Goal: Task Accomplishment & Management: Manage account settings

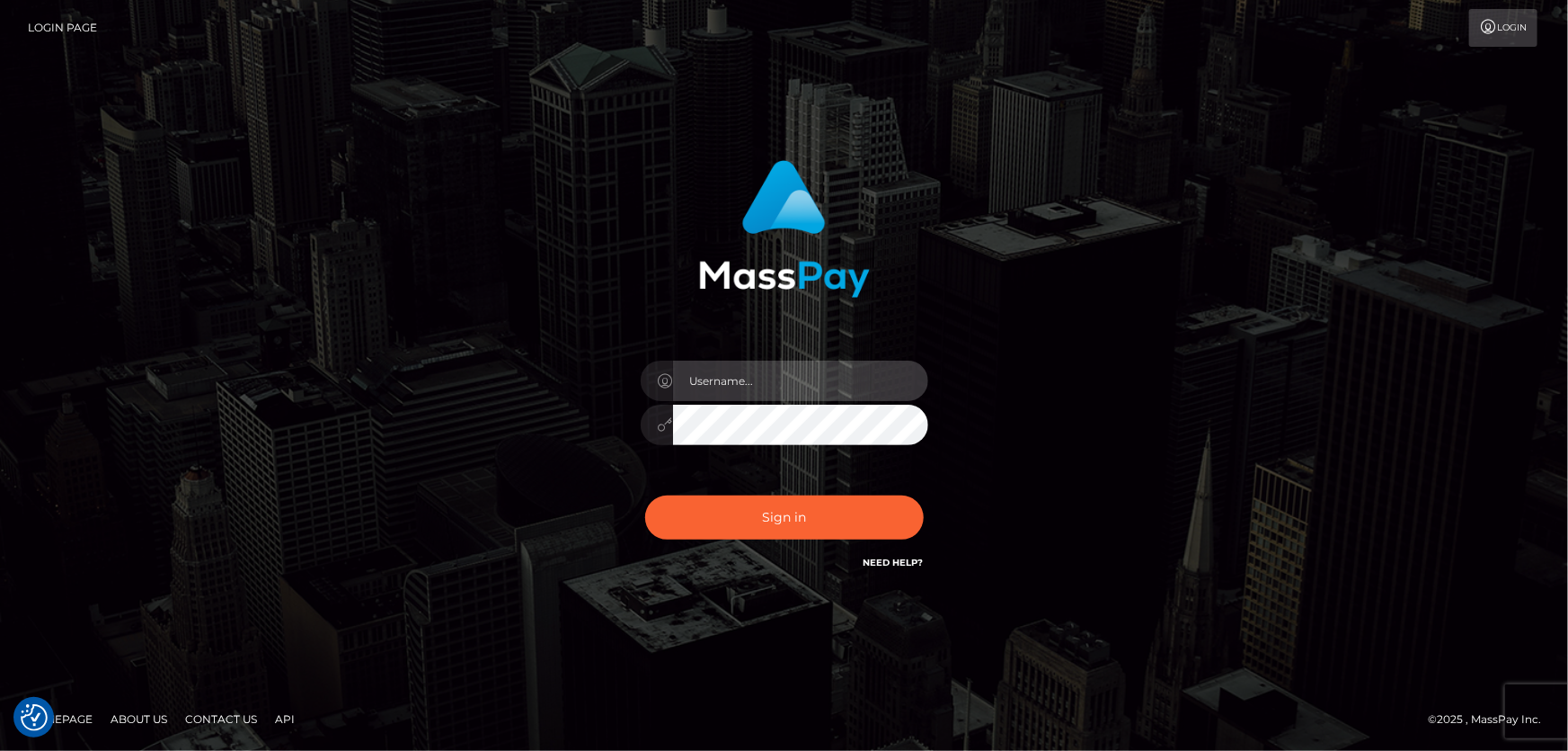
type input "Dan.Cirnat"
click at [923, 492] on div at bounding box center [761, 548] width 369 height 205
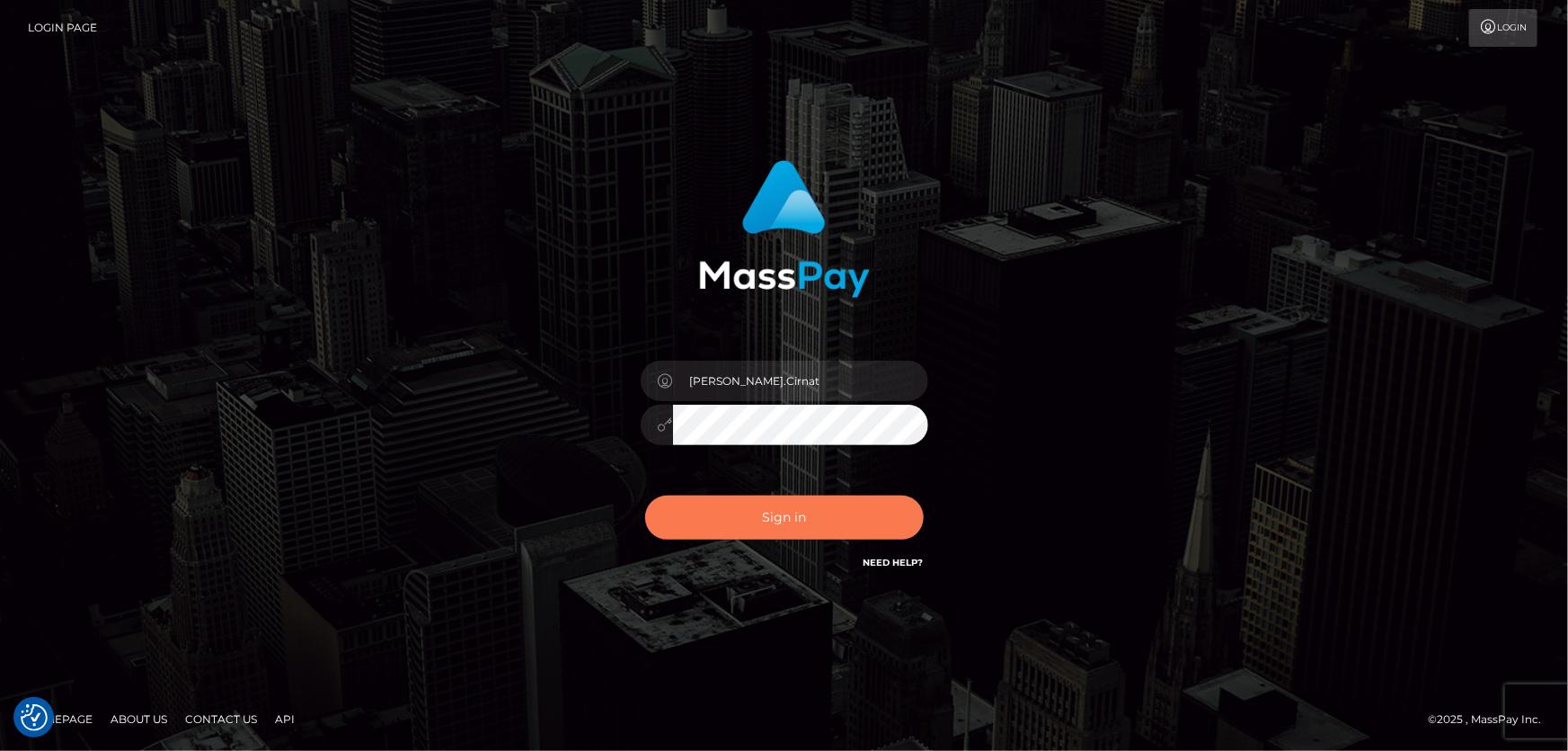
click at [779, 523] on button "Sign in" at bounding box center [784, 518] width 279 height 45
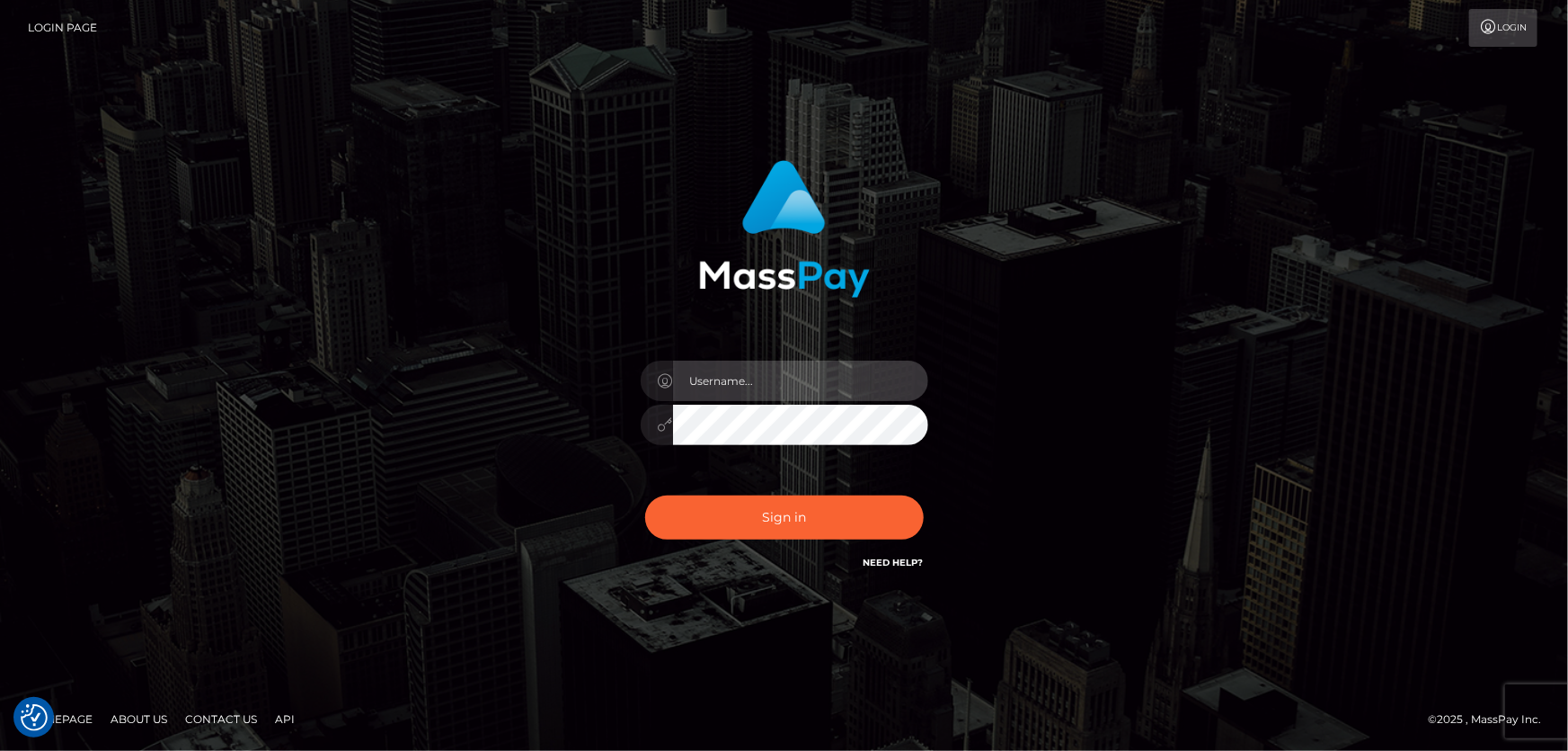
type input "[PERSON_NAME].Cirnat"
click at [919, 480] on div at bounding box center [761, 548] width 369 height 205
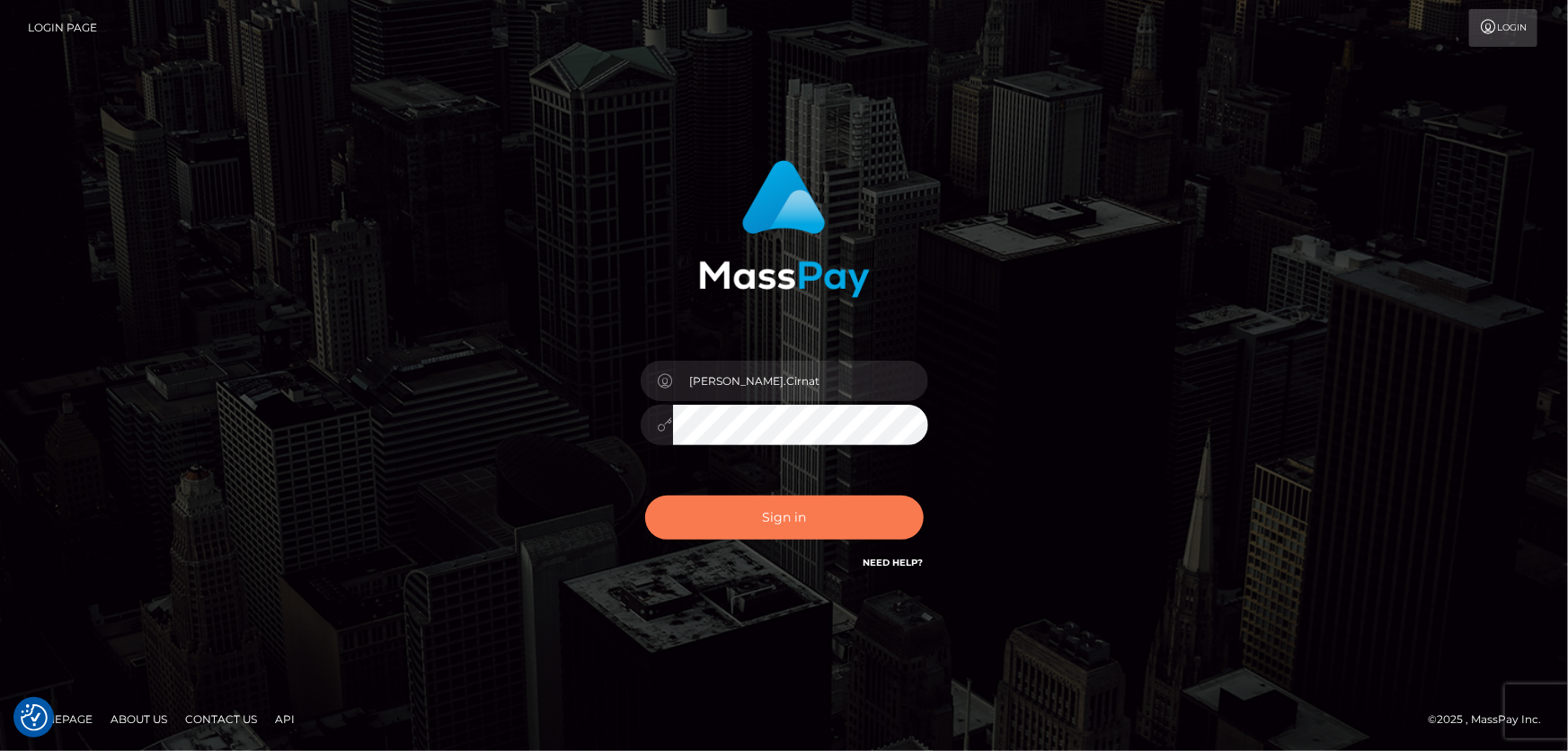
click at [797, 504] on button "Sign in" at bounding box center [784, 518] width 279 height 45
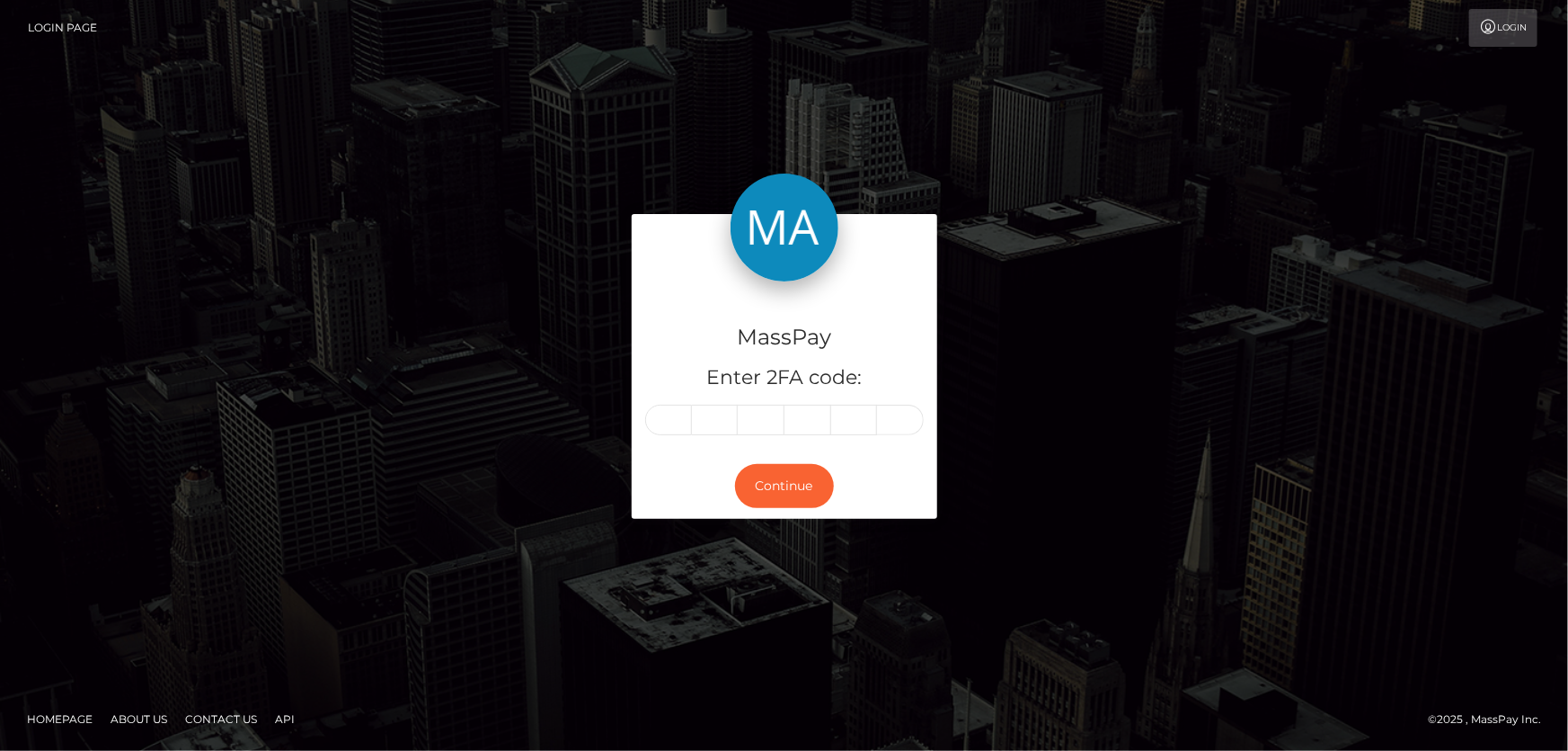
click at [688, 424] on input "text" at bounding box center [668, 420] width 46 height 31
type input "8"
type input "0"
type input "6"
type input "2"
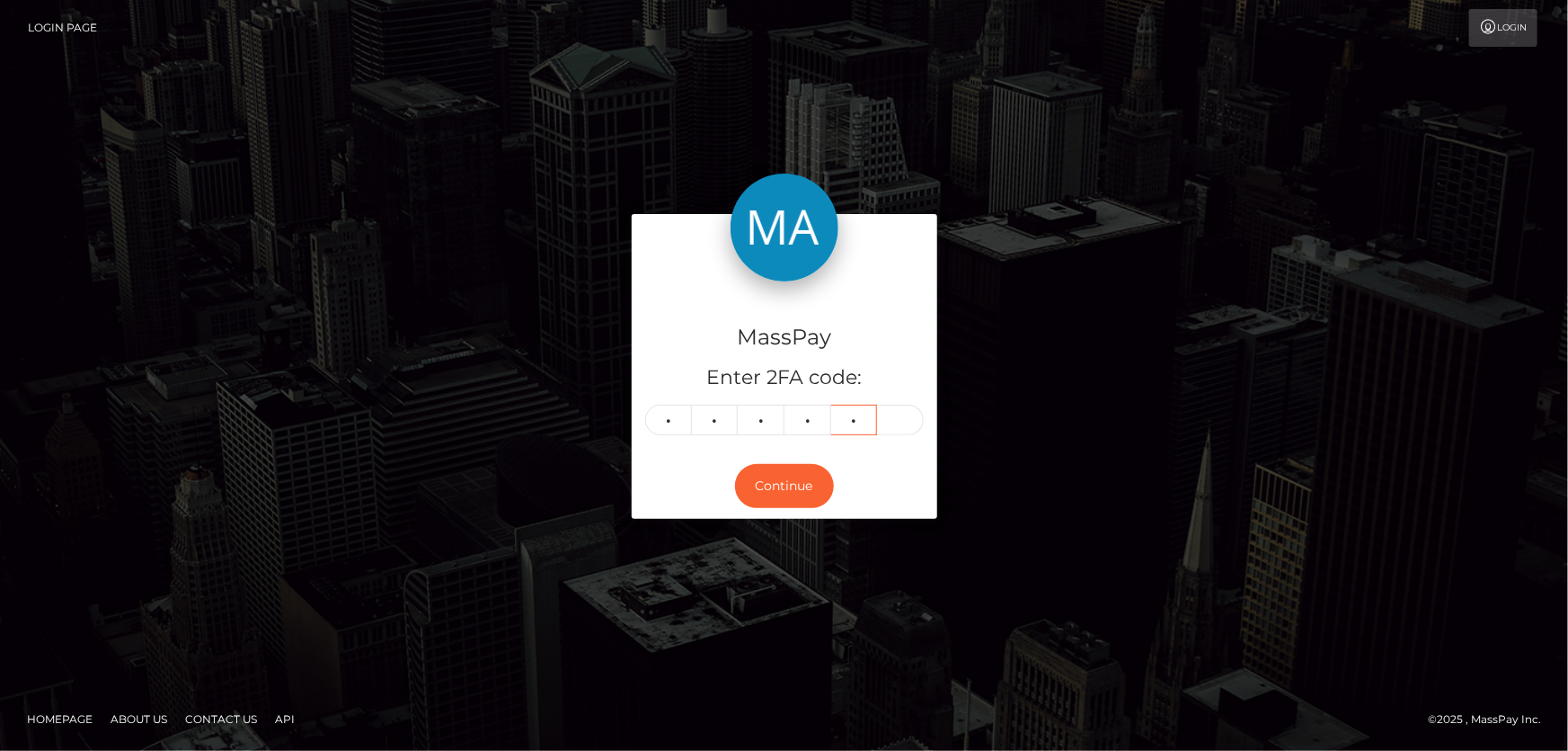
type input "0"
type input "2"
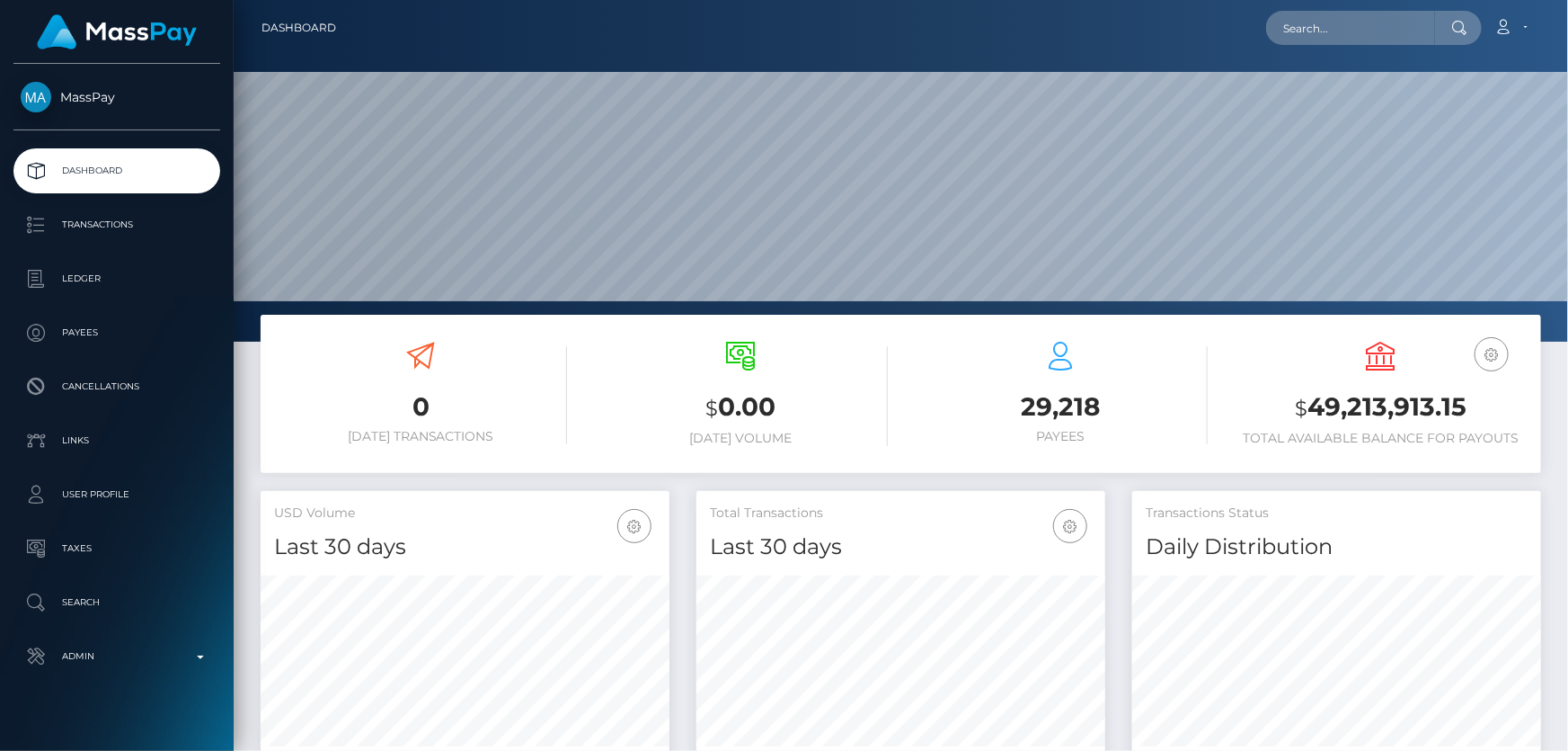
scroll to position [245, 0]
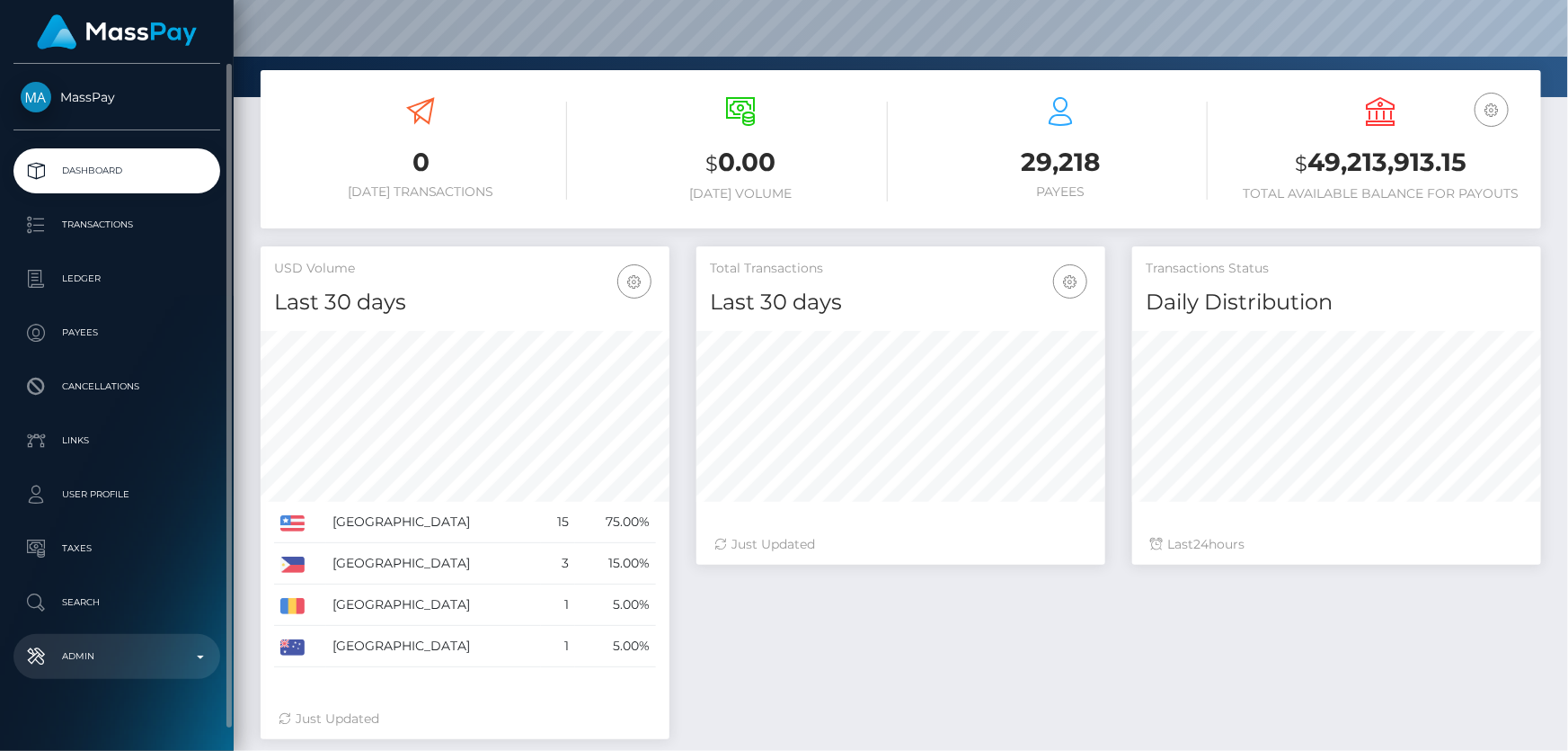
click at [105, 652] on p "Admin" at bounding box center [116, 656] width 192 height 27
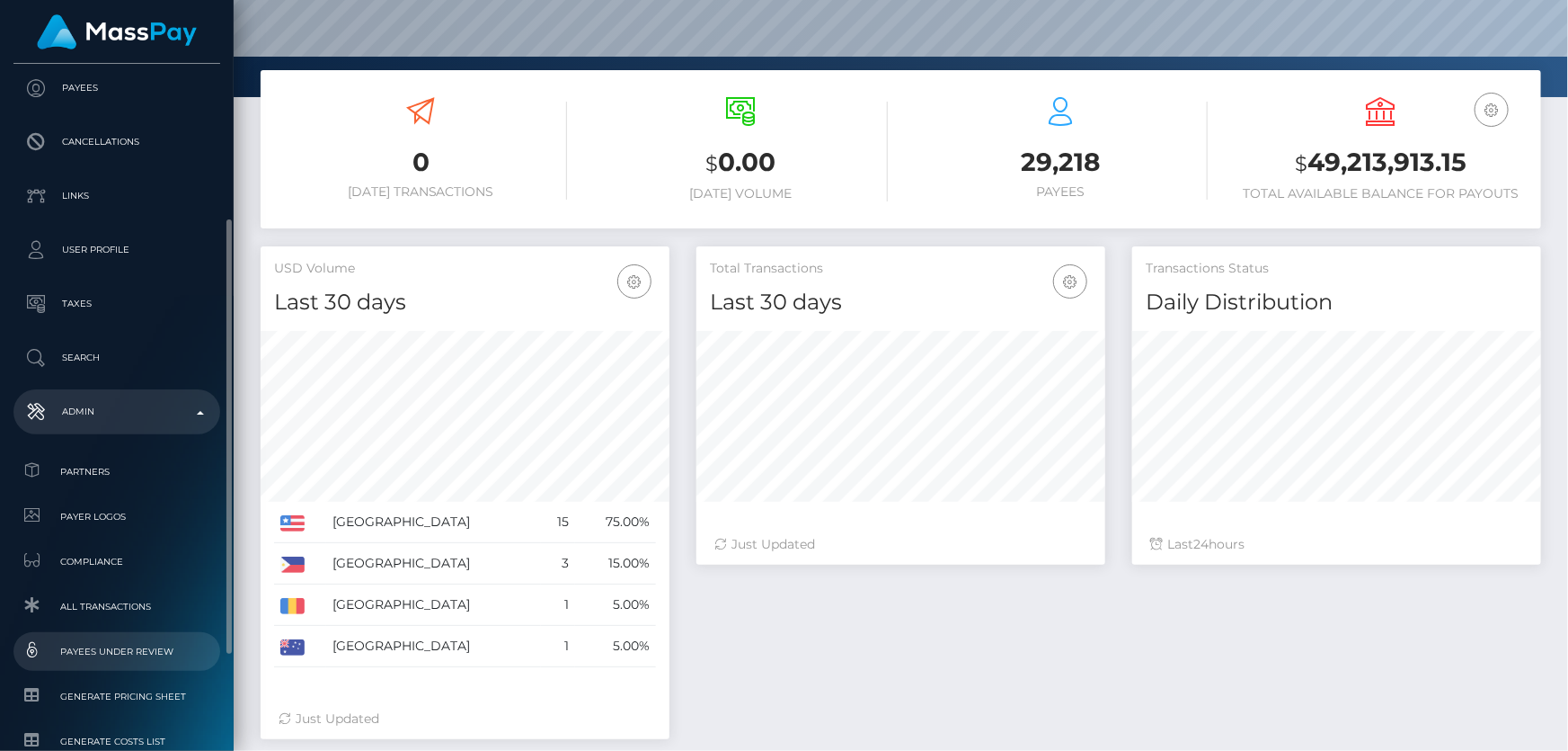
click at [148, 641] on span "Payees under Review" at bounding box center [116, 650] width 192 height 20
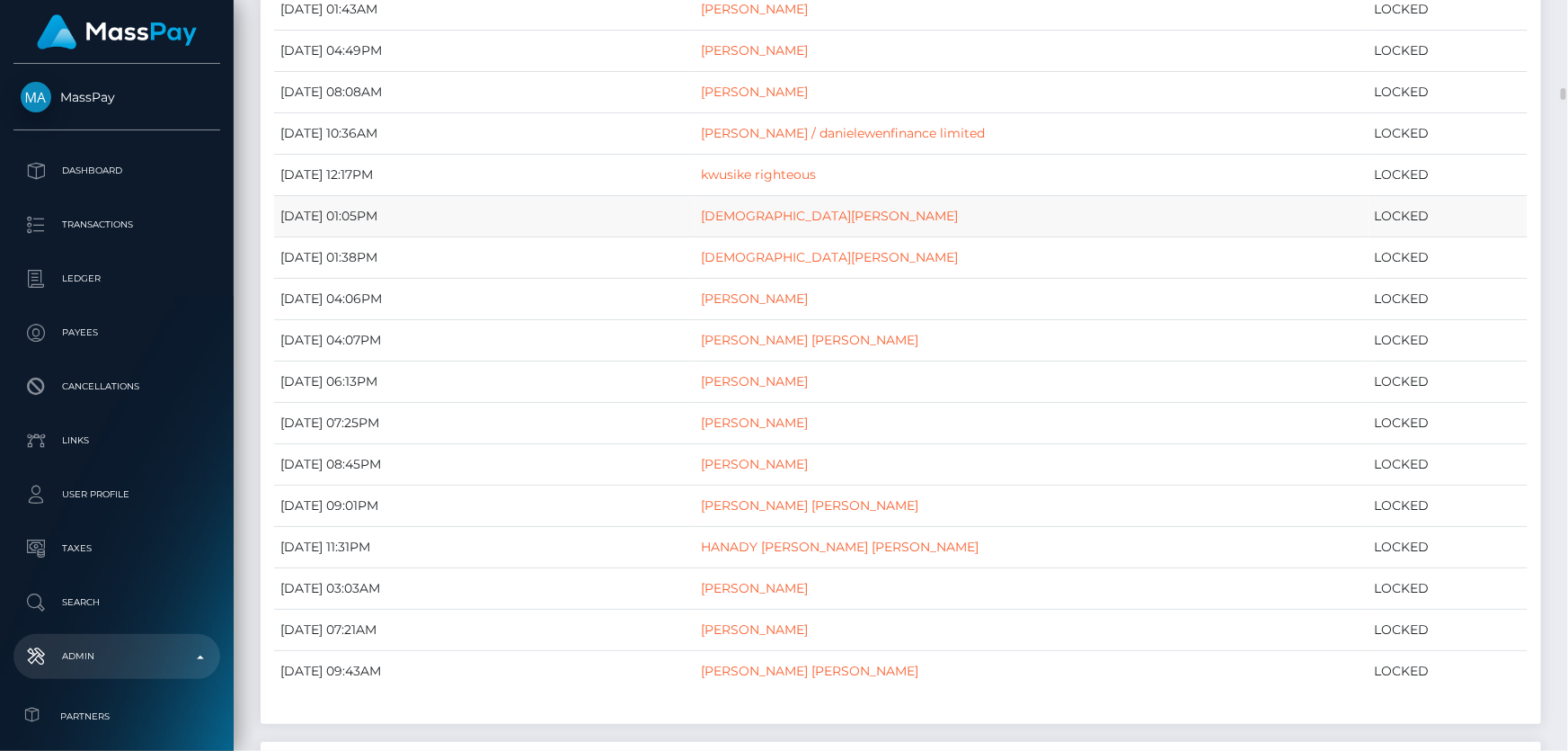
scroll to position [408, 0]
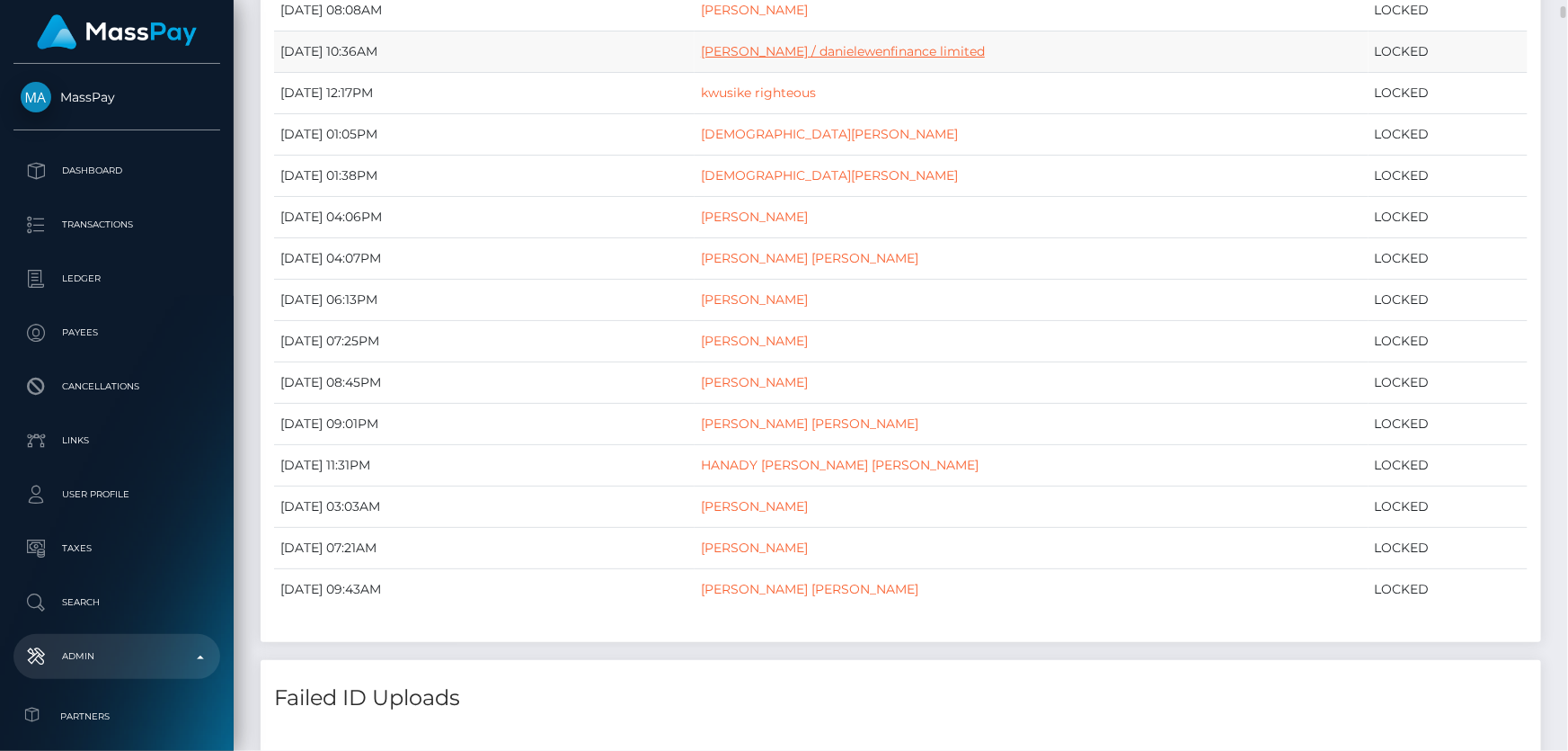
drag, startPoint x: 754, startPoint y: 59, endPoint x: 736, endPoint y: 48, distance: 21.1
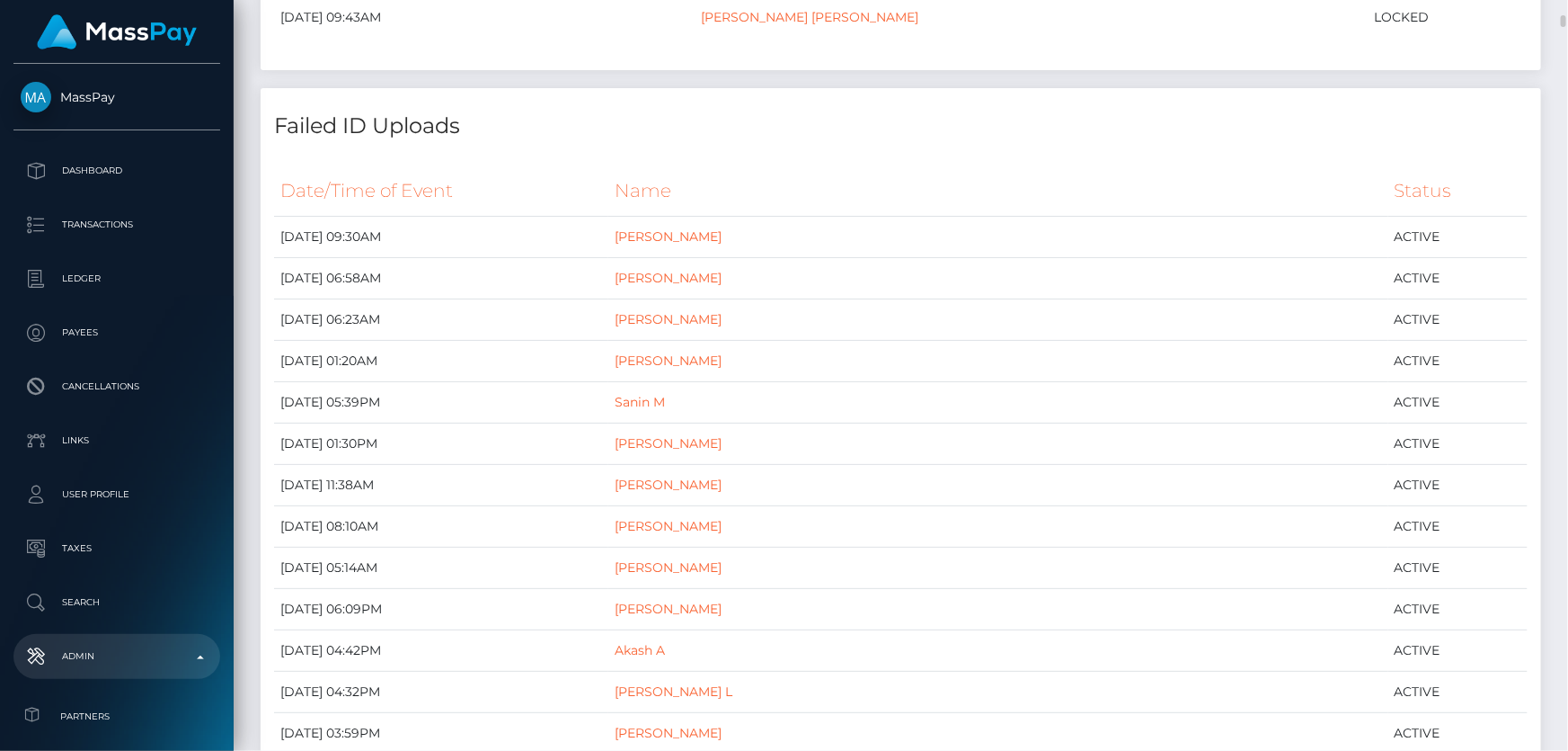
scroll to position [899, 0]
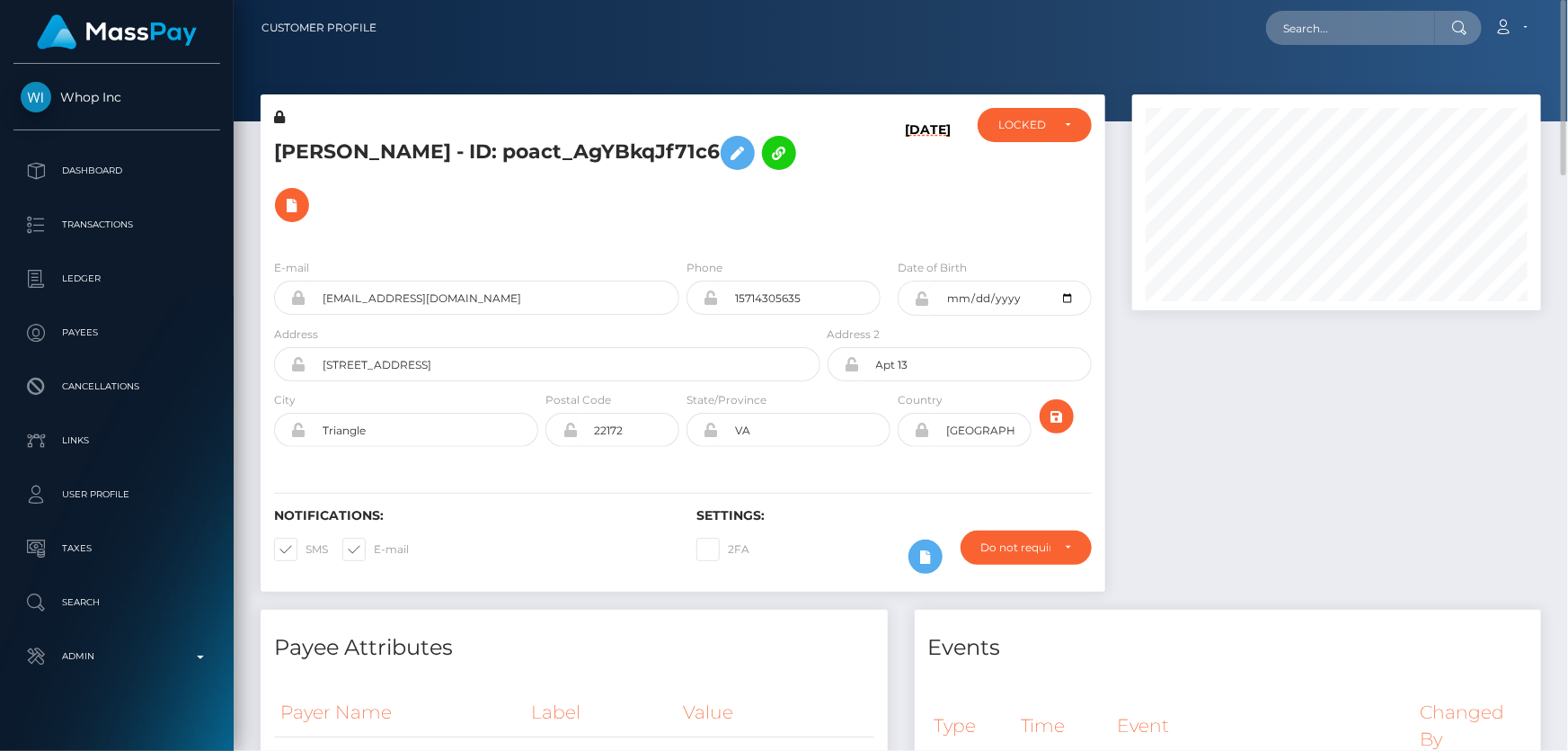
click at [375, 182] on h5 "[PERSON_NAME] - ID: poact_AgYBkqJf71c6" at bounding box center [542, 179] width 537 height 105
copy h5 "[PERSON_NAME] - ID: poact_AgYBkqJf71c6"
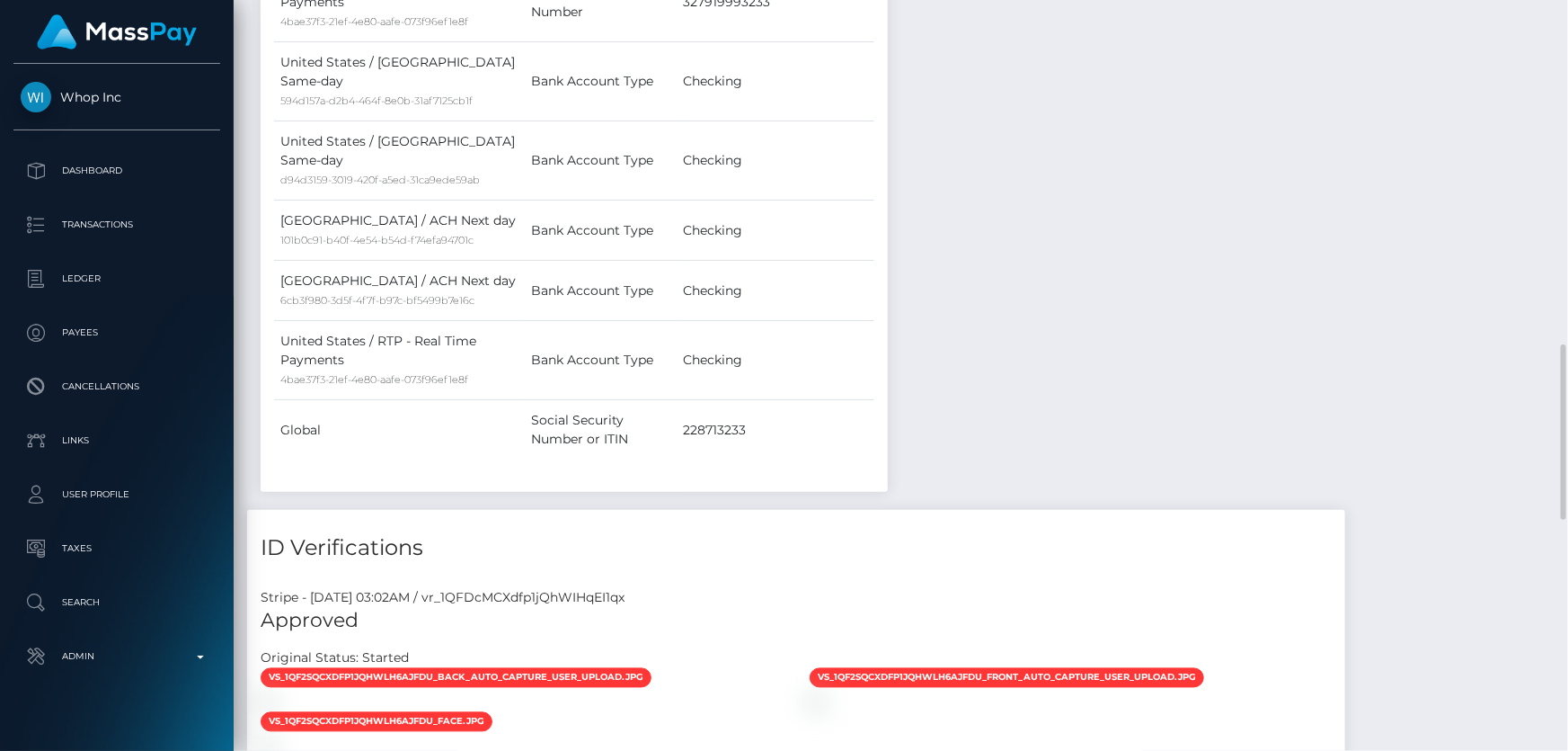
scroll to position [1225, 0]
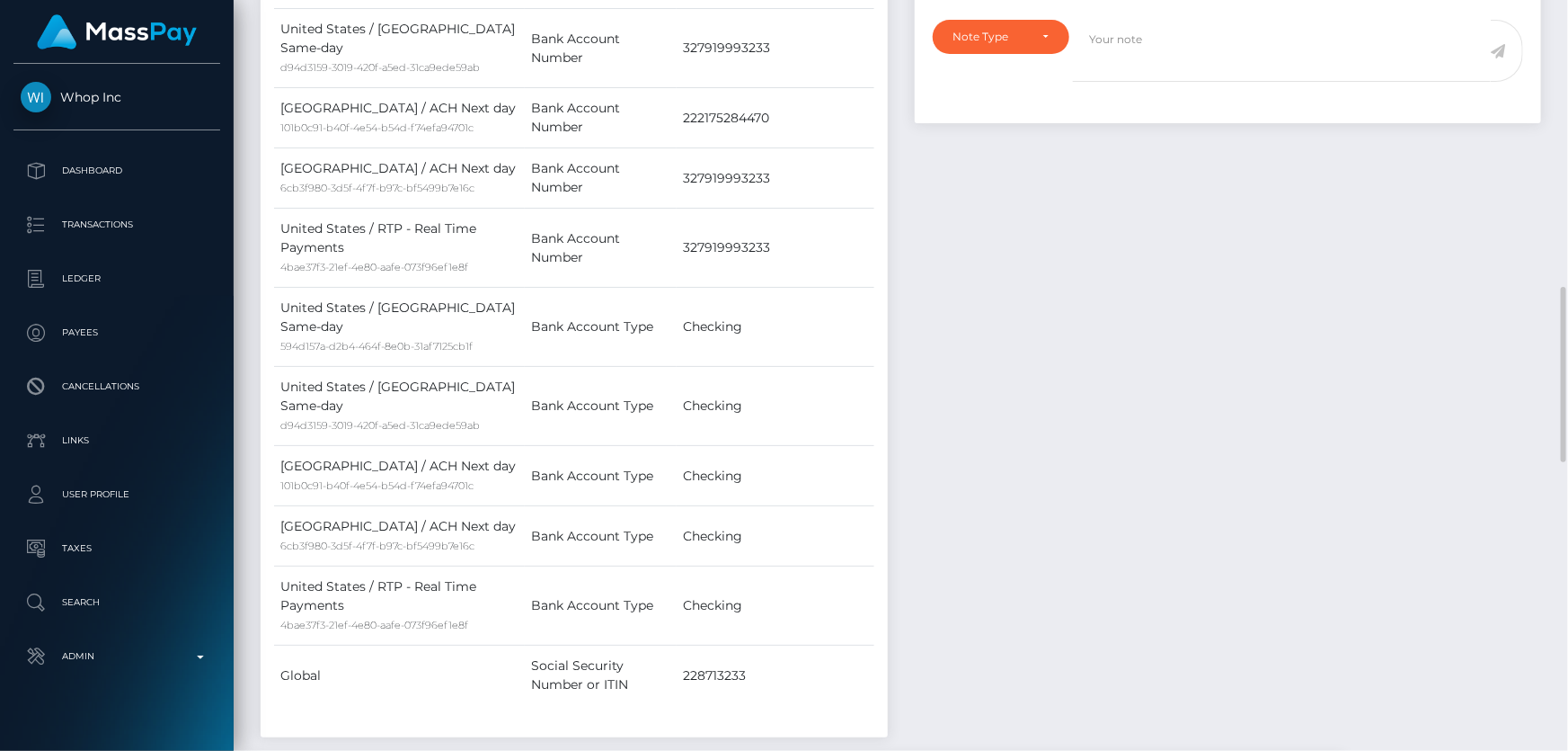
drag, startPoint x: 1053, startPoint y: 550, endPoint x: 1027, endPoint y: 544, distance: 26.7
click at [1053, 550] on div "Events Type Time Event Changed By" at bounding box center [1228, 70] width 654 height 1371
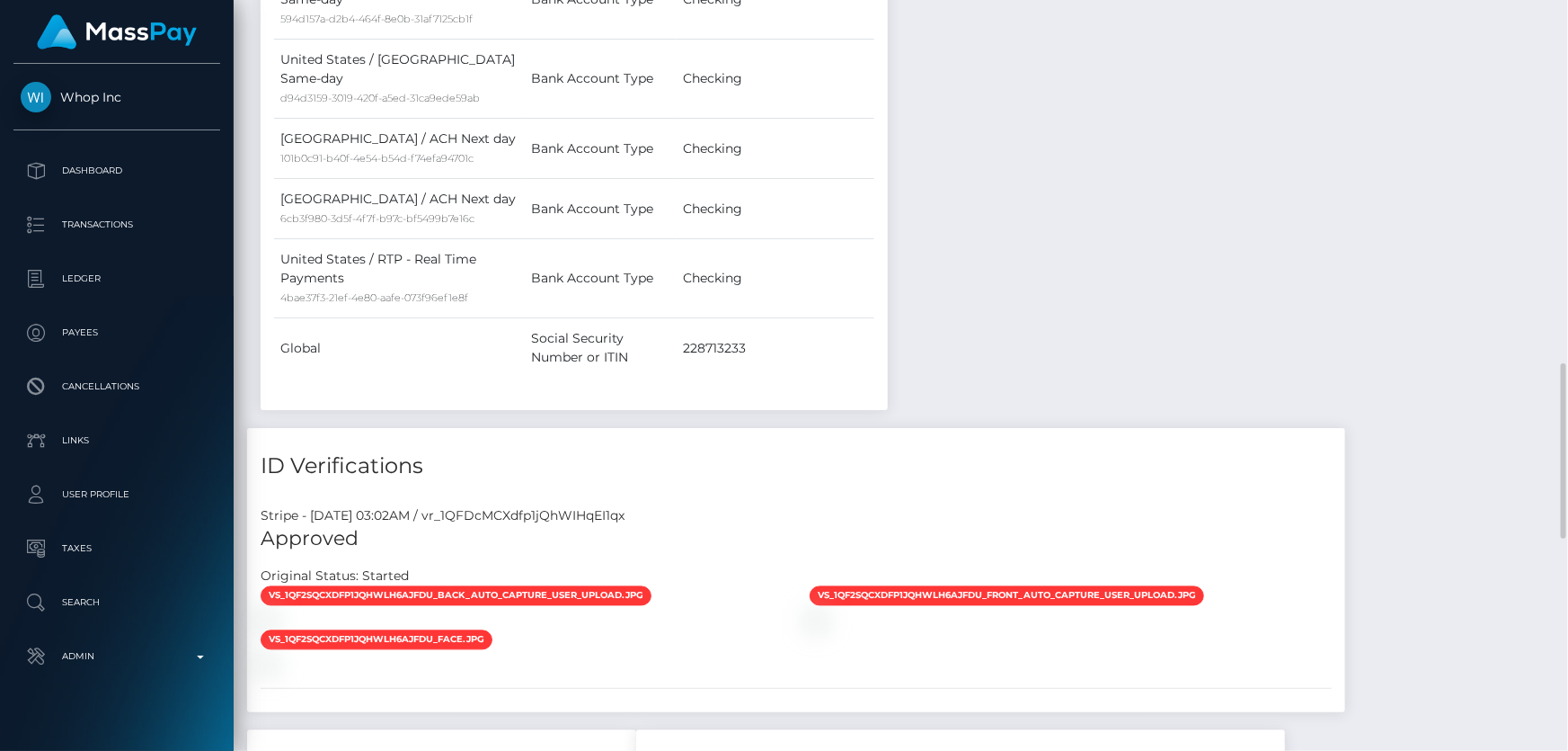
scroll to position [1798, 0]
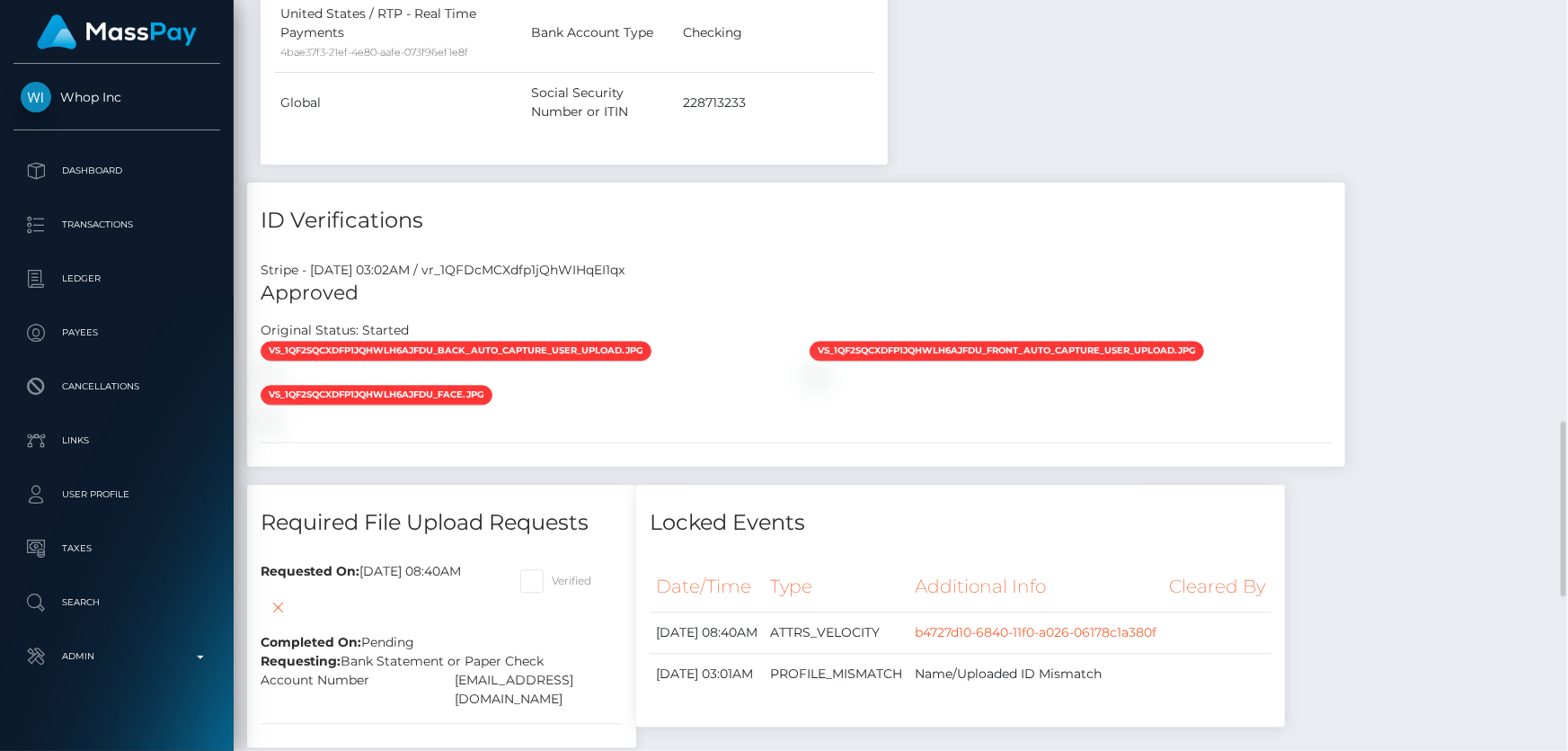
click at [551, 574] on span at bounding box center [551, 581] width 0 height 14
click at [563, 569] on input "Verified" at bounding box center [557, 575] width 12 height 12
checkbox input "true"
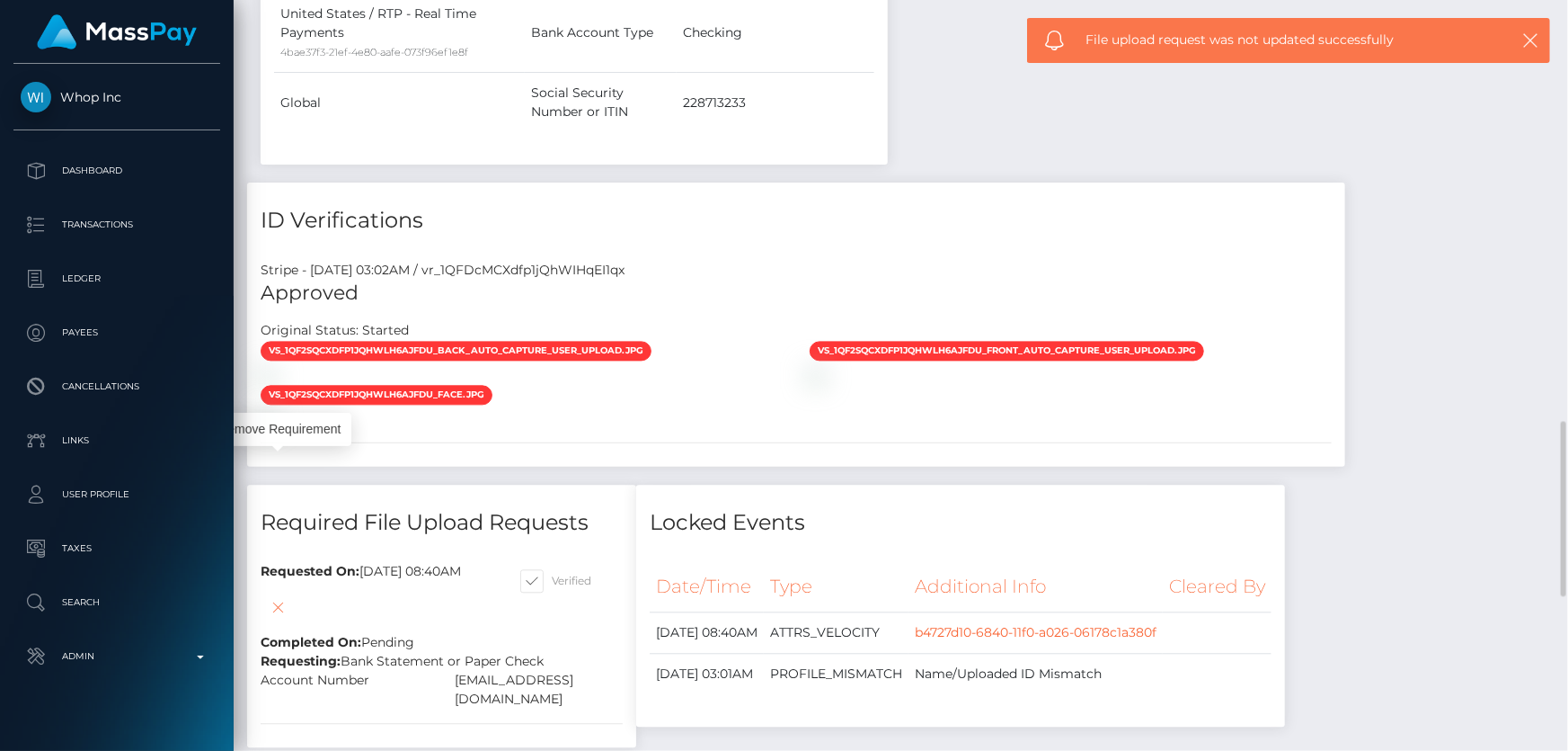
scroll to position [216, 408]
click at [279, 596] on icon at bounding box center [279, 607] width 21 height 22
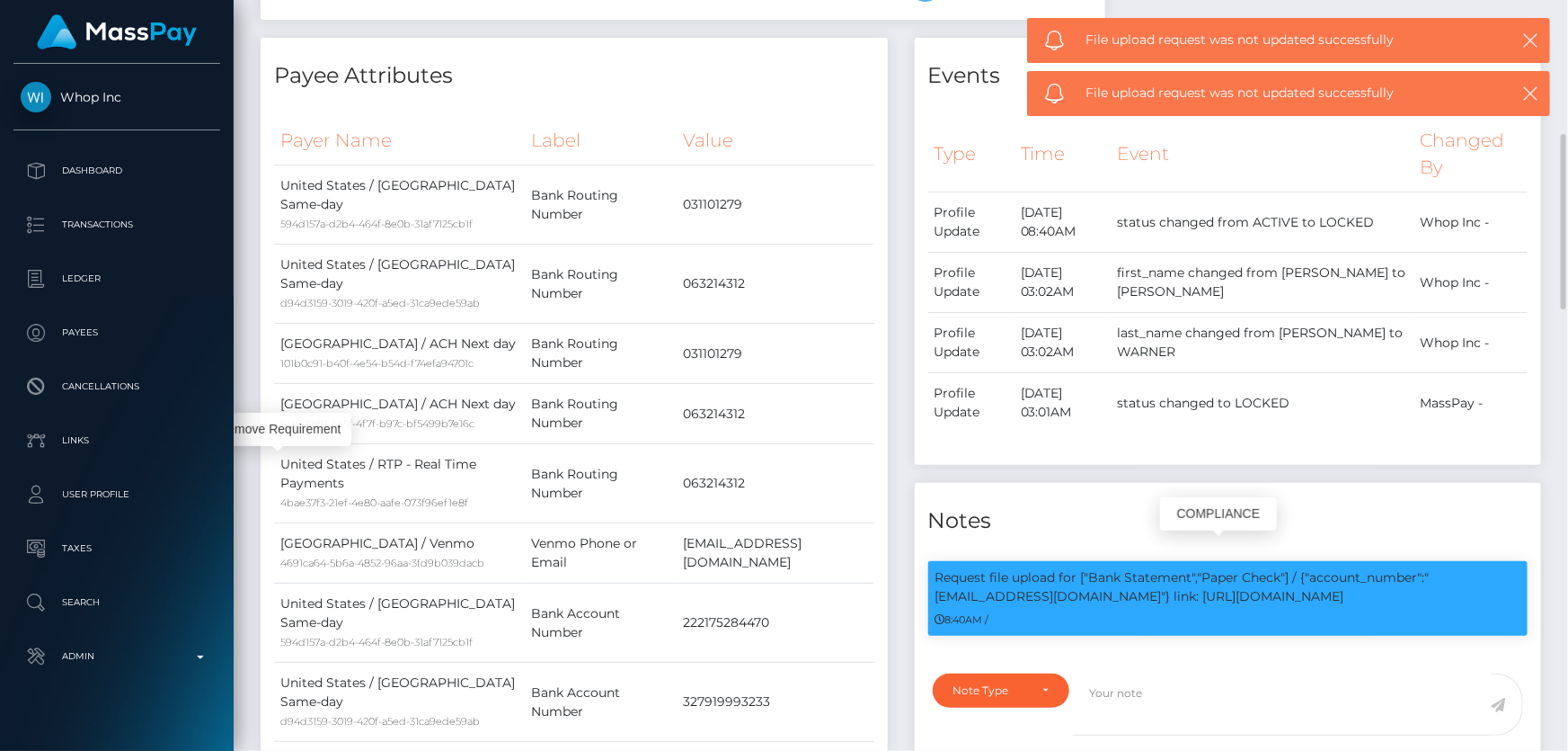
click at [1153, 568] on p "Request file upload for ["Bank Statement","Paper Check"] / {"account_number":"[…" at bounding box center [1228, 586] width 586 height 38
click at [1148, 568] on p "Request file upload for ["Bank Statement","Paper Check"] / {"account_number":"[…" at bounding box center [1228, 586] width 586 height 38
click at [1147, 568] on p "Request file upload for ["Bank Statement","Paper Check"] / {"account_number":"[…" at bounding box center [1228, 586] width 586 height 38
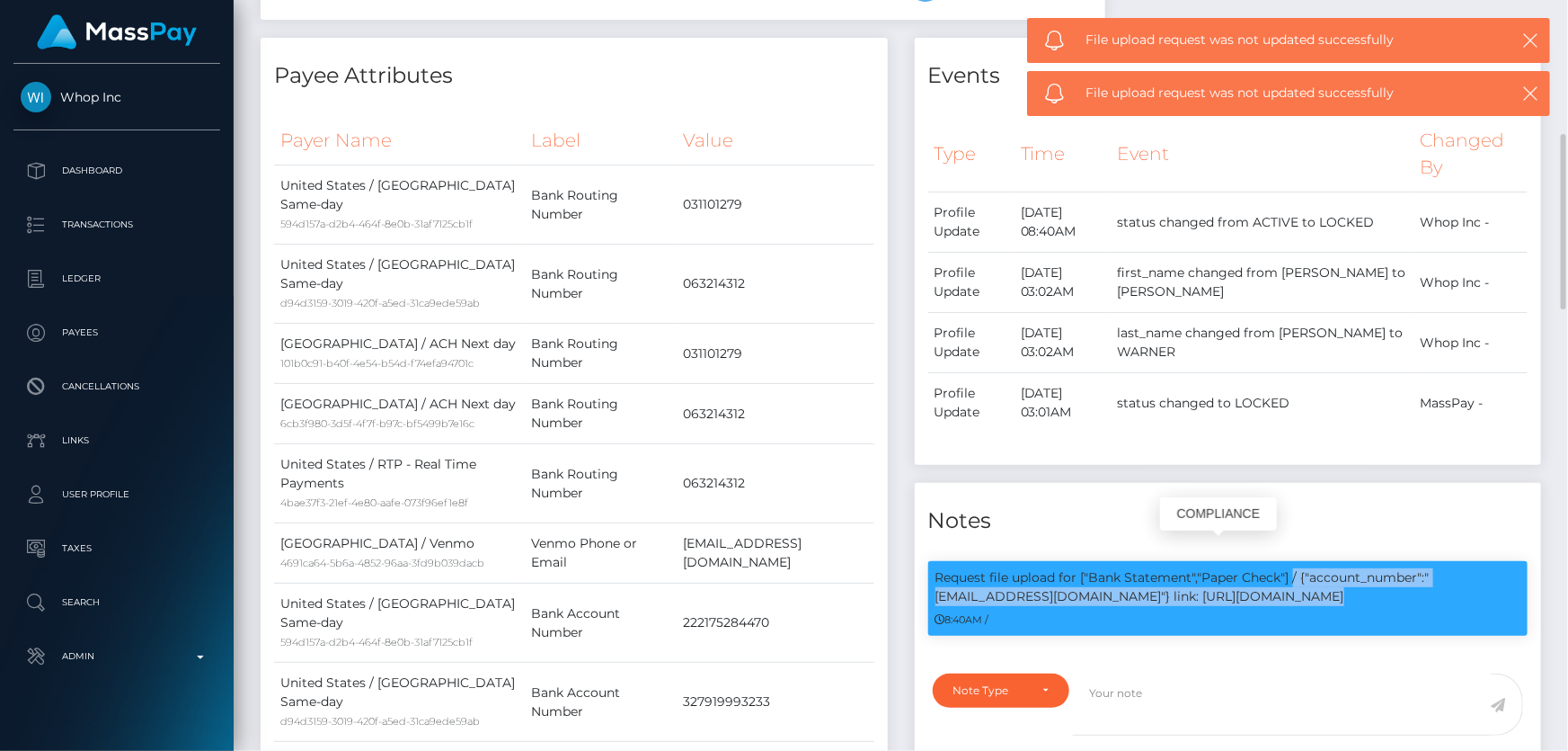
click at [1147, 568] on p "Request file upload for ["Bank Statement","Paper Check"] / {"account_number":"[…" at bounding box center [1228, 586] width 586 height 38
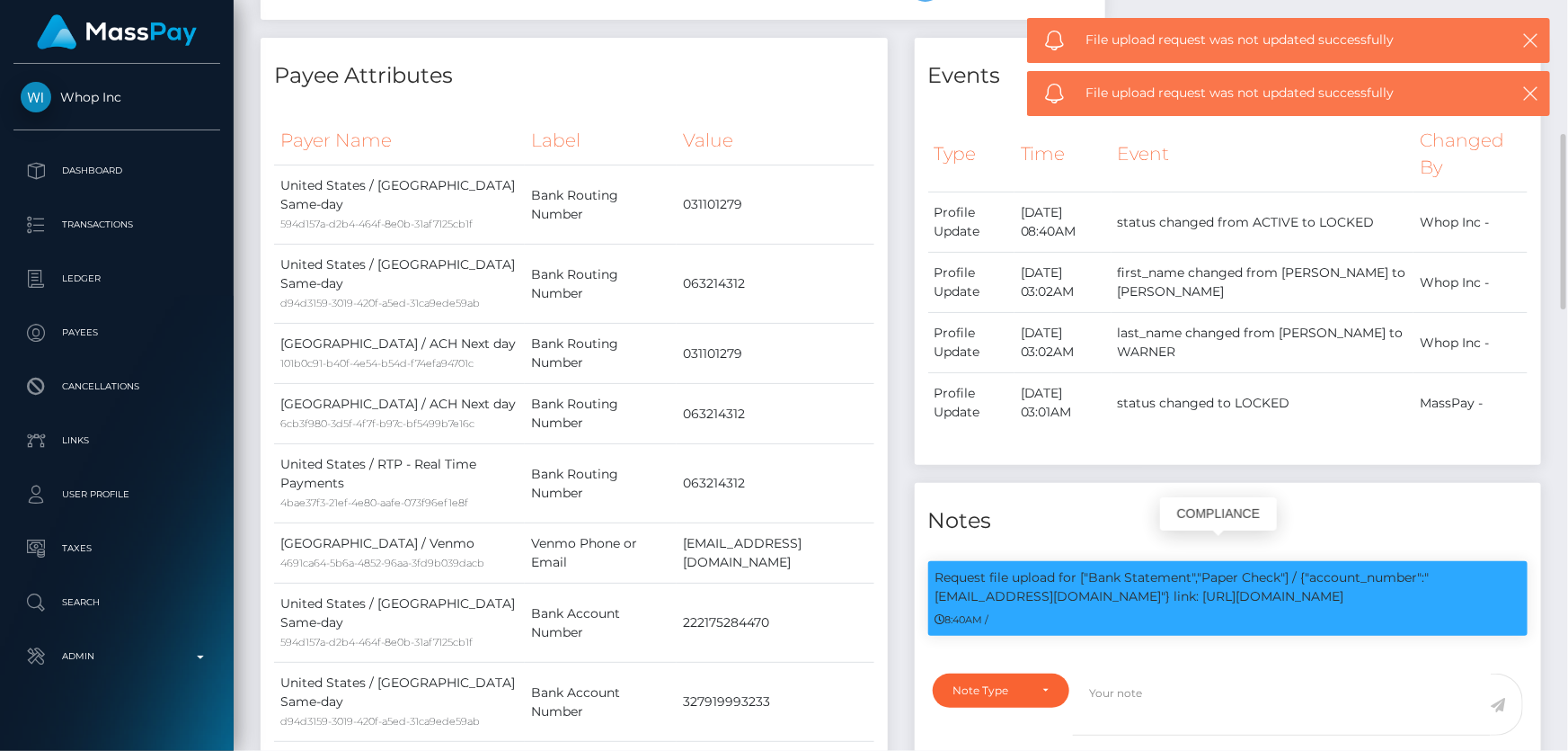
drag, startPoint x: 1147, startPoint y: 568, endPoint x: 1098, endPoint y: 585, distance: 51.9
click at [1098, 610] on div "8:40AM /" at bounding box center [1228, 619] width 586 height 19
click at [1063, 568] on p "Request file upload for ["Bank Statement","Paper Check"] / {"account_number":"[…" at bounding box center [1228, 586] width 586 height 38
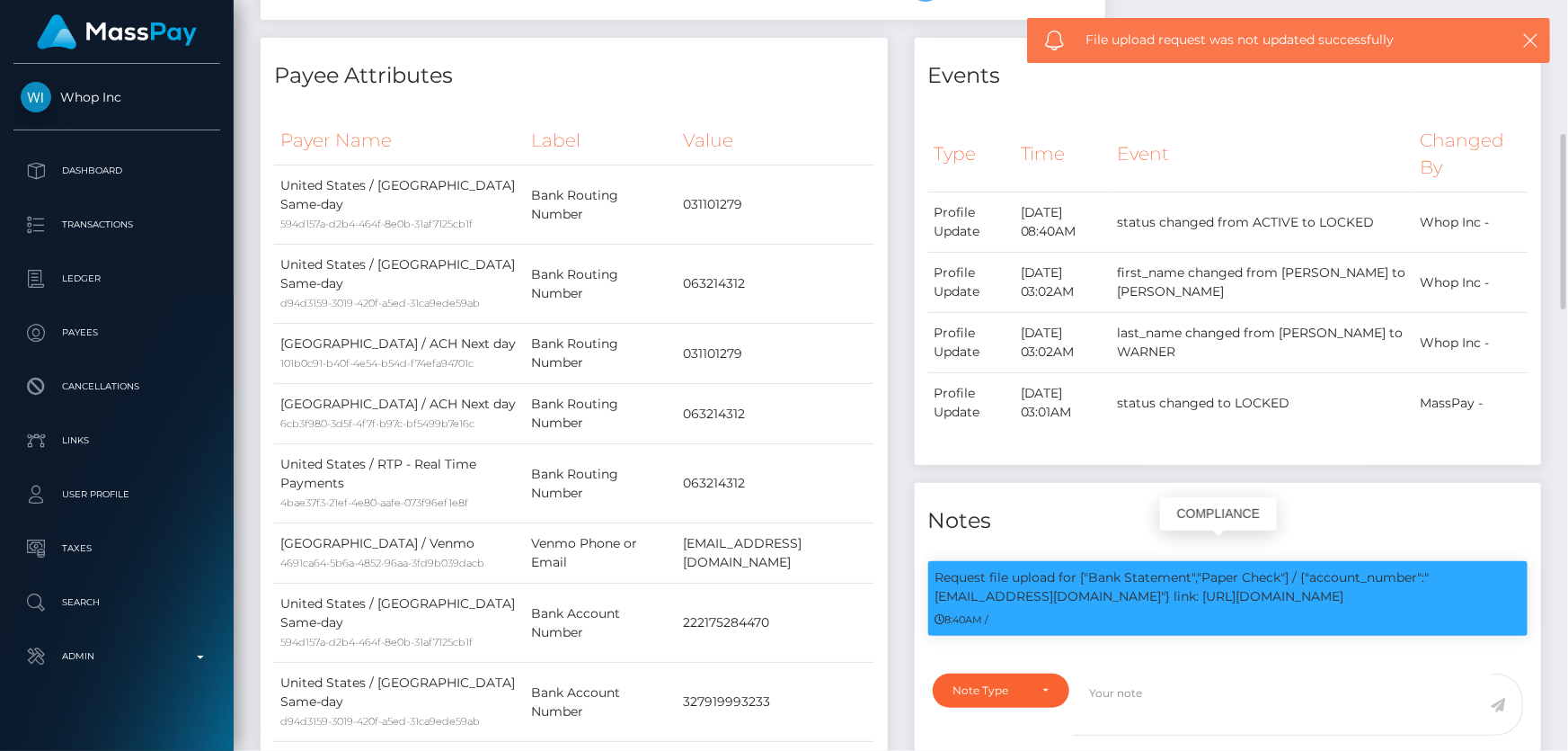
drag, startPoint x: 1065, startPoint y: 566, endPoint x: 1165, endPoint y: 576, distance: 100.5
click at [1165, 576] on p "Request file upload for ["Bank Statement","Paper Check"] / {"account_number":"[…" at bounding box center [1228, 586] width 586 height 38
copy p "[EMAIL_ADDRESS][DOMAIN_NAME]"
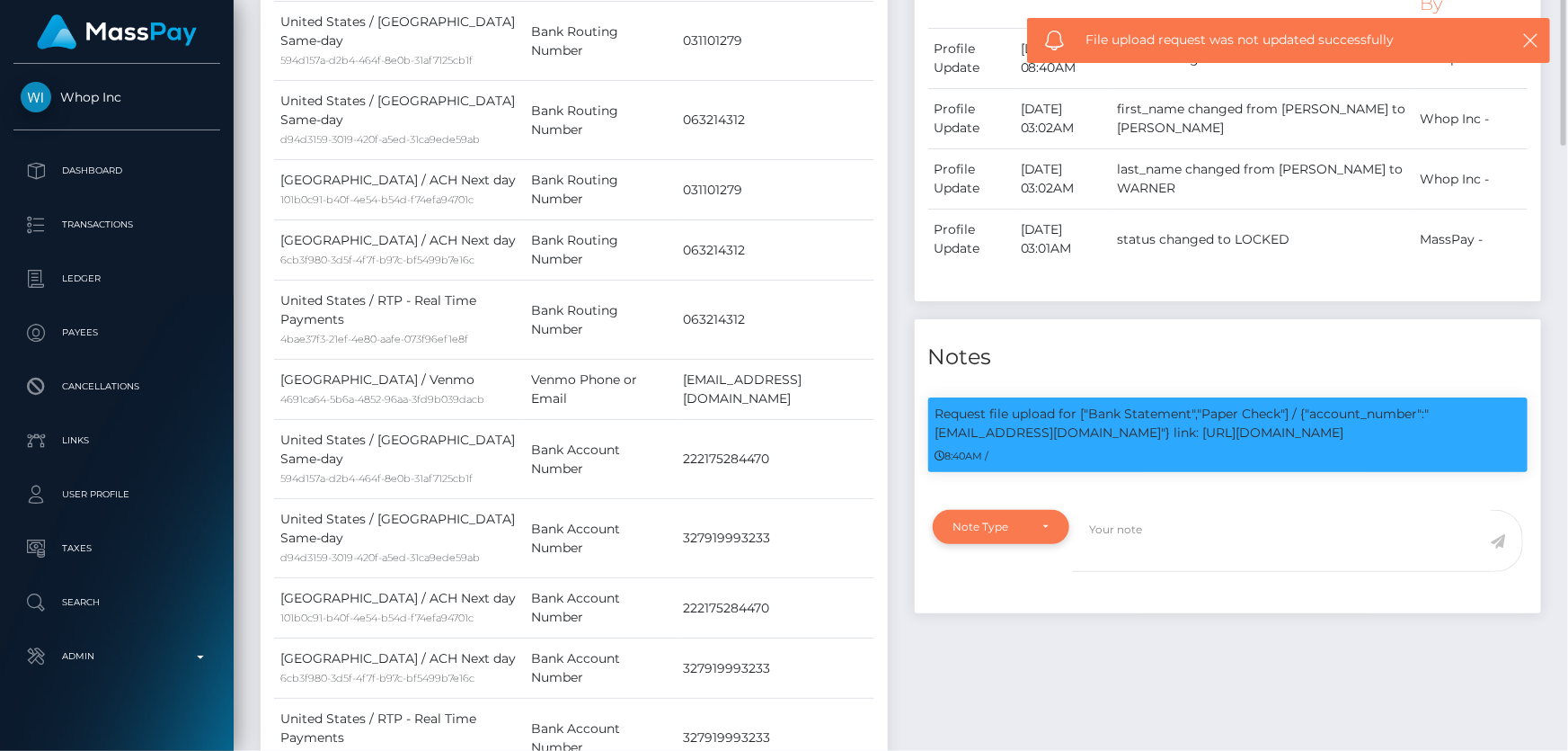
scroll to position [817, 0]
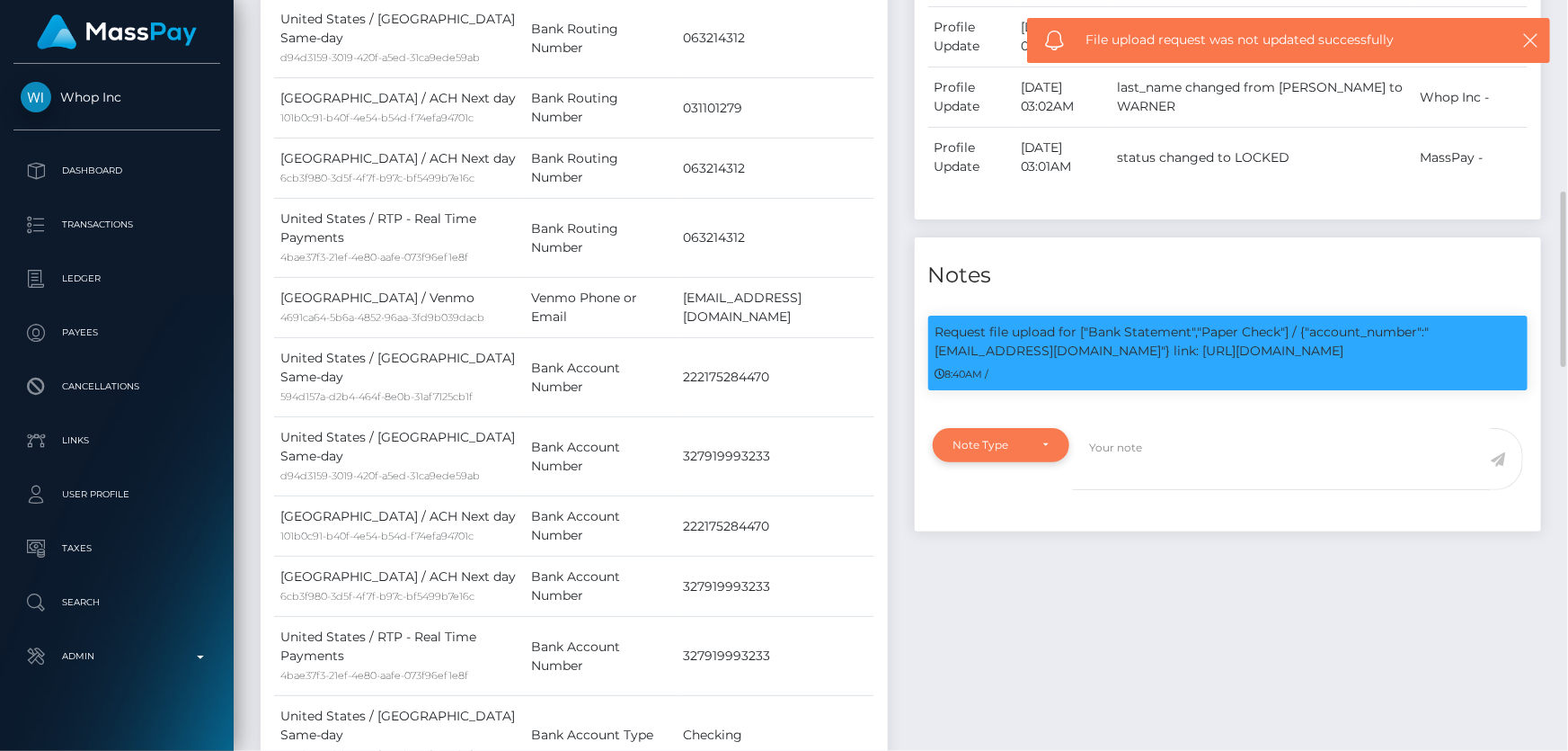
click at [1030, 430] on div "Note Type" at bounding box center [1001, 444] width 137 height 34
click at [990, 515] on link "Compliance" at bounding box center [1002, 531] width 139 height 33
select select "COMPLIANCE"
click at [1113, 441] on textarea at bounding box center [1282, 459] width 418 height 62
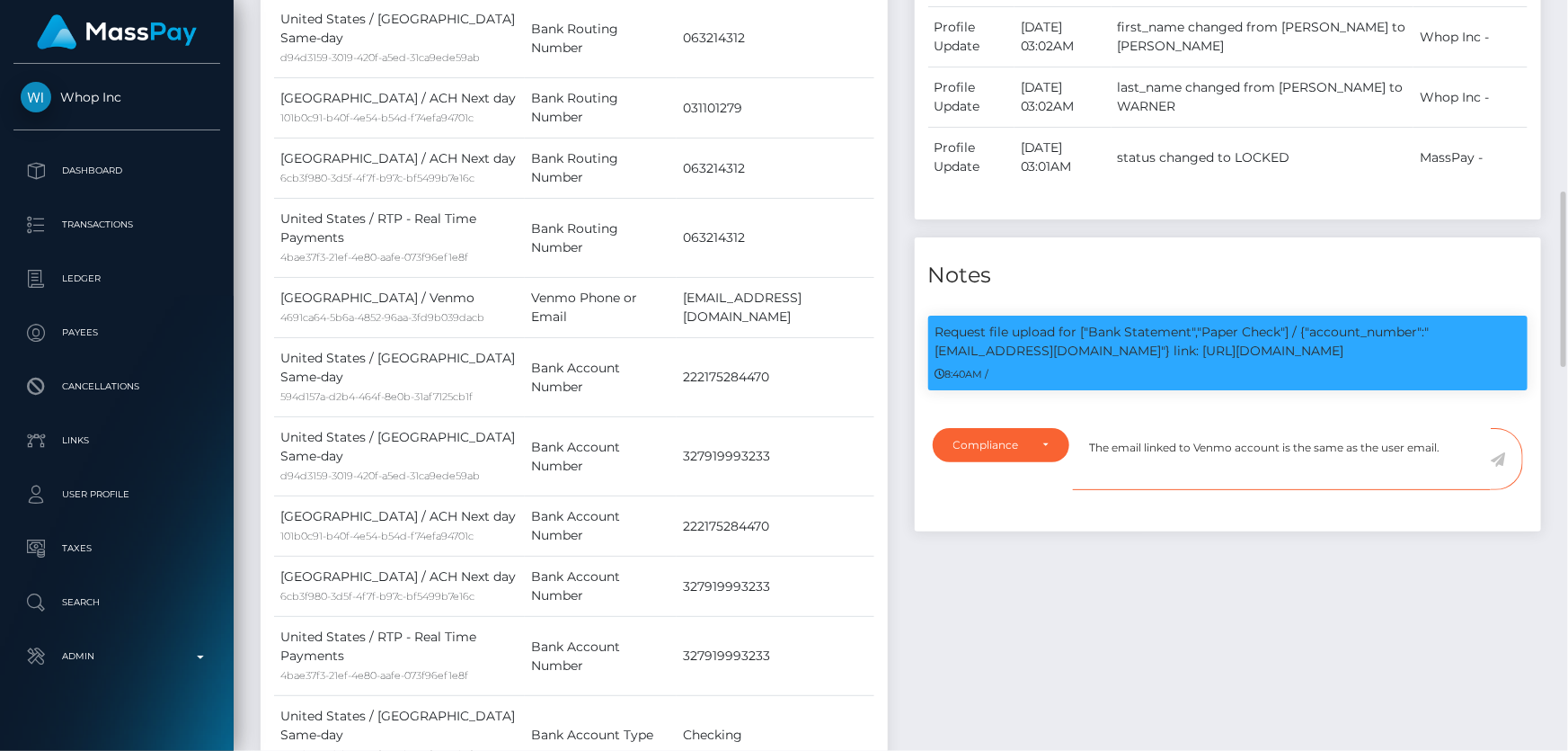
type textarea "The email linked to Venmo account is the same as the user email."
click at [1501, 452] on icon at bounding box center [1498, 459] width 15 height 15
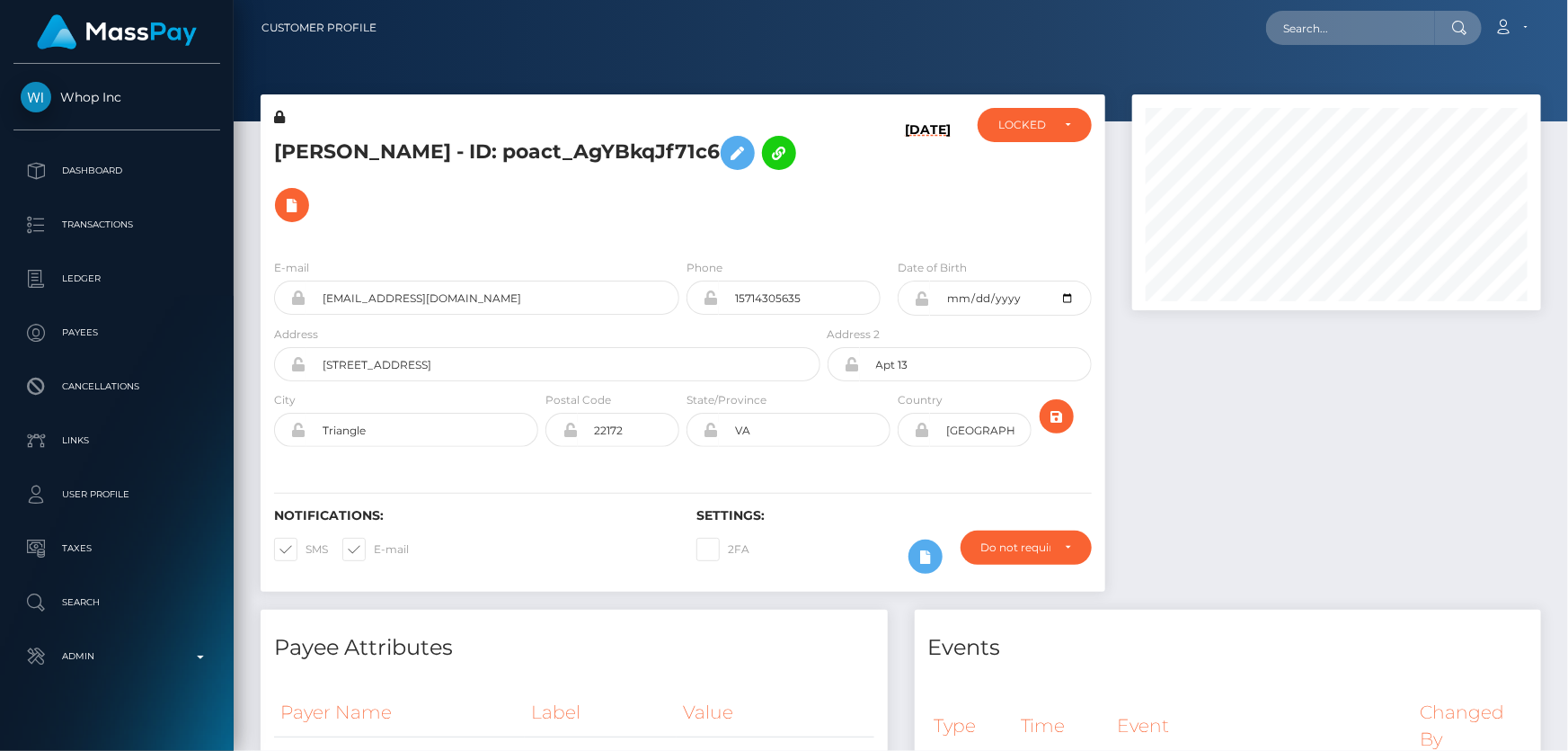
scroll to position [216, 408]
click at [1030, 129] on div "LOCKED" at bounding box center [1024, 125] width 52 height 15
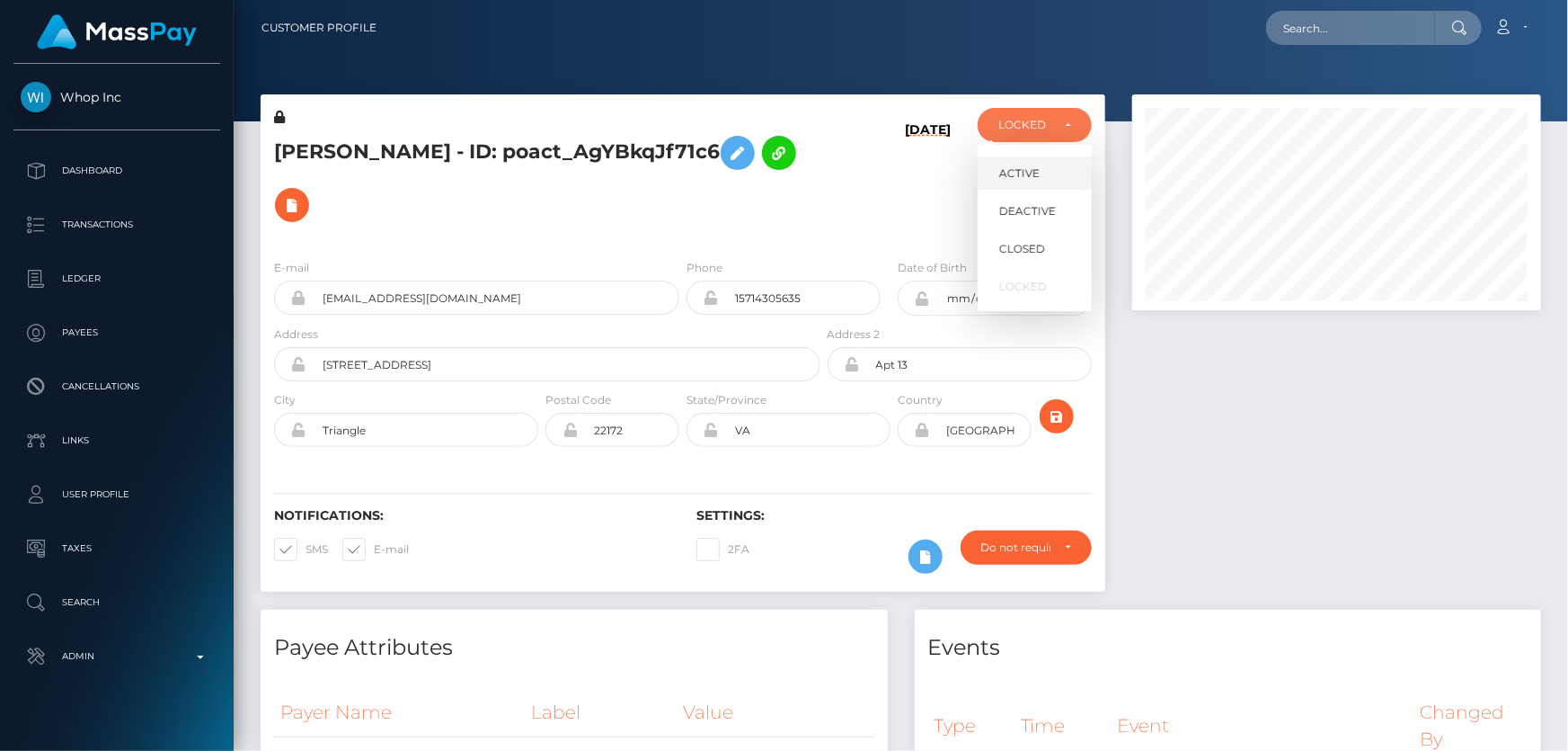
click at [1026, 183] on link "ACTIVE" at bounding box center [1035, 173] width 114 height 33
select select "ACTIVE"
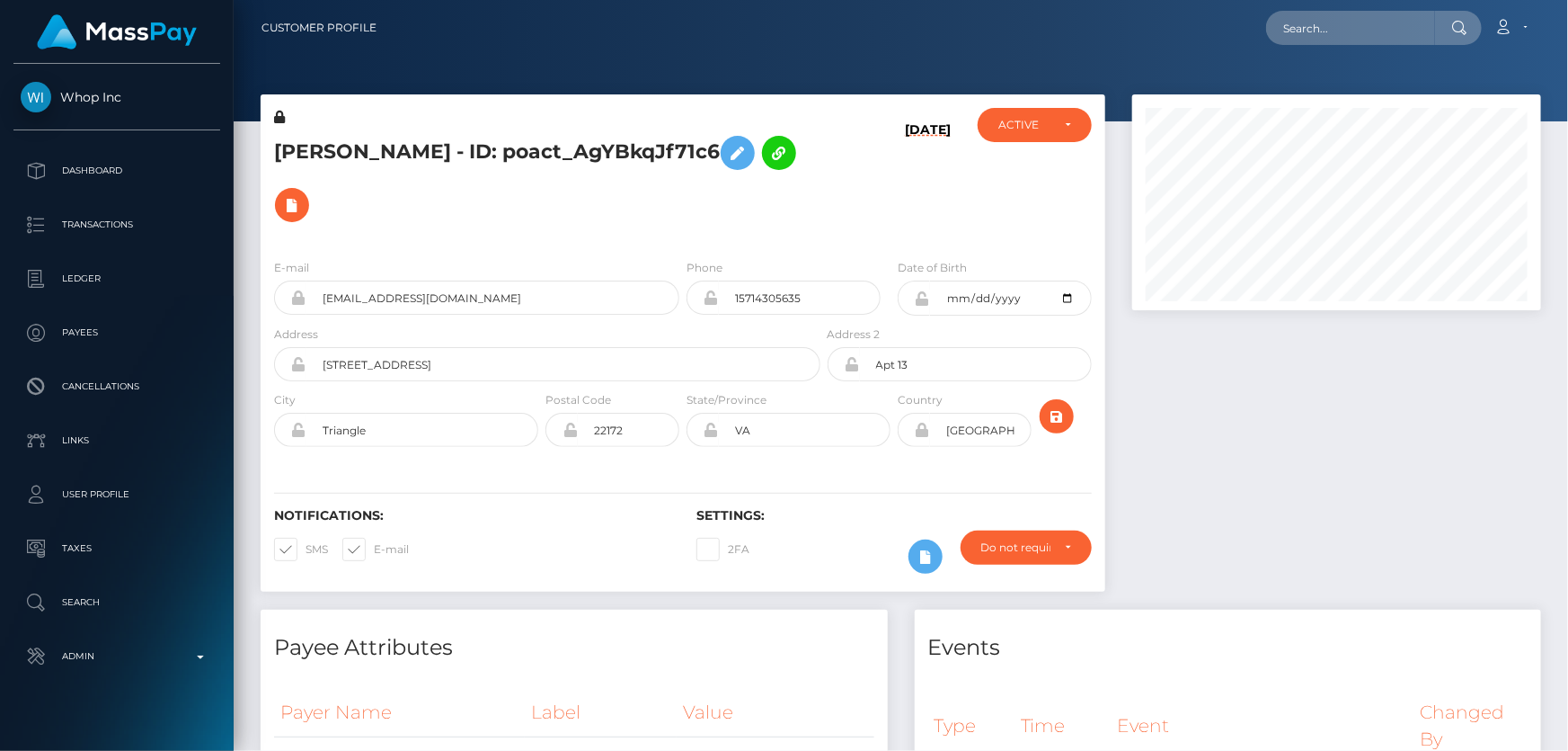
click at [768, 204] on h5 "[PERSON_NAME] - ID: poact_AgYBkqJf71c6" at bounding box center [542, 179] width 537 height 105
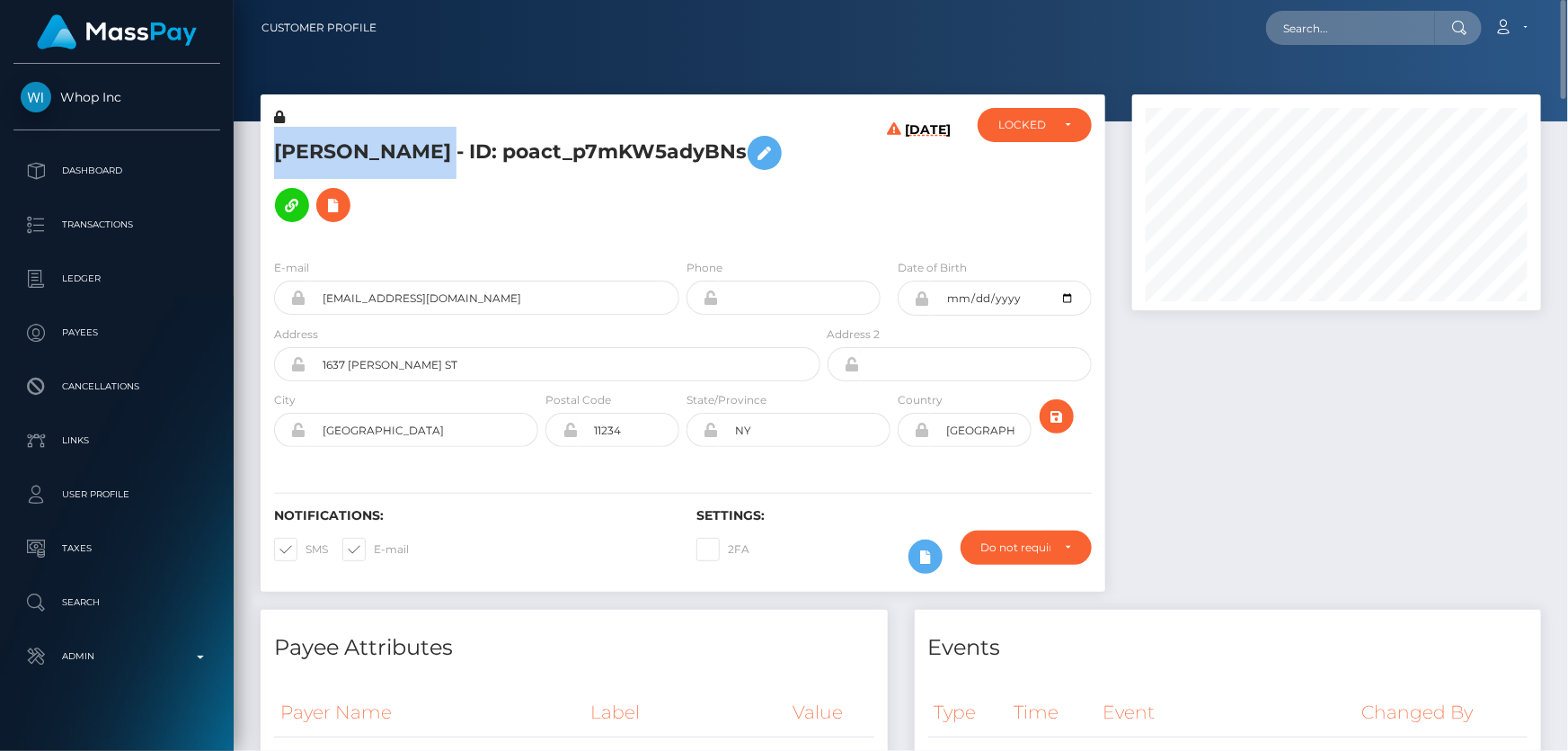
drag, startPoint x: 489, startPoint y: 137, endPoint x: 251, endPoint y: 139, distance: 238.0
click at [251, 139] on div "[PERSON_NAME] - ID: poact_p7mKW5adyBNs [DATE]" at bounding box center [682, 352] width 872 height 515
copy div "[PERSON_NAME]"
click at [500, 143] on h5 "[PERSON_NAME] - ID: poact_p7mKW5adyBNs" at bounding box center [542, 179] width 537 height 105
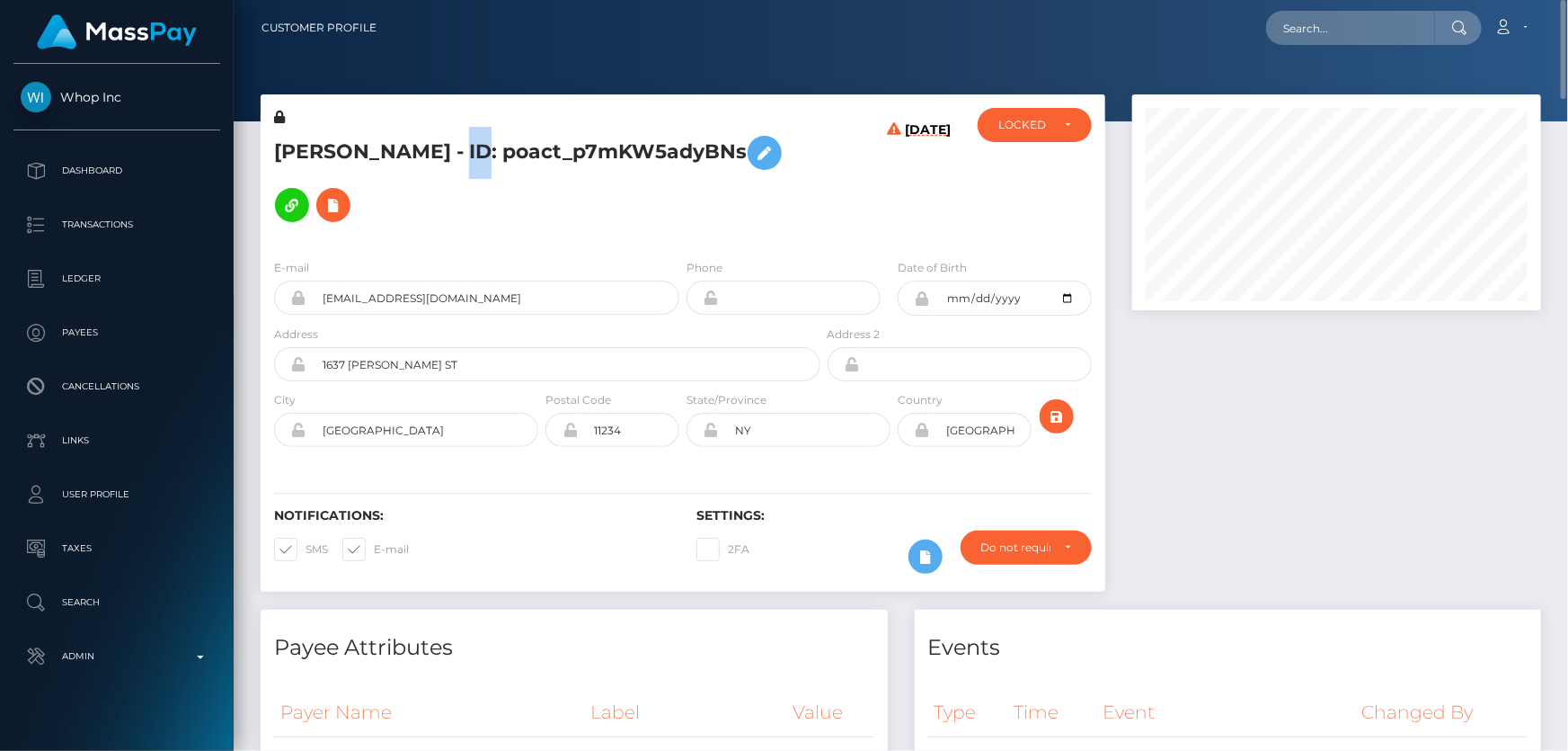
click at [500, 143] on h5 "[PERSON_NAME] - ID: poact_p7mKW5adyBNs" at bounding box center [542, 179] width 537 height 105
copy h5 "[PERSON_NAME] - ID: poact_p7mKW5adyBNs"
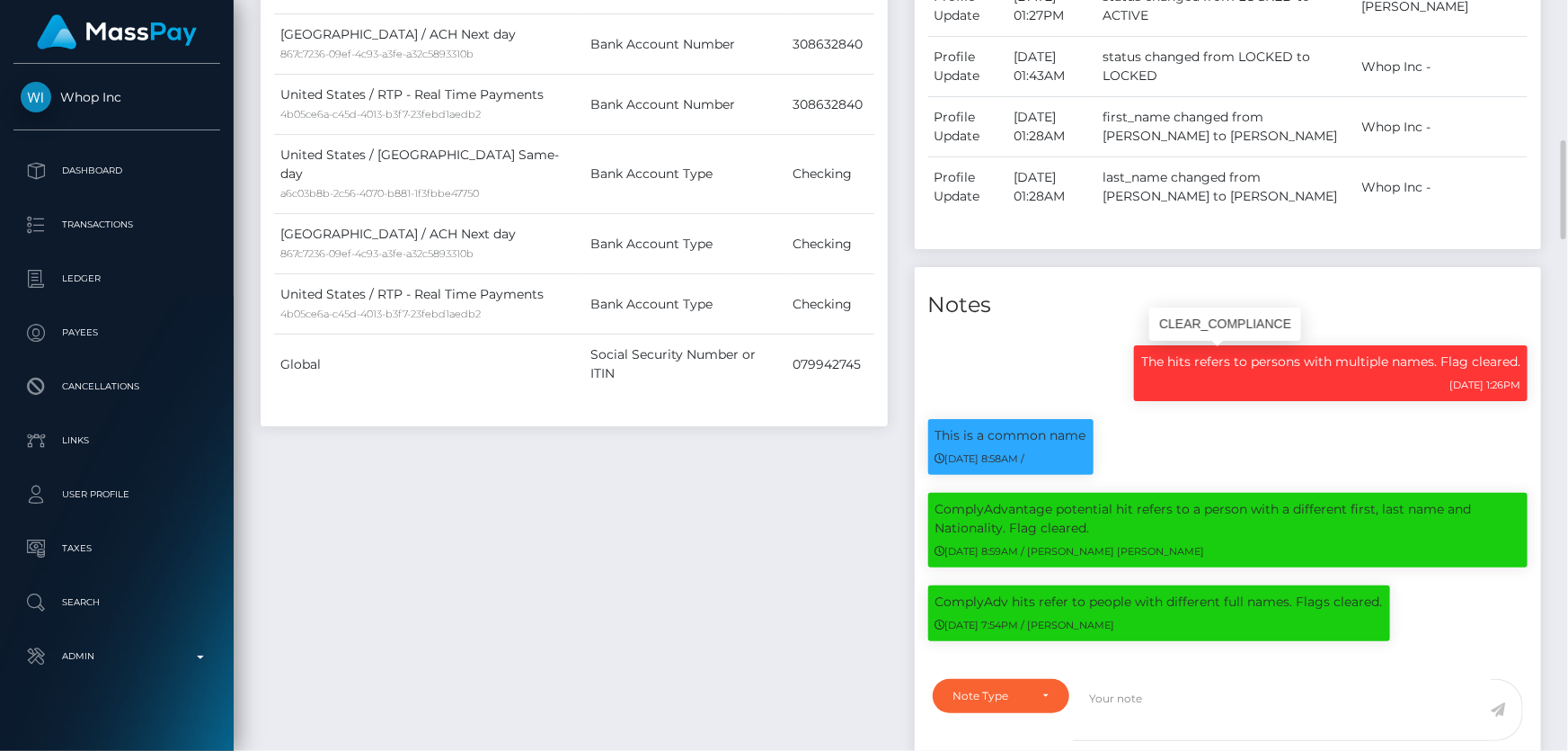
scroll to position [1389, 0]
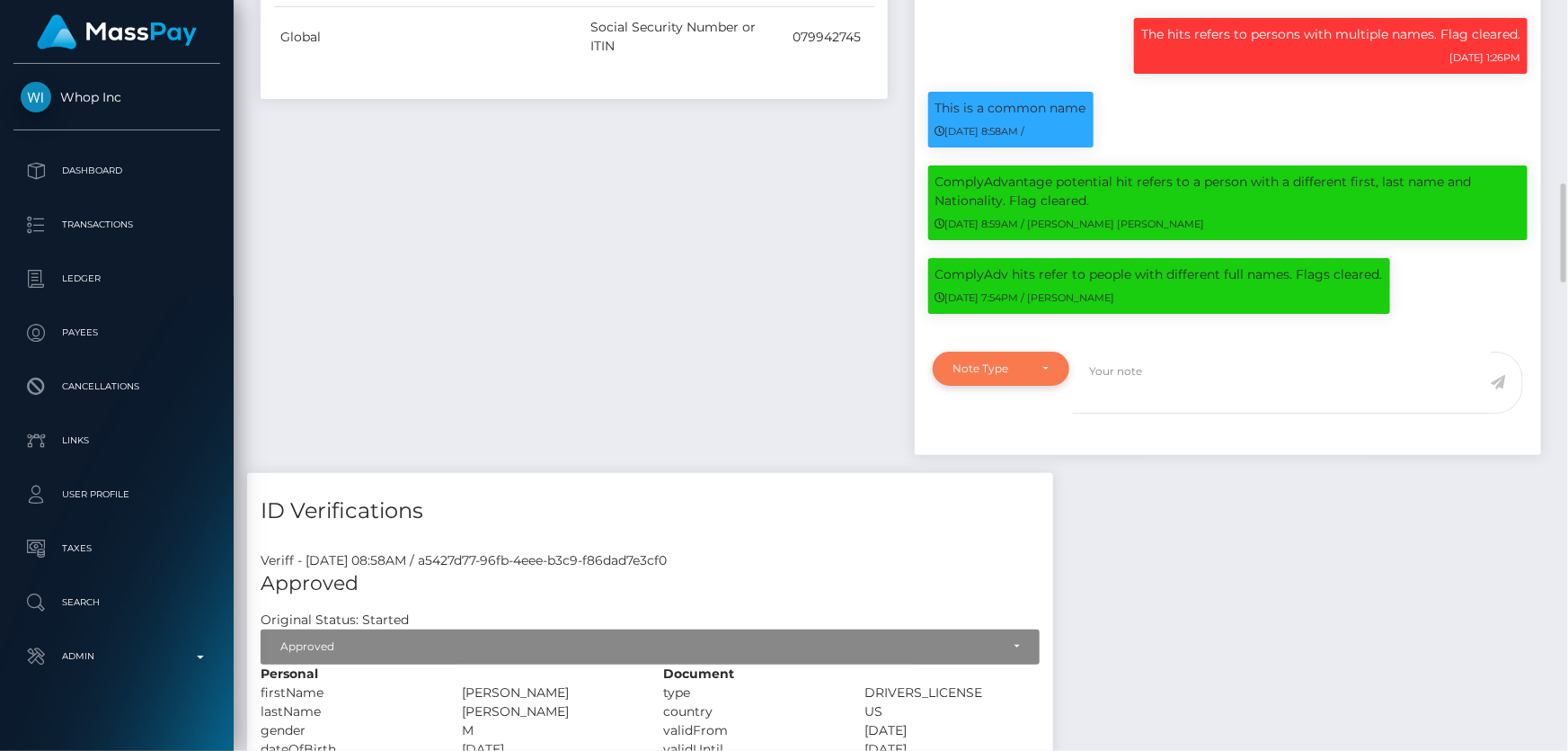
click at [1029, 354] on div "Note Type" at bounding box center [1001, 368] width 137 height 34
click at [1016, 496] on span "Clear Compliance" at bounding box center [1002, 493] width 96 height 16
select select "CLEAR_COMPLIANCE"
paste textarea "The hits refers to persons with multiple names or with different FIrst Name ( […"
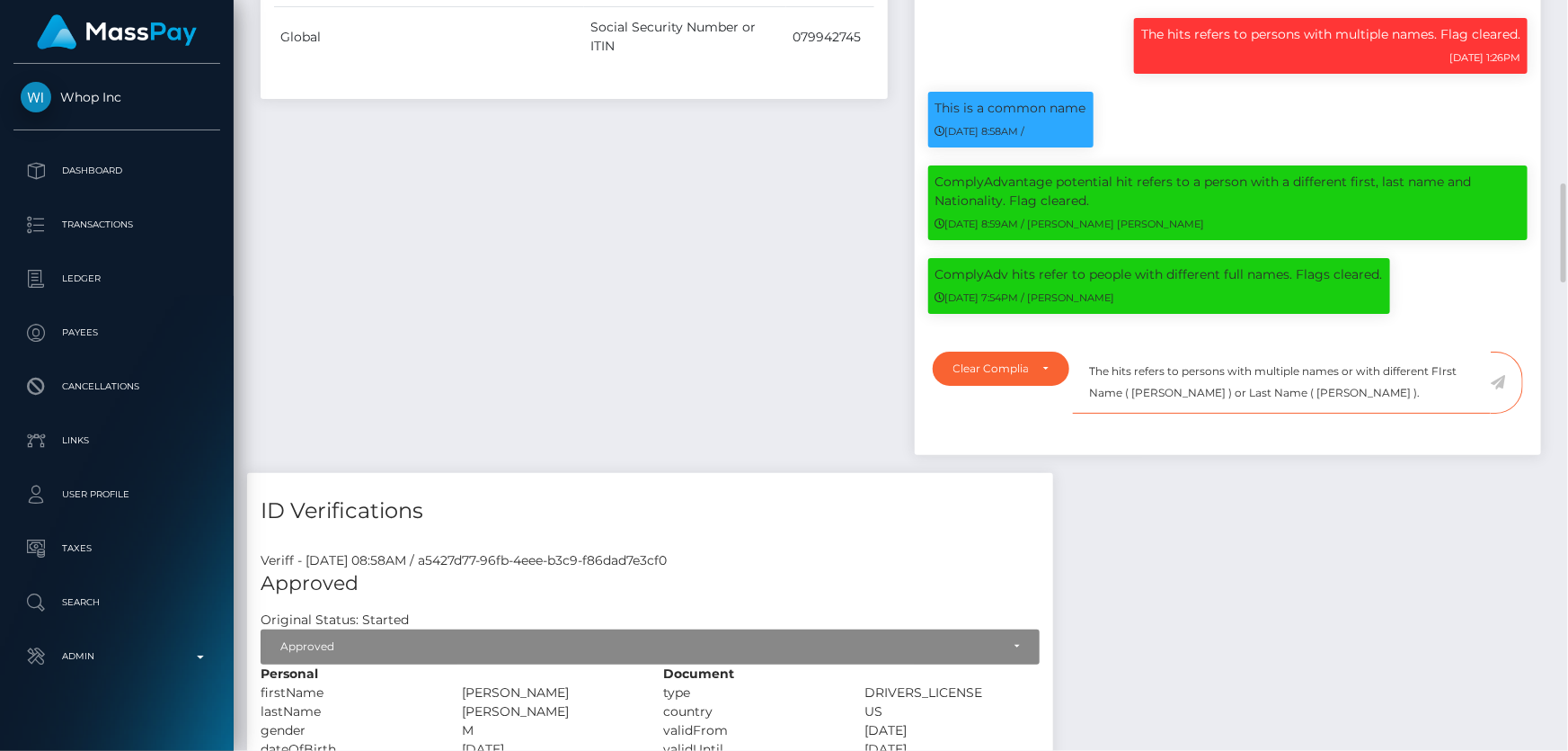
click at [1441, 375] on textarea "The hits refers to persons with multiple names or with different FIrst Name ( […" at bounding box center [1282, 382] width 418 height 62
click at [1371, 395] on textarea "The hits refers to persons with multiple names or with different First Name ( […" at bounding box center [1282, 382] width 418 height 62
type textarea "The hits refers to persons with multiple names or with different First Name ( […"
click at [1497, 384] on icon at bounding box center [1498, 381] width 15 height 15
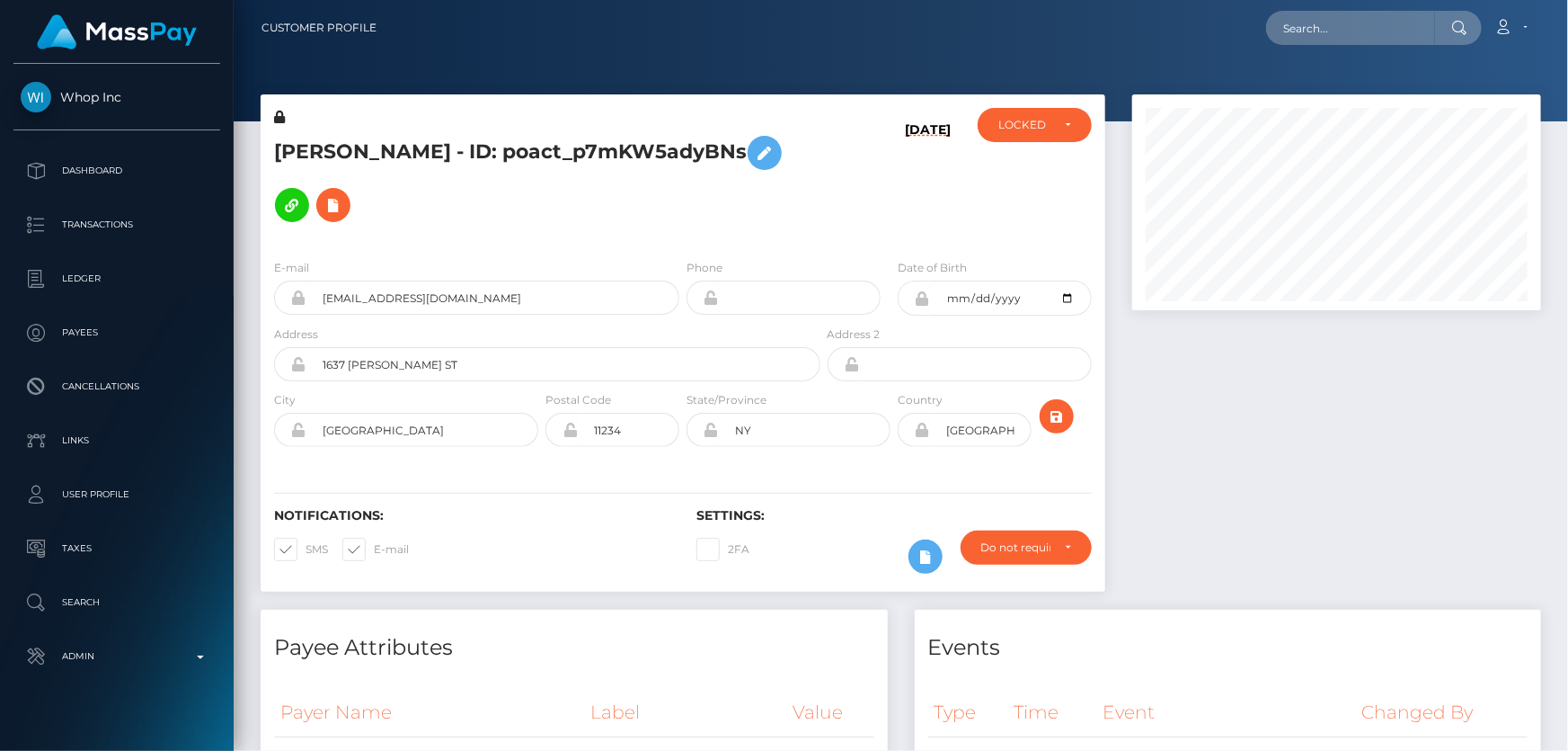
scroll to position [216, 408]
drag, startPoint x: 1017, startPoint y: 117, endPoint x: 1019, endPoint y: 143, distance: 26.1
click at [1017, 118] on div "LOCKED" at bounding box center [1024, 125] width 52 height 15
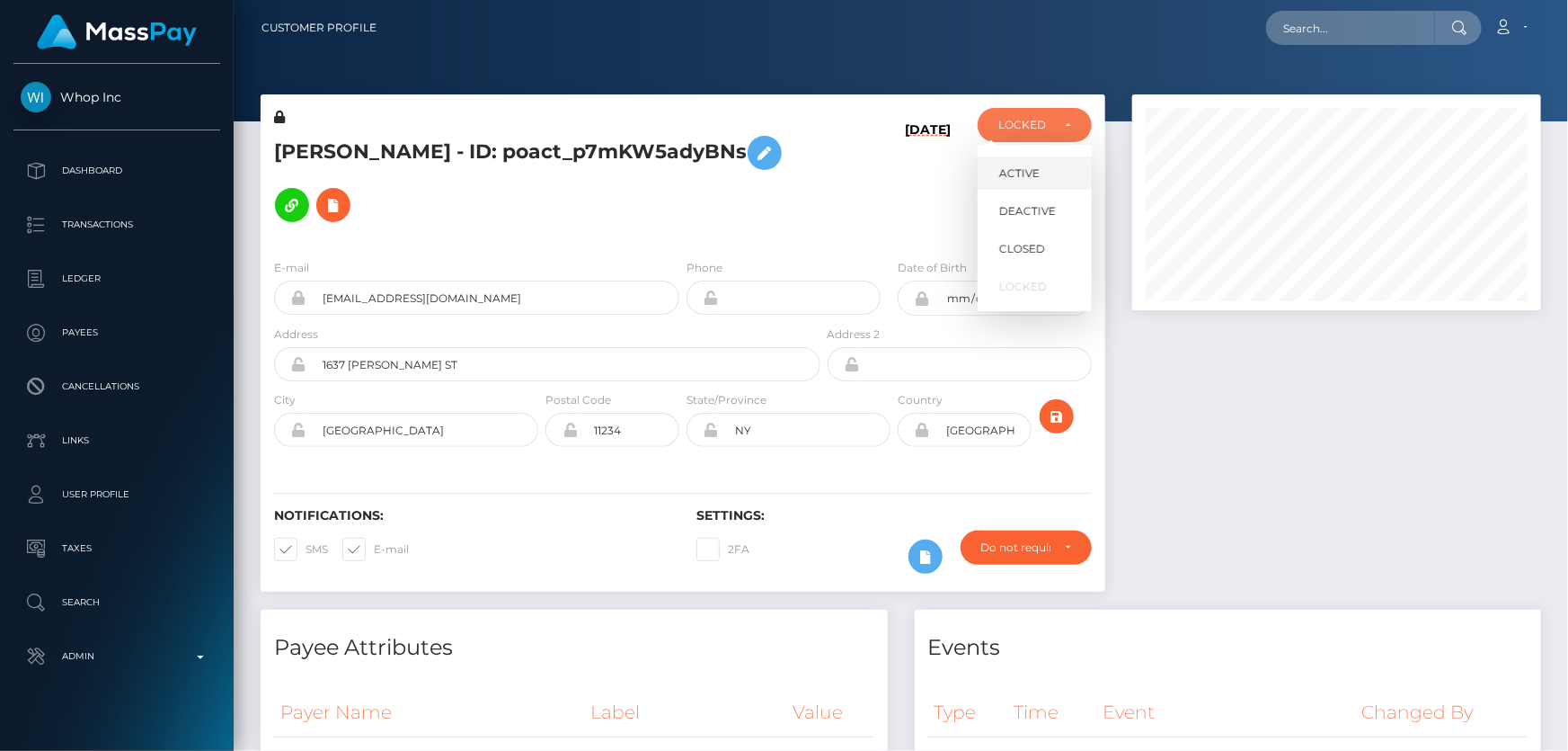
click at [1033, 172] on span "ACTIVE" at bounding box center [1020, 173] width 41 height 16
select select "ACTIVE"
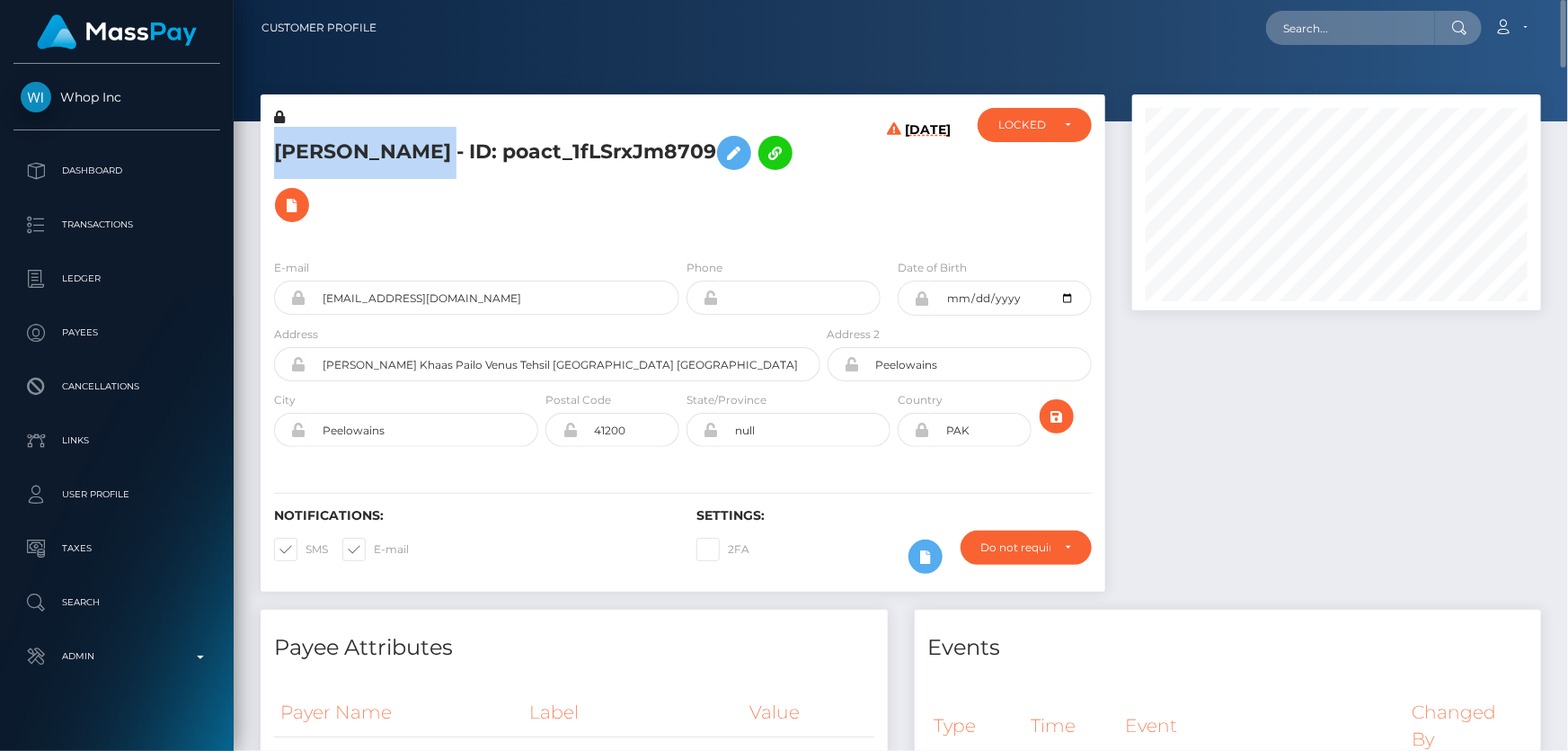
drag, startPoint x: 436, startPoint y: 154, endPoint x: 277, endPoint y: 149, distance: 159.1
click at [277, 149] on h5 "[PERSON_NAME] - ID: poact_1fLSrxJm8709" at bounding box center [542, 179] width 537 height 105
copy h5 "[PERSON_NAME]"
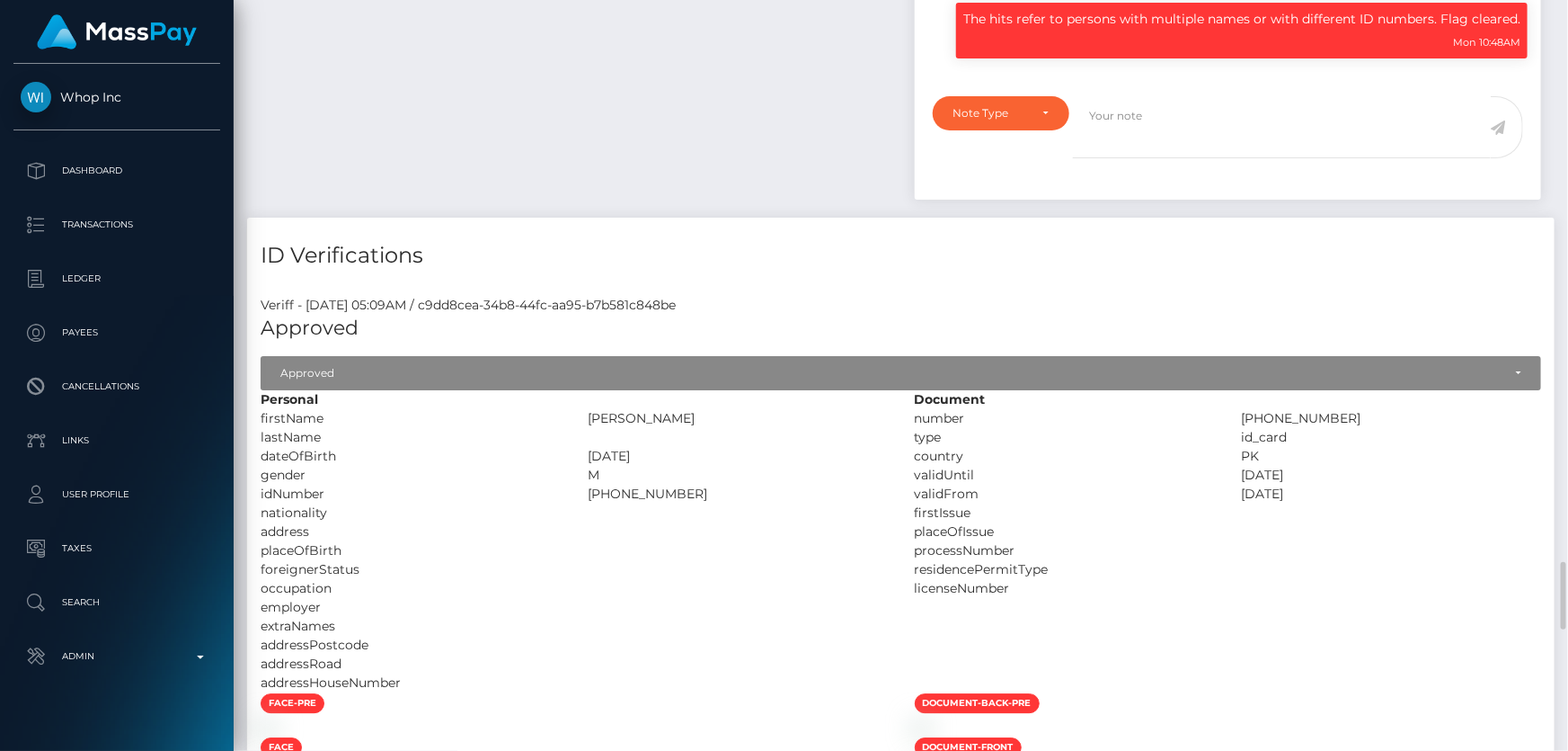
scroll to position [2615, 0]
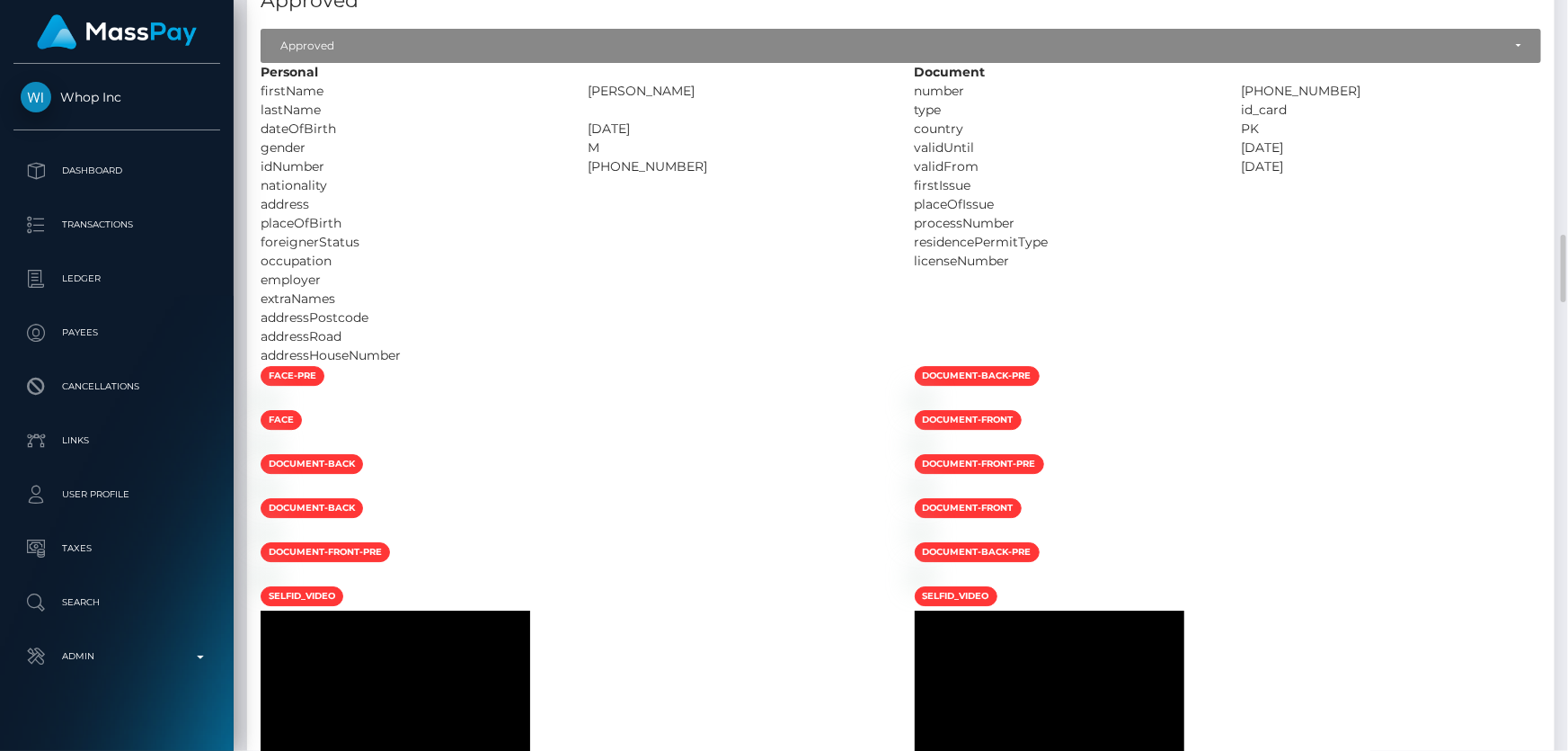
drag, startPoint x: 636, startPoint y: 169, endPoint x: 710, endPoint y: 174, distance: 74.2
click at [710, 174] on div "Personal firstName ABDUL GHAFFAR" at bounding box center [574, 214] width 654 height 302
click at [723, 310] on div at bounding box center [738, 318] width 327 height 19
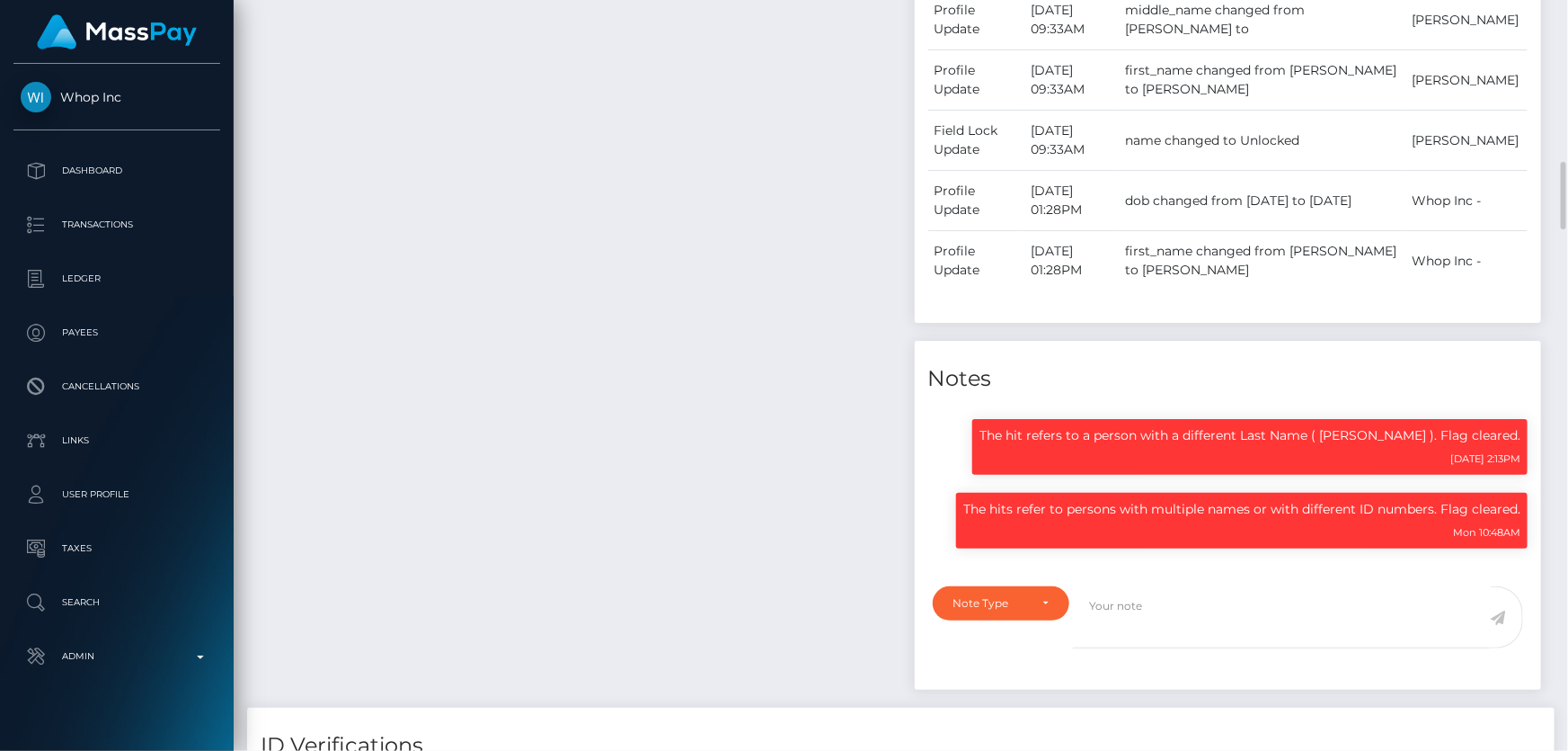
scroll to position [2124, 0]
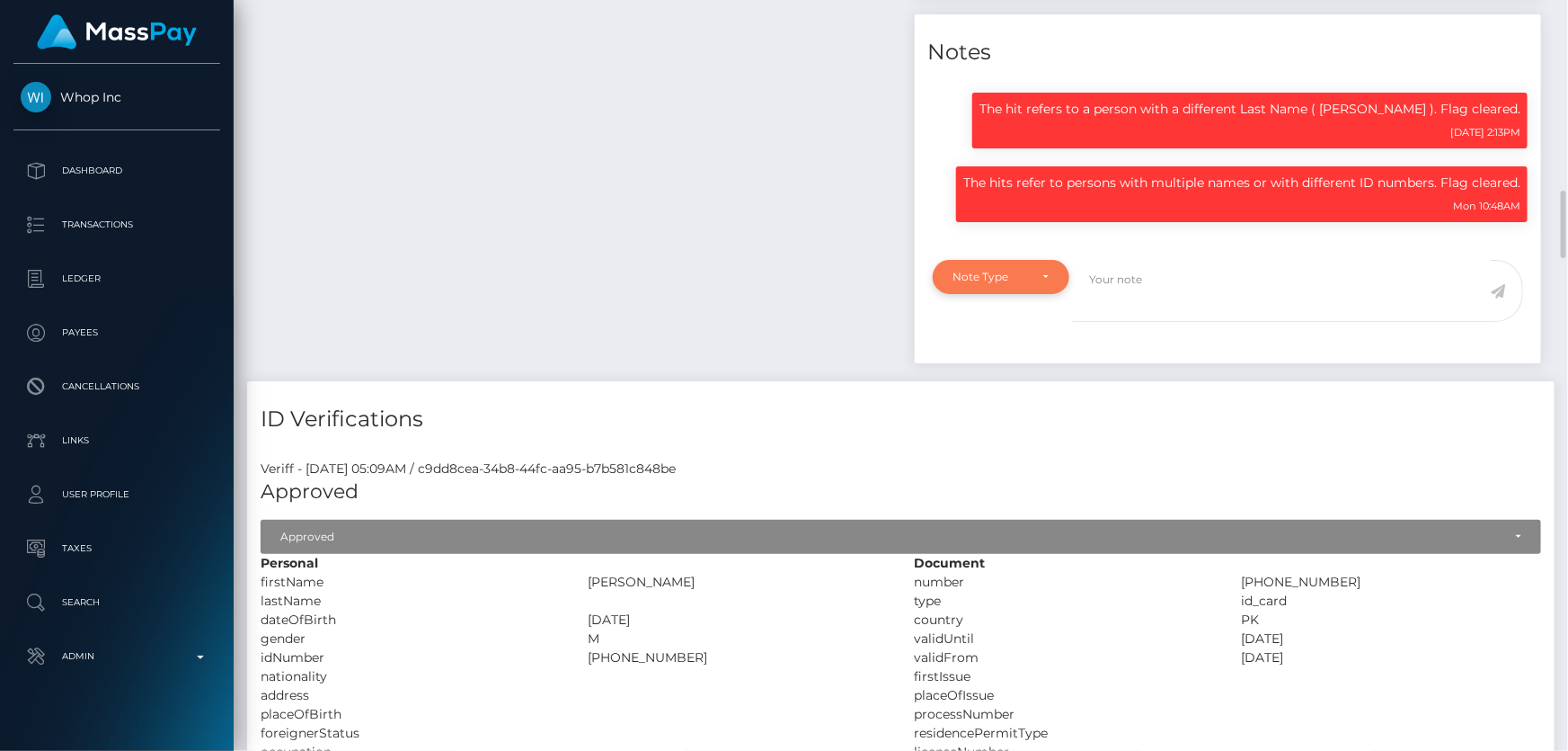
click at [988, 277] on div "Note Type" at bounding box center [991, 277] width 75 height 15
click at [976, 404] on span "Clear Compliance" at bounding box center [1002, 401] width 96 height 16
select select "CLEAR_COMPLIANCE"
paste textarea "The hit refers to a person with a different ID number."
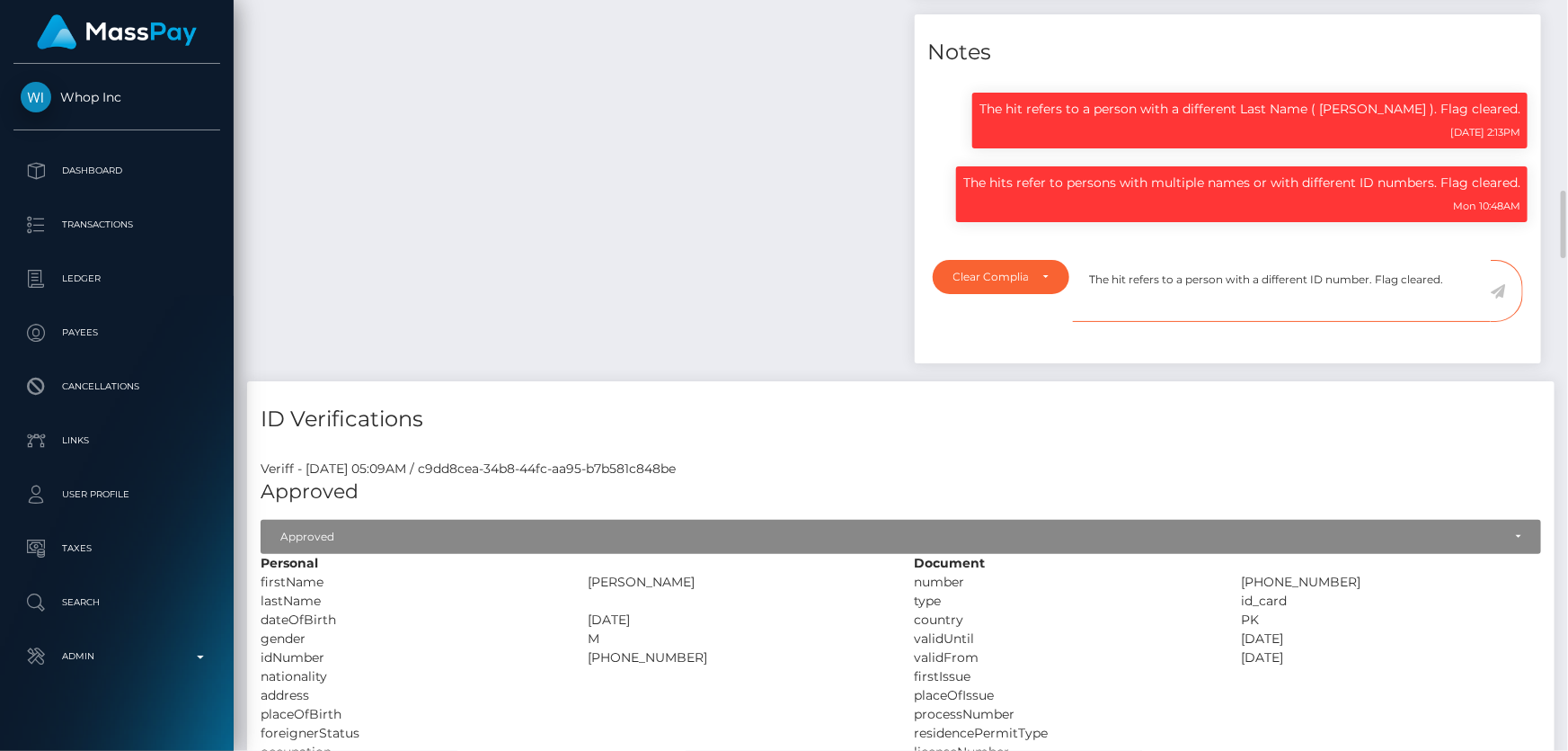
type textarea "The hit refers to a person with a different ID number. Flag cleared."
click at [1496, 286] on icon at bounding box center [1498, 291] width 15 height 15
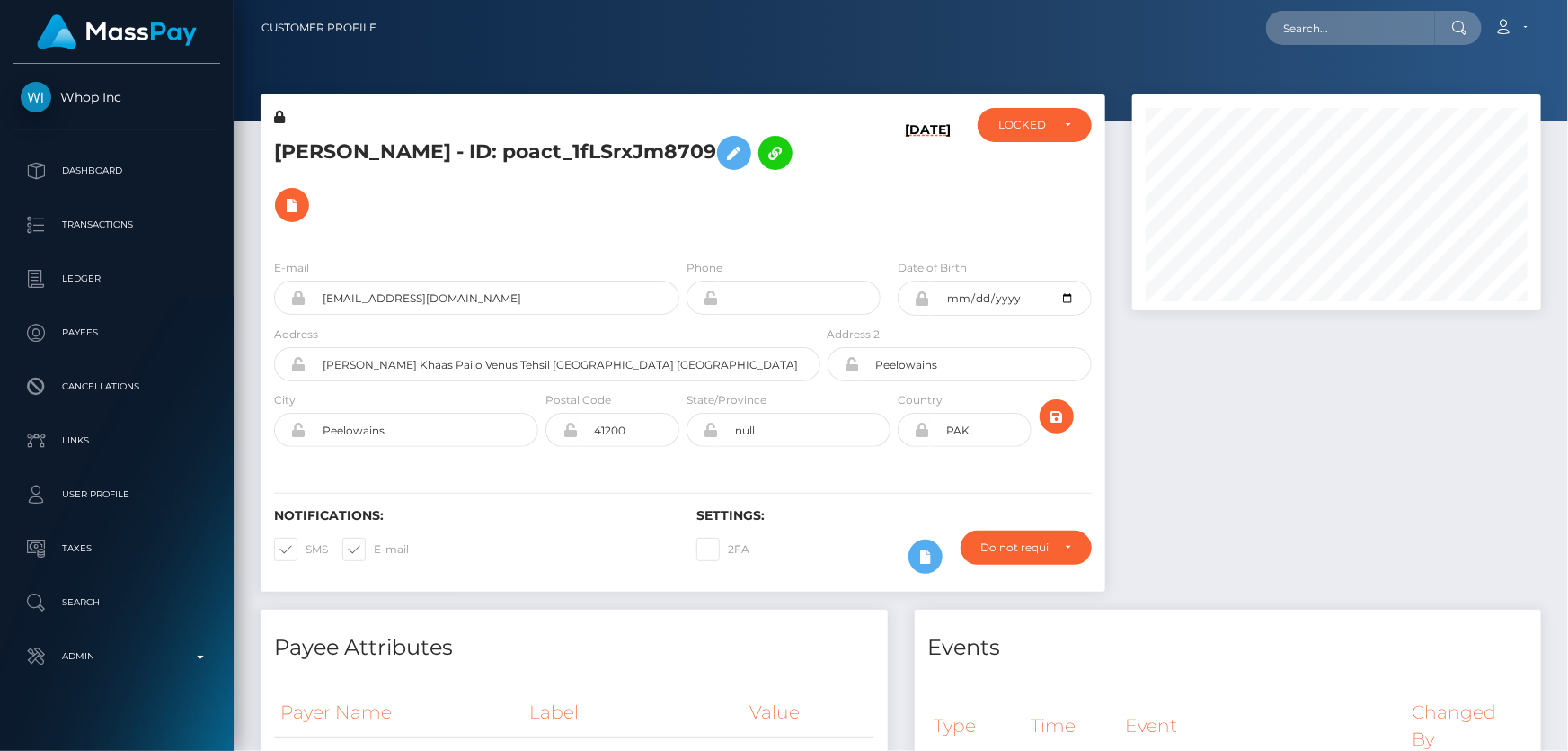
scroll to position [216, 408]
click at [994, 133] on div "LOCKED" at bounding box center [1035, 124] width 114 height 34
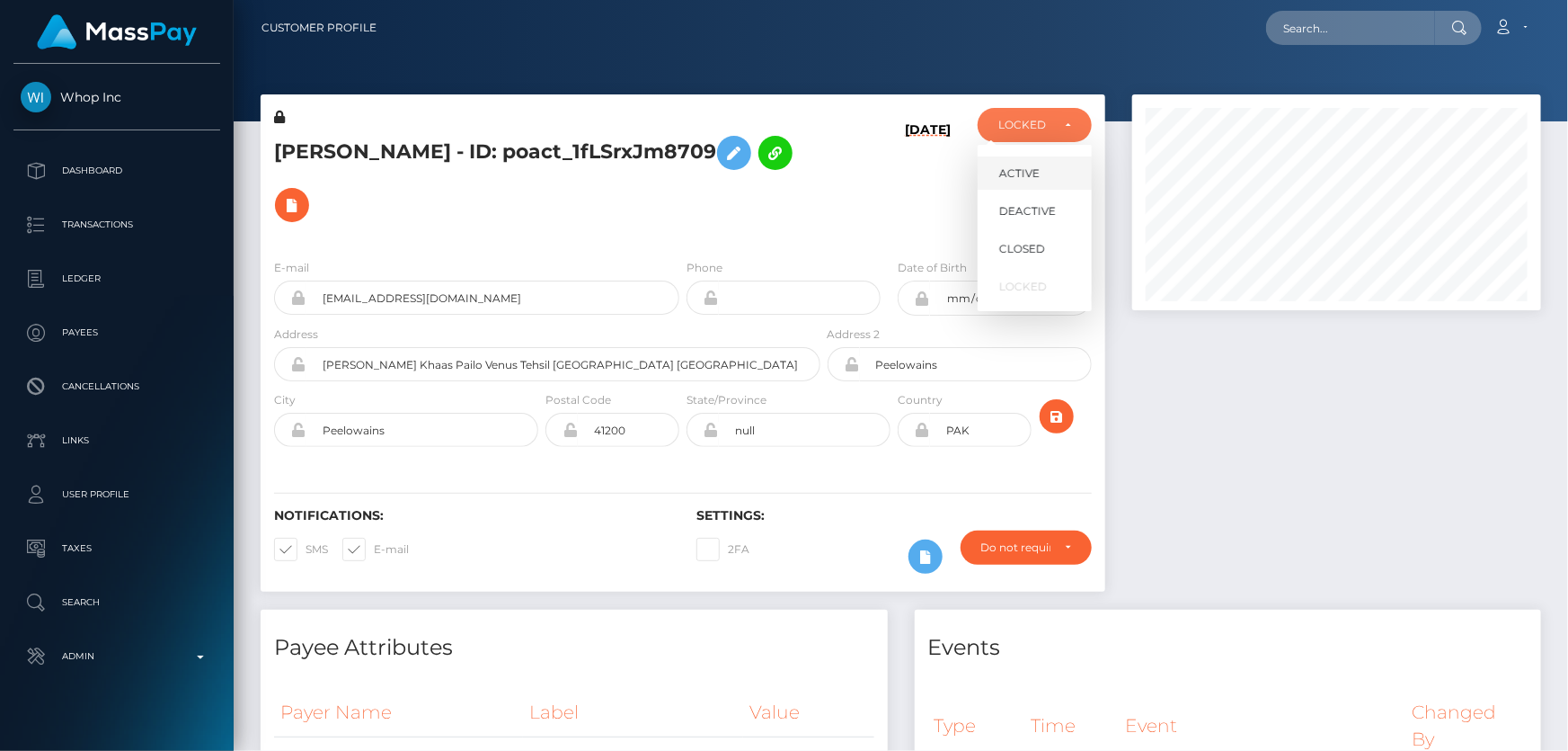
click at [1021, 171] on span "ACTIVE" at bounding box center [1020, 173] width 41 height 16
select select "ACTIVE"
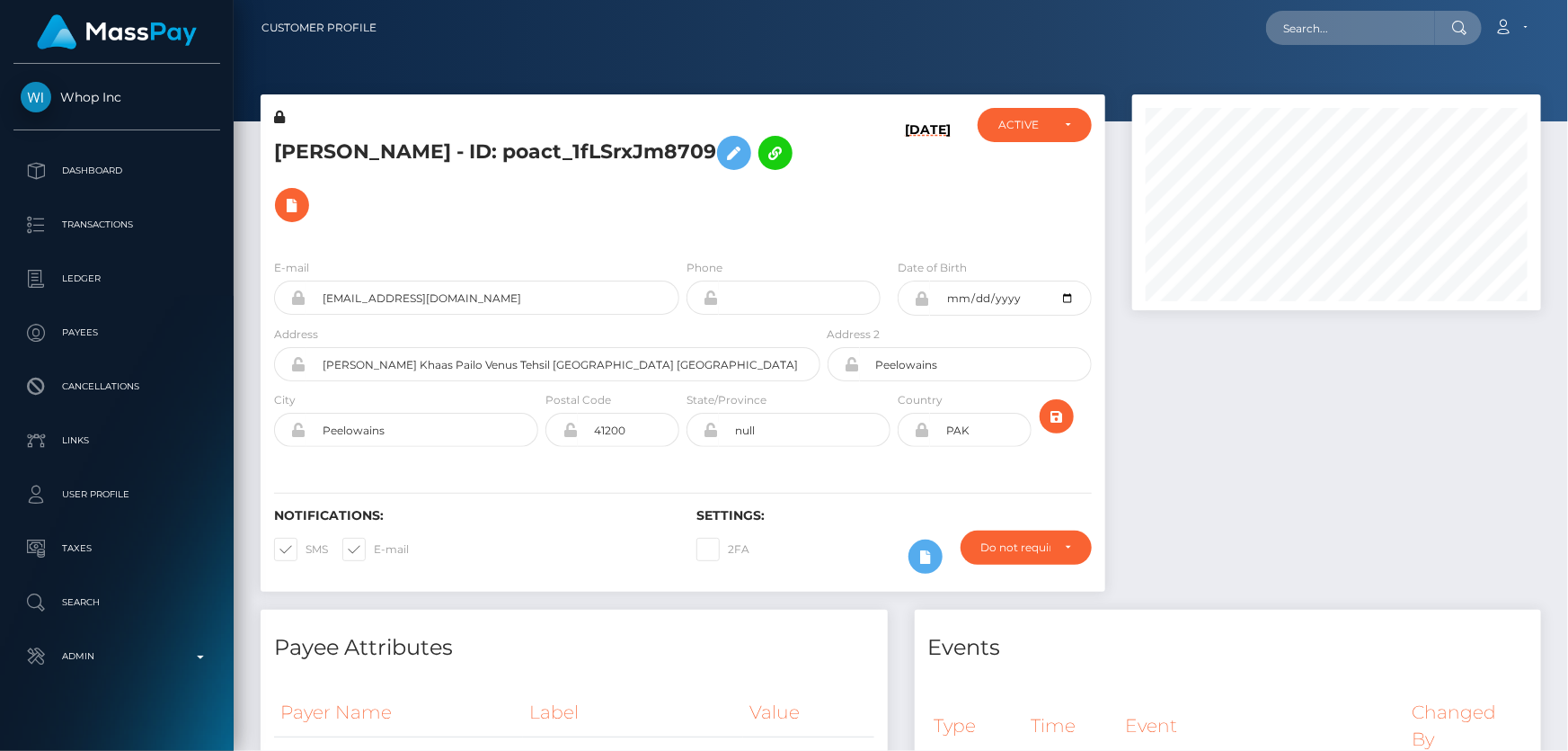
click at [448, 224] on h5 "Abdul GHAFFAR - ID: poact_1fLSrxJm8709" at bounding box center [542, 179] width 537 height 105
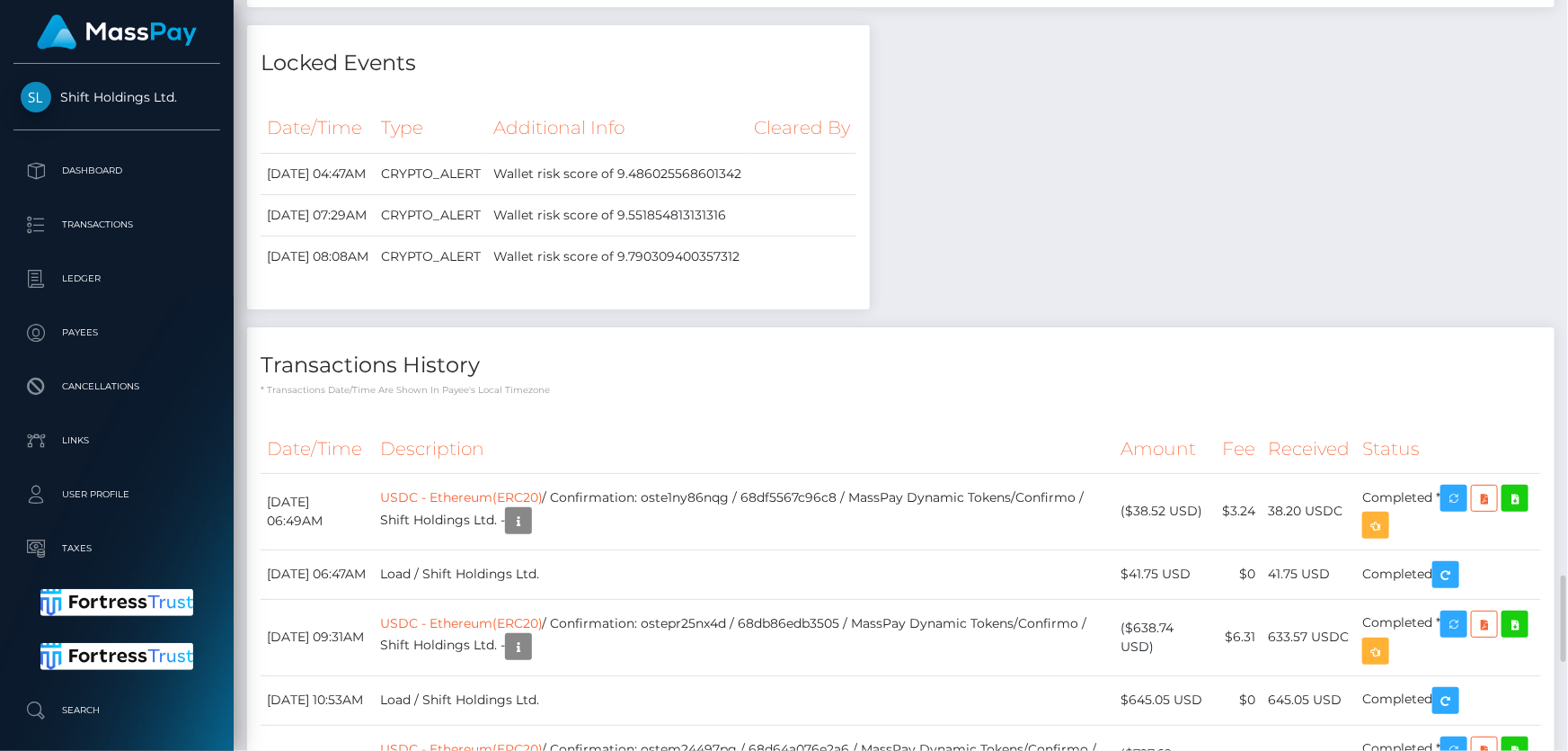
scroll to position [5231, 0]
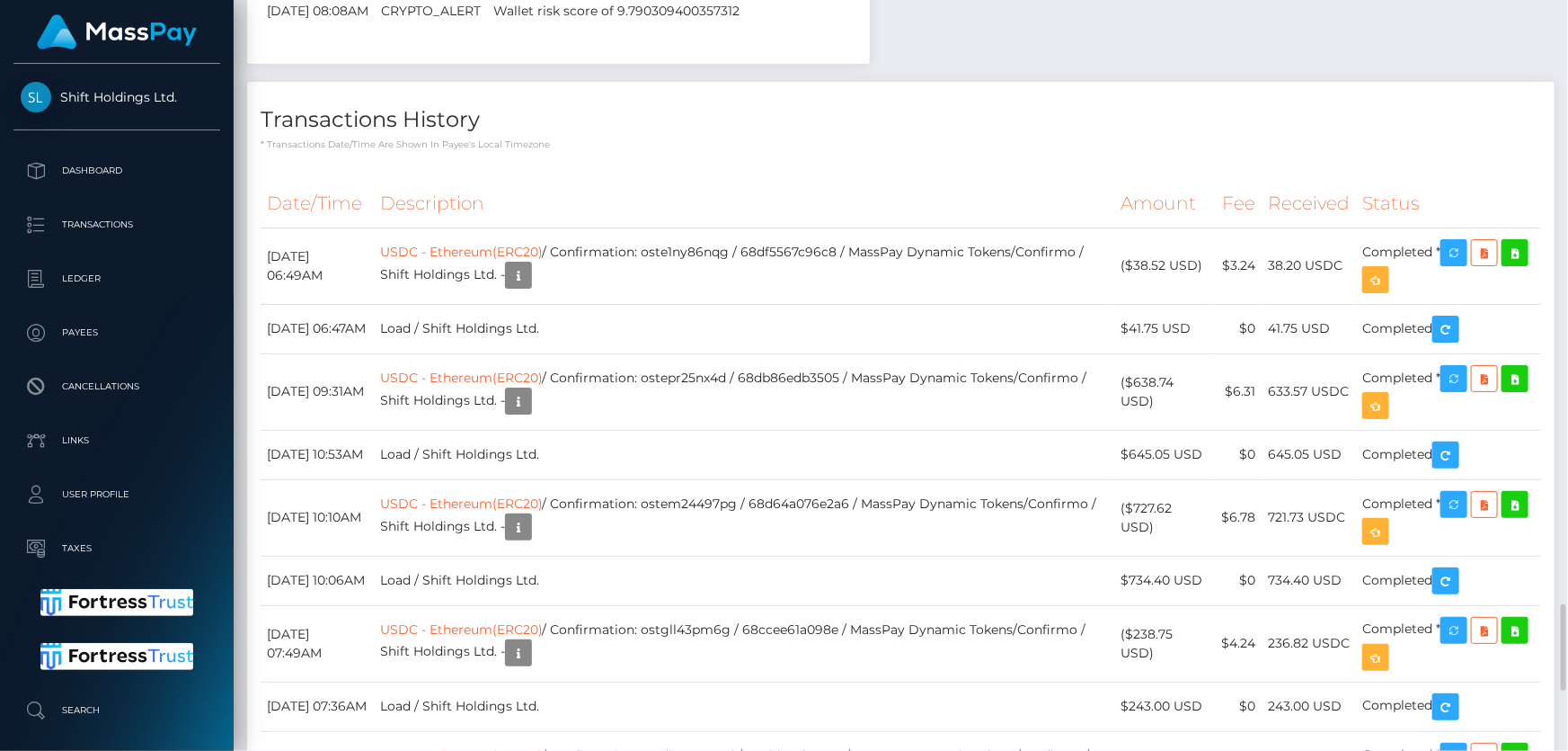
click at [597, 135] on h4 "Transactions History" at bounding box center [901, 120] width 1281 height 32
click at [529, 286] on icon "button" at bounding box center [518, 275] width 21 height 22
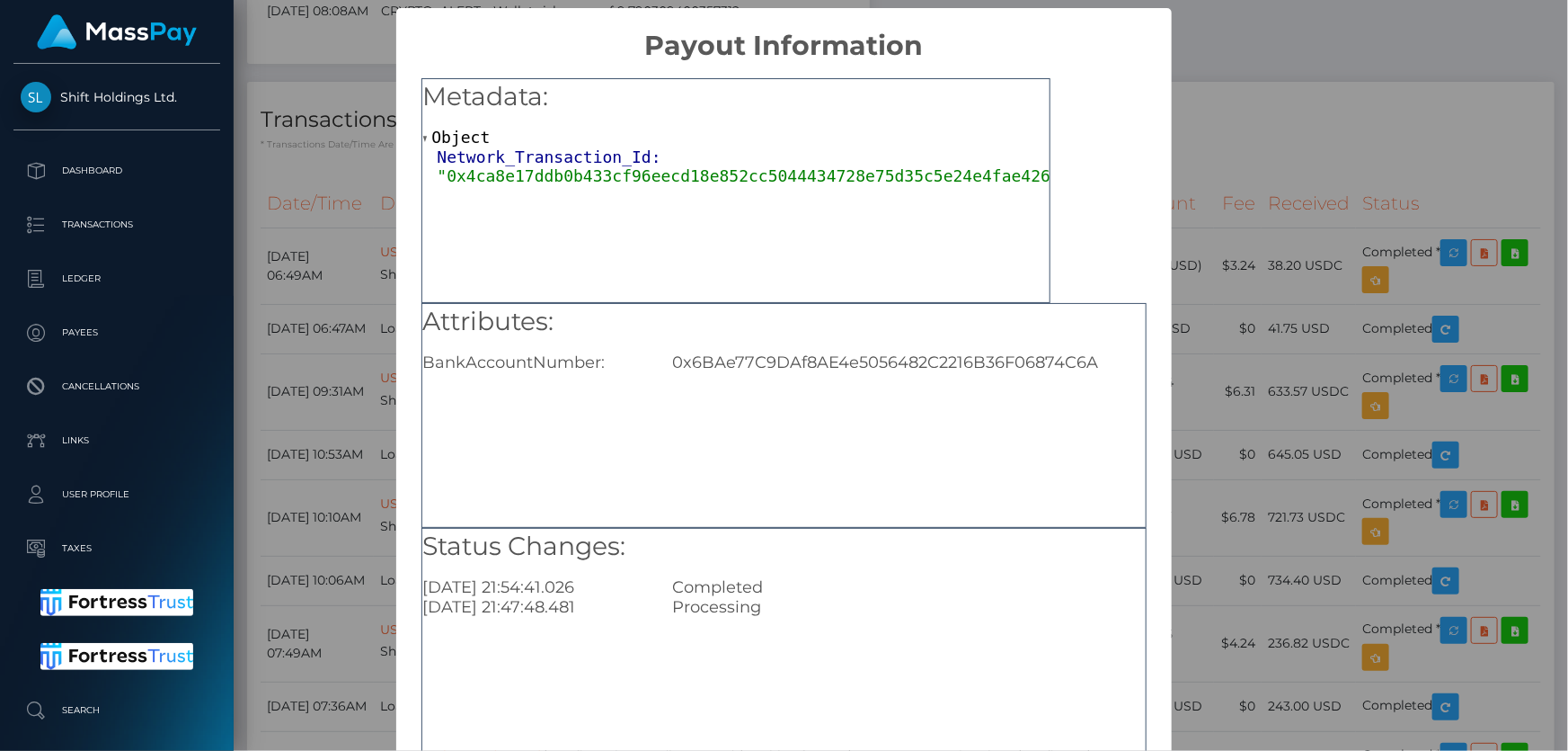
scroll to position [0, 0]
click at [780, 370] on div "0x6BAe77C9DAf8AE4e5056482C2216B36F06874C6A" at bounding box center [908, 362] width 500 height 19
copy div "0x6BAe77C9DAf8AE4e5056482C2216B36F06874C6A"
click at [1357, 291] on div "× Payout Information Metadata: Object Network_Transaction_Id: "0x4ca8e17ddb0b43…" at bounding box center [784, 376] width 1568 height 751
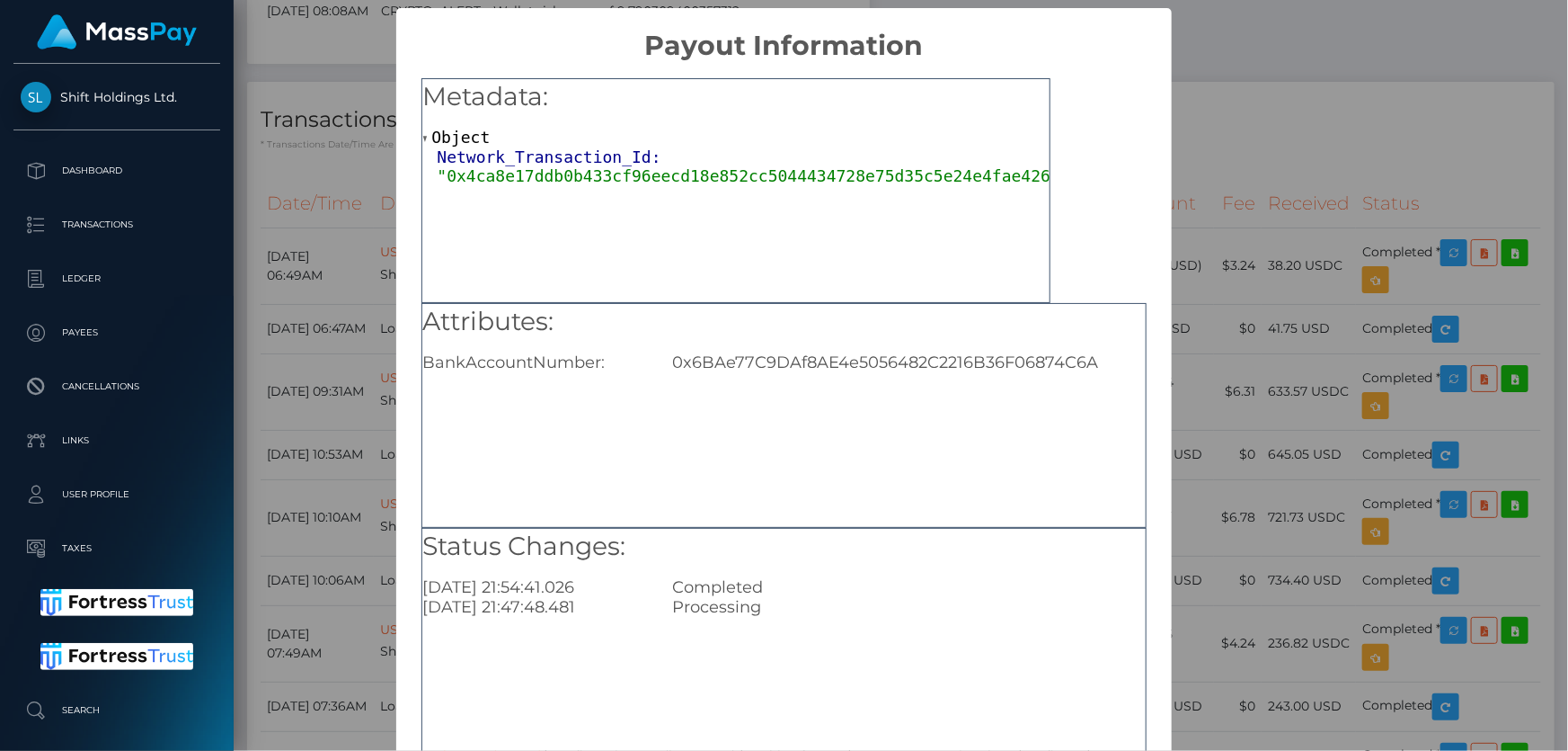
click at [1357, 291] on div "× Payout Information Metadata: Object Network_Transaction_Id: "0x4ca8e17ddb0b43…" at bounding box center [784, 376] width 1568 height 751
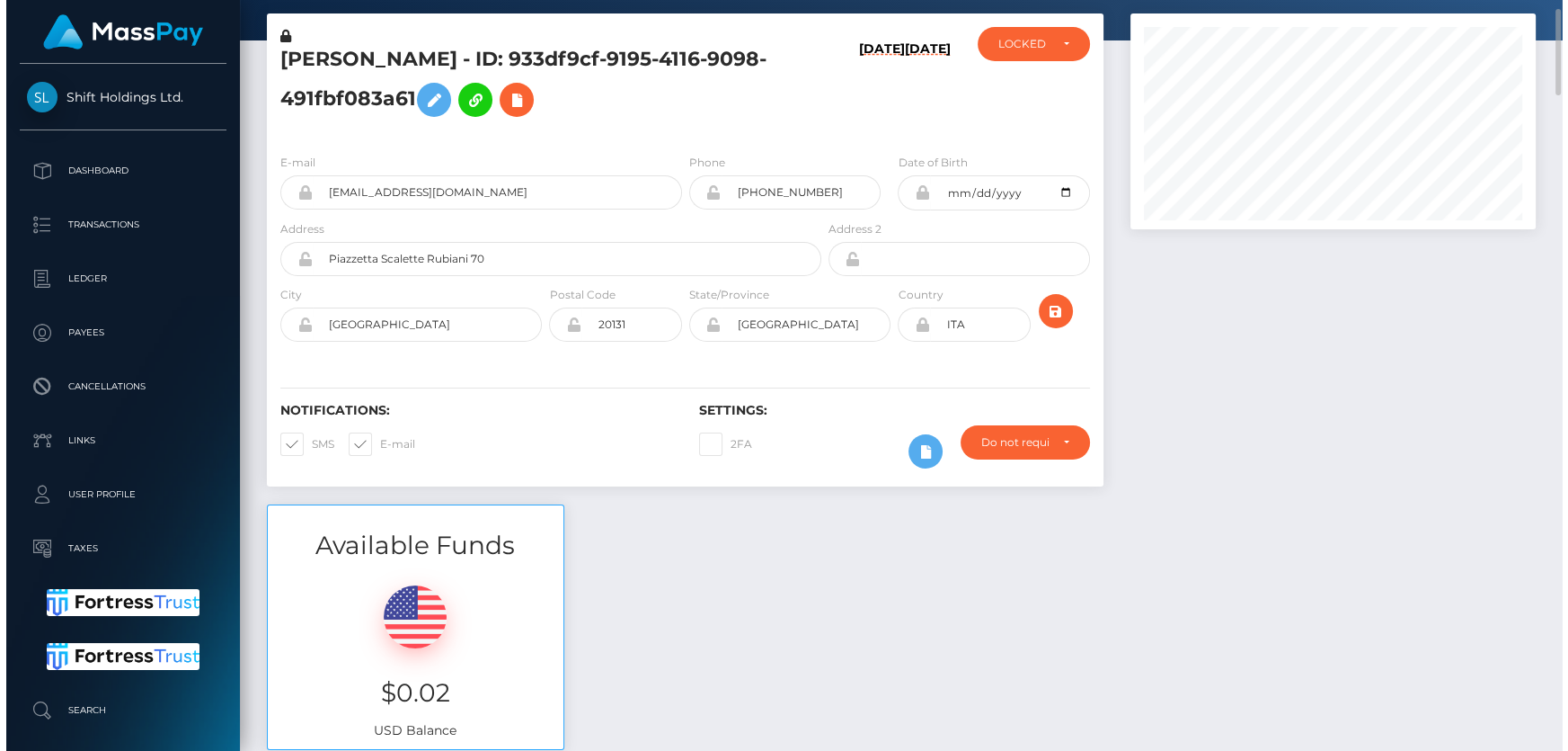
scroll to position [898815, 898181]
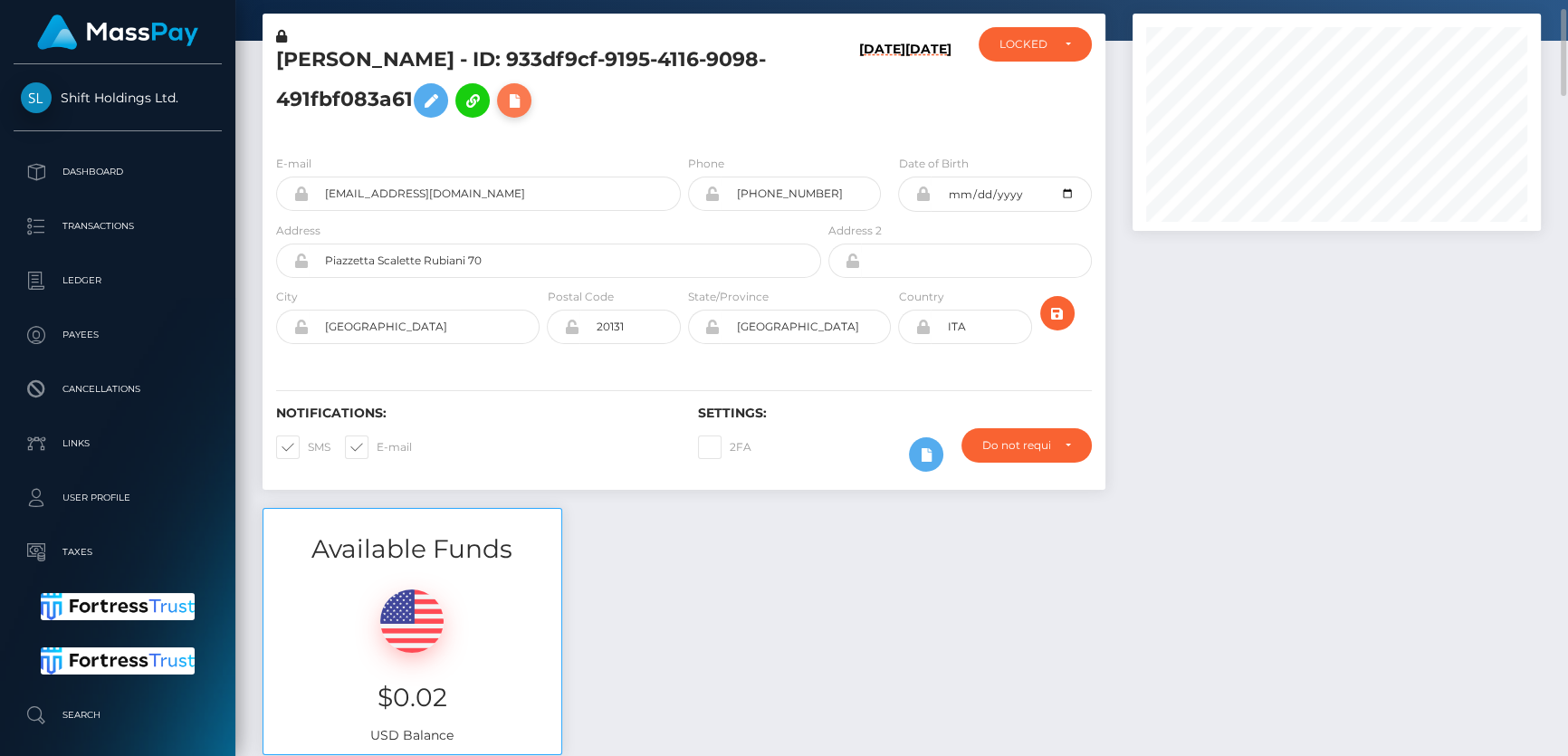
click at [522, 99] on icon at bounding box center [515, 100] width 21 height 22
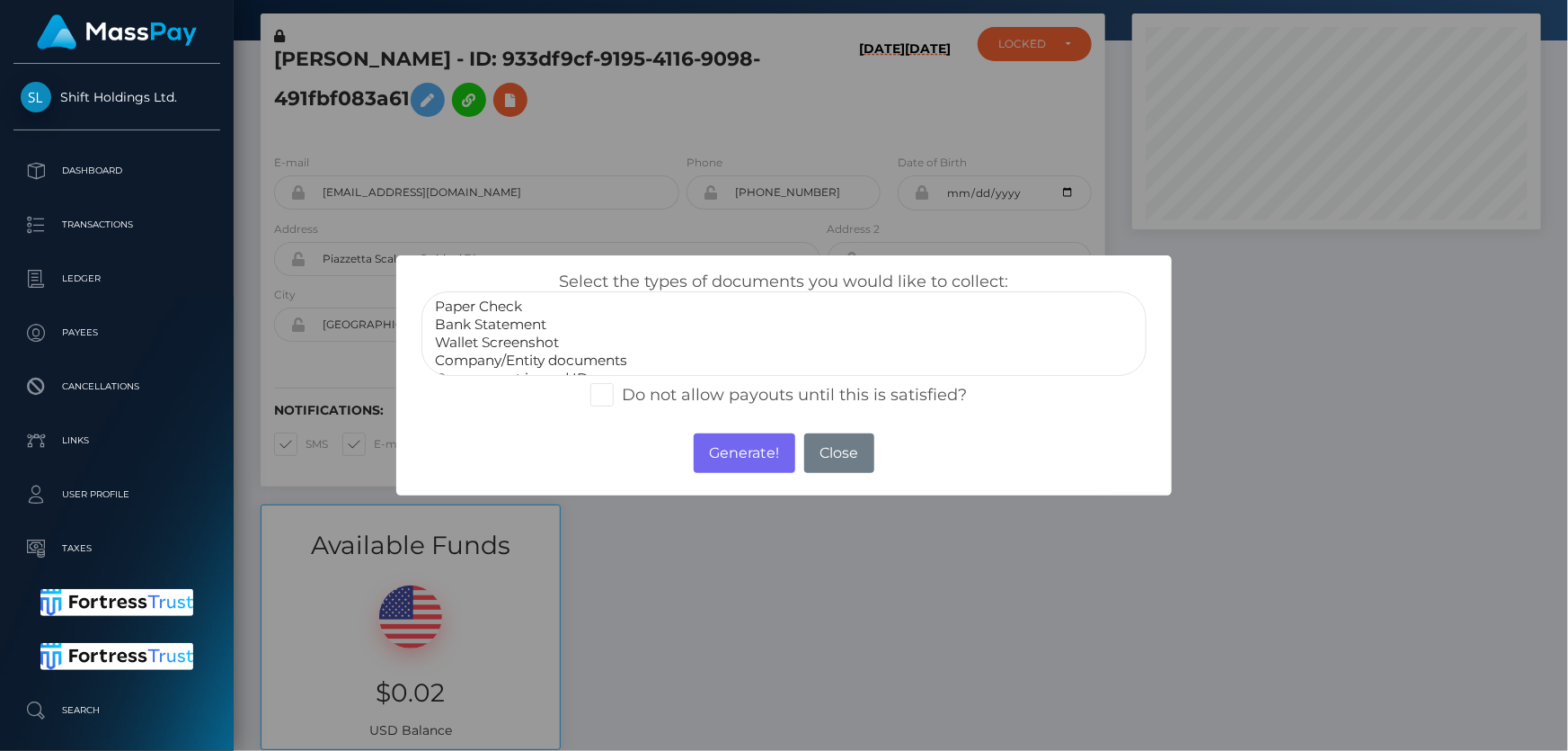
scroll to position [34, 0]
select select "Miscellaneous"
click at [518, 359] on option "Miscellaneous" at bounding box center [784, 362] width 701 height 18
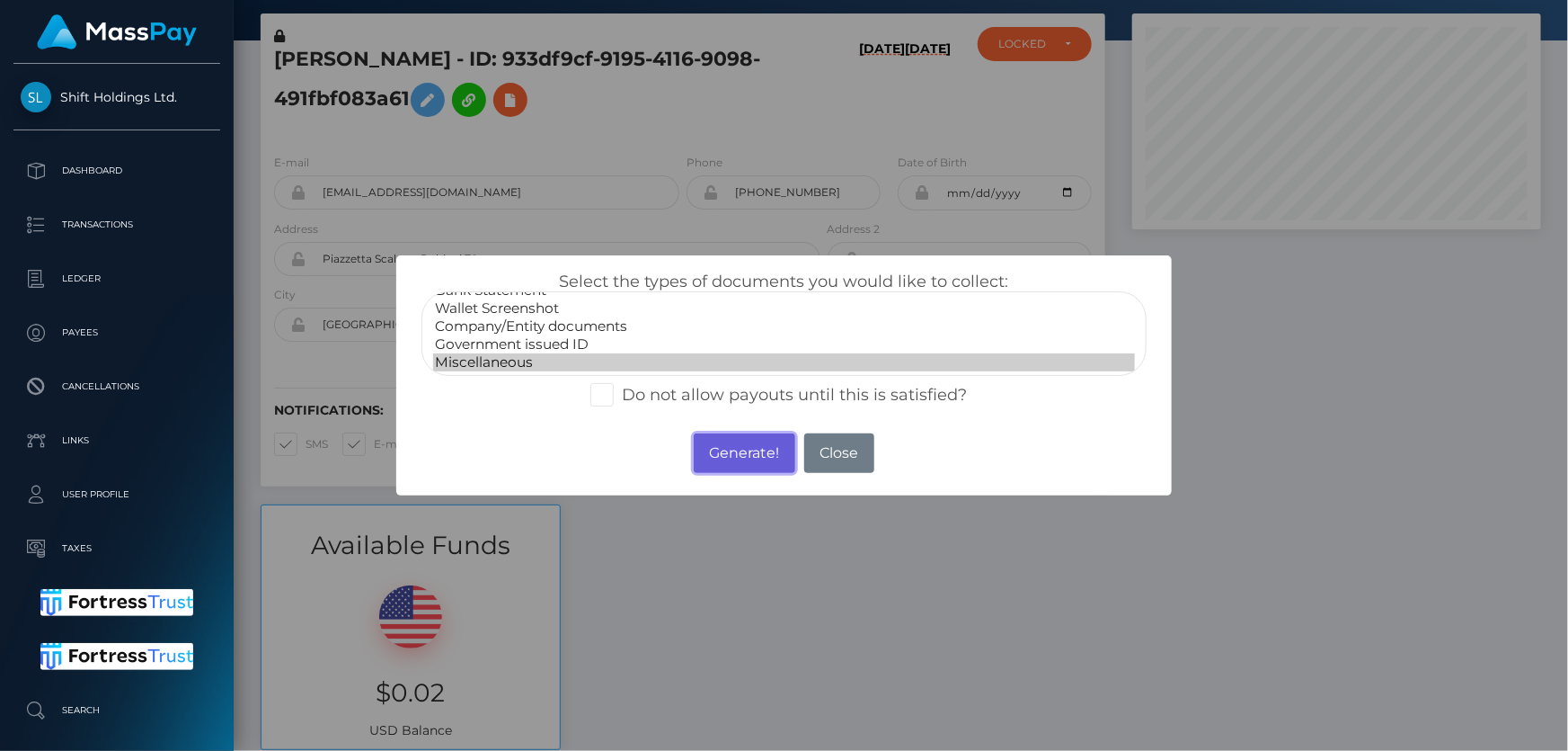
click at [730, 449] on button "Generate!" at bounding box center [744, 453] width 102 height 40
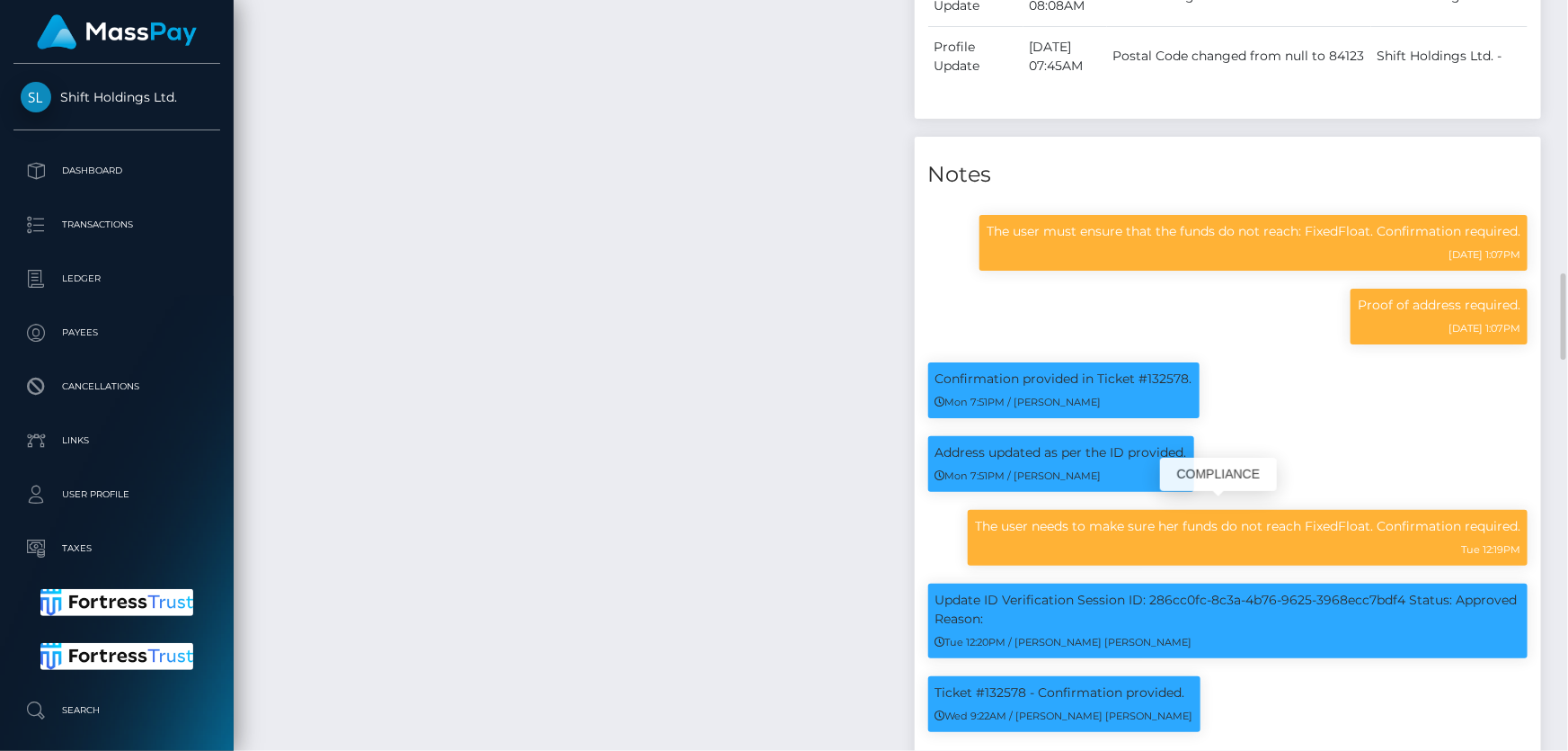
scroll to position [2615, 0]
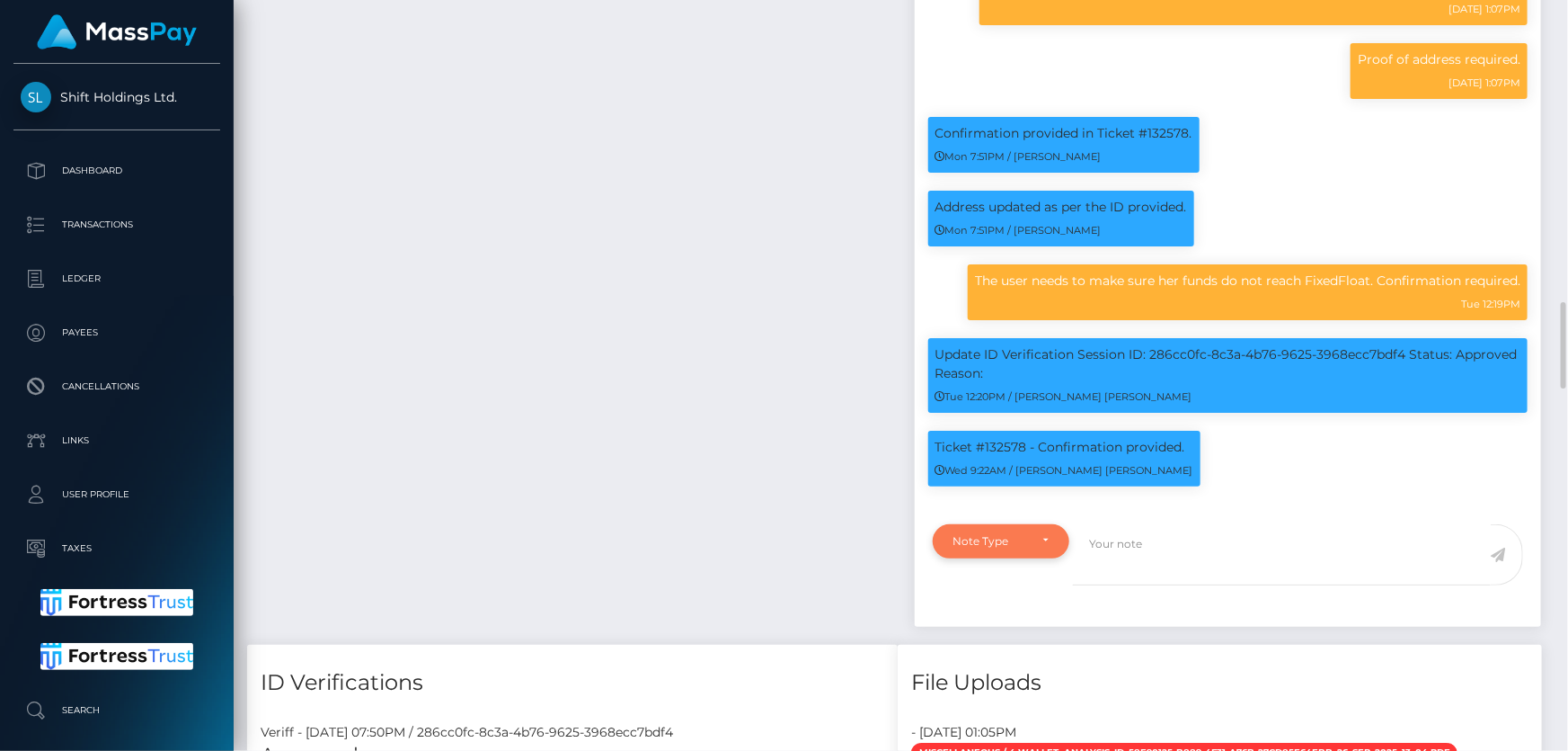
click at [989, 534] on div "Note Type" at bounding box center [991, 541] width 75 height 15
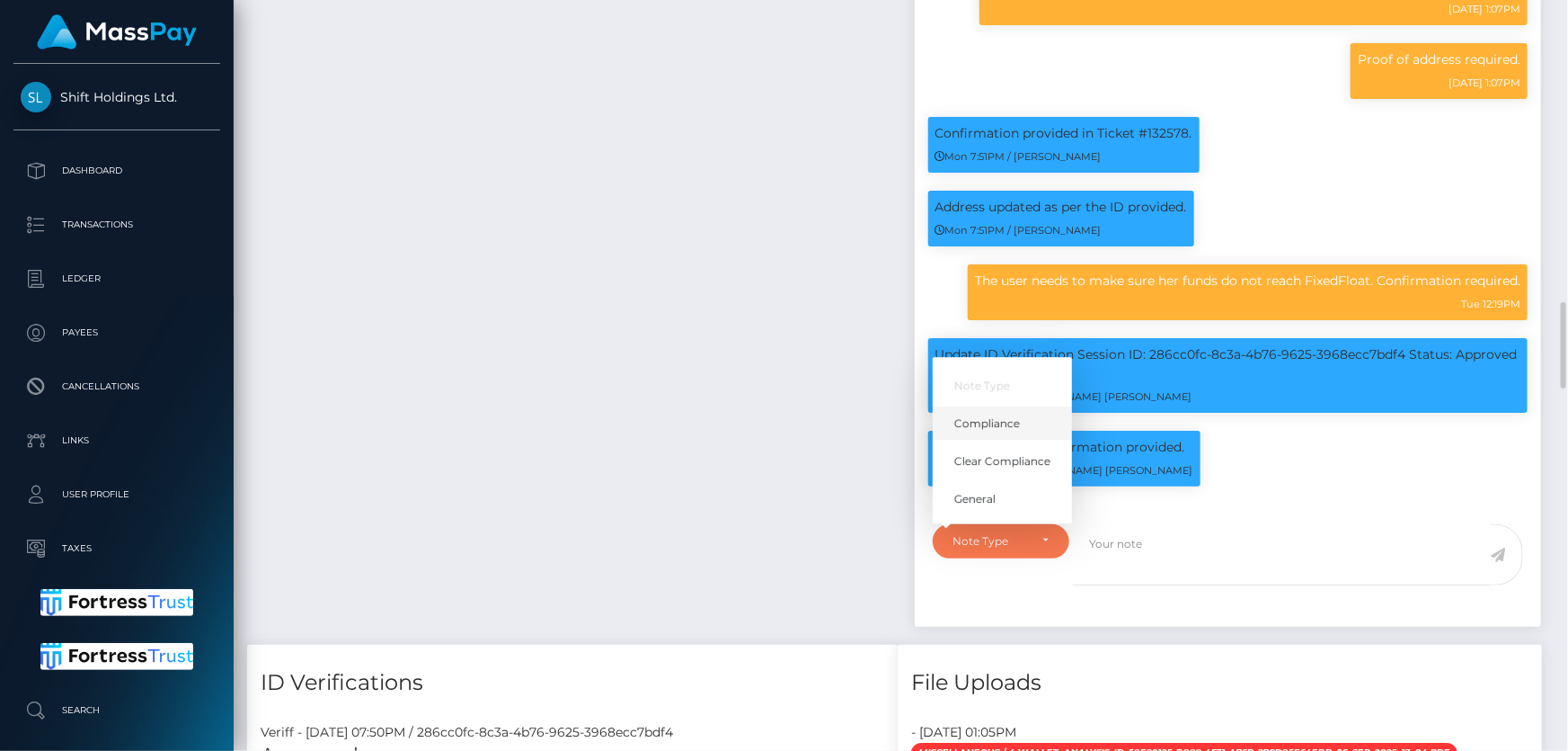
click at [1006, 415] on span "Compliance" at bounding box center [988, 423] width 66 height 16
select select "COMPLIANCE"
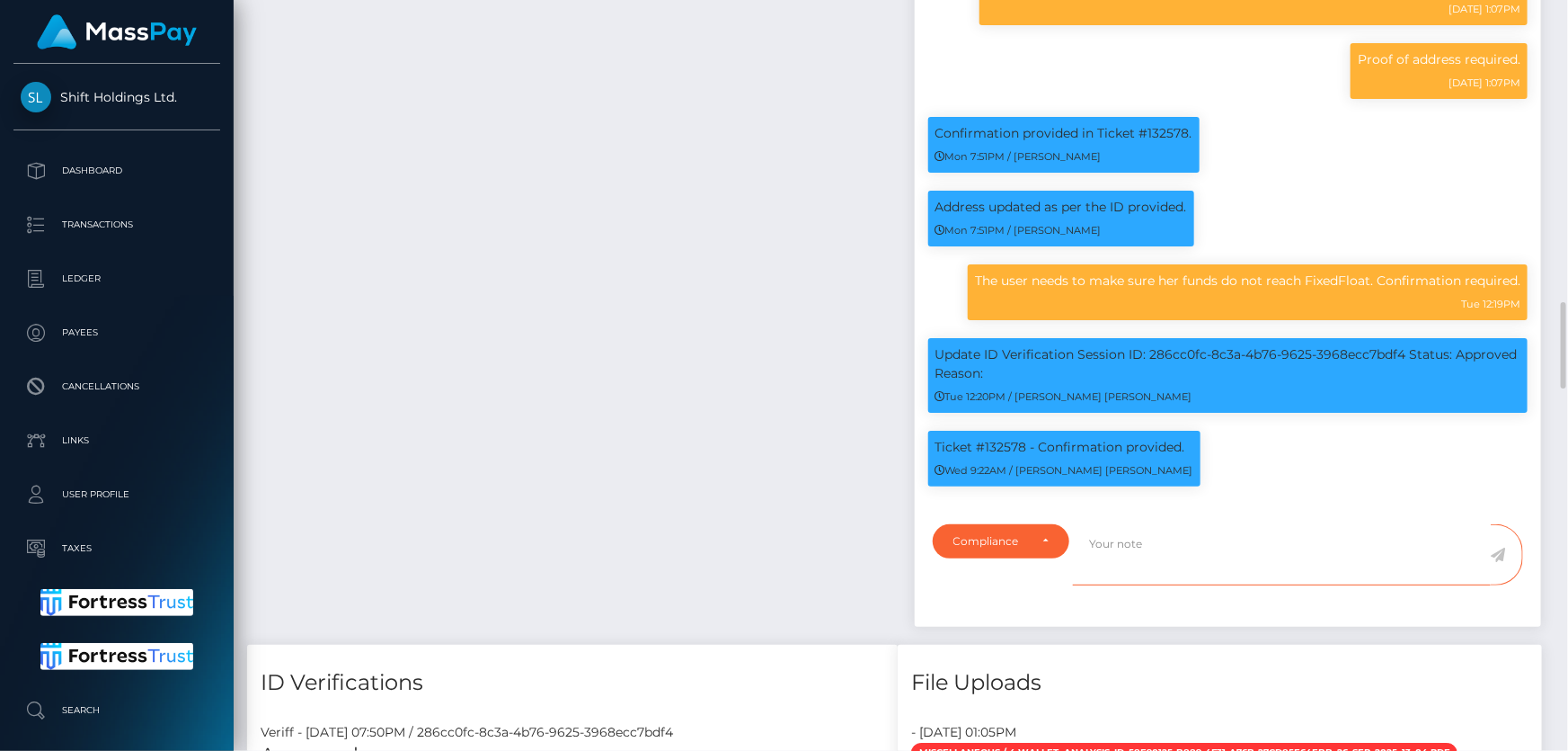
click at [1153, 544] on textarea at bounding box center [1282, 556] width 418 height 62
click at [1321, 272] on p "The user needs to make sure her funds do not reach FixedFloat. Confirmation req…" at bounding box center [1248, 282] width 546 height 19
copy p "FixedFloat"
click at [1292, 533] on textarea "The user funds reached again" at bounding box center [1282, 556] width 418 height 62
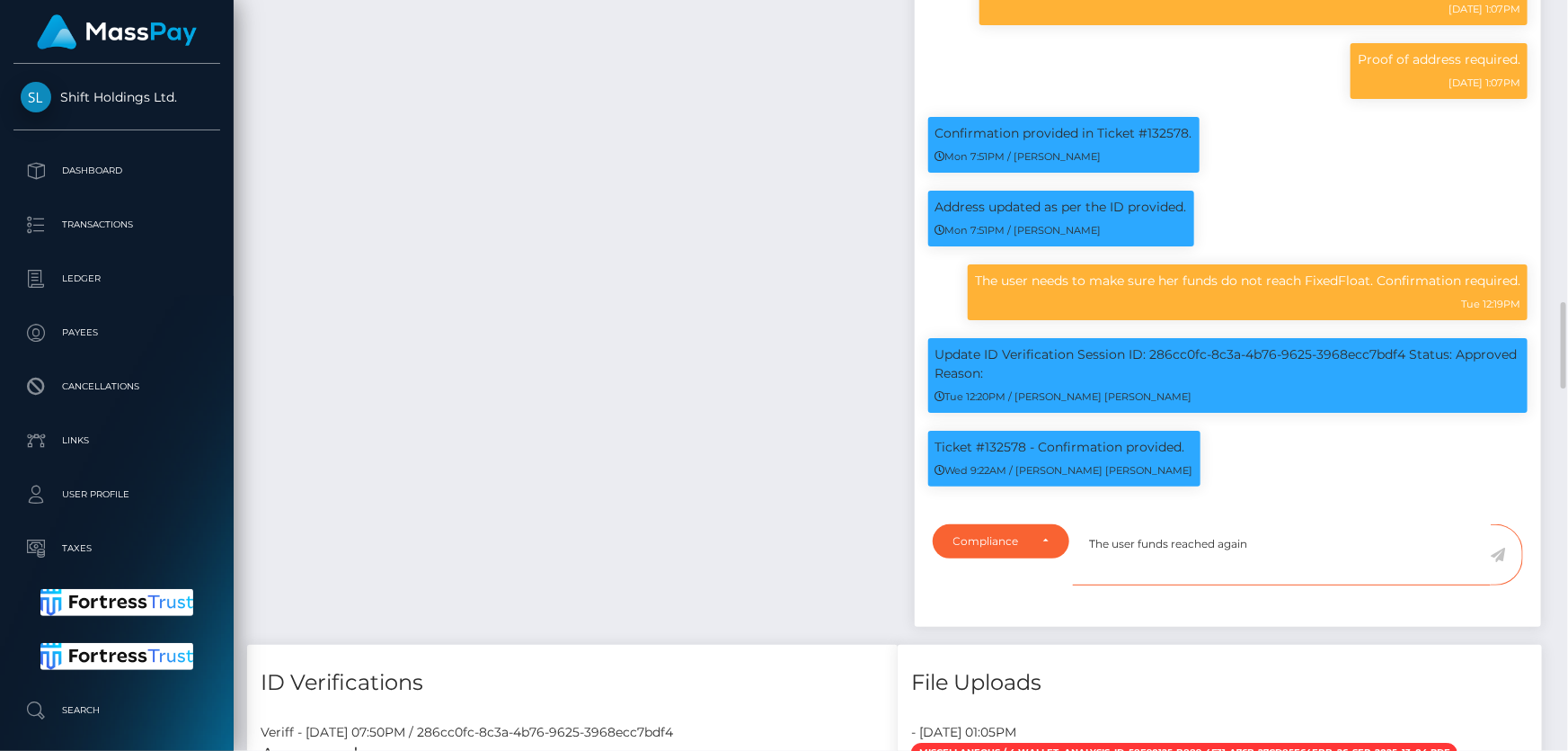
paste textarea "FixedFloat"
type textarea "The user funds reached again FixedFloat."
click at [1500, 548] on icon at bounding box center [1498, 555] width 15 height 15
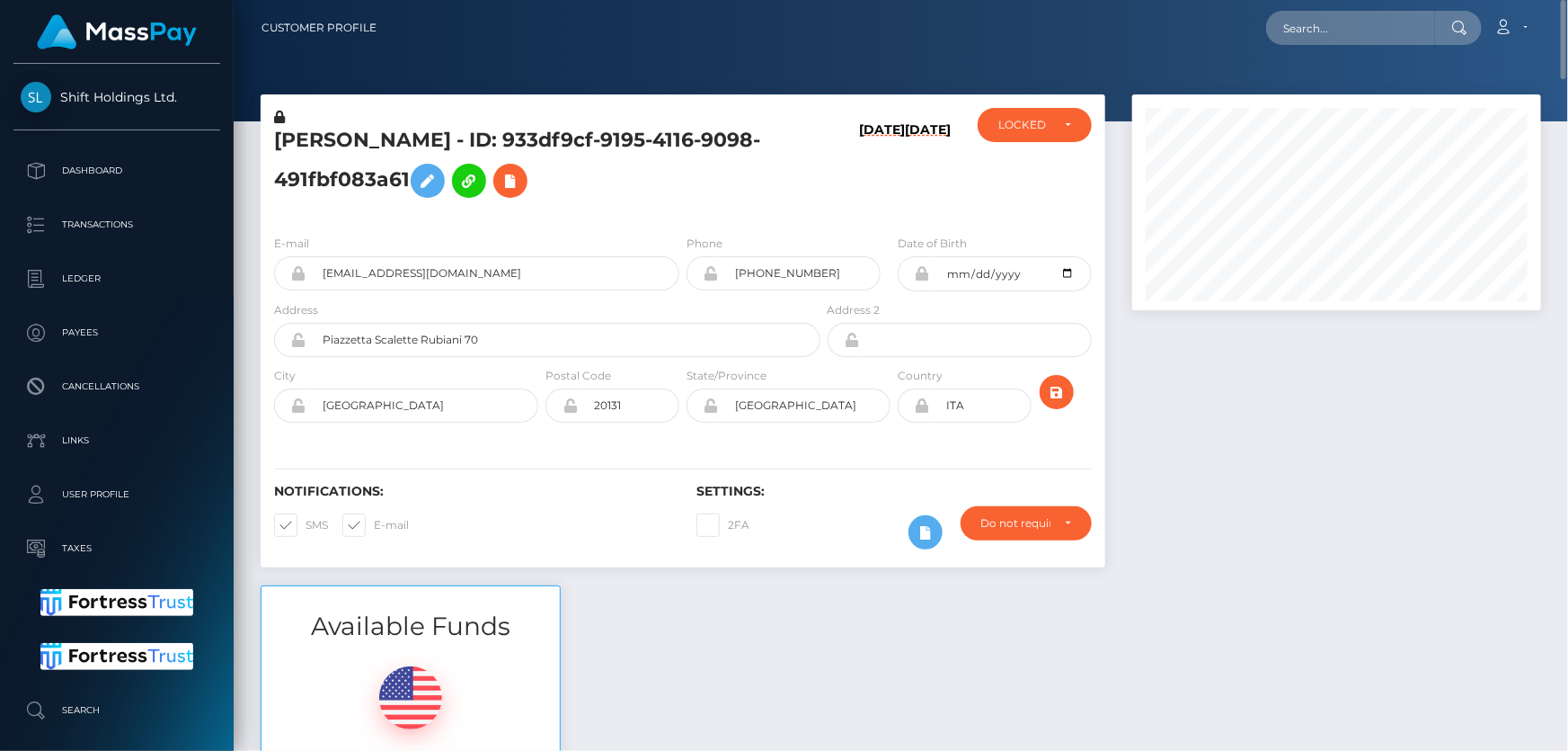
click at [1013, 142] on div "ACTIVE DEACTIVE CLOSED LOCKED LOCKED" at bounding box center [1035, 164] width 141 height 112
click at [1033, 127] on div "LOCKED" at bounding box center [1024, 125] width 52 height 15
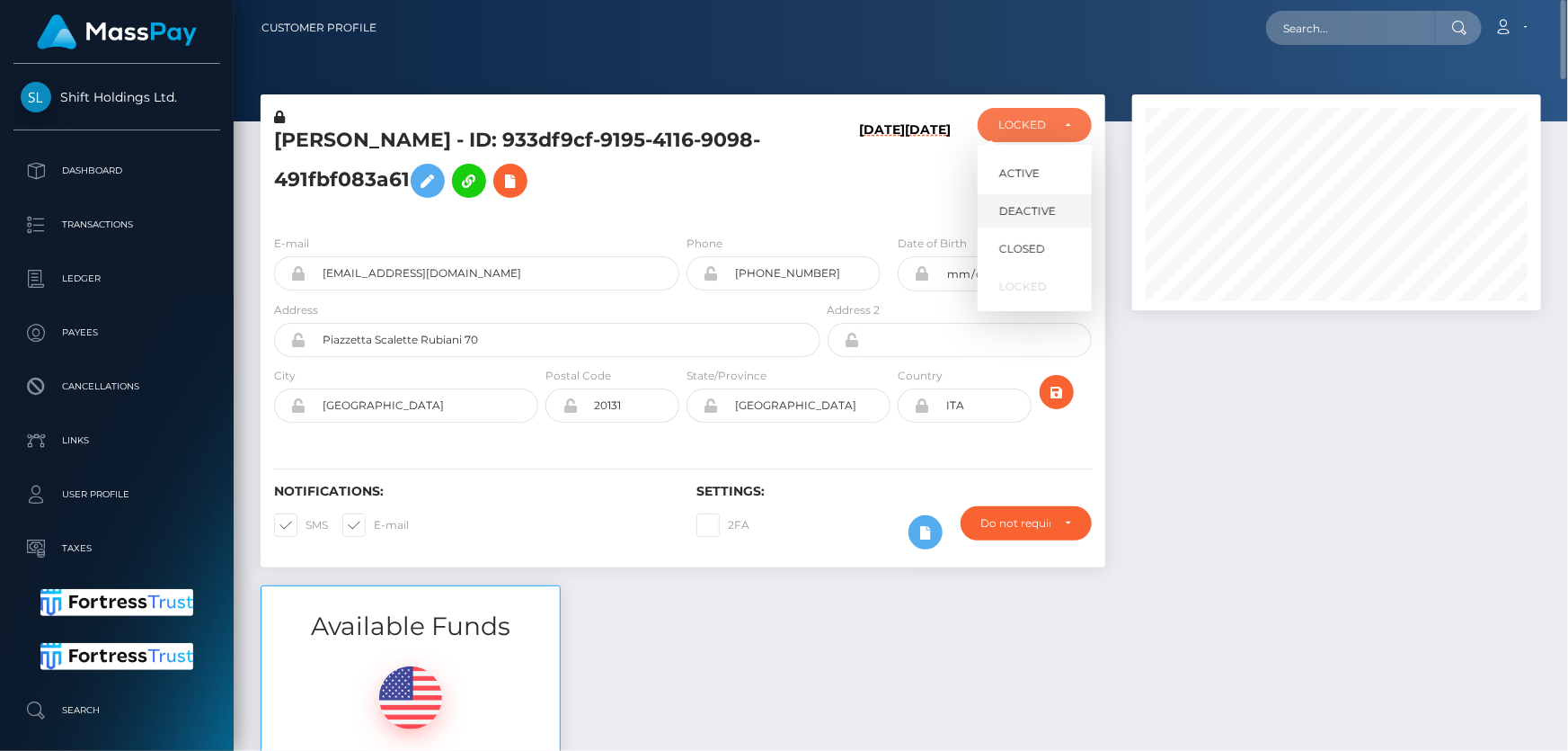
click at [1039, 209] on span "DEACTIVE" at bounding box center [1027, 211] width 57 height 16
select select "DEACTIVE"
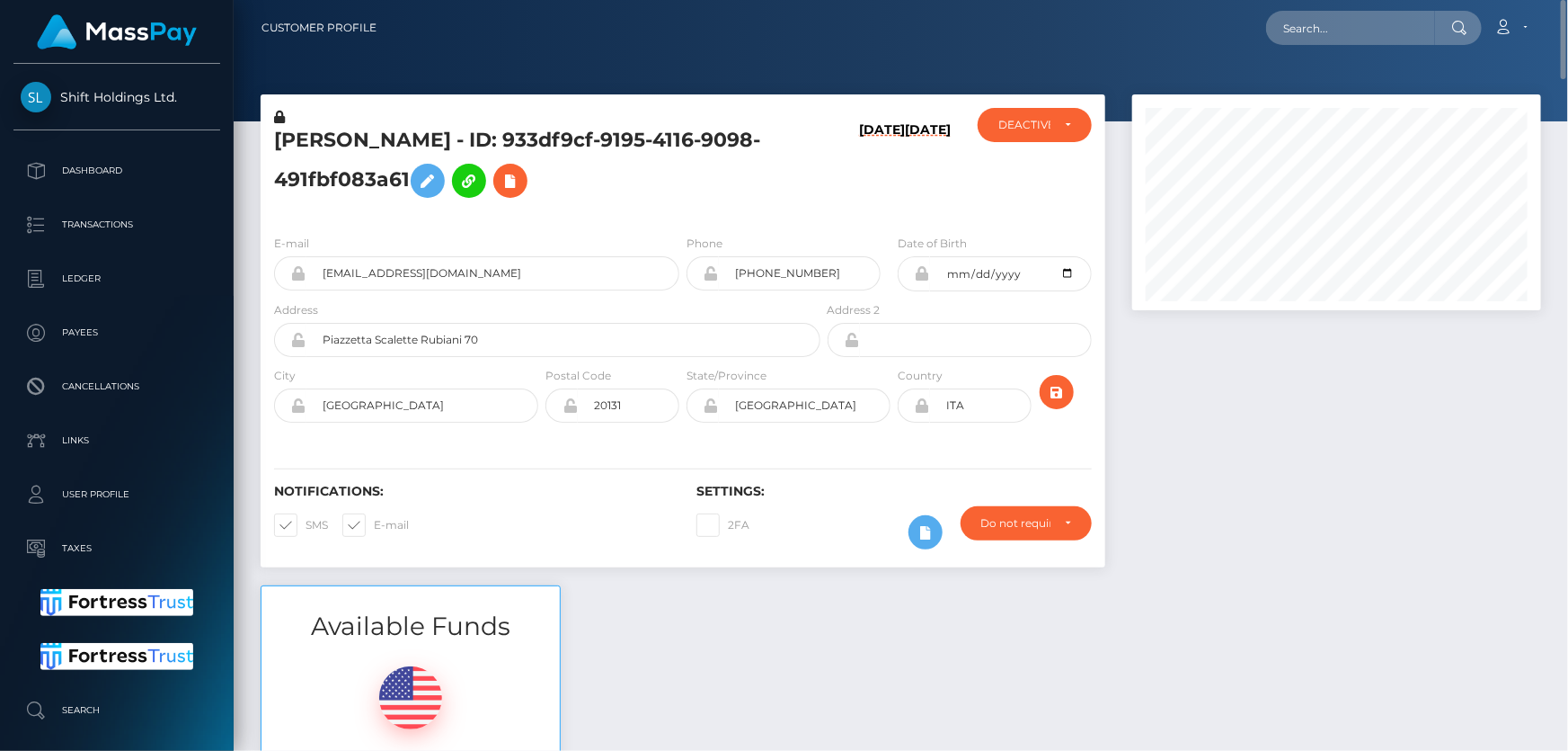
click at [341, 184] on h5 "Alisa Varlo - ID: 933df9cf-9195-4116-9098-491fbf083a61" at bounding box center [542, 166] width 537 height 80
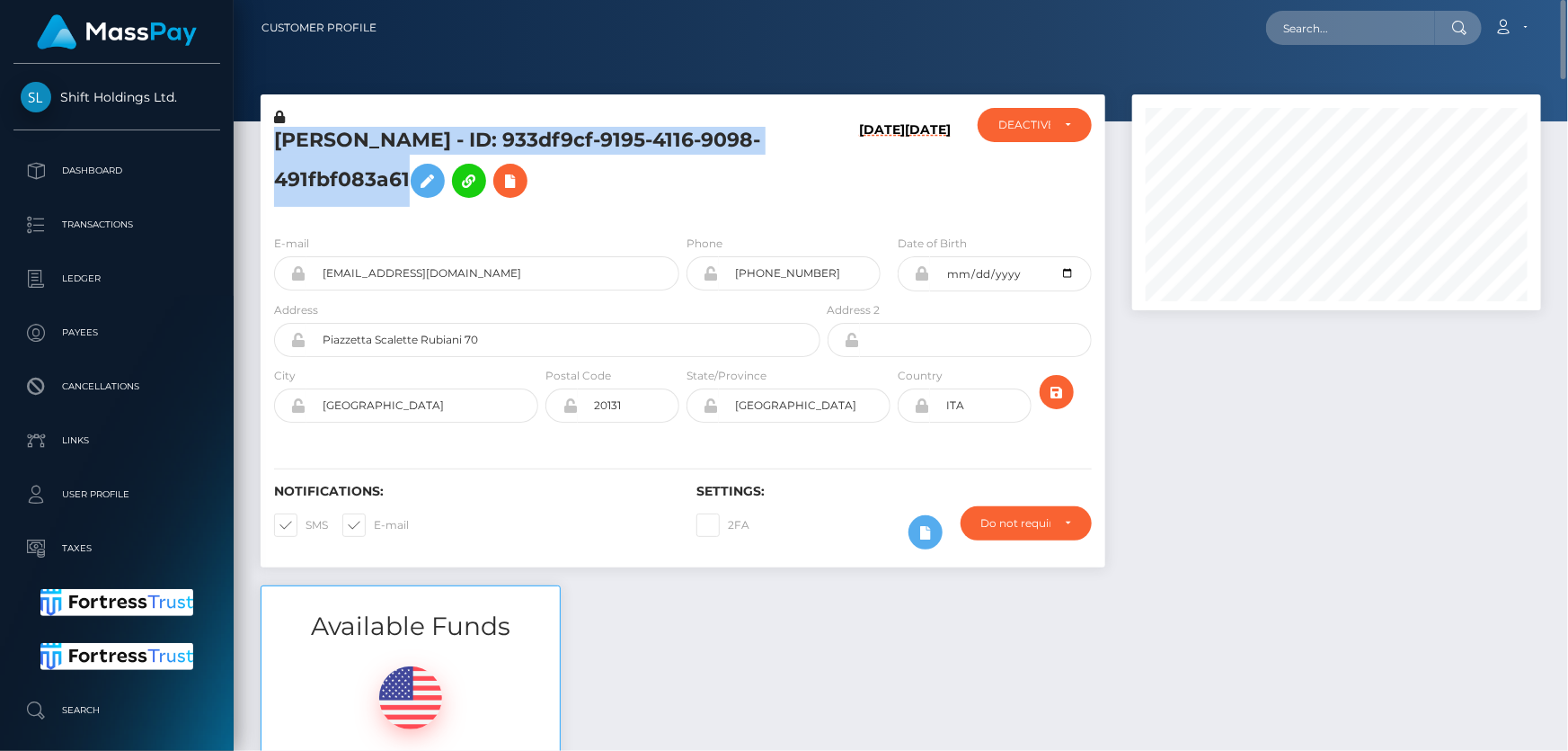
click at [341, 184] on h5 "Alisa Varlo - ID: 933df9cf-9195-4116-9098-491fbf083a61" at bounding box center [542, 166] width 537 height 80
copy h5 "Alisa Varlo - ID: 933df9cf-9195-4116-9098-491fbf083a61"
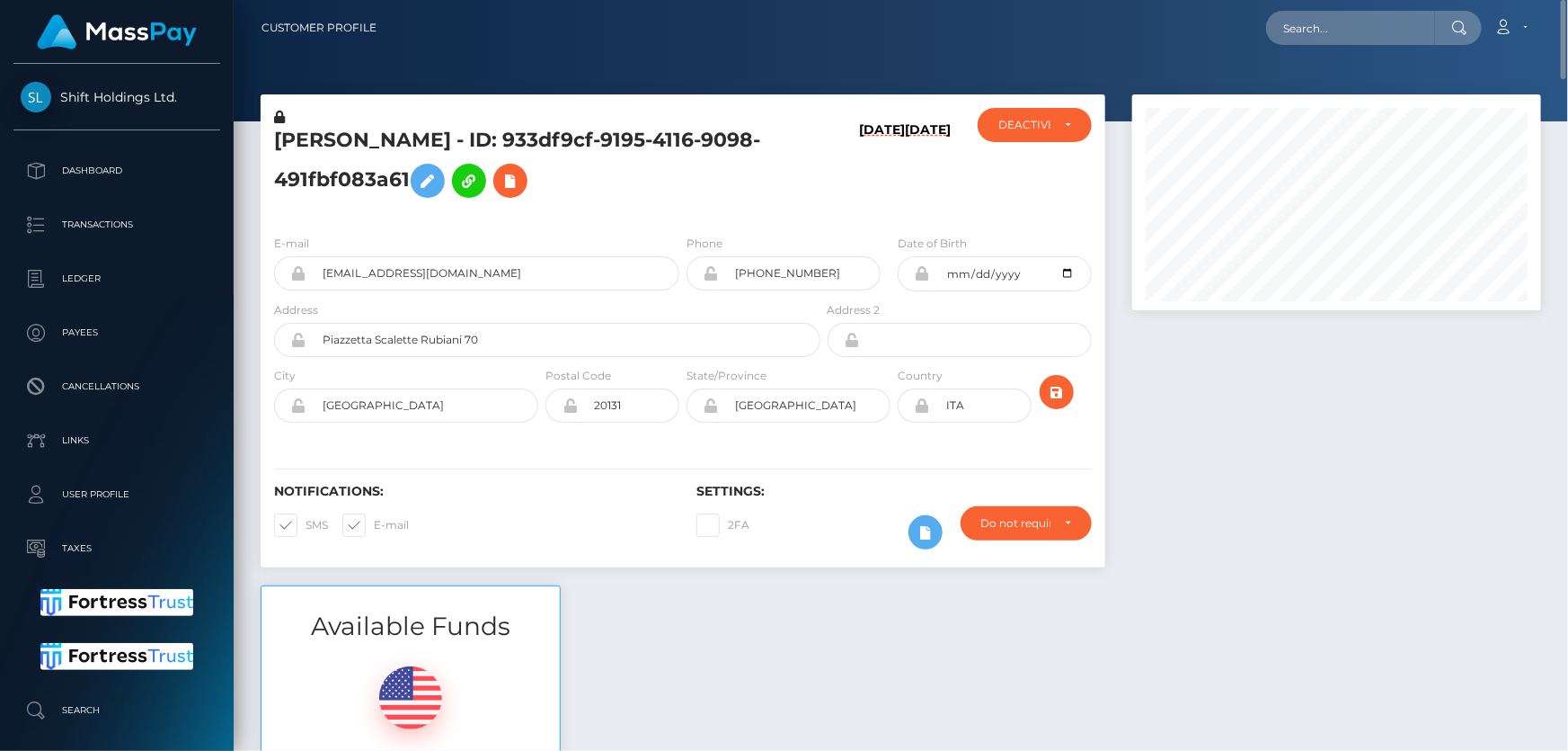
drag, startPoint x: 1253, startPoint y: 585, endPoint x: 1233, endPoint y: 579, distance: 20.9
click at [1253, 585] on div at bounding box center [1337, 340] width 436 height 491
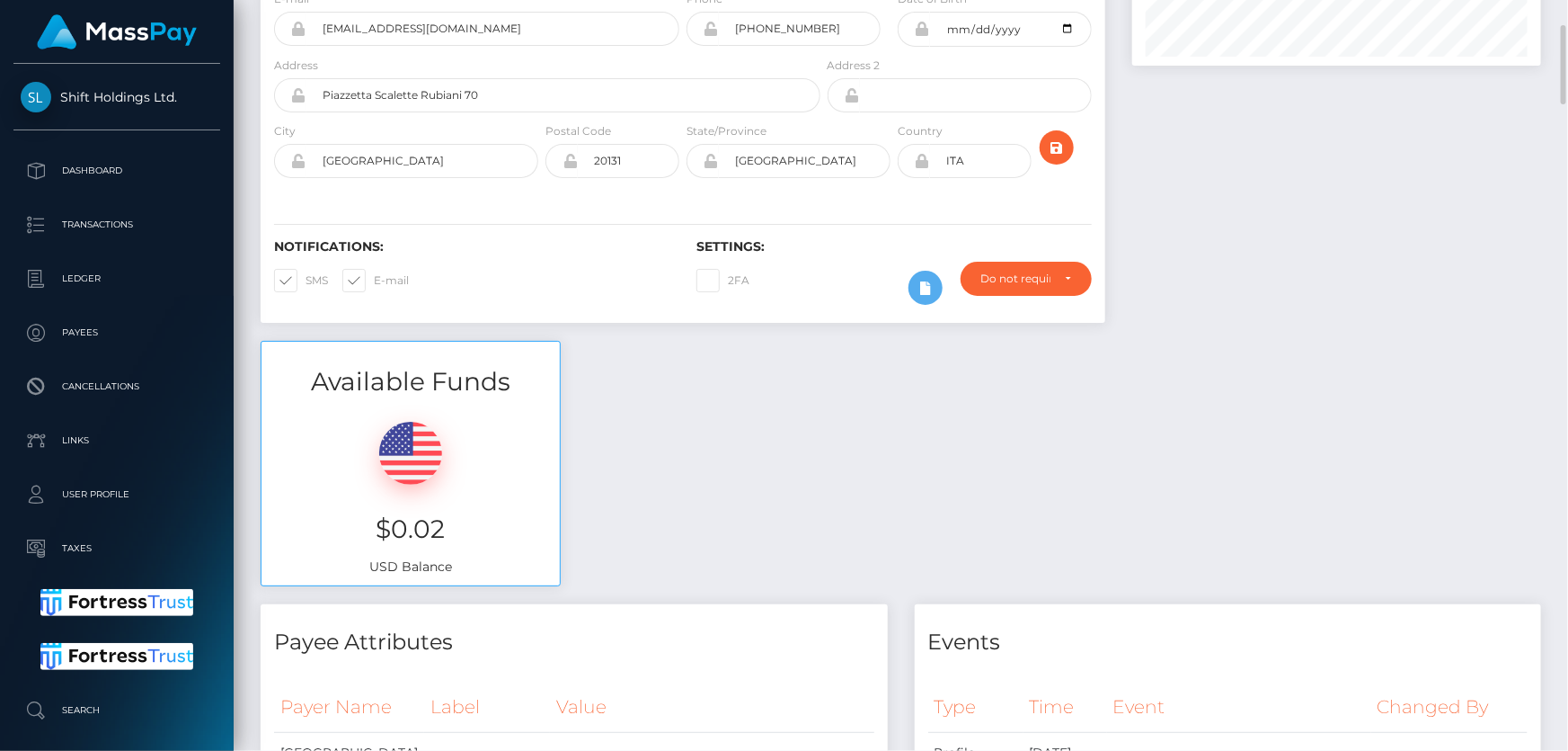
scroll to position [0, 0]
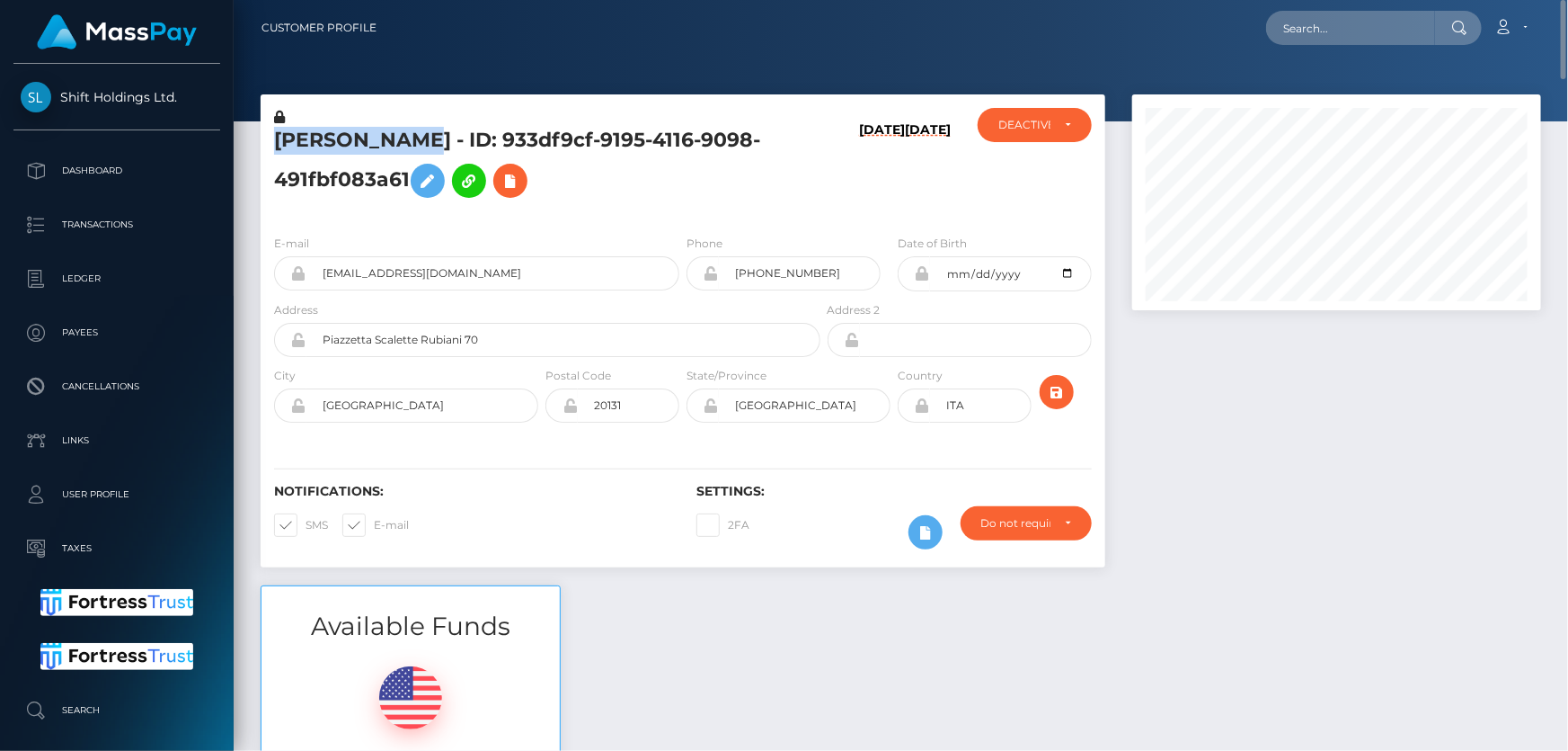
drag, startPoint x: 385, startPoint y: 137, endPoint x: 278, endPoint y: 133, distance: 107.1
click at [278, 133] on h5 "Alisa Varlo - ID: 933df9cf-9195-4116-9098-491fbf083a61" at bounding box center [542, 166] width 537 height 80
copy h5 "Alisa Varlo"
drag, startPoint x: 465, startPoint y: 262, endPoint x: 316, endPoint y: 276, distance: 149.7
click at [316, 276] on input "le3630523@gmail.com" at bounding box center [493, 273] width 373 height 34
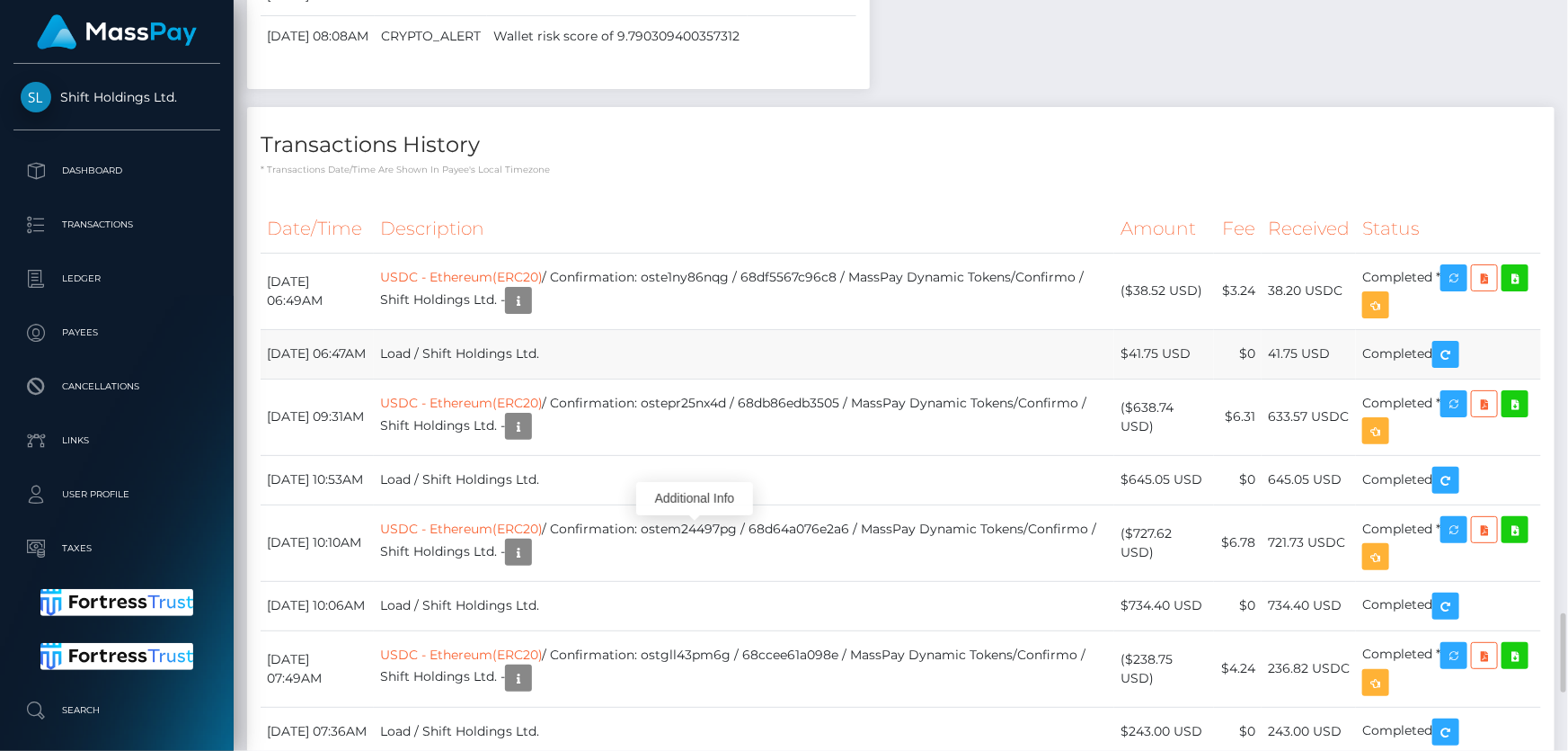
scroll to position [216, 408]
drag, startPoint x: 1201, startPoint y: 530, endPoint x: 1135, endPoint y: 530, distance: 66.0
click at [1135, 329] on td "($38.52 USD)" at bounding box center [1164, 290] width 100 height 76
copy td "$38.52 USD"
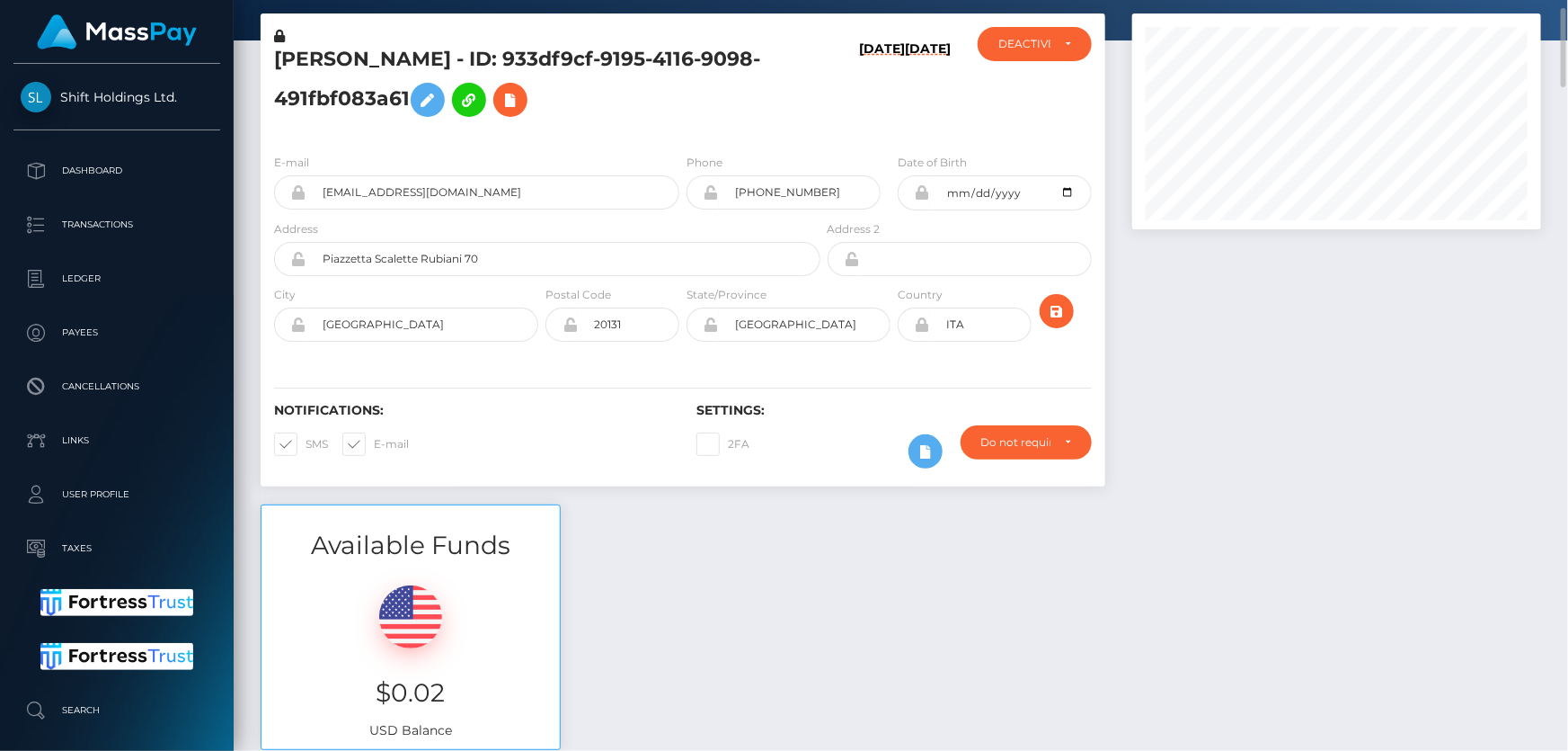
scroll to position [0, 0]
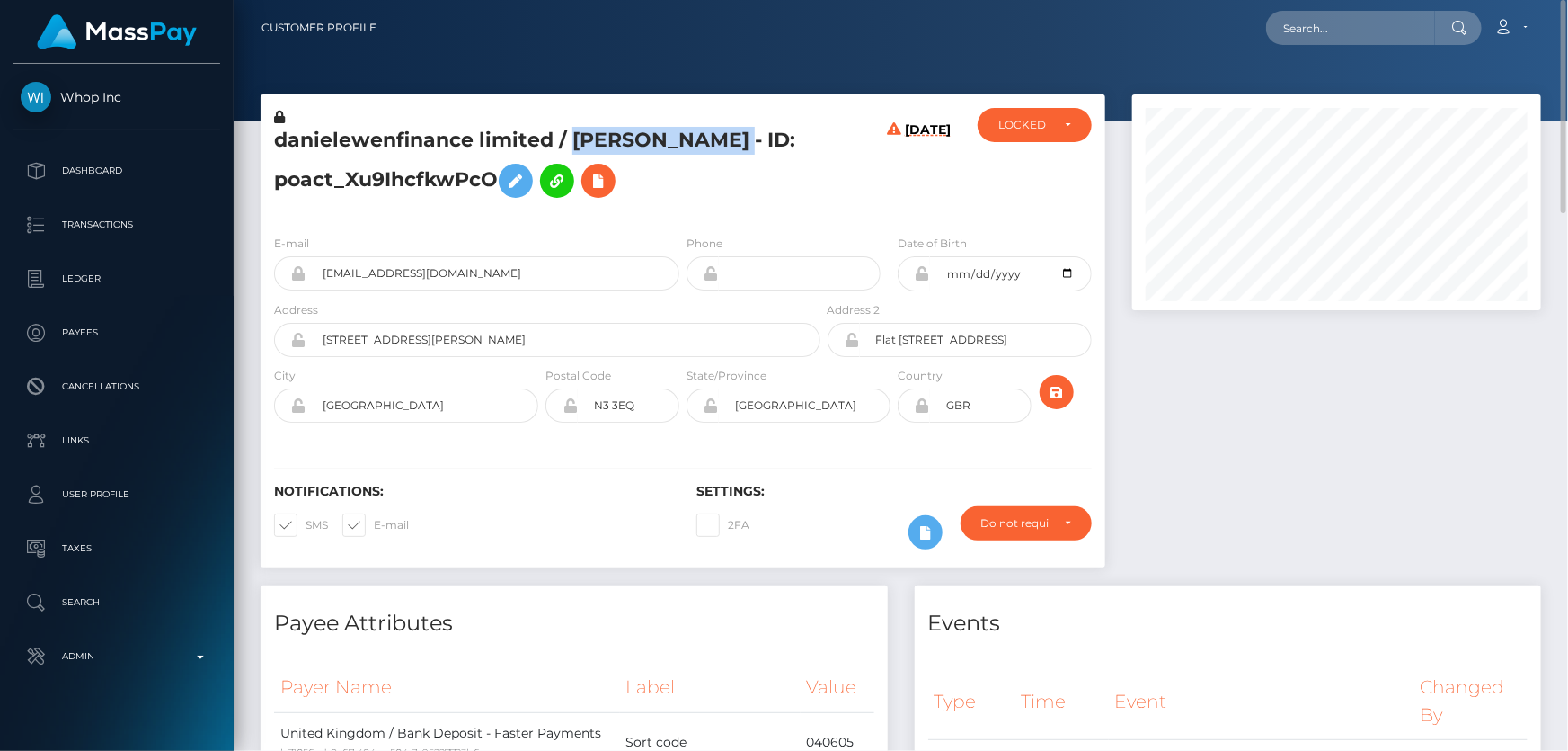
drag, startPoint x: 573, startPoint y: 137, endPoint x: 338, endPoint y: 160, distance: 236.1
click at [338, 160] on h5 "danielewenfinance limited / [PERSON_NAME] - ID: poact_Xu9IhcfkwPcO" at bounding box center [542, 166] width 537 height 80
copy h5 "DANIEL RICHARD EWEN"
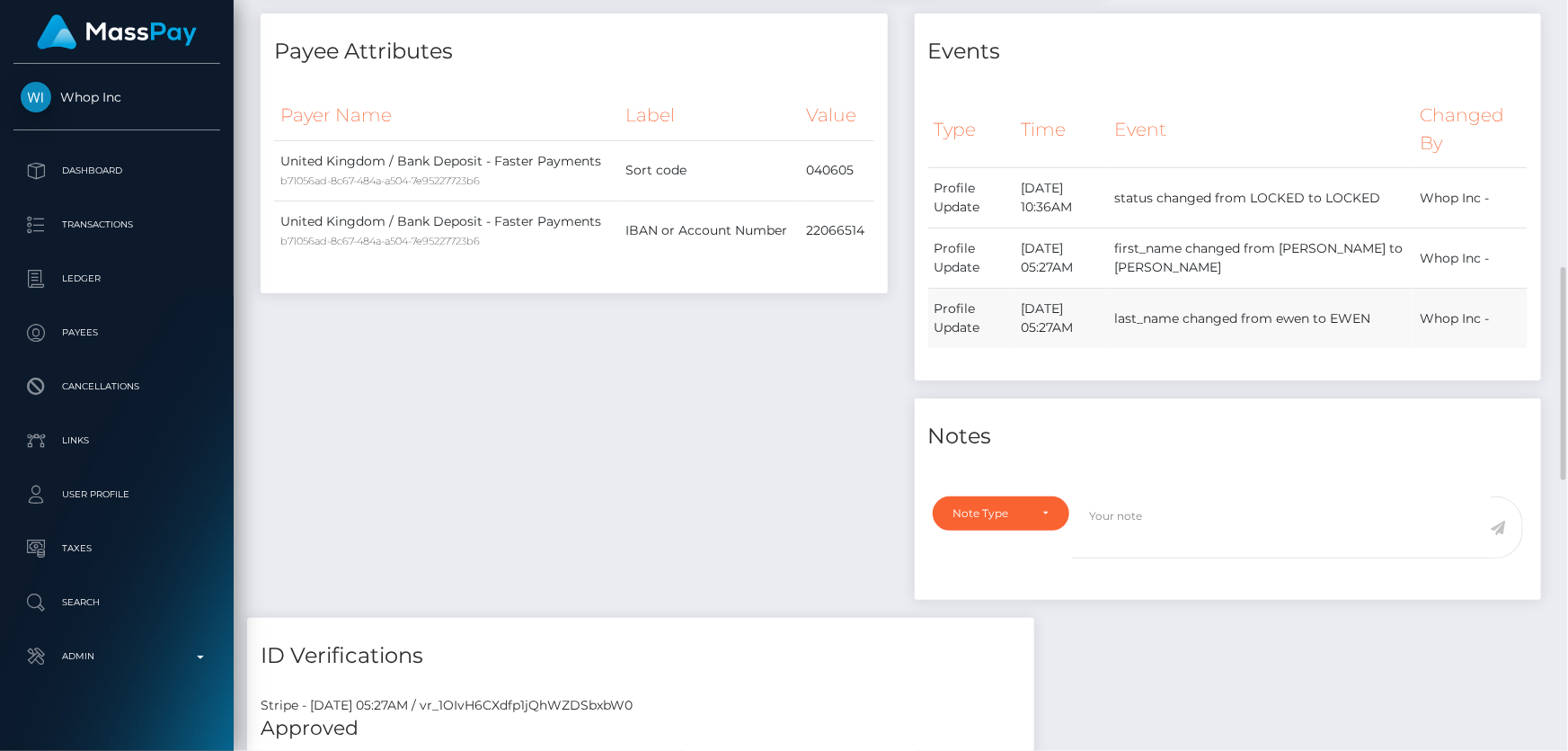
scroll to position [653, 0]
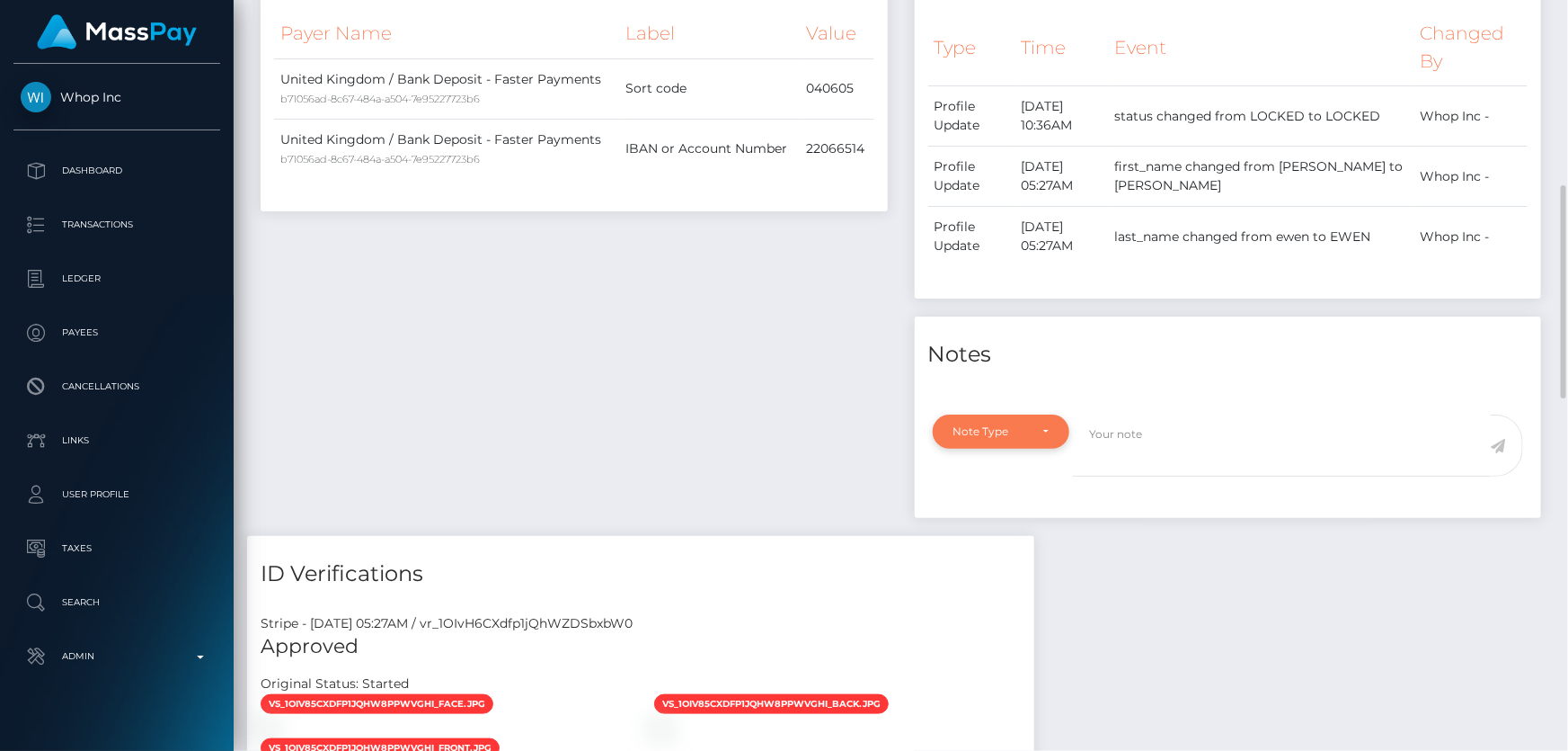
click at [1002, 423] on div "Note Type" at bounding box center [1001, 431] width 137 height 34
click at [1015, 549] on span "Clear Compliance" at bounding box center [1002, 556] width 96 height 16
select select "CLEAR_COMPLIANCE"
paste textarea "The hit refers to a person with a different Last Name ( Richard ) and resident …"
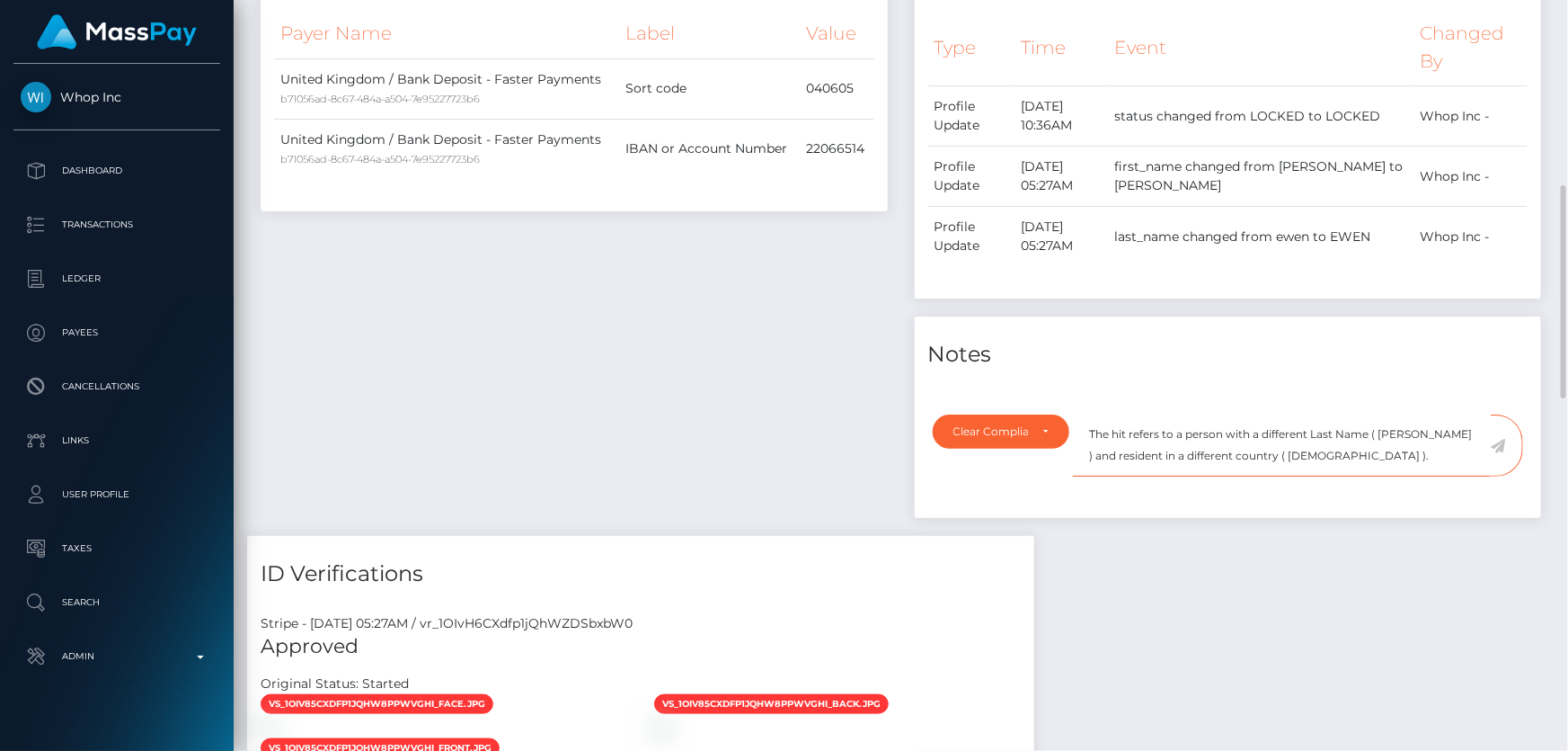
click at [1383, 464] on textarea "The hit refers to a person with a different Last Name ( Richard ) and resident …" at bounding box center [1282, 445] width 418 height 62
type textarea "The hit refers to a person with a different Last Name ( Richard ) and resident …"
click at [1498, 440] on icon at bounding box center [1498, 445] width 15 height 15
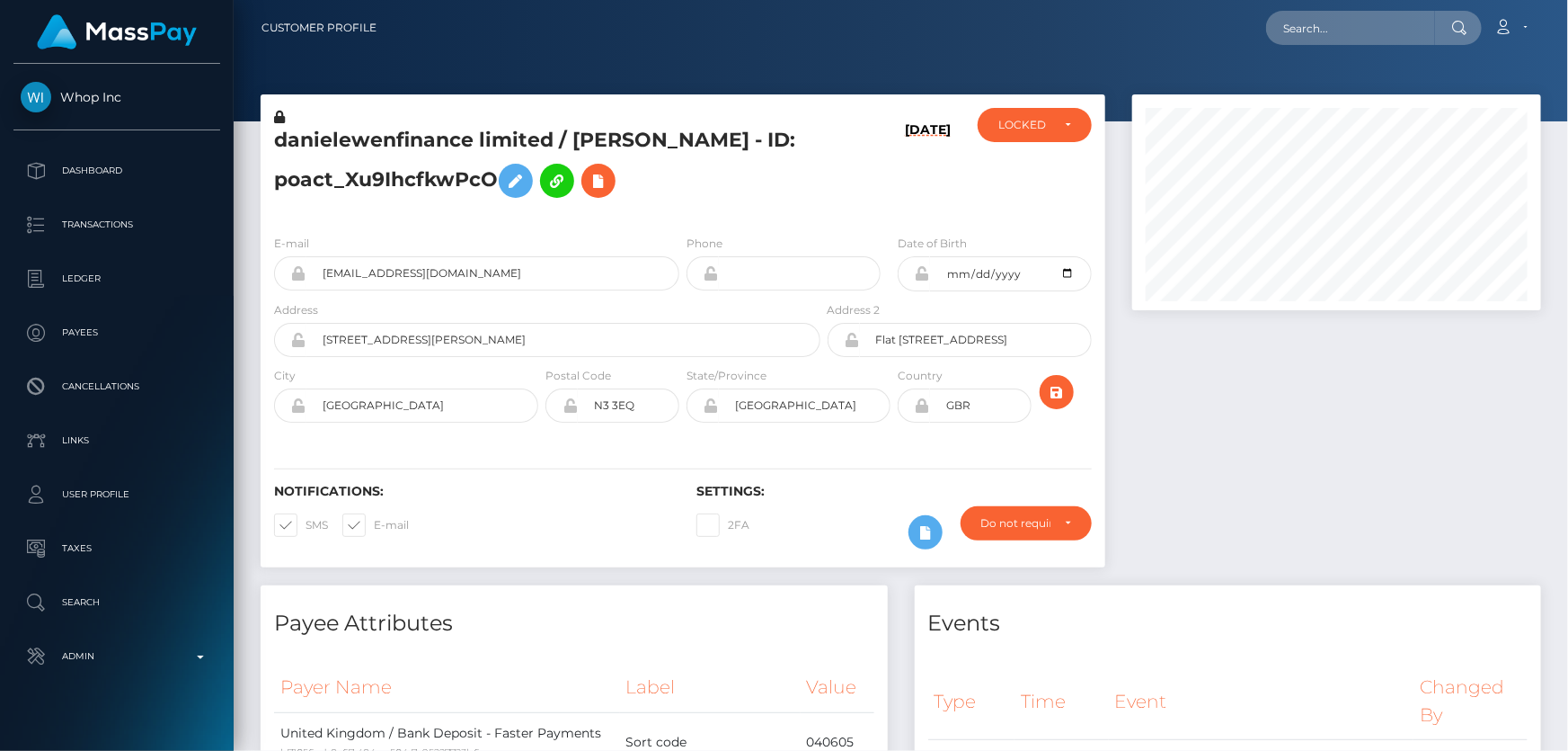
scroll to position [216, 408]
click at [999, 129] on div "LOCKED" at bounding box center [1024, 125] width 52 height 15
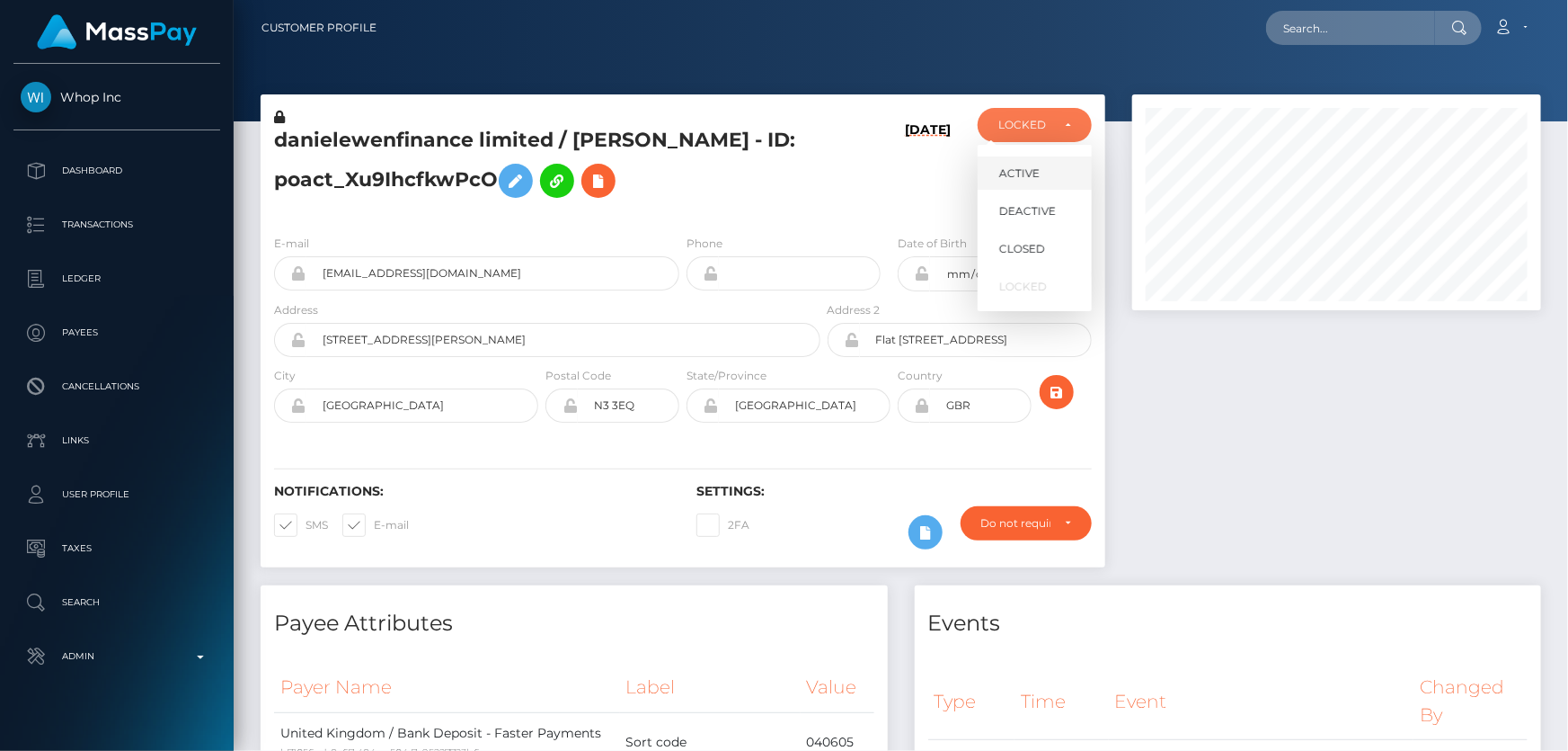
click at [1026, 176] on span "ACTIVE" at bounding box center [1020, 173] width 41 height 16
select select "ACTIVE"
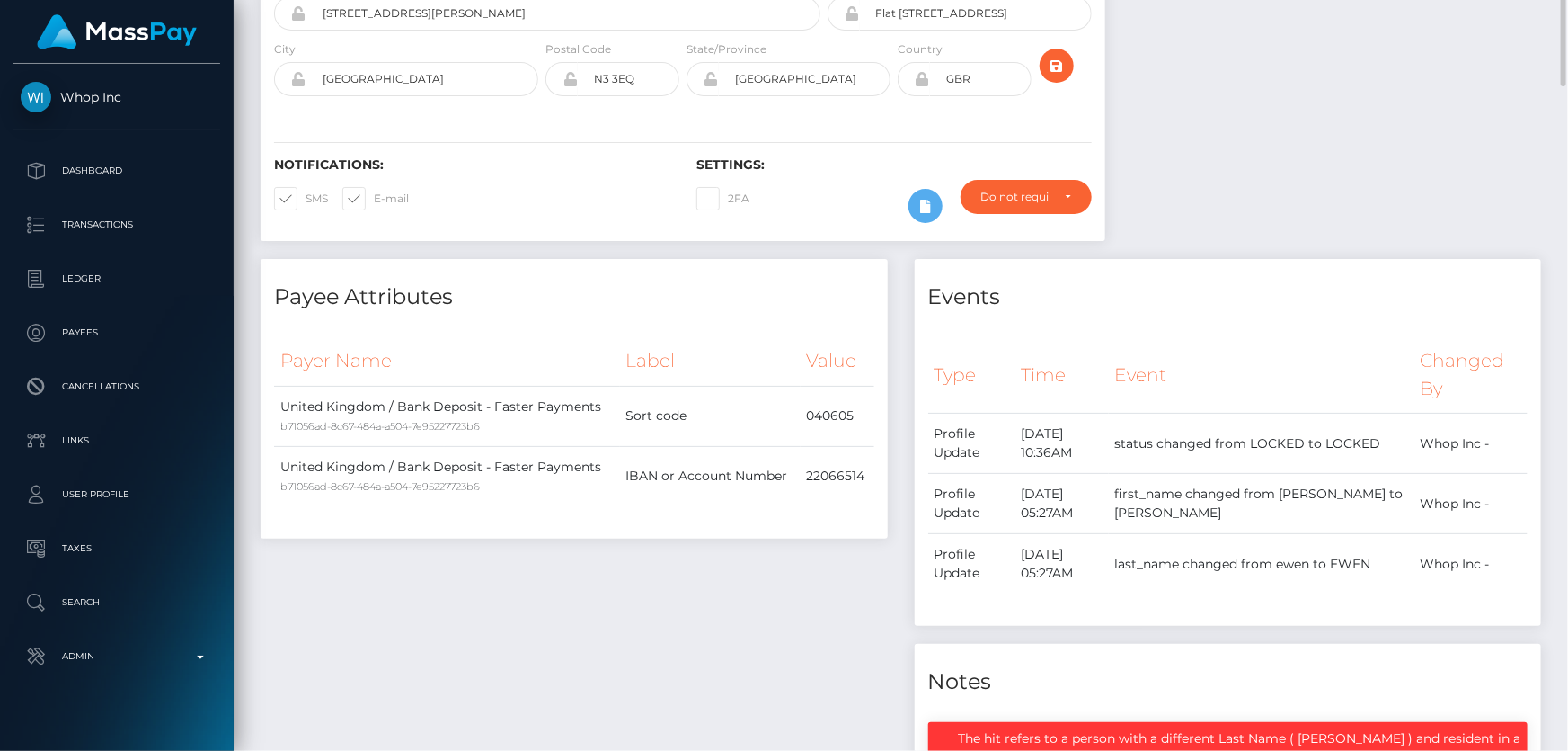
scroll to position [0, 0]
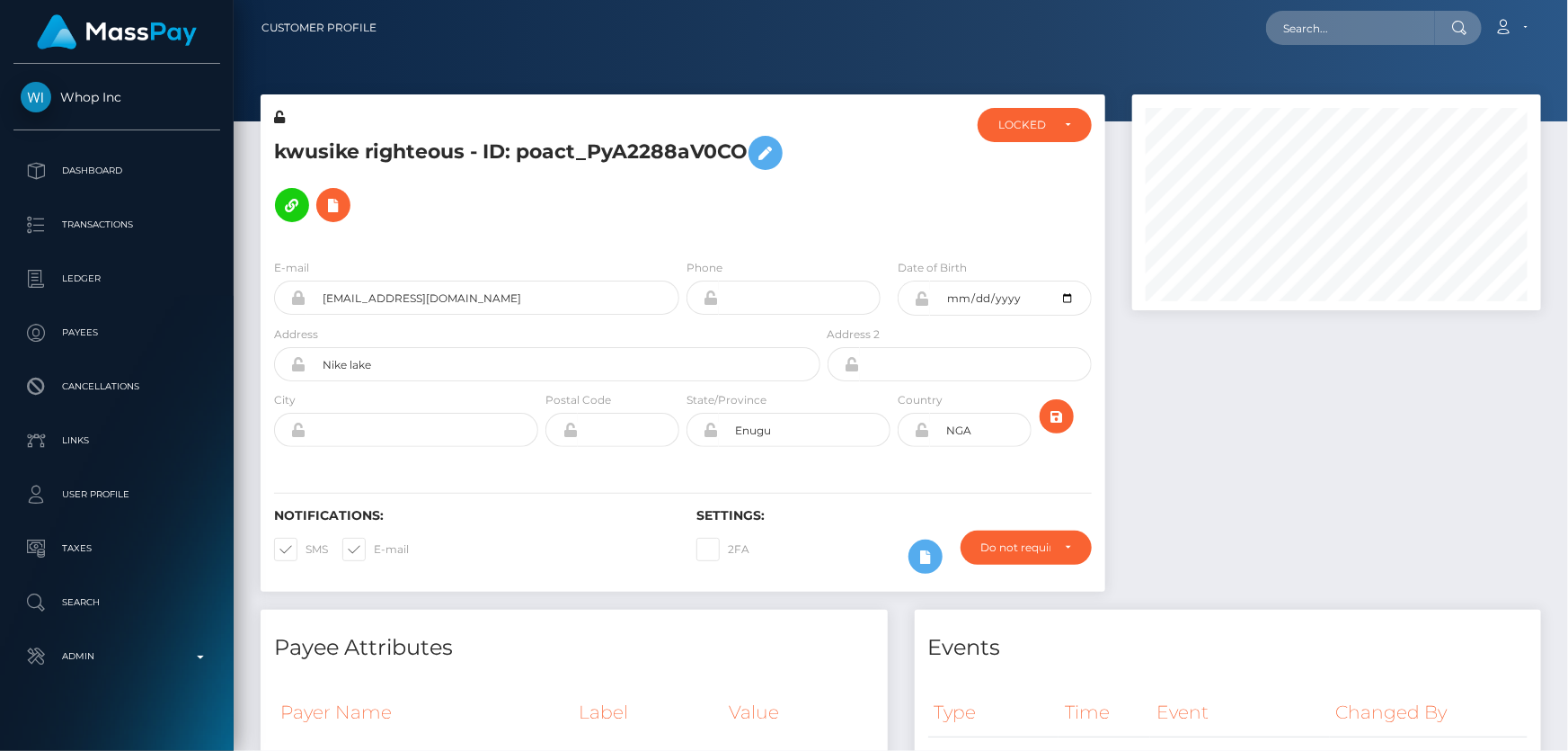
scroll to position [216, 408]
click at [644, 224] on h5 "kwusike righteous - ID: poact_PyA2288aV0CO" at bounding box center [542, 179] width 537 height 105
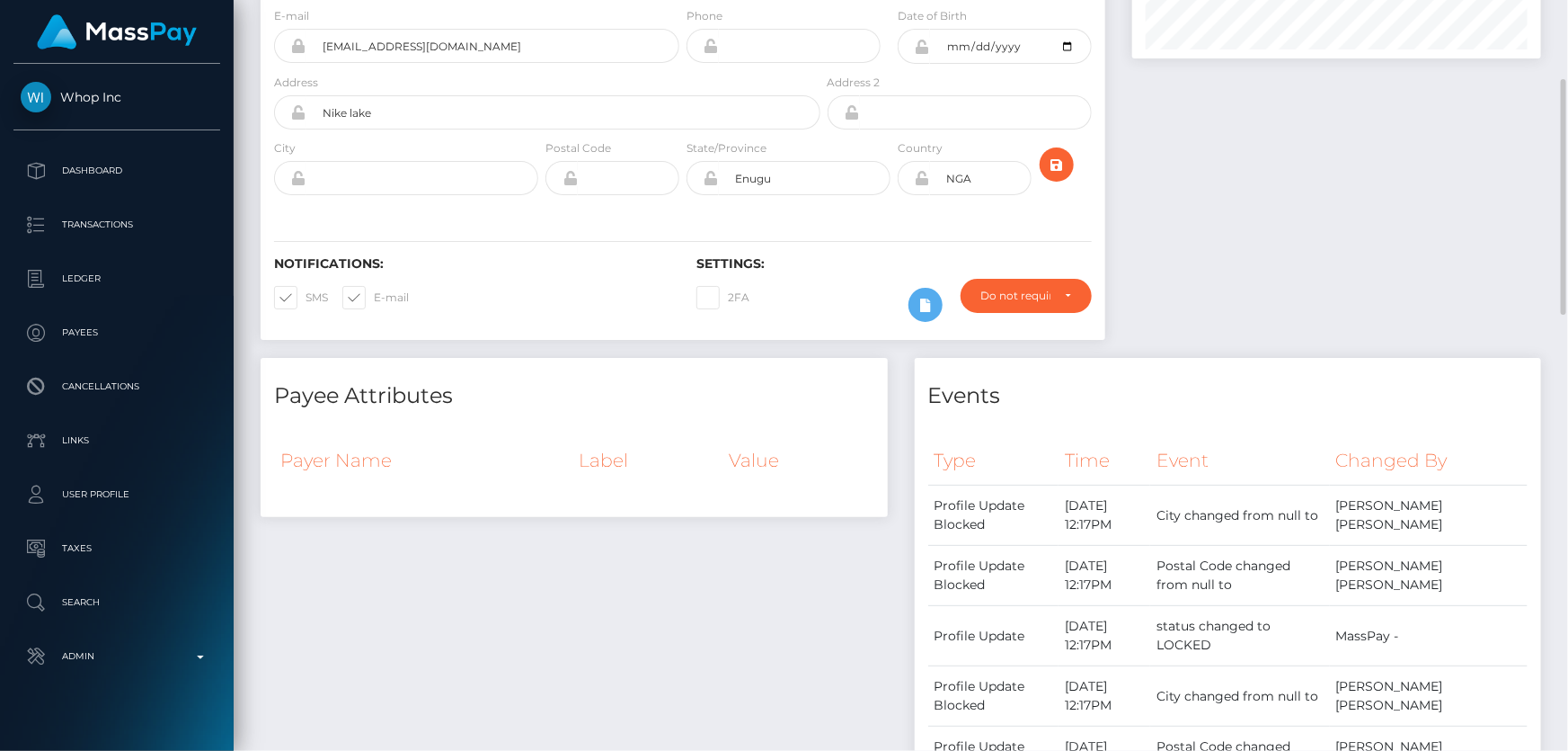
scroll to position [0, 0]
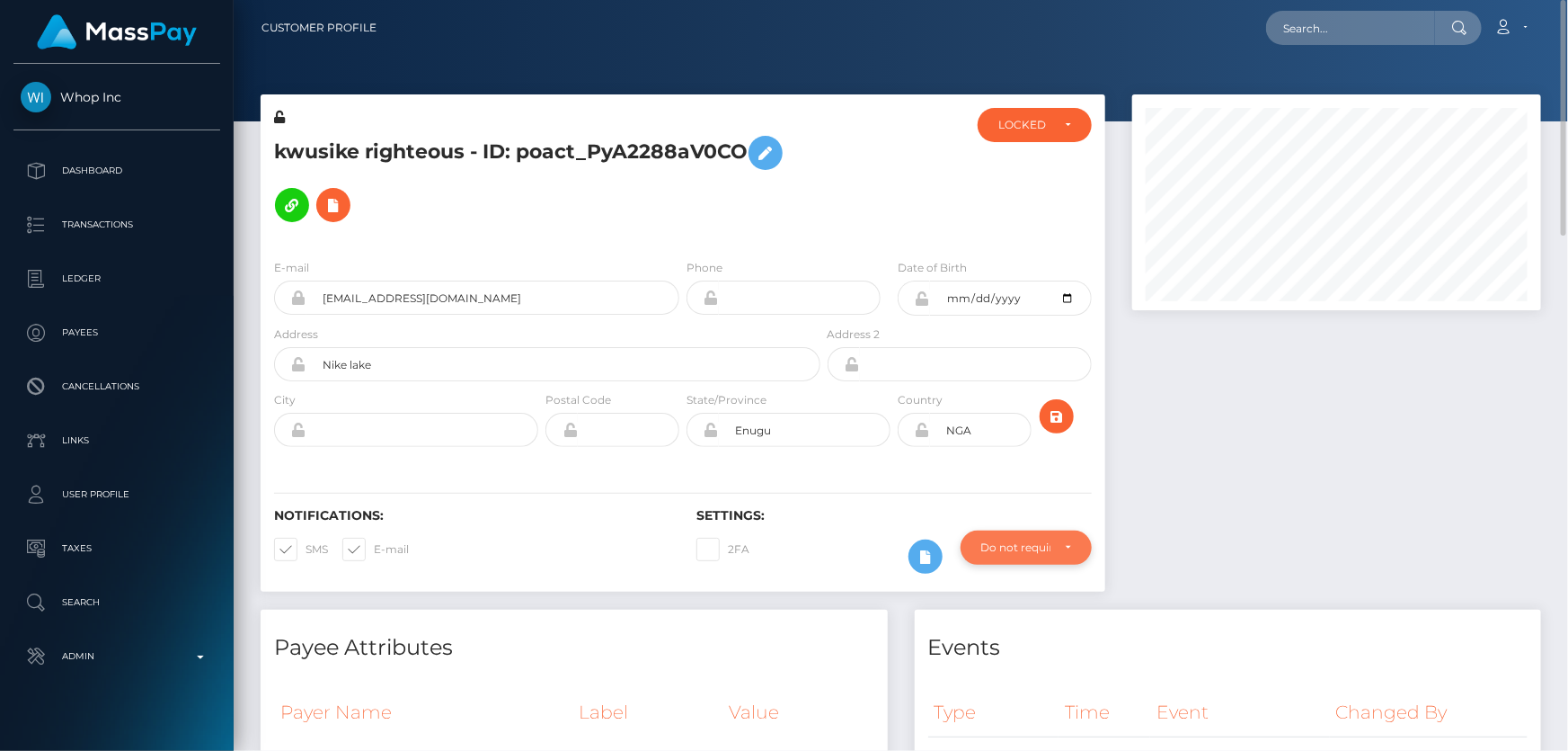
click at [1006, 554] on div "Do not require" at bounding box center [1016, 547] width 70 height 15
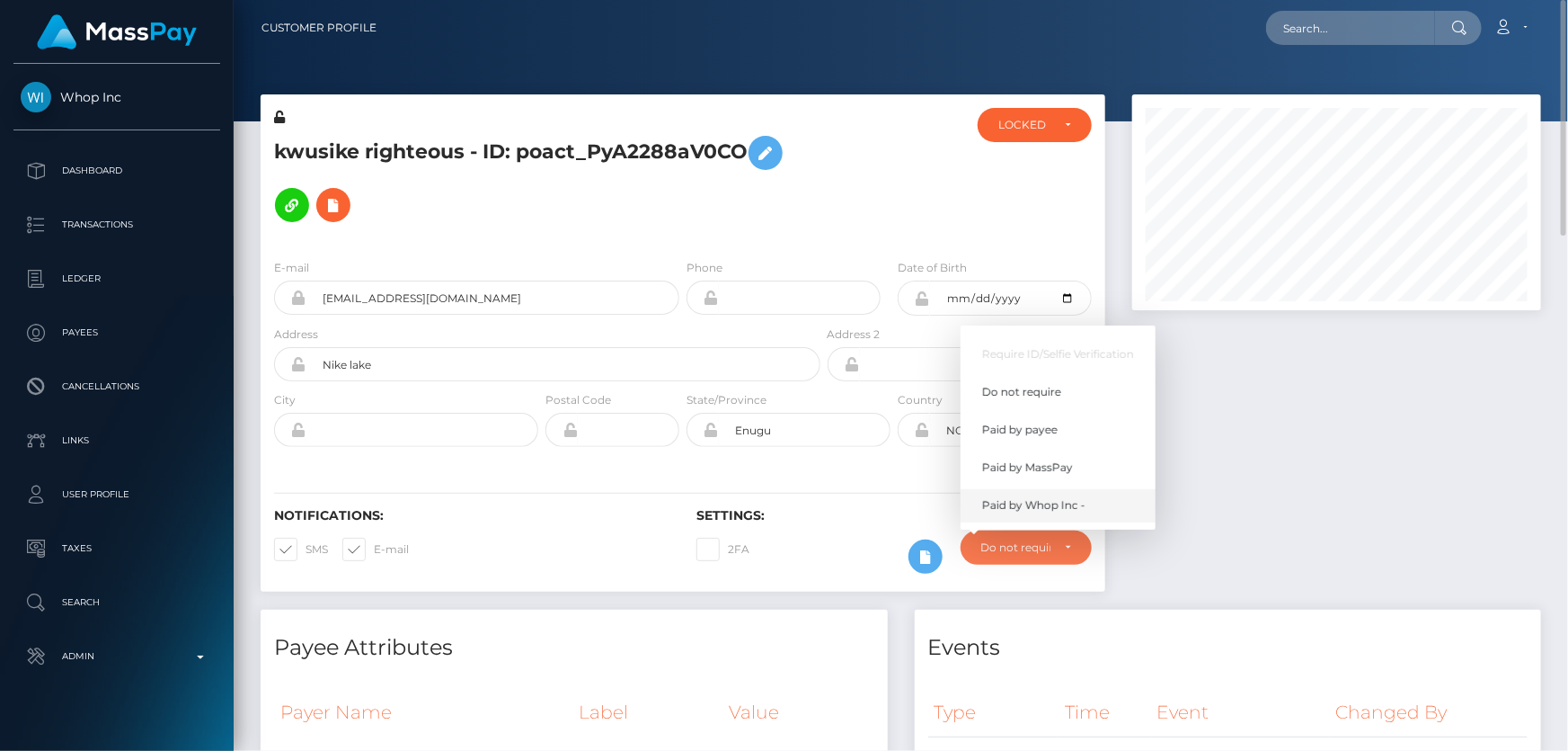
click at [1043, 507] on span "Paid by Whop Inc -" at bounding box center [1033, 505] width 104 height 16
select select "338"
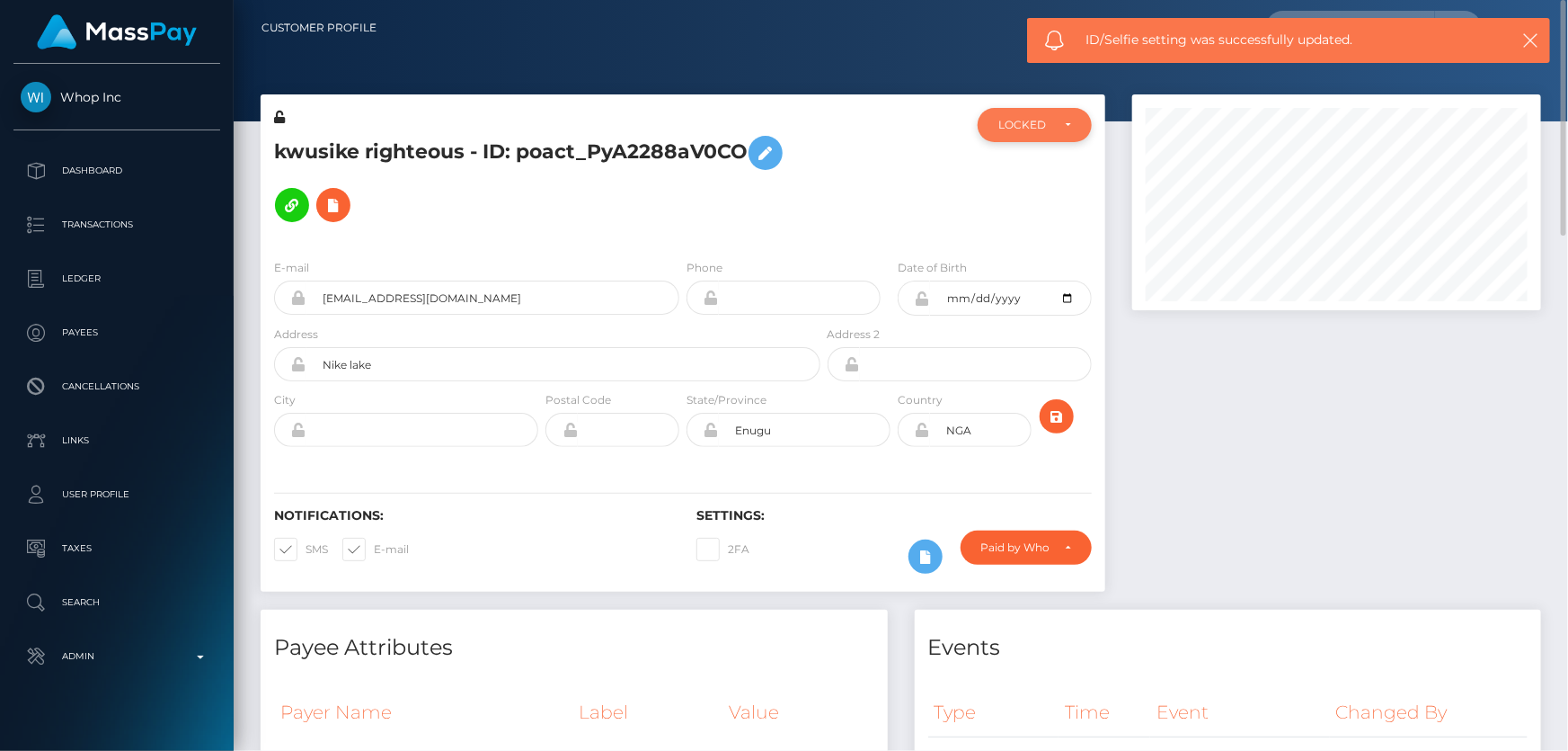
drag, startPoint x: 1020, startPoint y: 120, endPoint x: 1016, endPoint y: 133, distance: 13.6
click at [1020, 119] on div "LOCKED" at bounding box center [1024, 125] width 52 height 15
click at [1030, 180] on span "ACTIVE" at bounding box center [1020, 173] width 41 height 16
select select "ACTIVE"
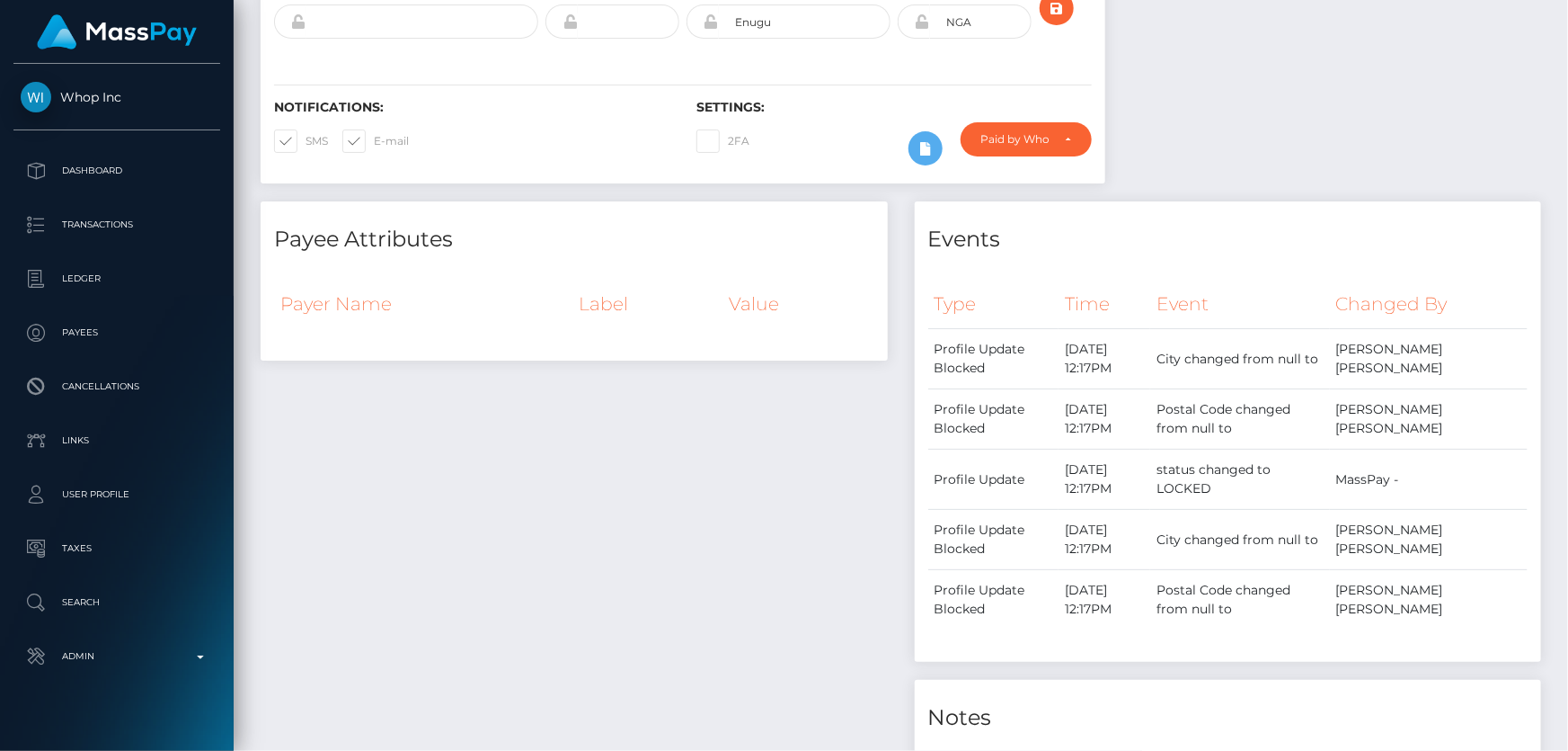
scroll to position [0, 0]
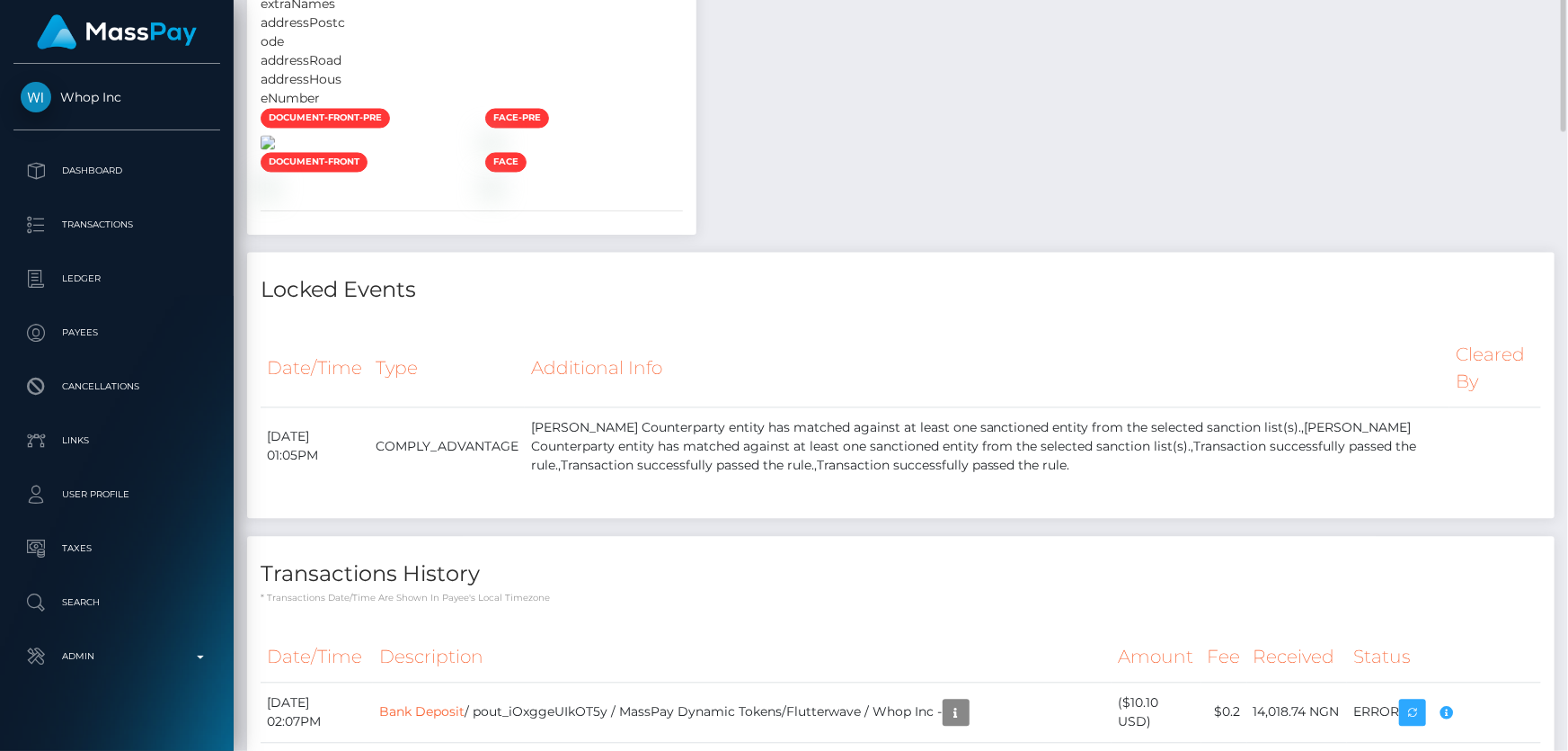
scroll to position [1389, 0]
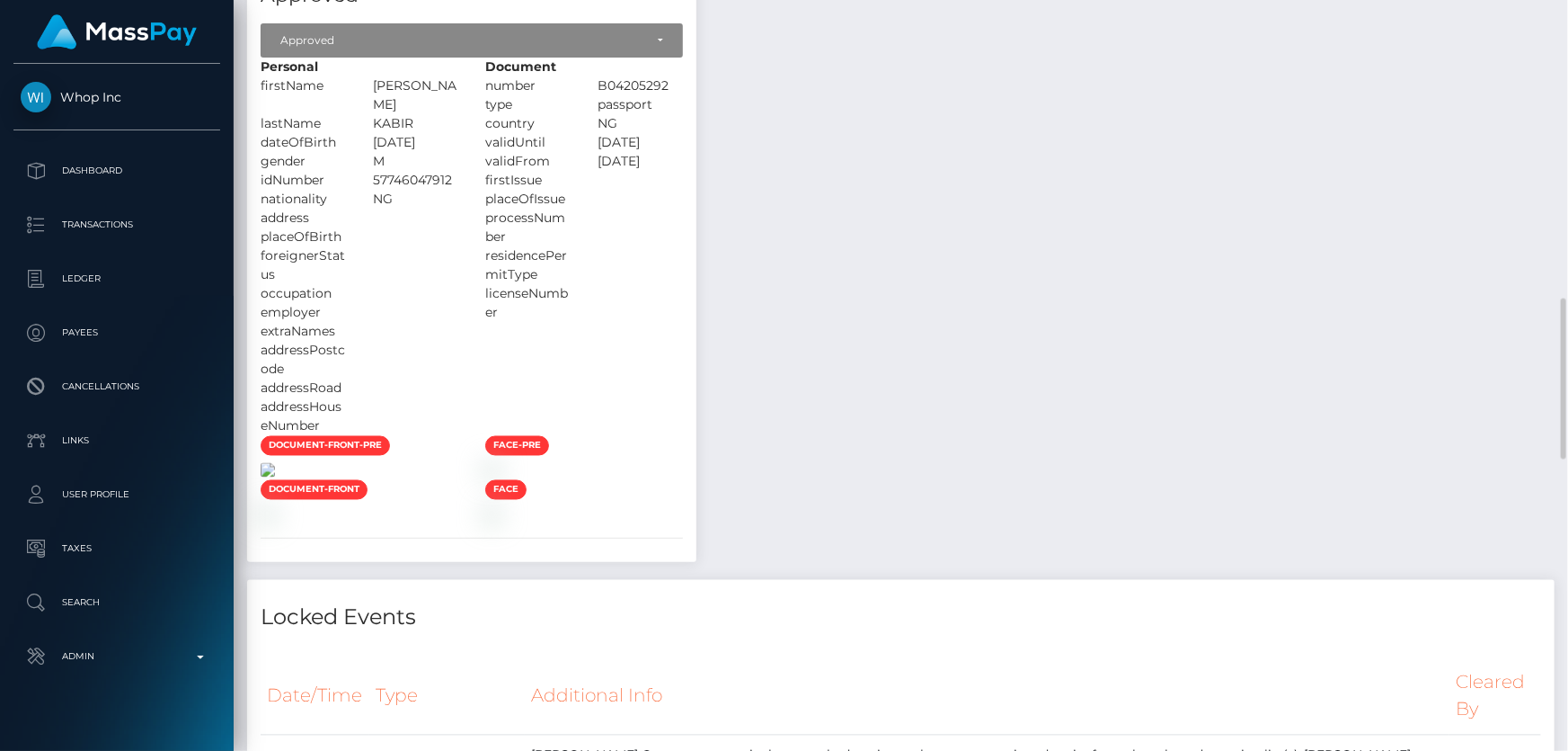
click at [275, 477] on img at bounding box center [267, 469] width 15 height 15
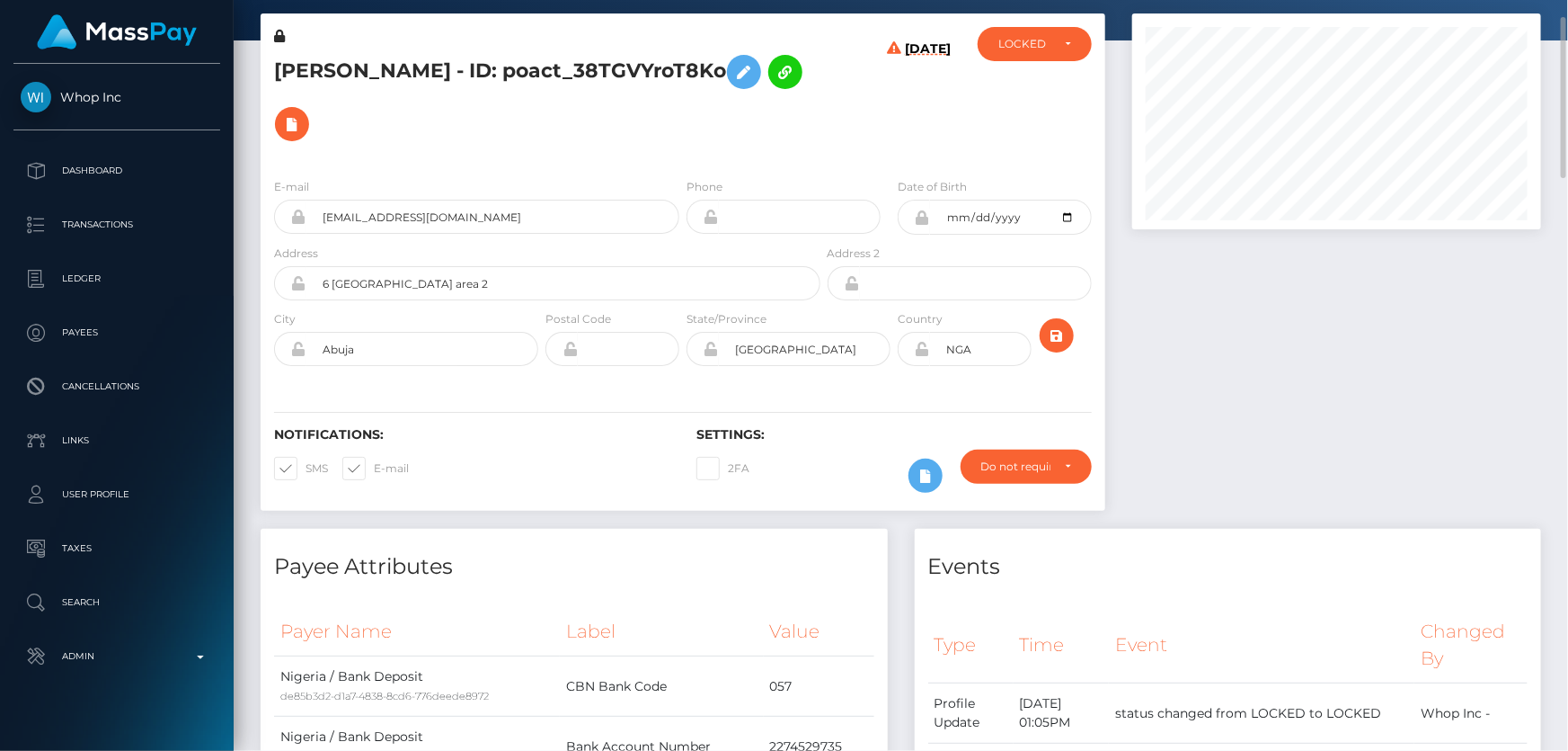
scroll to position [0, 0]
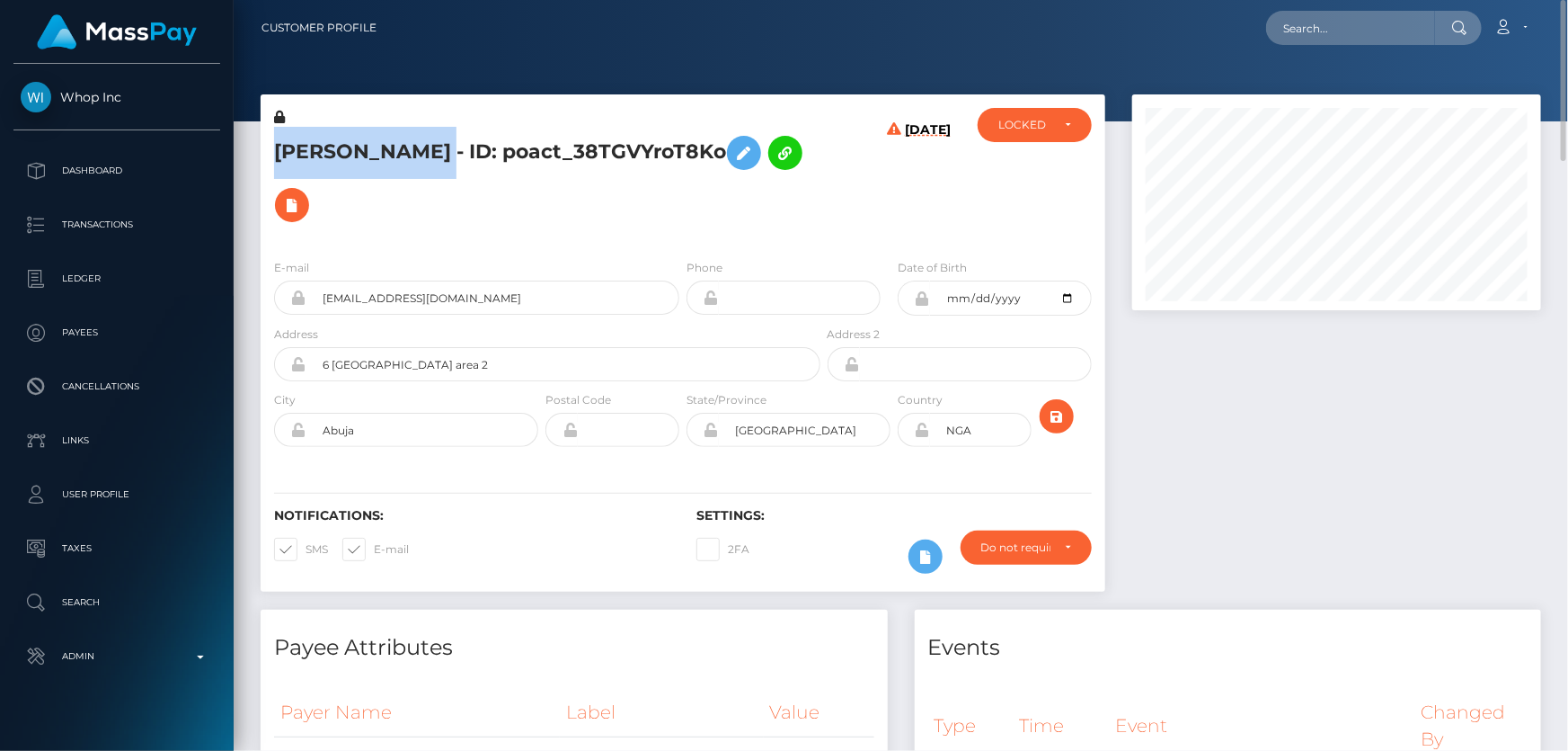
drag, startPoint x: 531, startPoint y: 141, endPoint x: 279, endPoint y: 147, distance: 252.1
click at [279, 147] on h5 "[PERSON_NAME] - ID: poact_38TGVYroT8Ko" at bounding box center [542, 179] width 537 height 105
copy h5 "MOHAMMED ABISO KABIR"
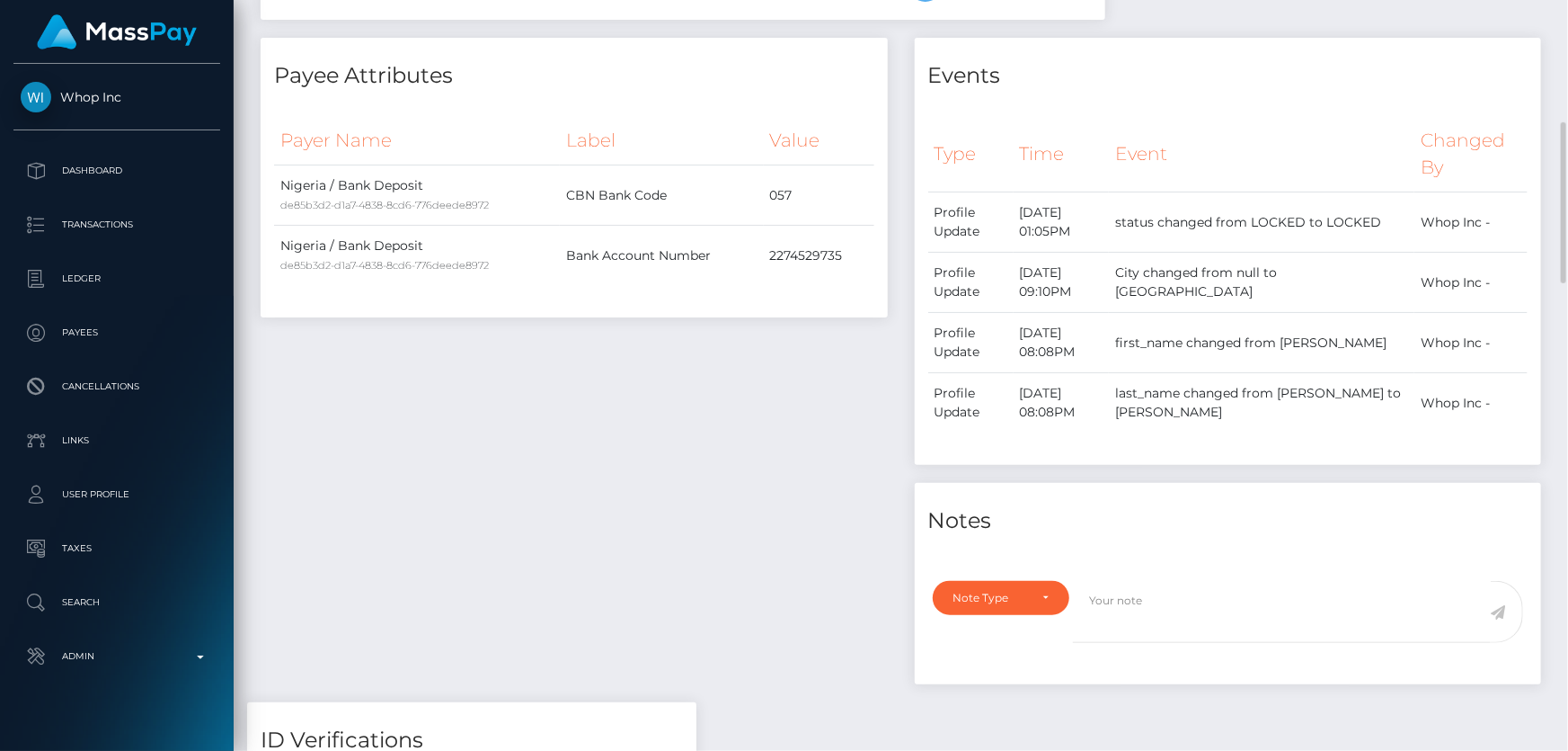
scroll to position [817, 0]
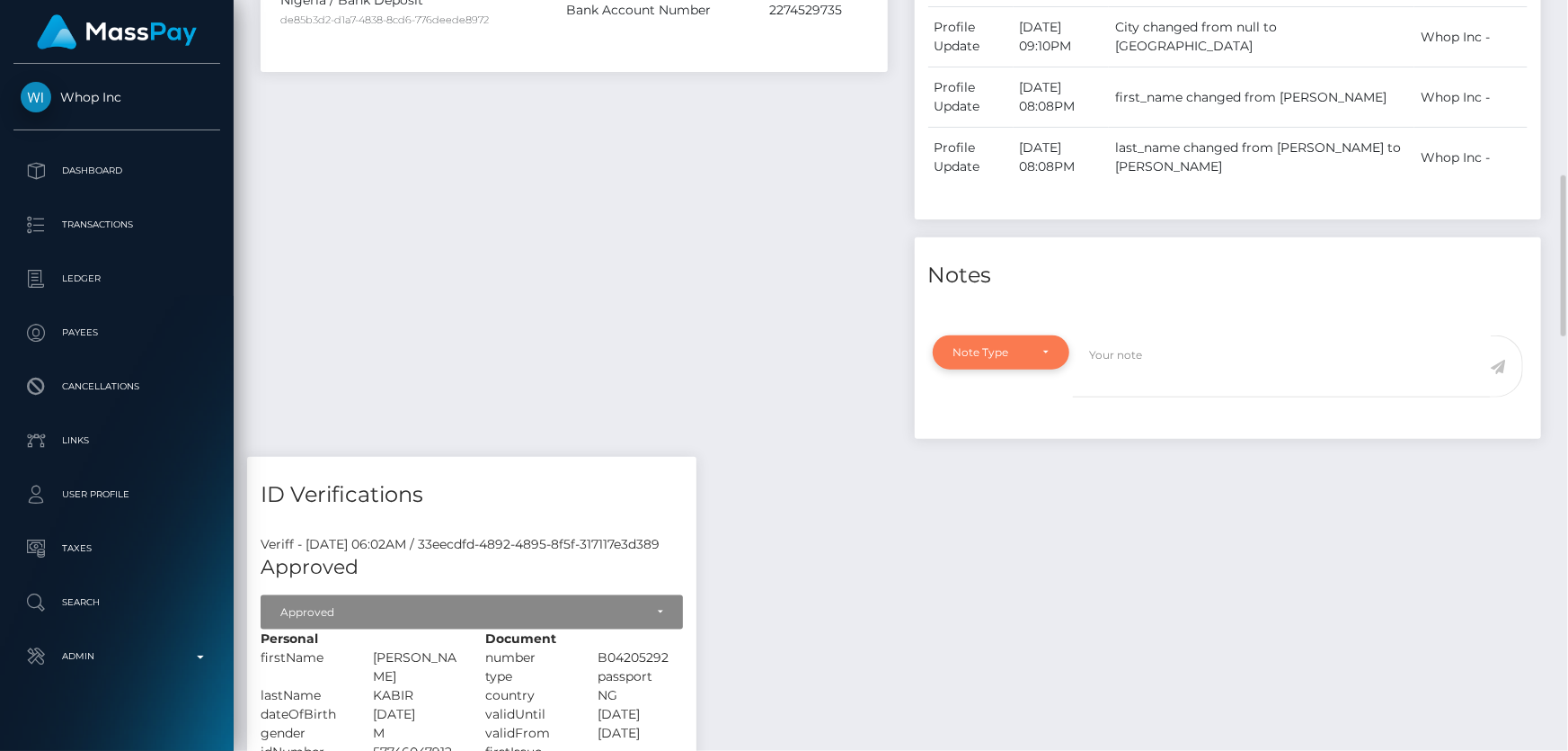
click at [1014, 345] on div "Note Type" at bounding box center [991, 352] width 75 height 15
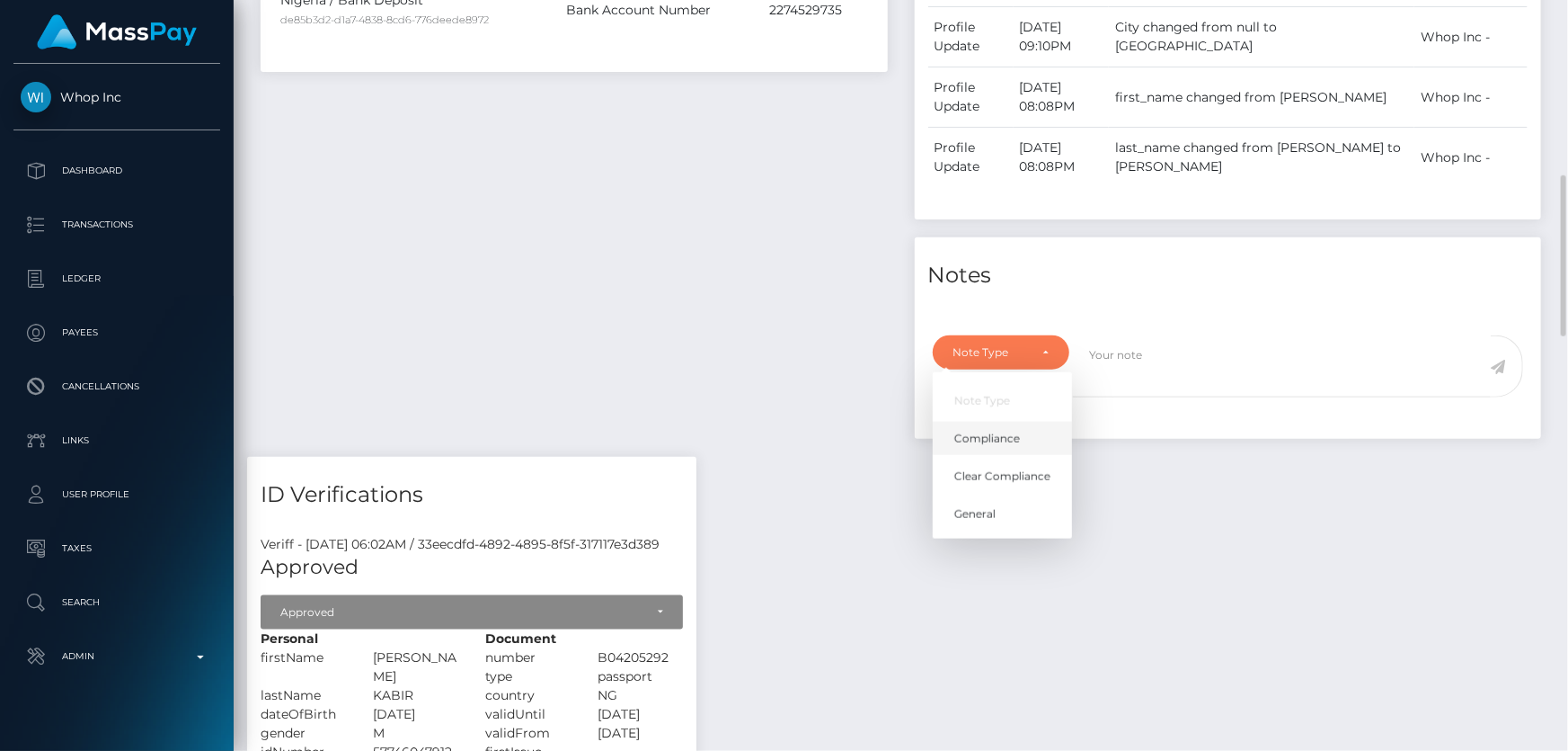
scroll to position [216, 408]
click at [1016, 468] on span "Clear Compliance" at bounding box center [1002, 476] width 96 height 16
select select "CLEAR_COMPLIANCE"
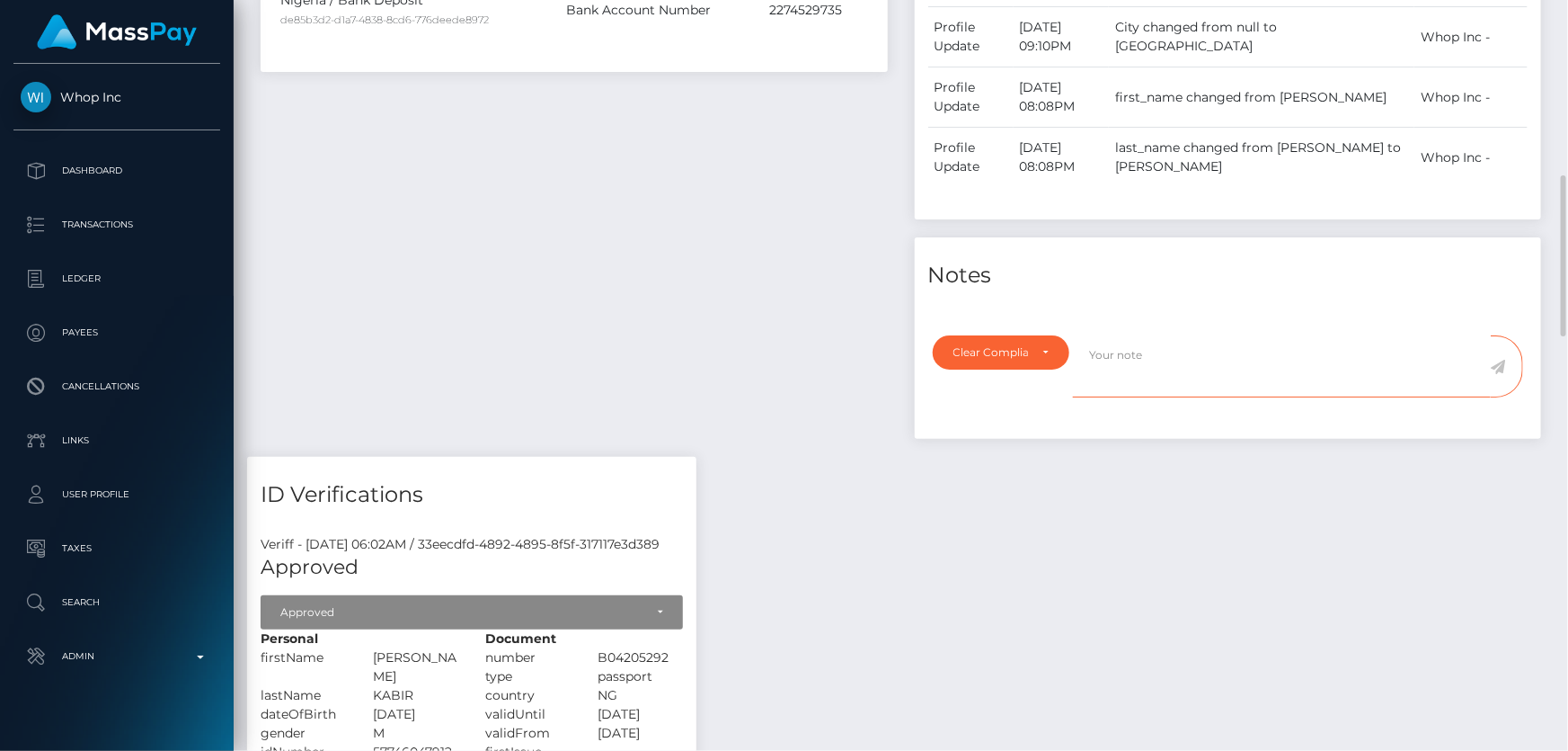
paste textarea "The hit refers to a person with a different First Name ( Muhamad ) resident in …"
type textarea "The hit refers to a person with a different First Name ( [PERSON_NAME] ) reside…"
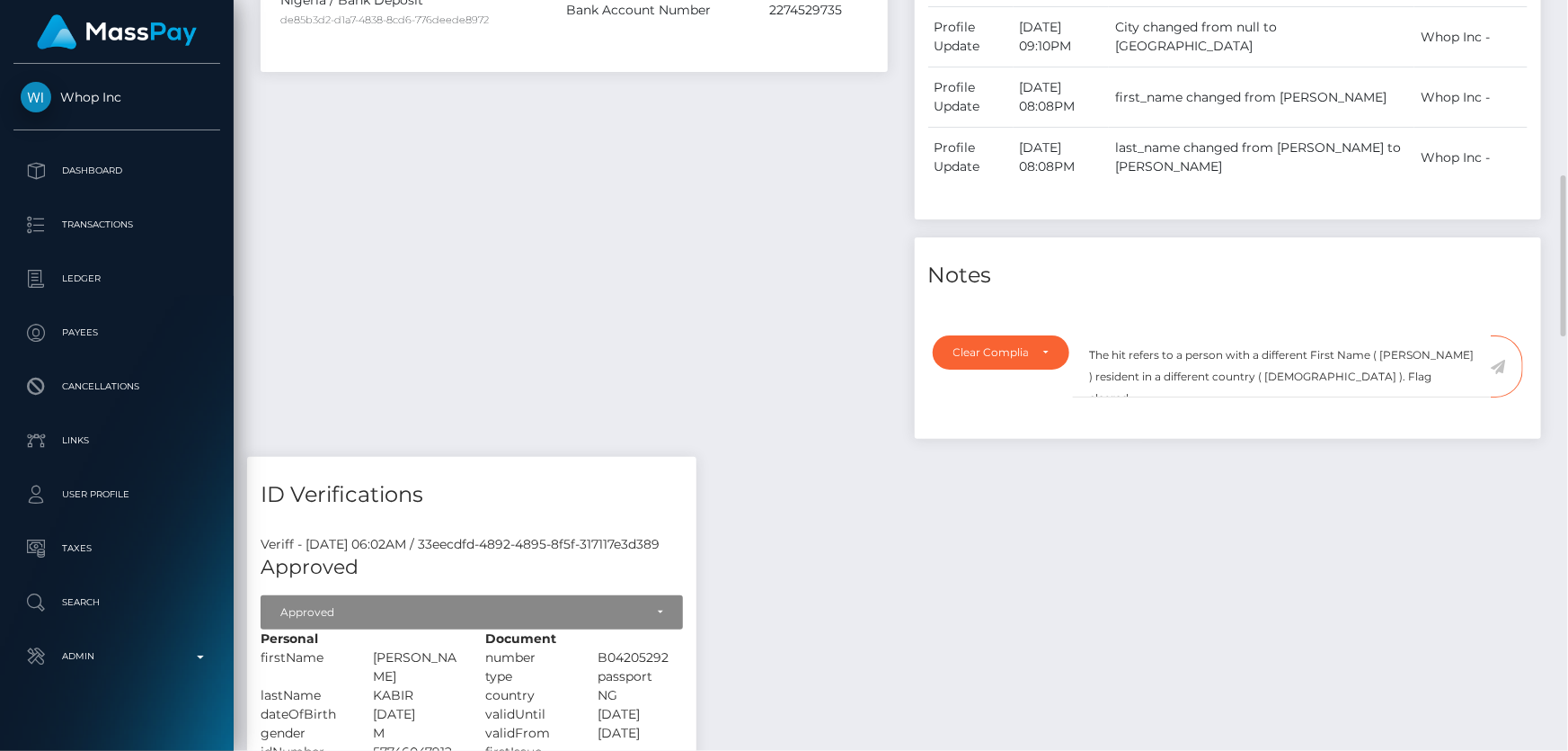
click at [1499, 360] on icon at bounding box center [1498, 367] width 15 height 15
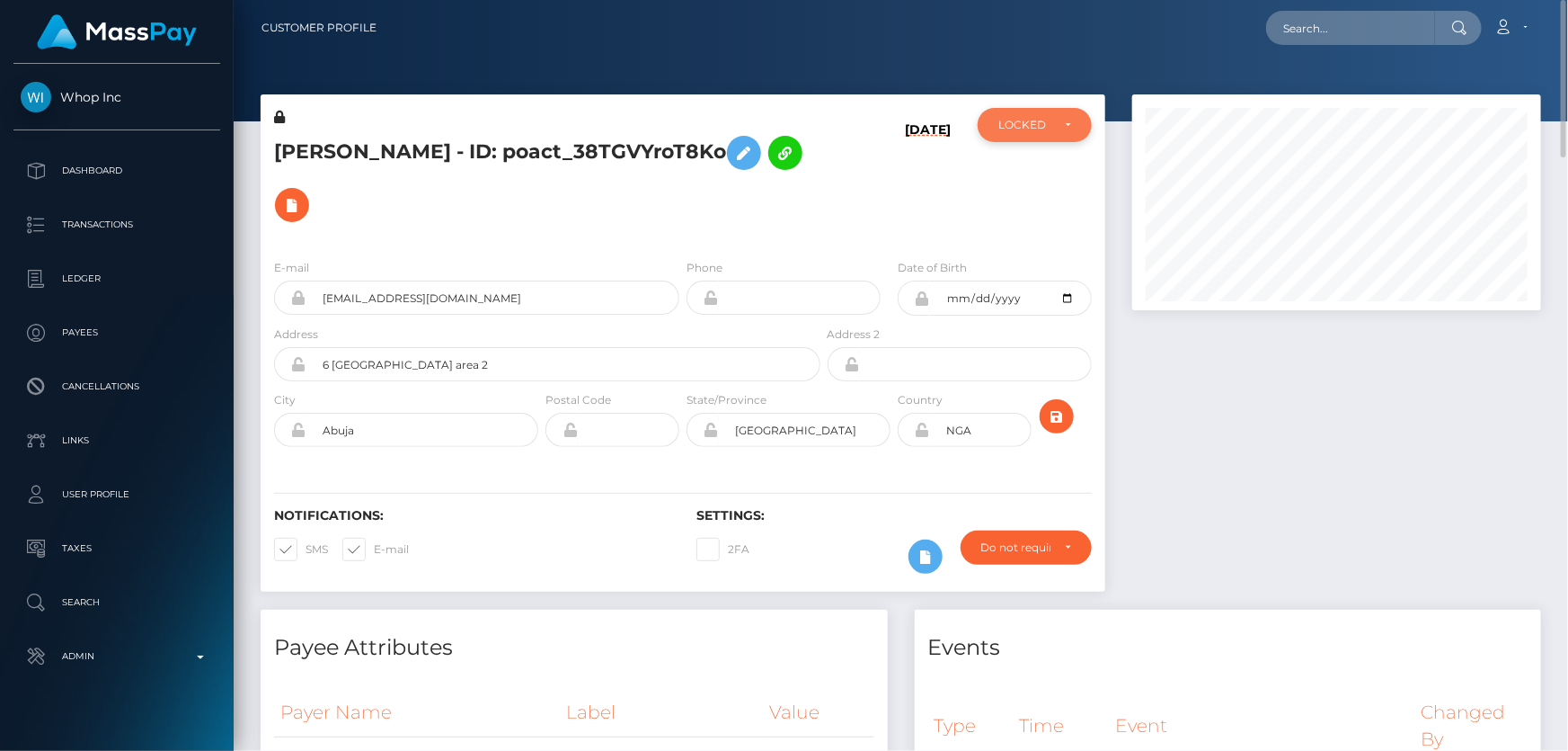
click at [1035, 124] on div "LOCKED" at bounding box center [1024, 125] width 52 height 15
click at [1031, 174] on span "ACTIVE" at bounding box center [1020, 173] width 41 height 16
select select "ACTIVE"
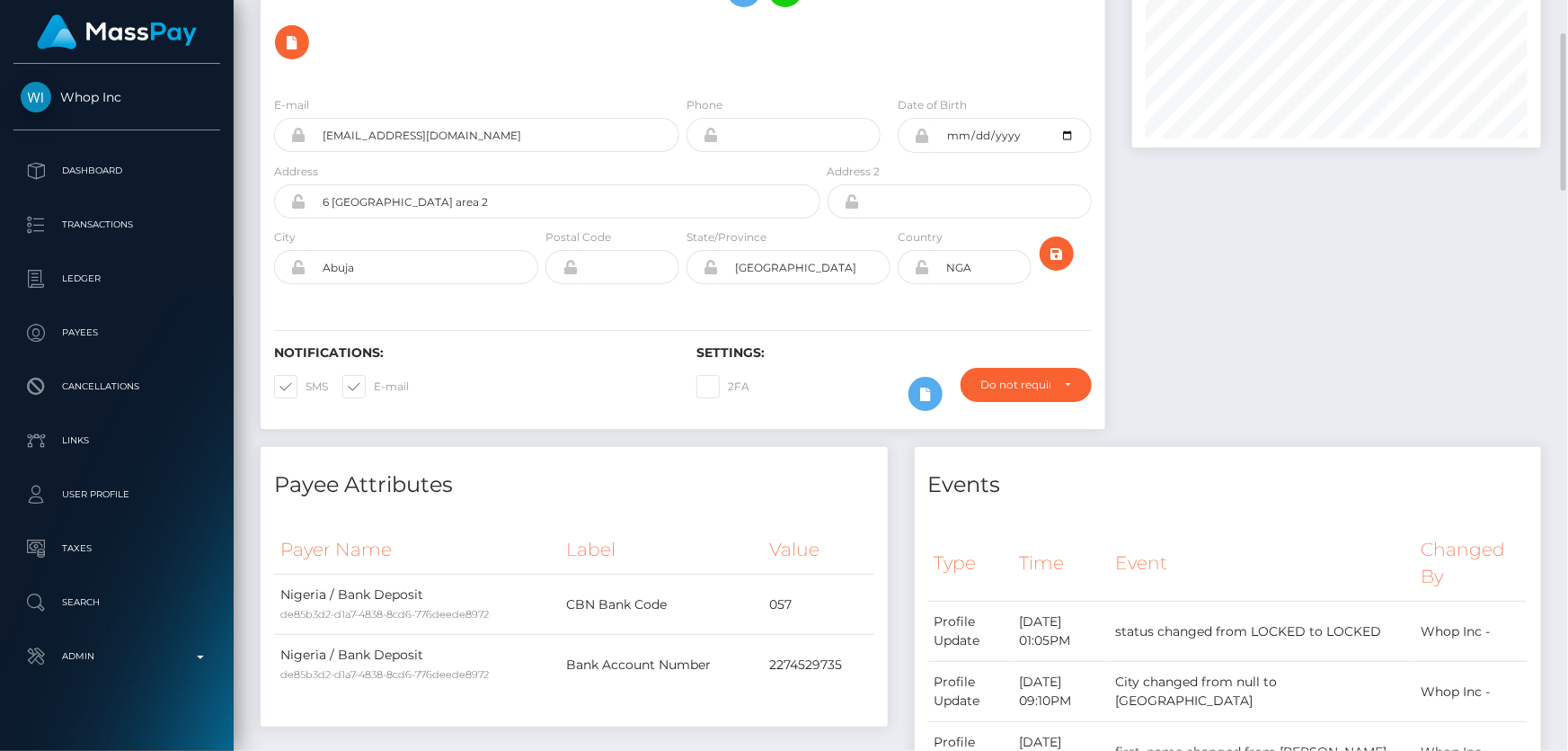
scroll to position [0, 0]
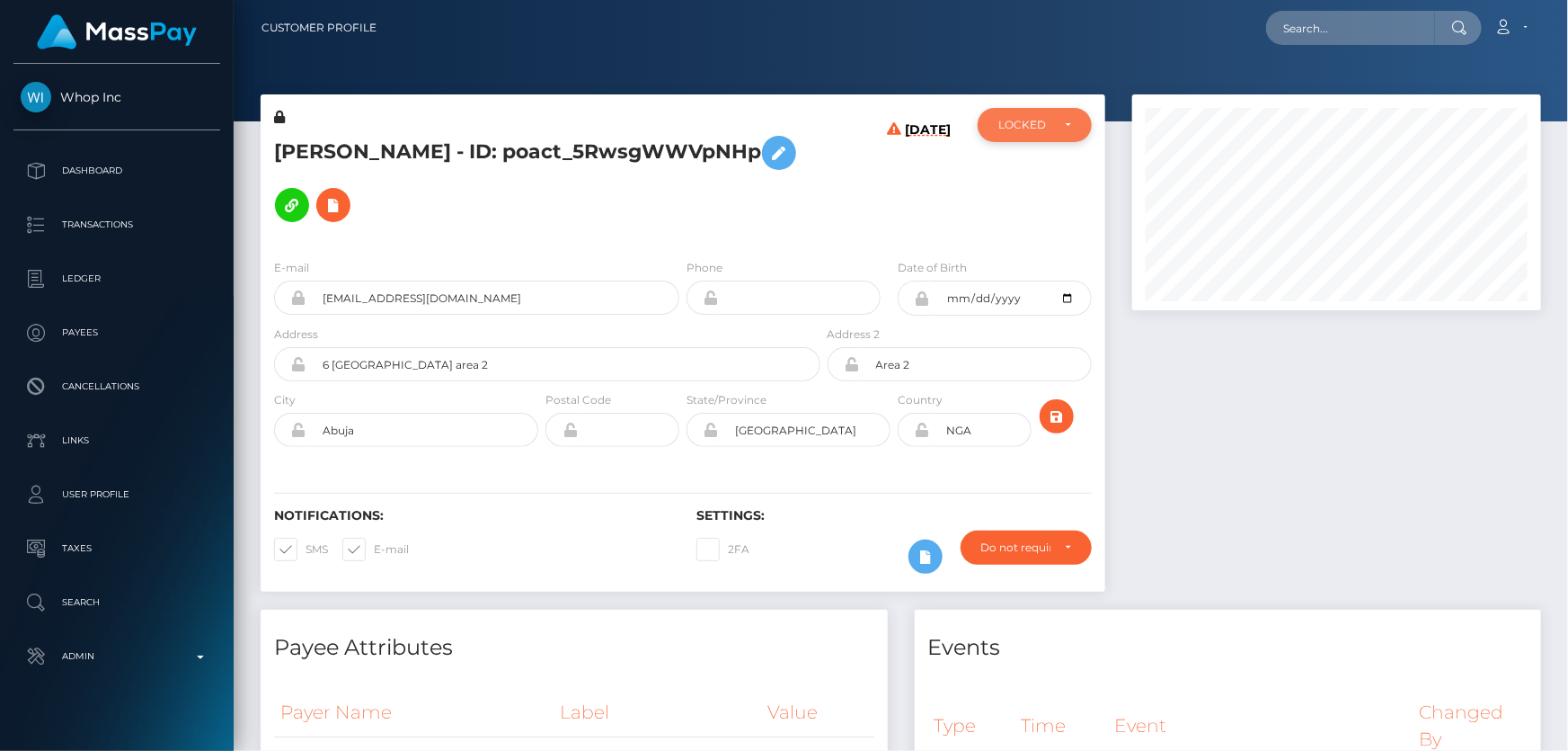
click at [1048, 131] on div "LOCKED" at bounding box center [1024, 125] width 52 height 15
click at [1030, 173] on span "ACTIVE" at bounding box center [1020, 173] width 41 height 16
select select "ACTIVE"
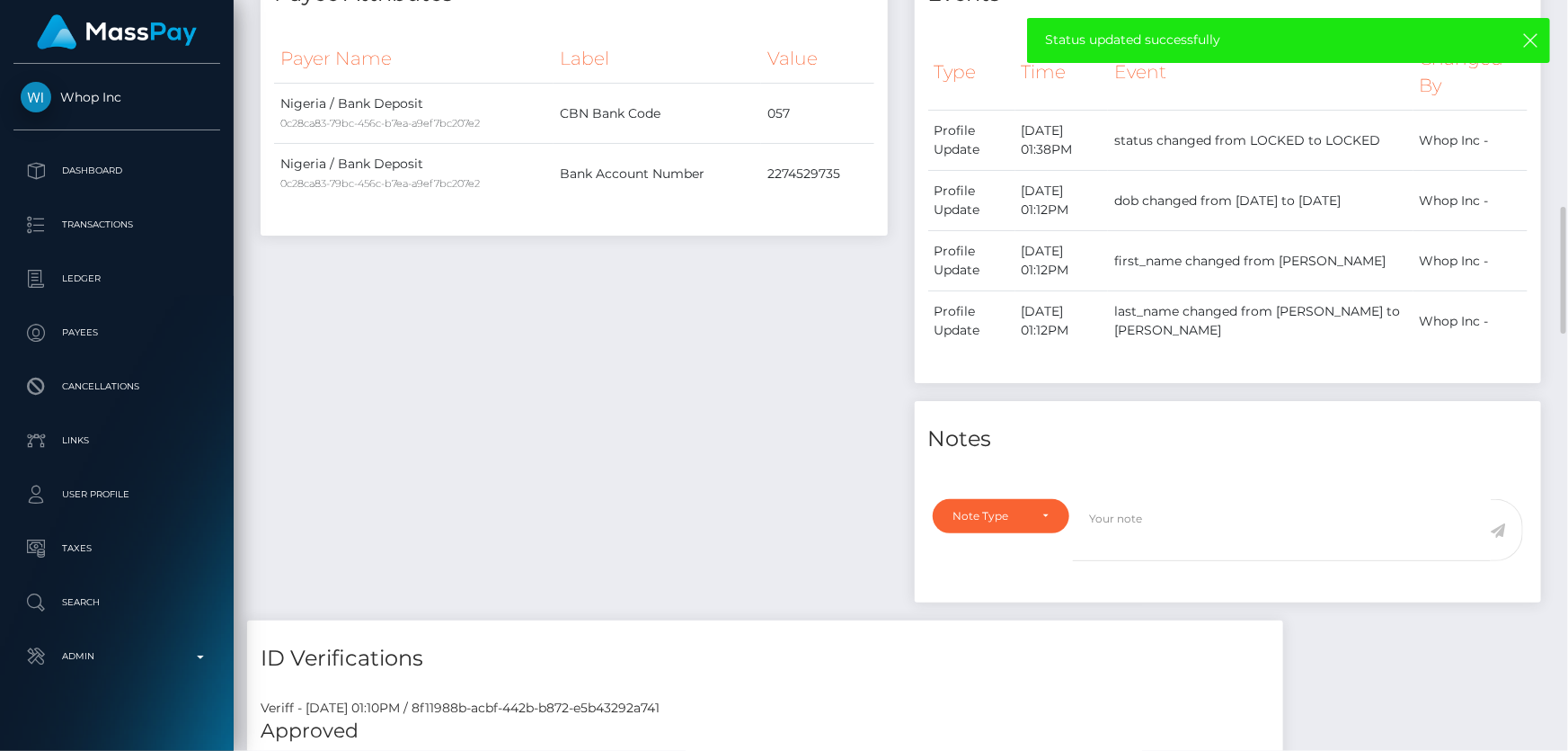
scroll to position [736, 0]
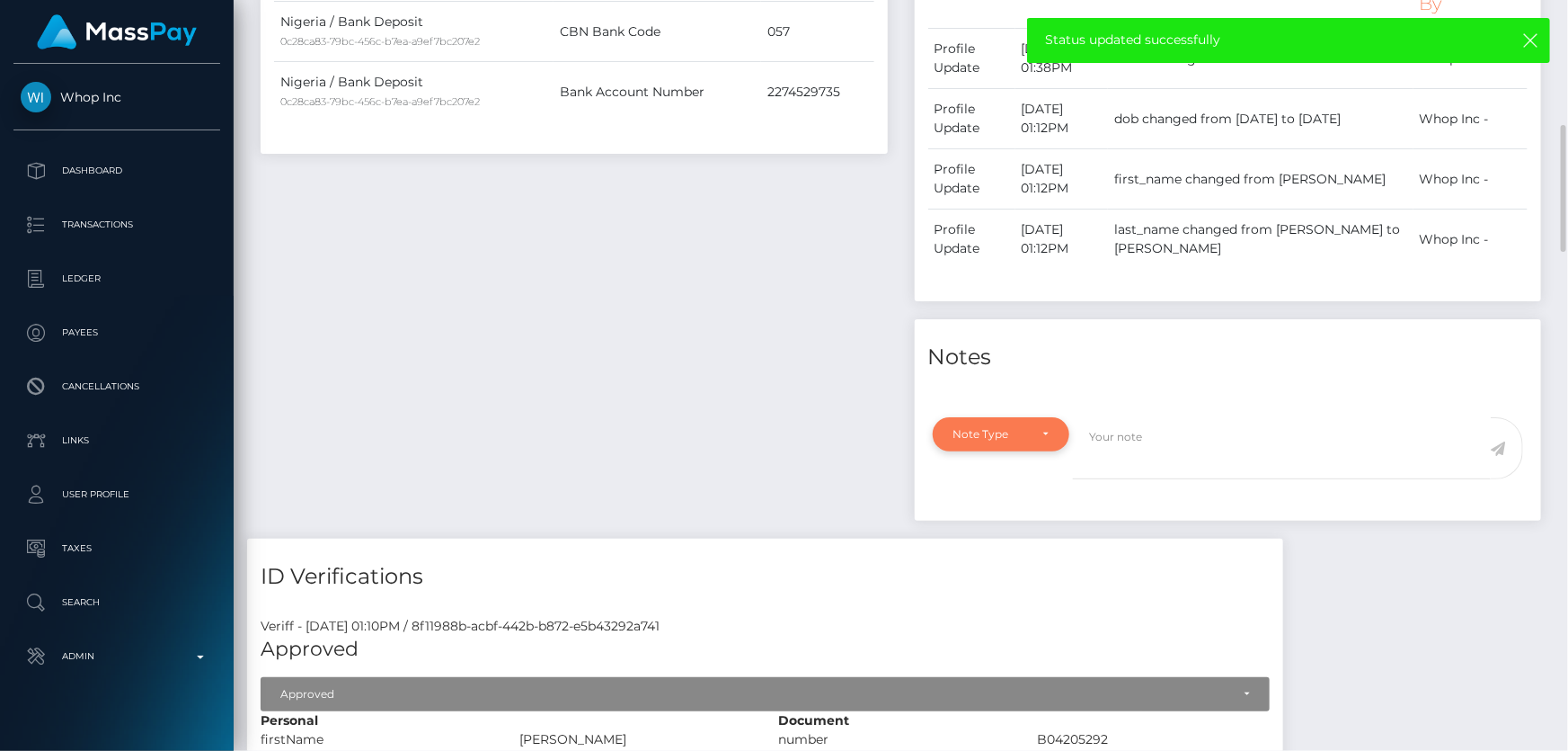
click at [1044, 417] on div "Note Type" at bounding box center [1001, 434] width 137 height 34
click at [1000, 542] on link "Clear Compliance" at bounding box center [1002, 558] width 139 height 33
select select "CLEAR_COMPLIANCE"
paste textarea "The hit refers to a person with a different First Name ( Muhamad ) resident in …"
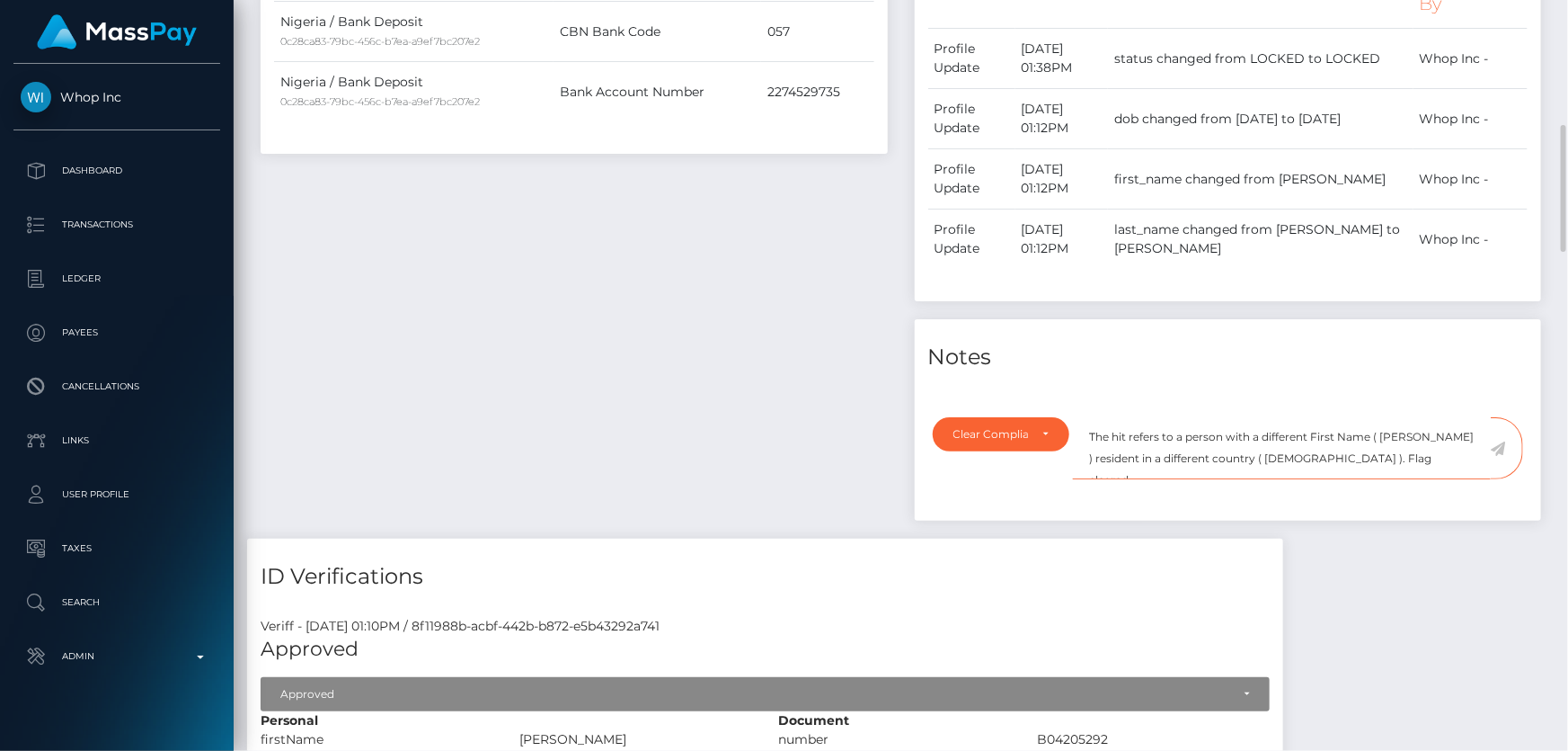
type textarea "The hit refers to a person with a different First Name ( Muhamad ) resident in …"
click at [1501, 441] on icon at bounding box center [1498, 448] width 15 height 15
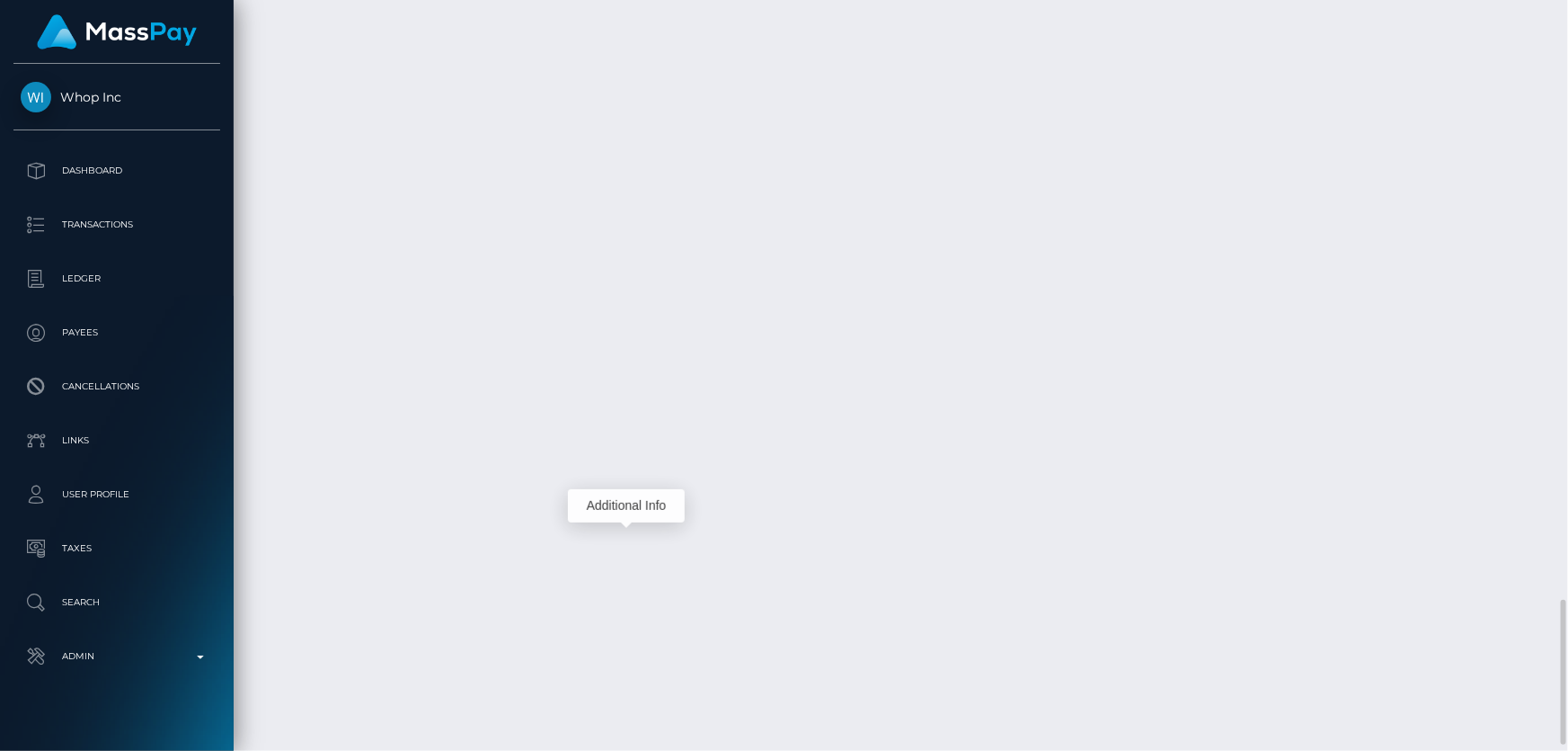
scroll to position [216, 408]
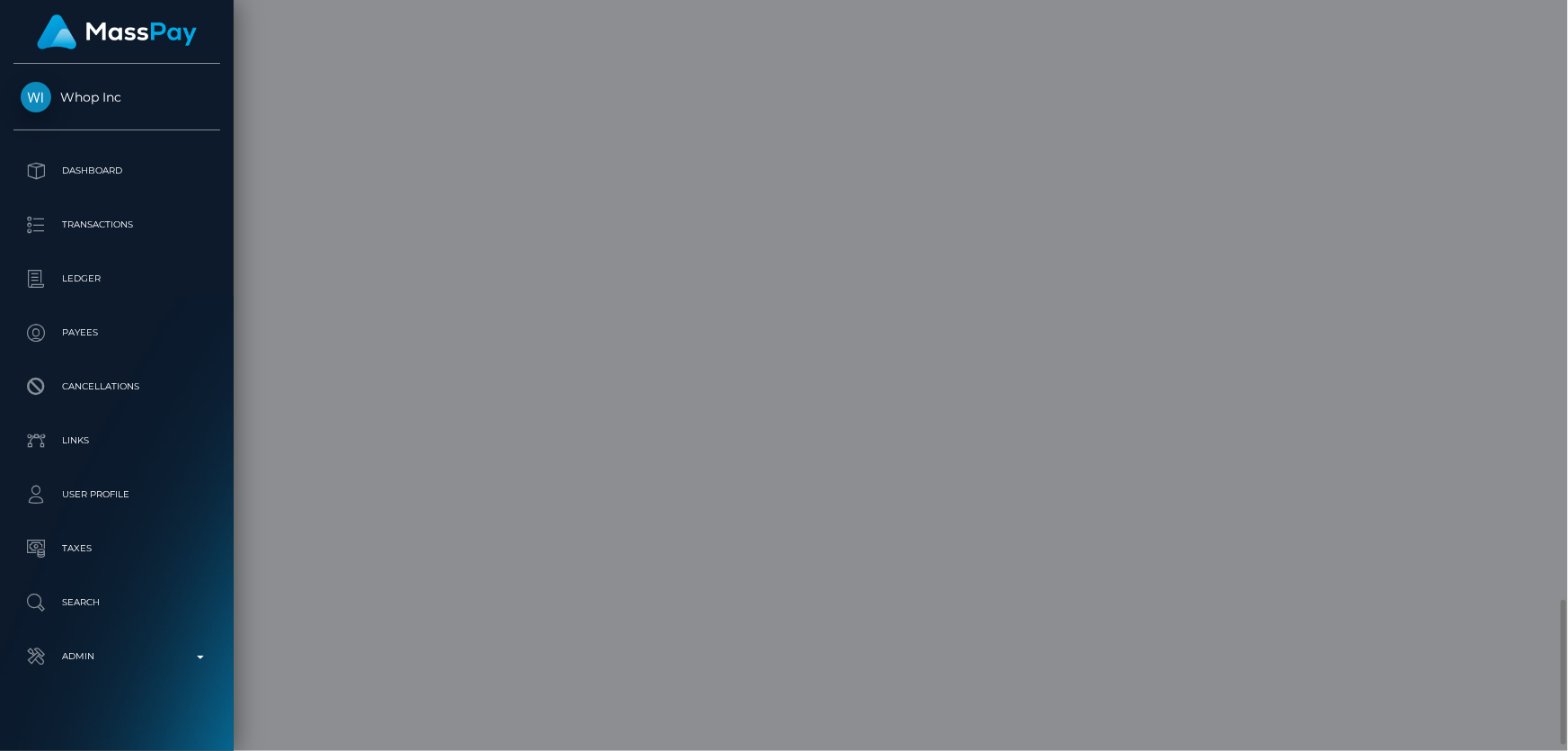
scroll to position [0, 0]
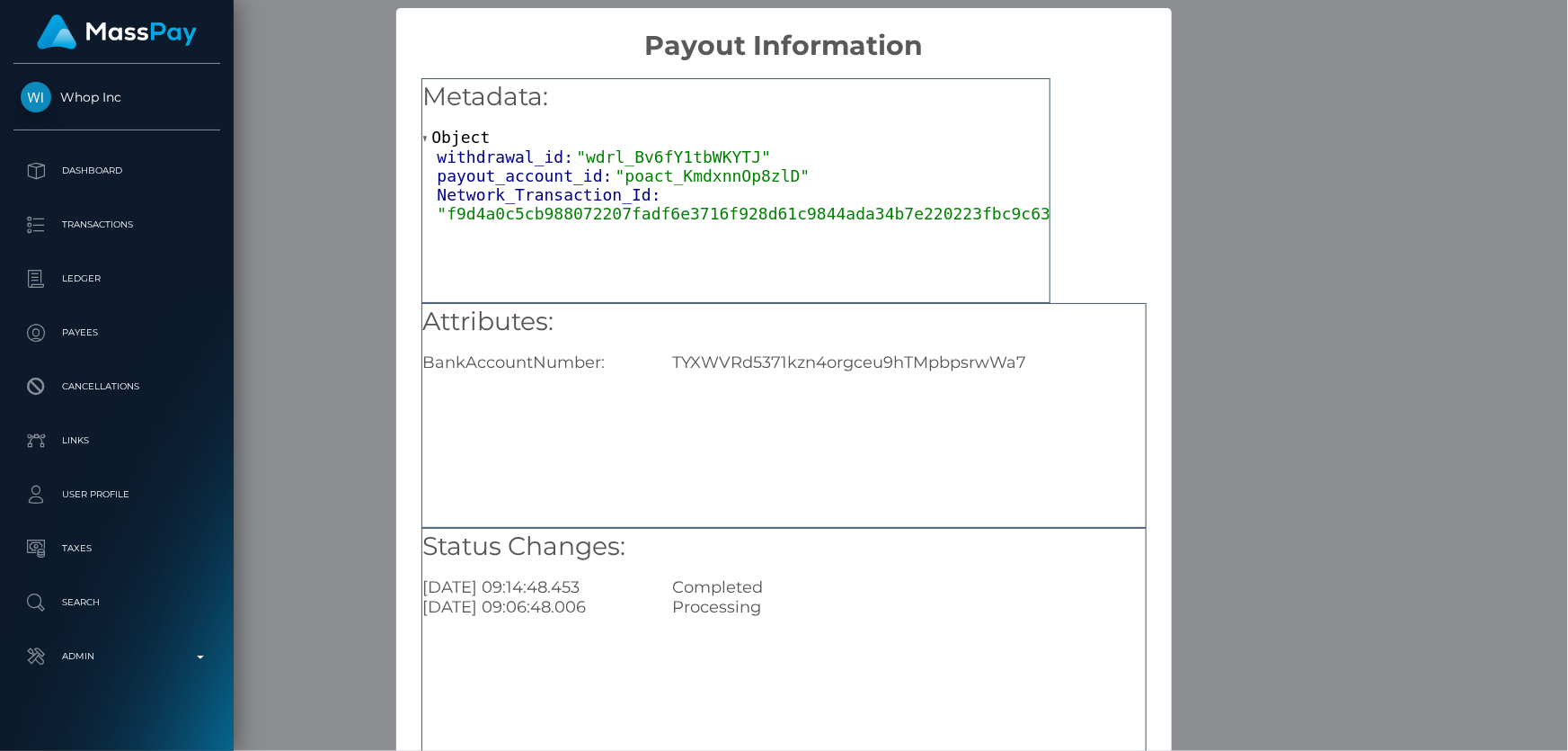
click at [762, 350] on div "Attributes: BankAccountNumber: TYXWVRd5371kzn4orgceu9hTMpbpsrwWa7" at bounding box center [784, 339] width 723 height 70
copy div "TYXWVRd5371kzn4orgceu9hTMpbpsrwWa7"
click at [1375, 315] on div "× Payout Information Metadata: Object withdrawal_id: "wdrl_Bv6fY1tbWKYTJ" payou…" at bounding box center [784, 376] width 1568 height 751
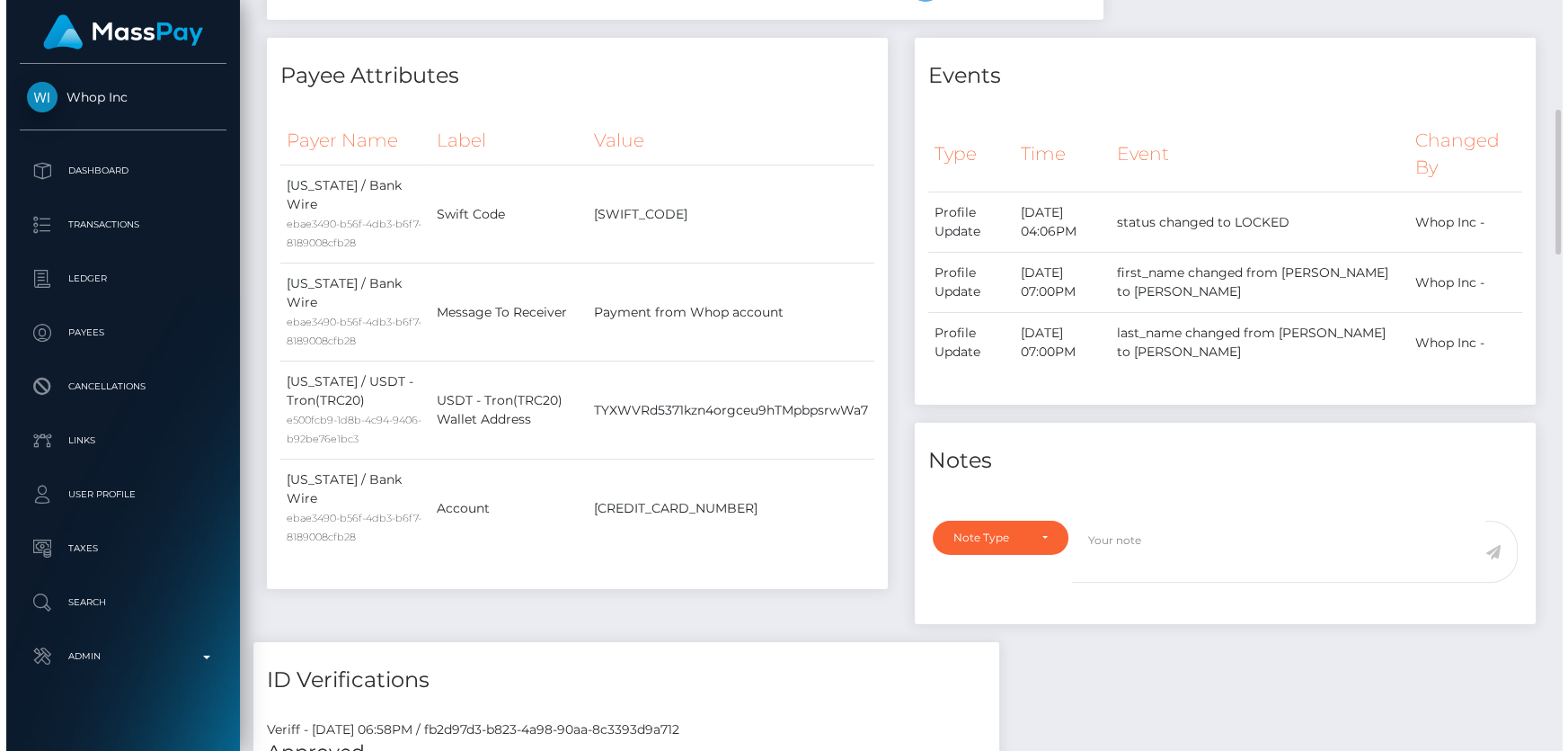
scroll to position [817, 0]
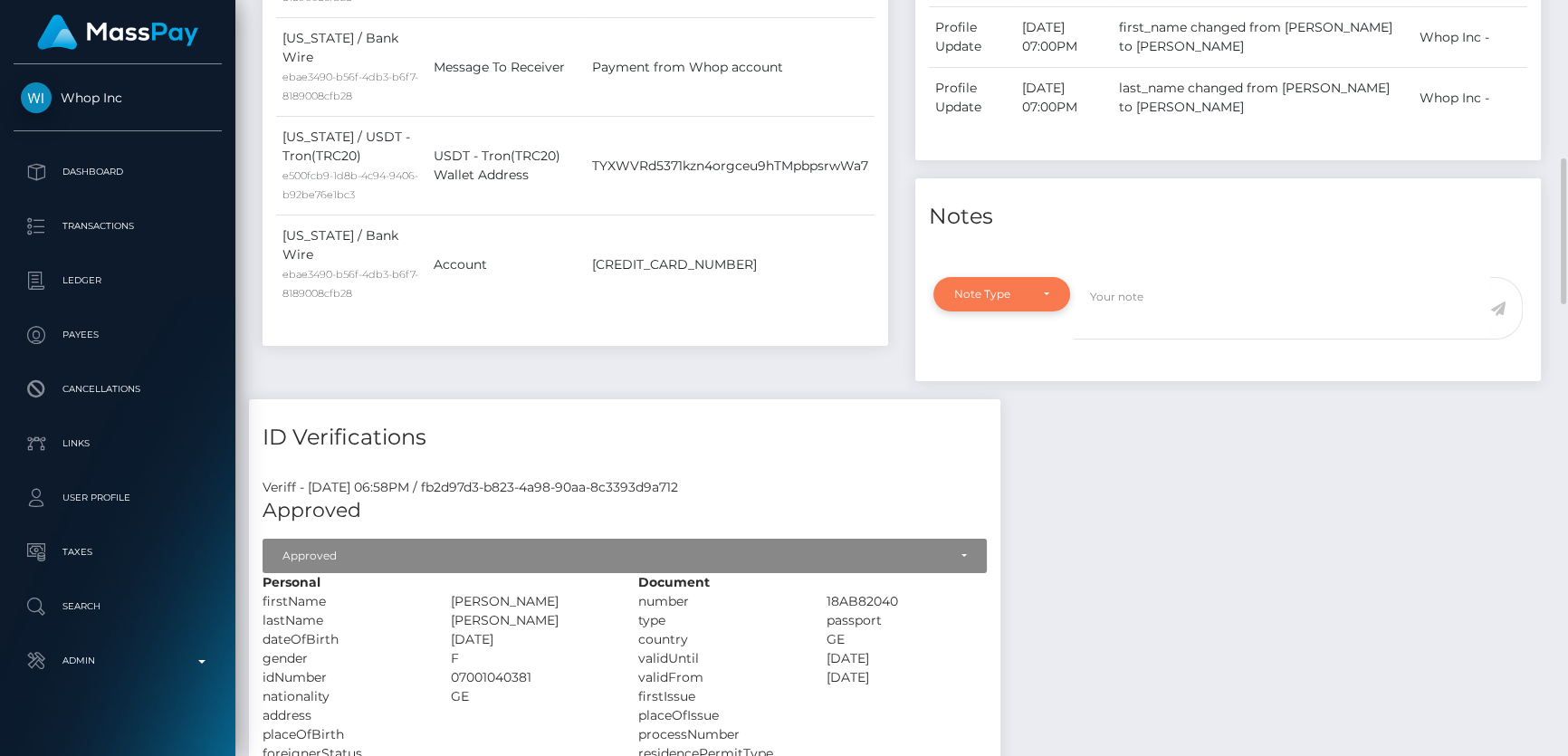
click at [1025, 277] on div "Note Type" at bounding box center [1002, 293] width 136 height 34
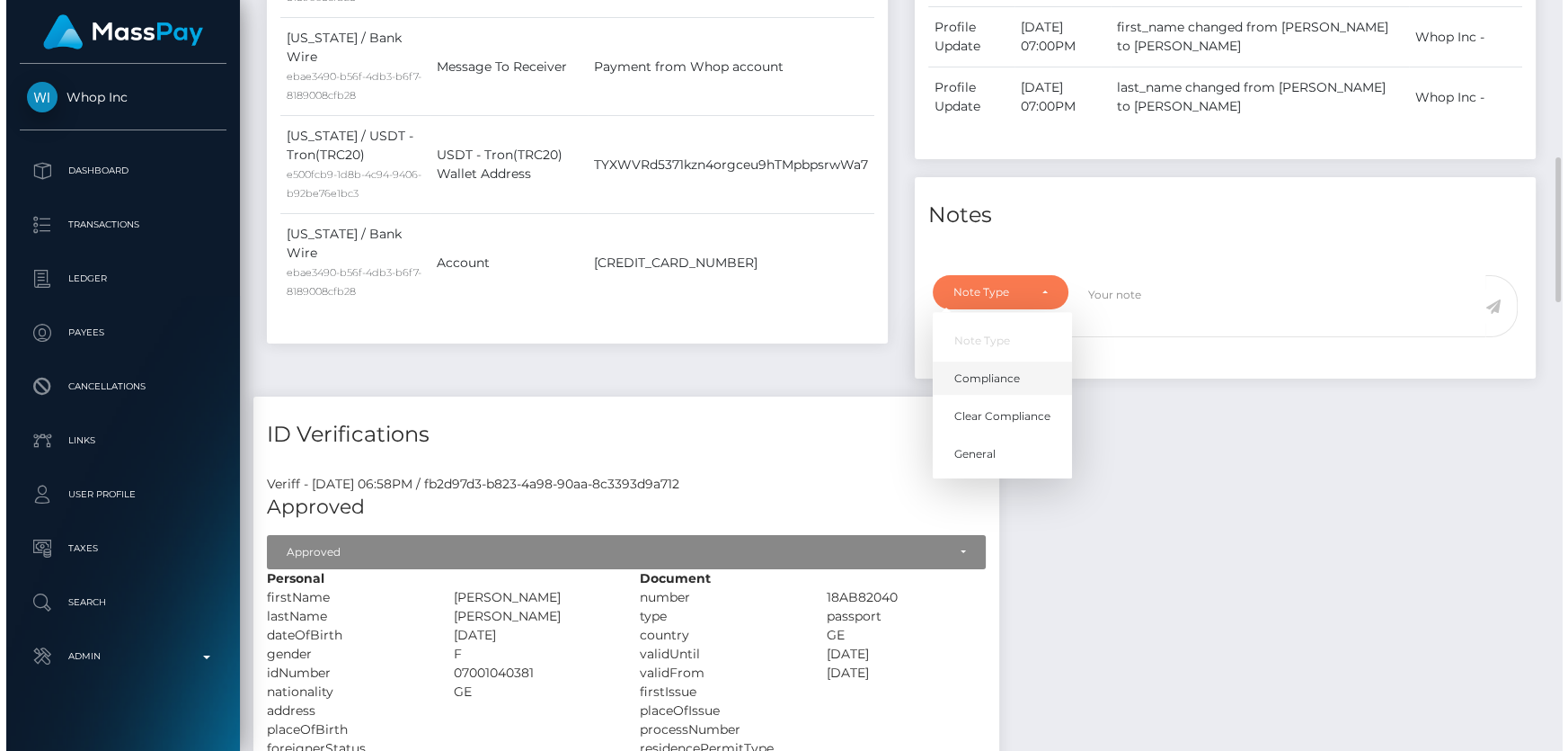
scroll to position [216, 408]
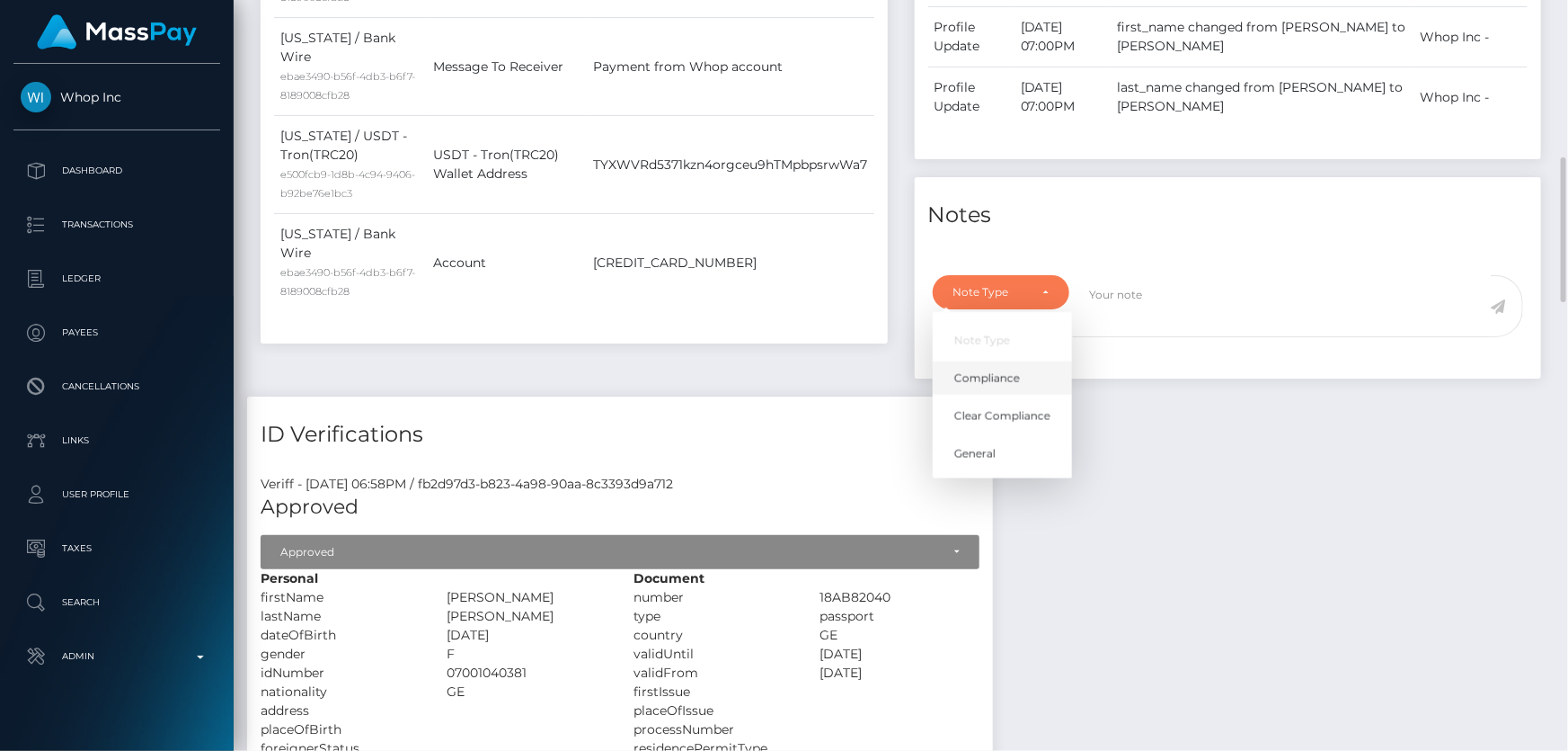
click at [1021, 362] on link "Compliance" at bounding box center [1002, 378] width 139 height 33
select select "COMPLIANCE"
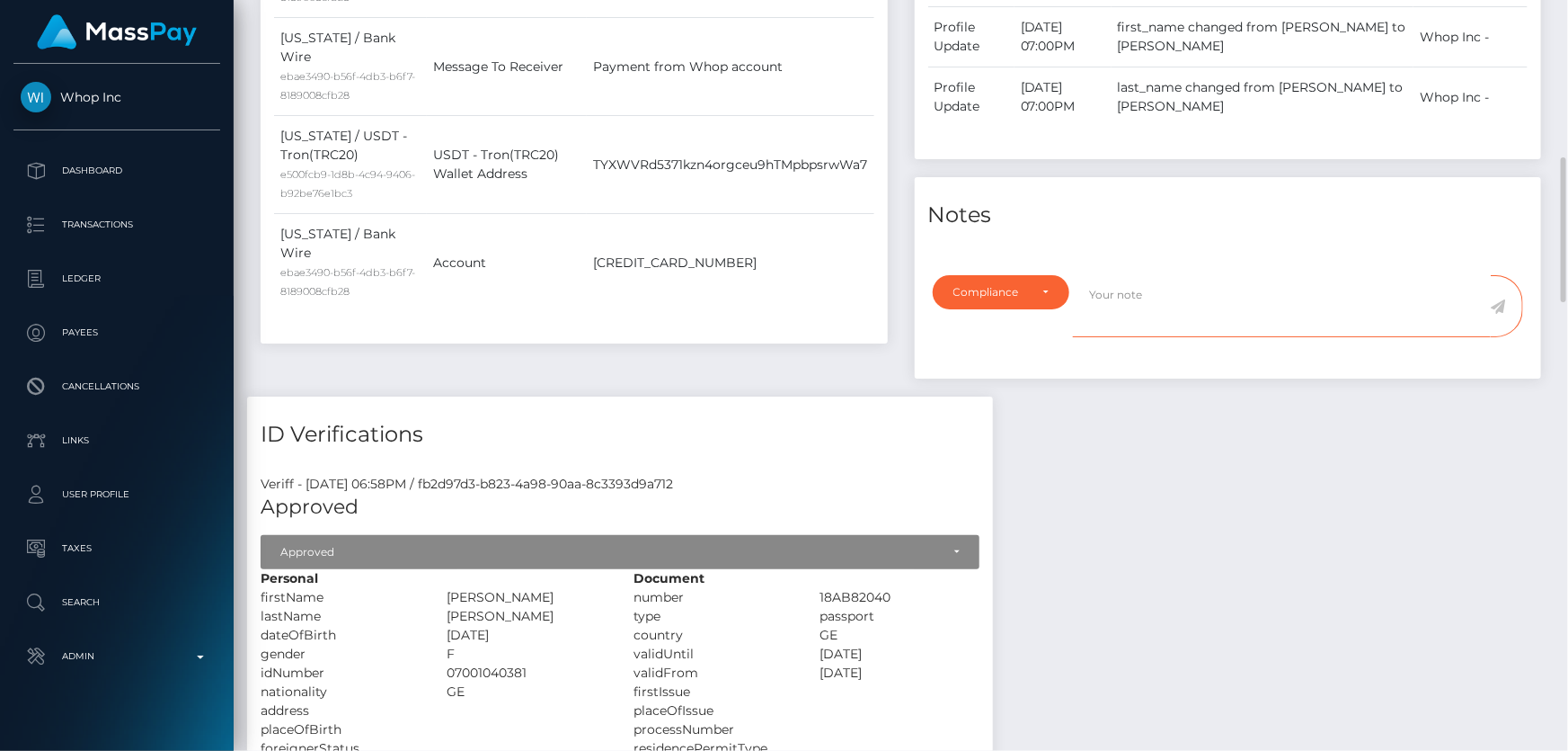
drag, startPoint x: 1128, startPoint y: 287, endPoint x: 1091, endPoint y: 310, distance: 43.6
click at [1128, 287] on textarea at bounding box center [1282, 306] width 418 height 62
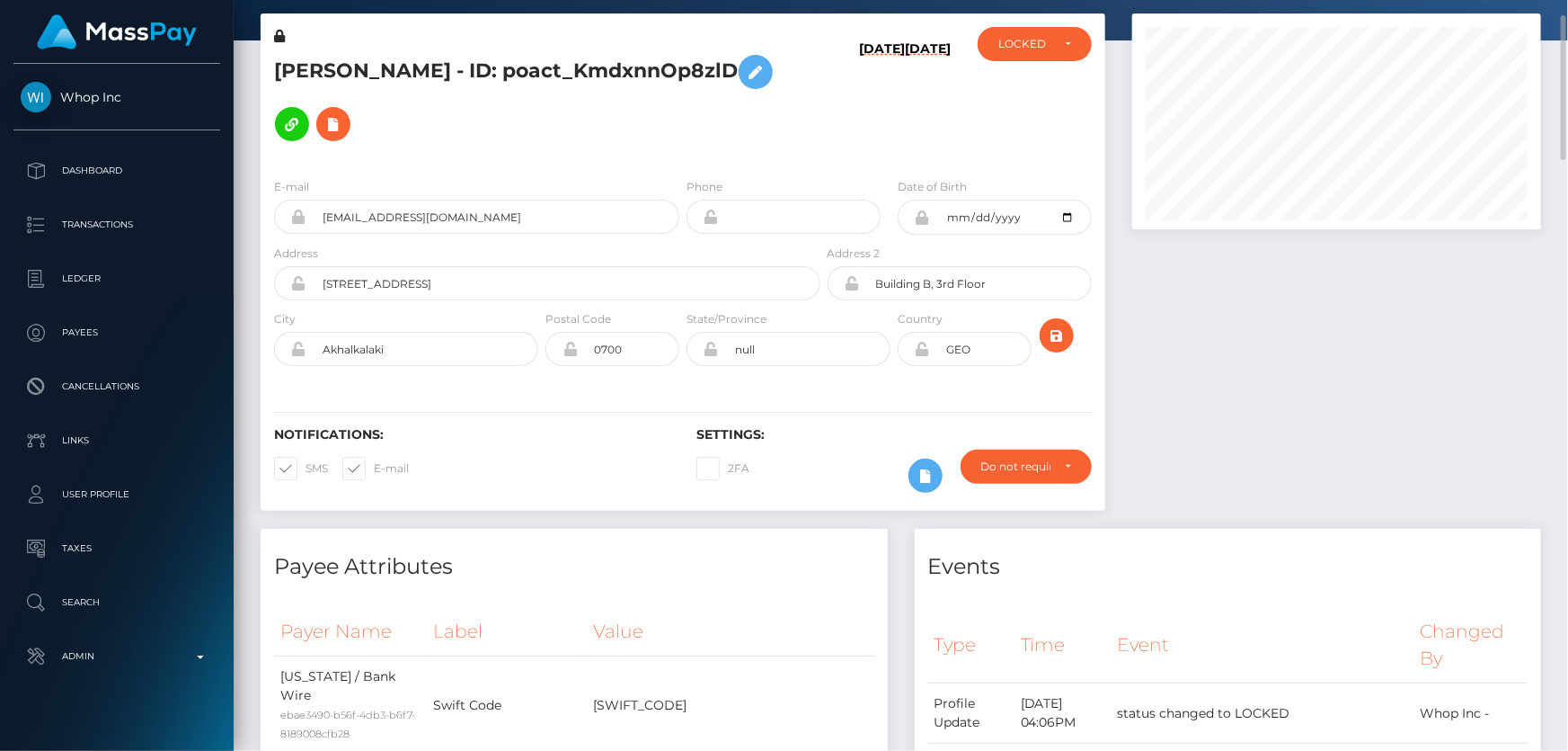
scroll to position [0, 0]
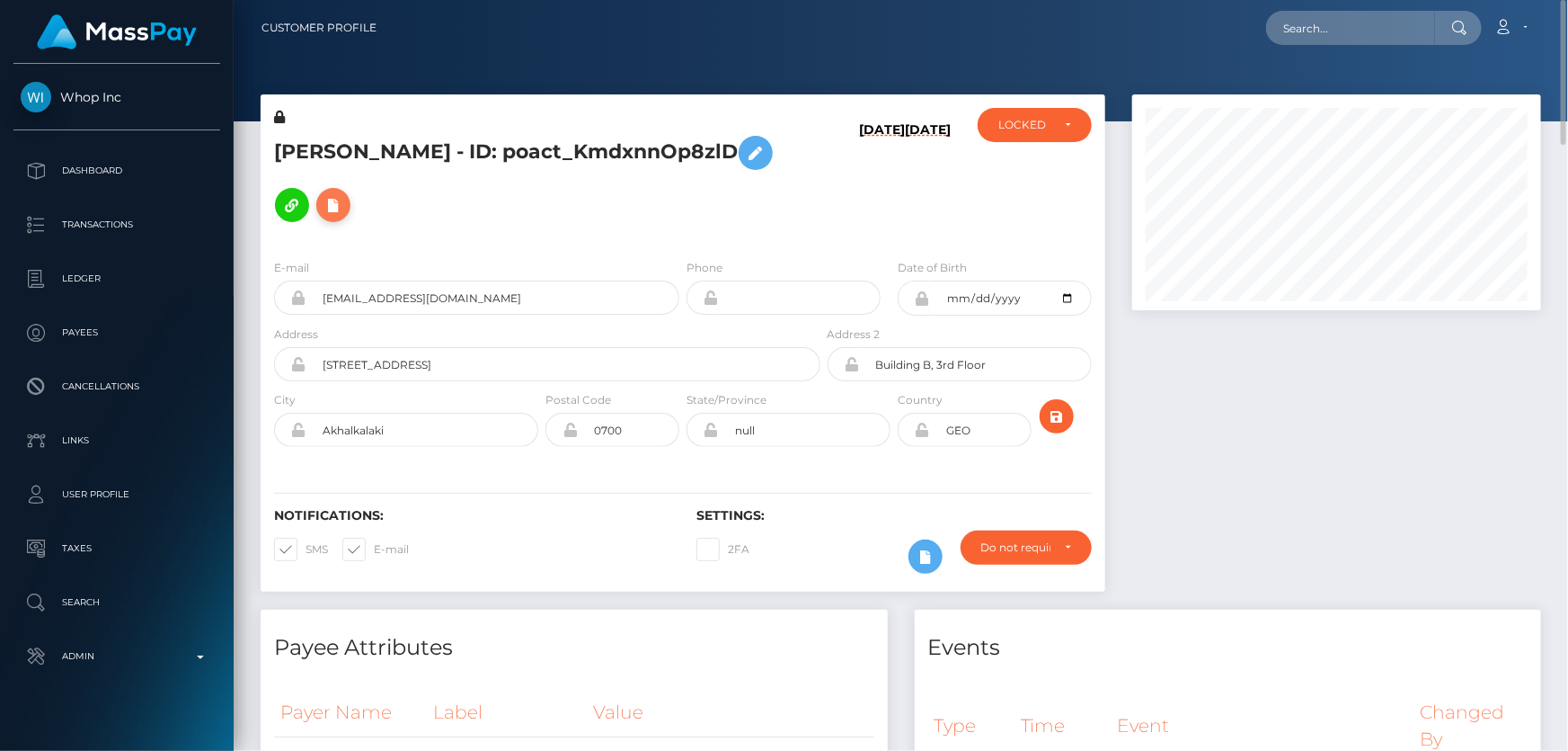
click at [344, 195] on icon at bounding box center [333, 205] width 21 height 22
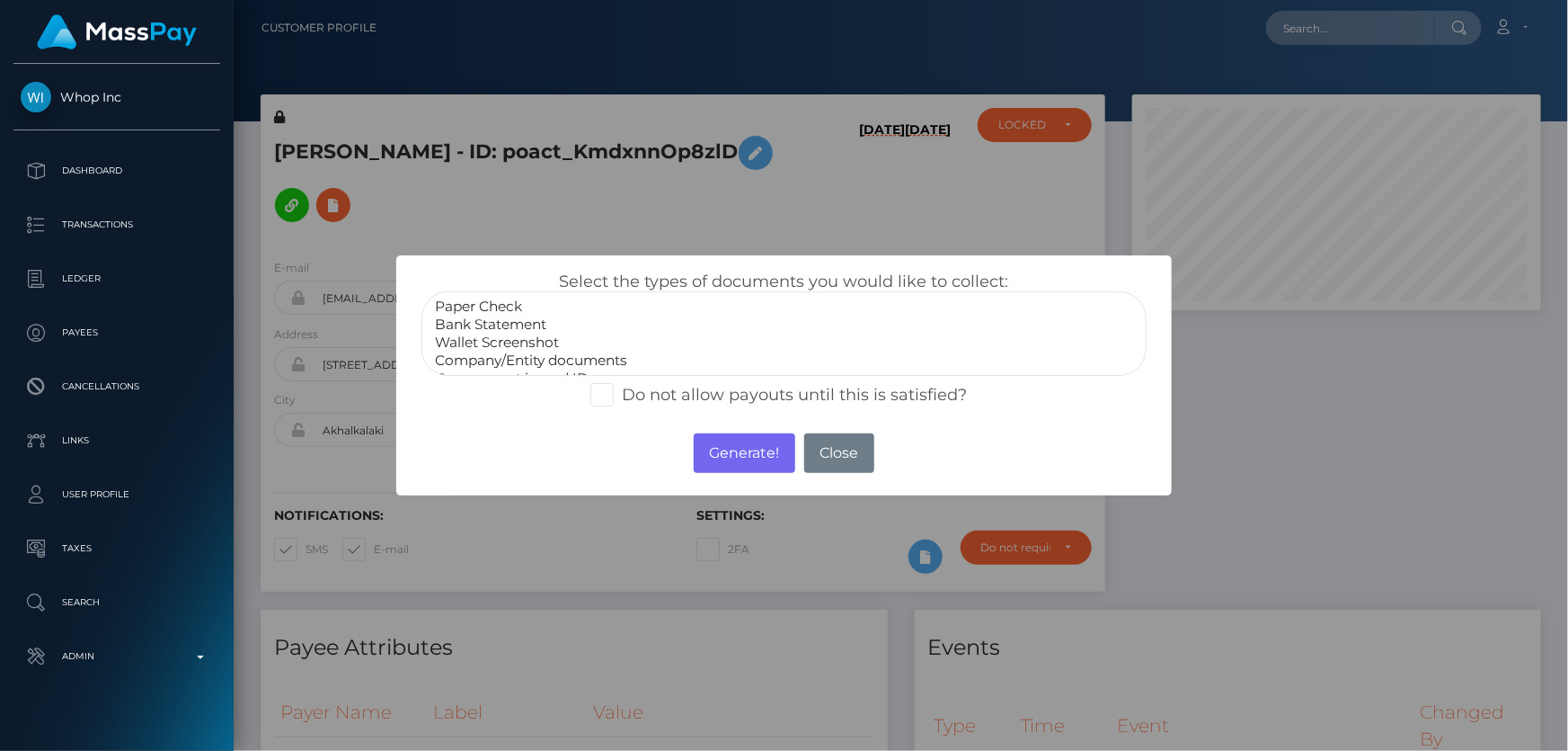
scroll to position [34, 0]
select select "Miscellaneous"
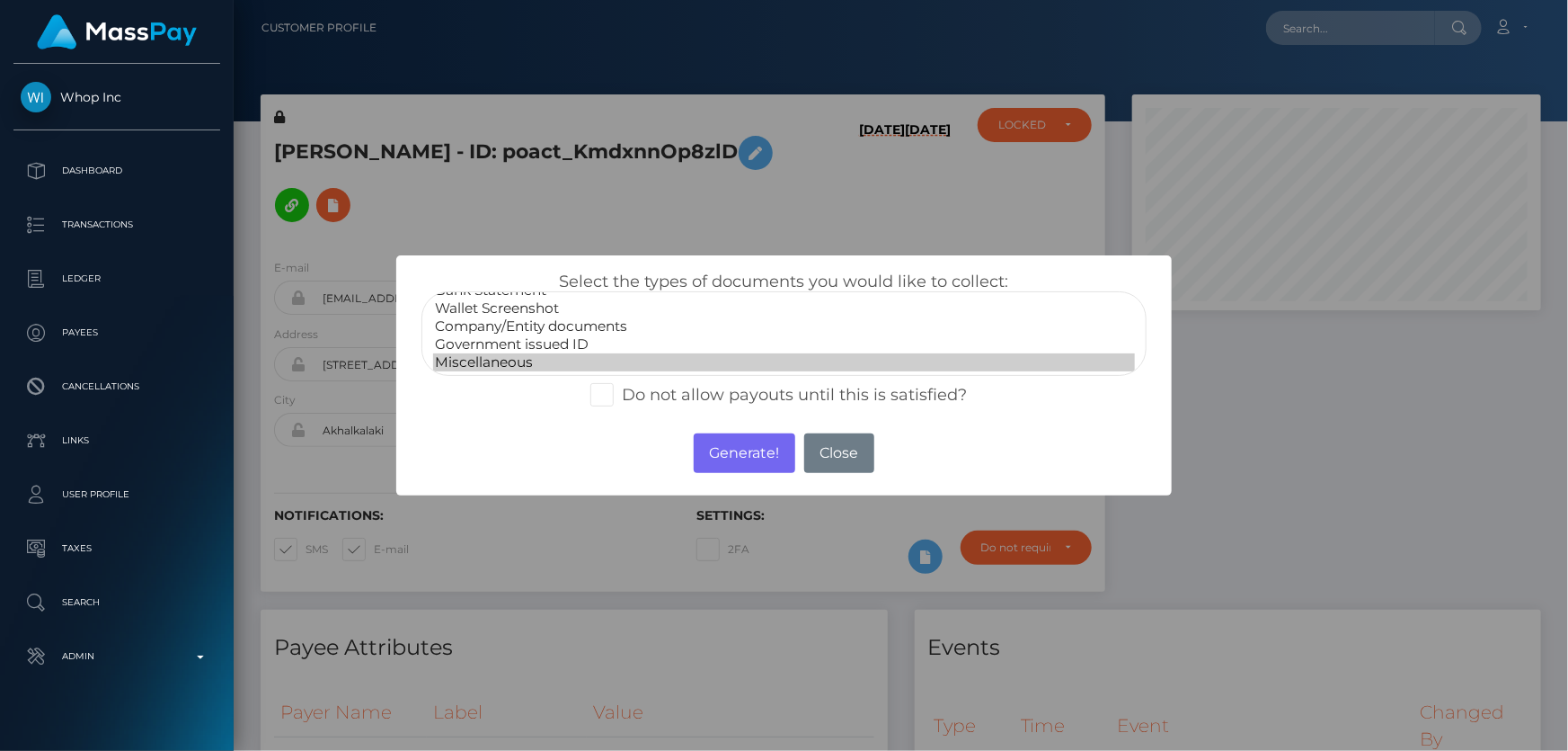
click at [501, 360] on option "Miscellaneous" at bounding box center [784, 362] width 701 height 18
click at [744, 447] on button "Generate!" at bounding box center [744, 453] width 102 height 40
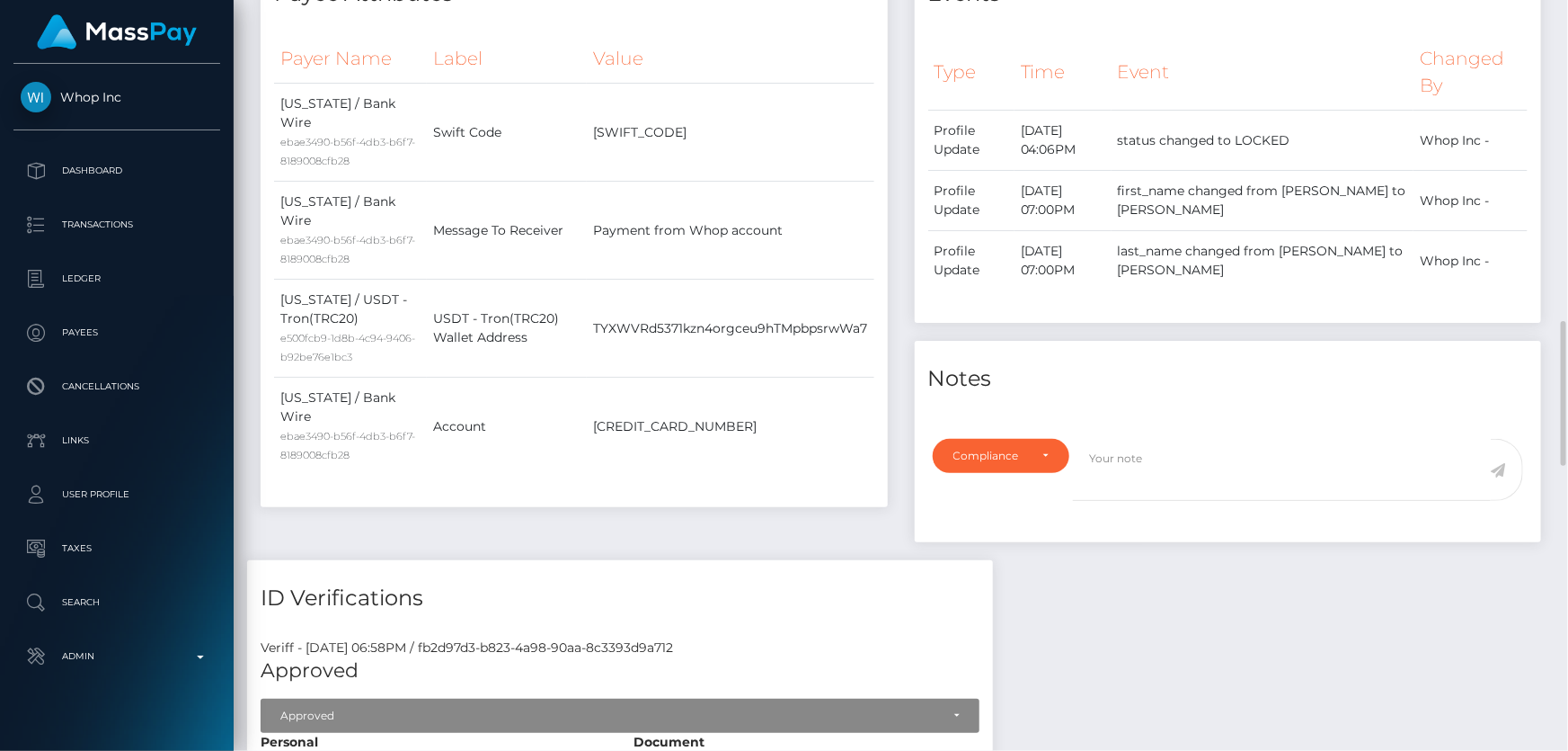
scroll to position [817, 0]
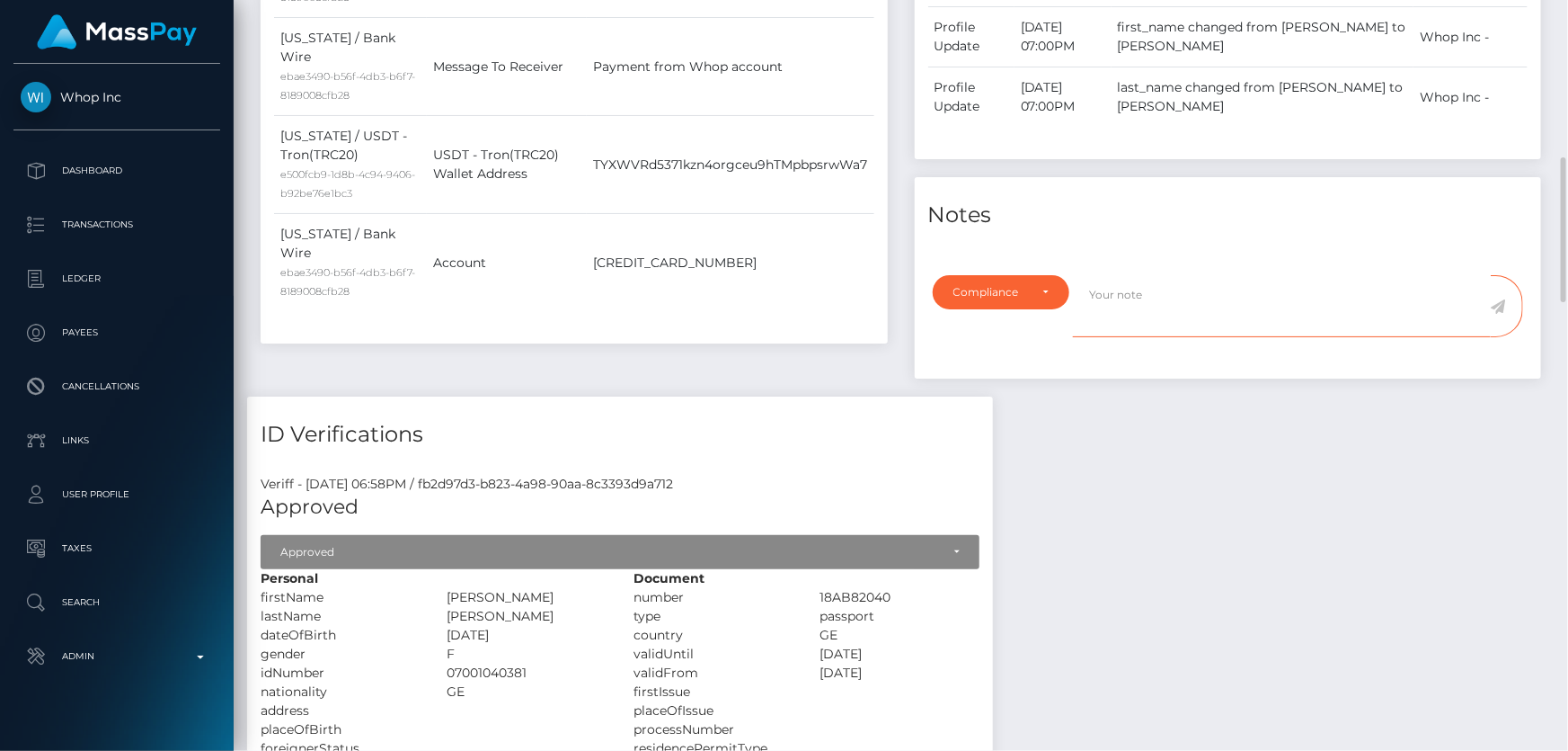
click at [1129, 275] on textarea at bounding box center [1282, 306] width 418 height 62
type textarea "The user is not allowed to receive funds from: ChangeNow. Confirmation required."
click at [1500, 299] on icon at bounding box center [1498, 306] width 15 height 15
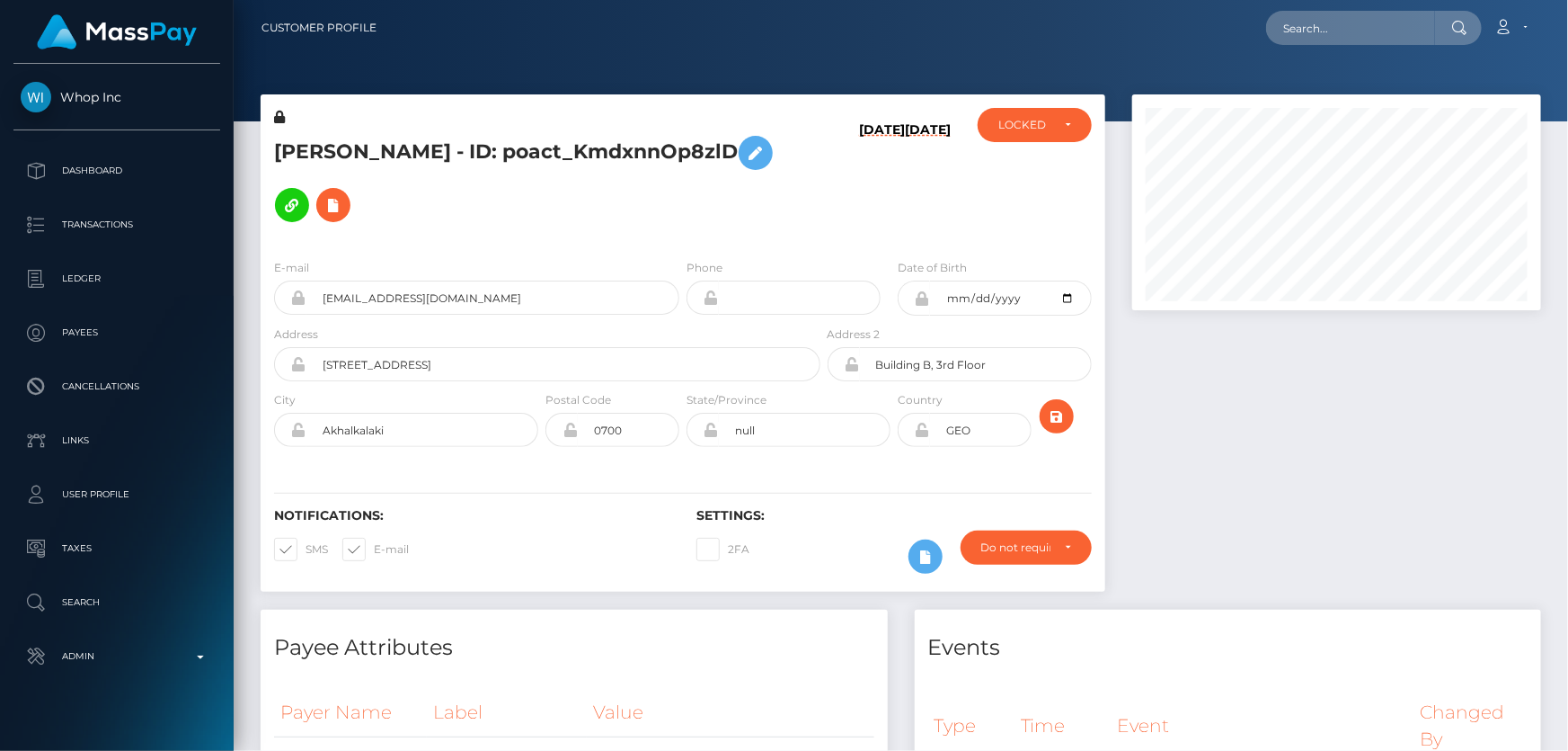
scroll to position [216, 408]
click at [979, 126] on div "ACTIVE DEACTIVE CLOSED LOCKED LOCKED" at bounding box center [1035, 175] width 141 height 136
click at [1010, 126] on div "LOCKED" at bounding box center [1024, 125] width 52 height 15
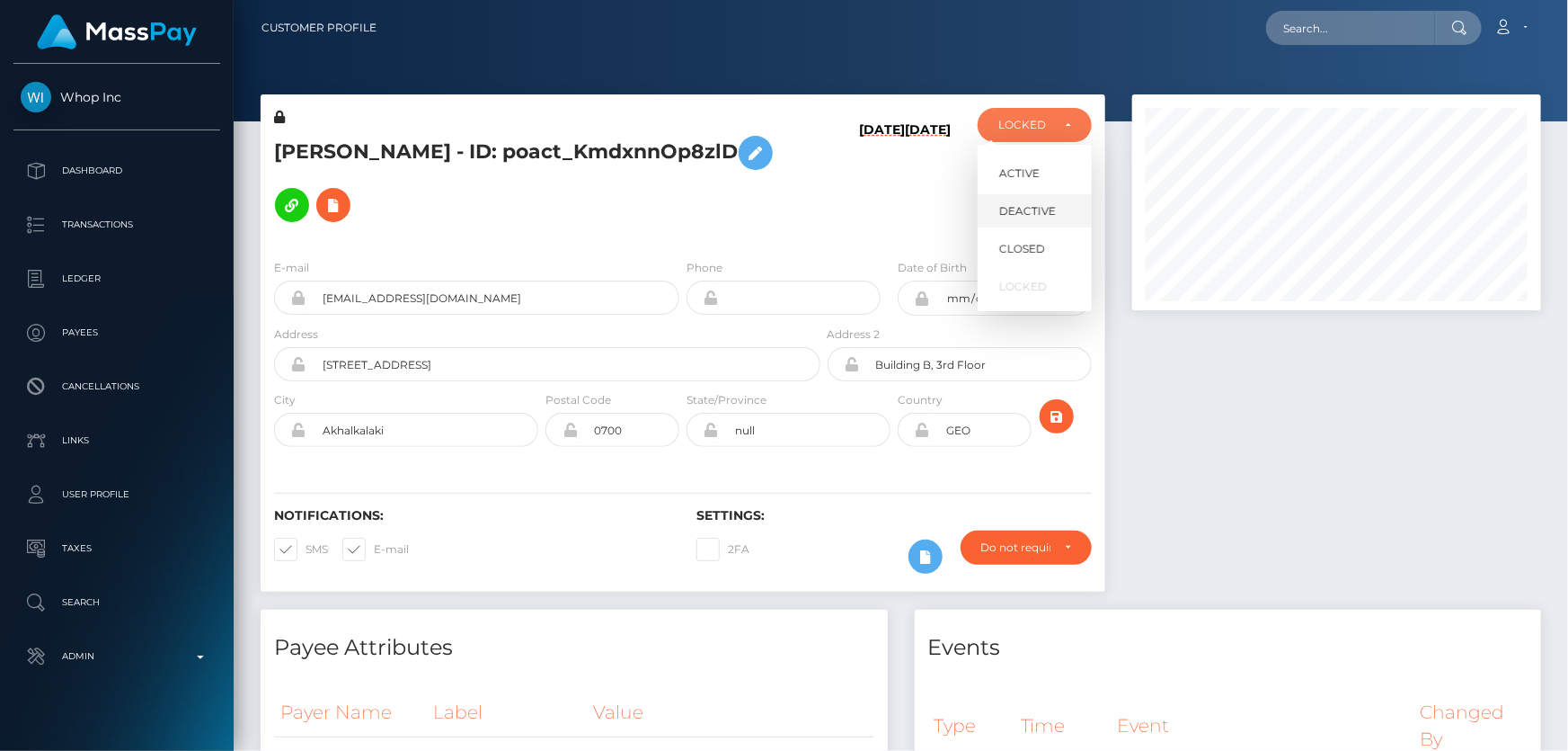
click at [1046, 209] on span "DEACTIVE" at bounding box center [1027, 211] width 57 height 16
select select "DEACTIVE"
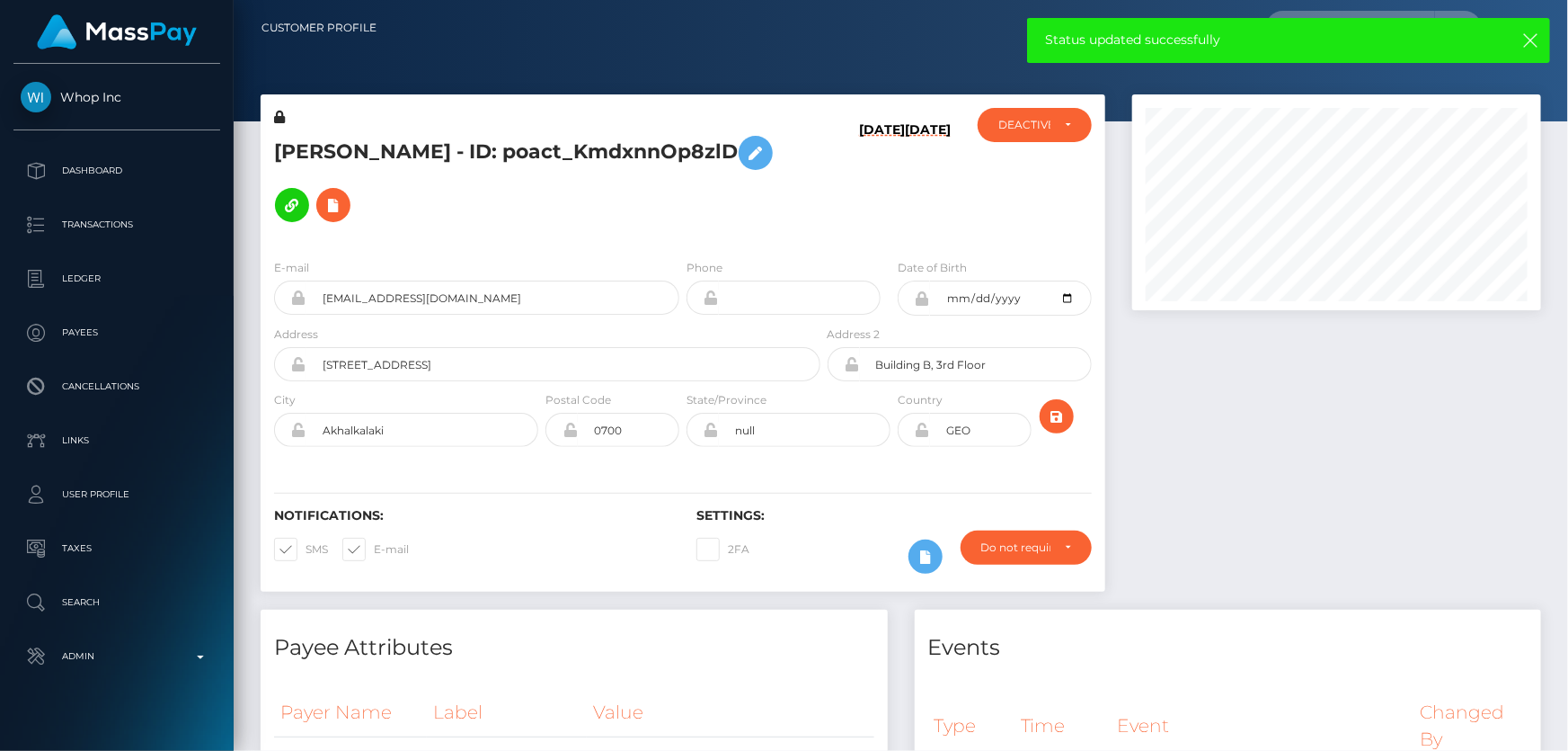
click at [419, 137] on h5 "[PERSON_NAME] - ID: poact_KmdxnnOp8zlD" at bounding box center [542, 179] width 537 height 105
click at [419, 137] on h5 "TAMARA MELKONYAN - ID: poact_KmdxnnOp8zlD" at bounding box center [542, 179] width 537 height 105
copy h5 "TAMARA MELKONYAN - ID: poact_KmdxnnOp8zlD"
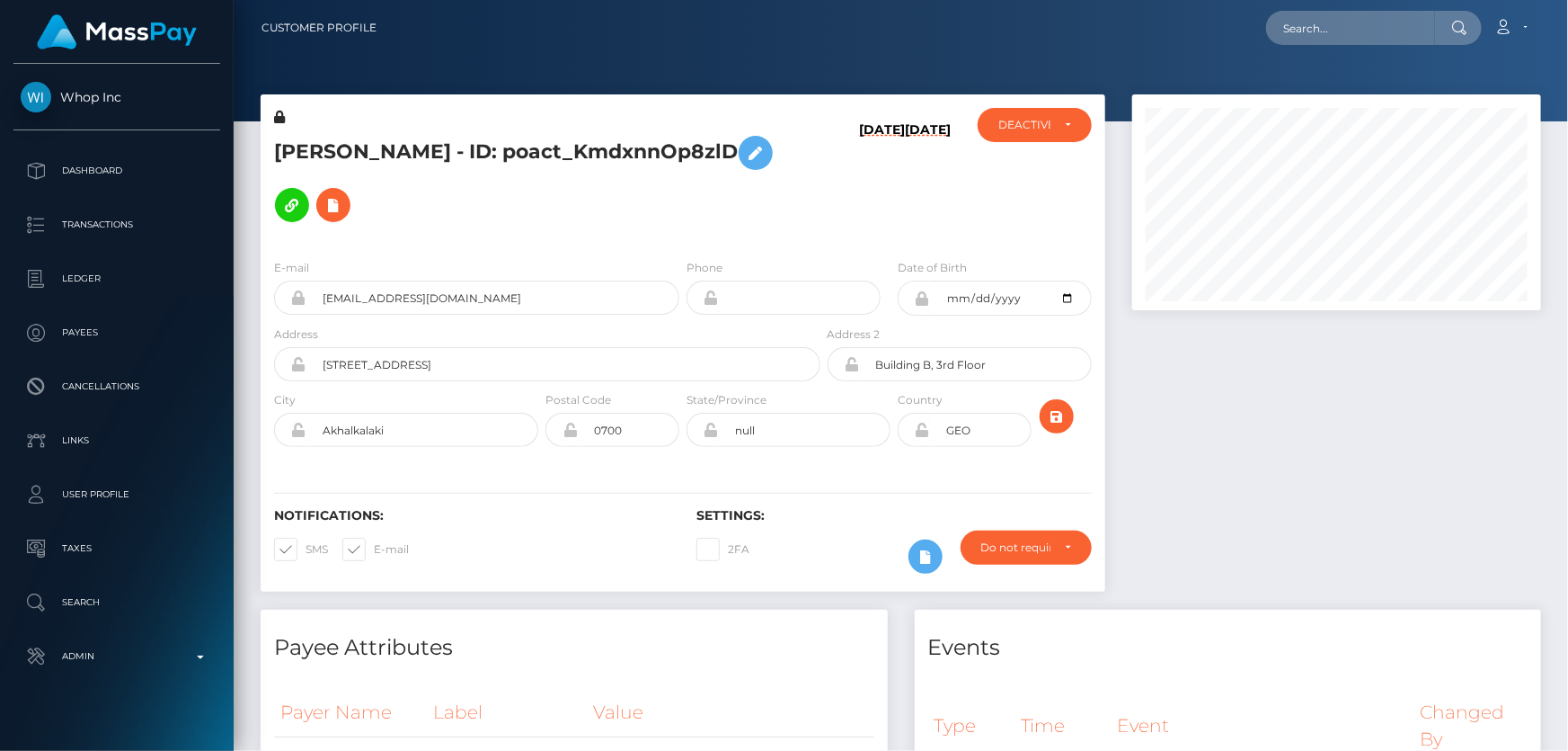
click at [1282, 563] on div at bounding box center [1337, 352] width 436 height 515
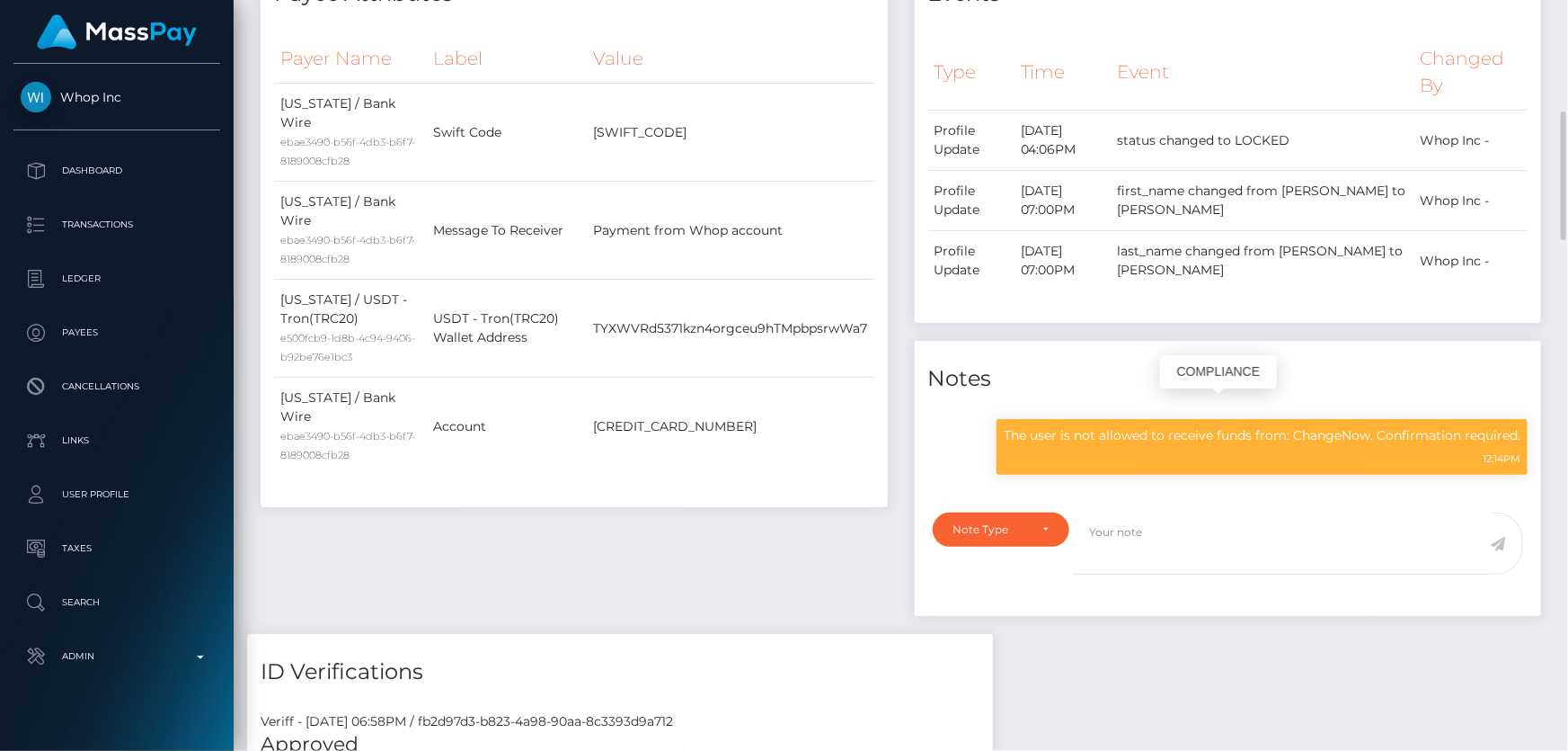
click at [1144, 426] on p "The user is not allowed to receive funds from: ChangeNow. Confirmation required." at bounding box center [1262, 436] width 517 height 19
copy div "The user is not allowed to receive funds from: ChangeNow. Confirmation required."
click at [704, 513] on div "Payee Attributes Payer Name Label Value Georgia / Bank Wire ebae3490-b56f-4db3-…" at bounding box center [574, 294] width 654 height 677
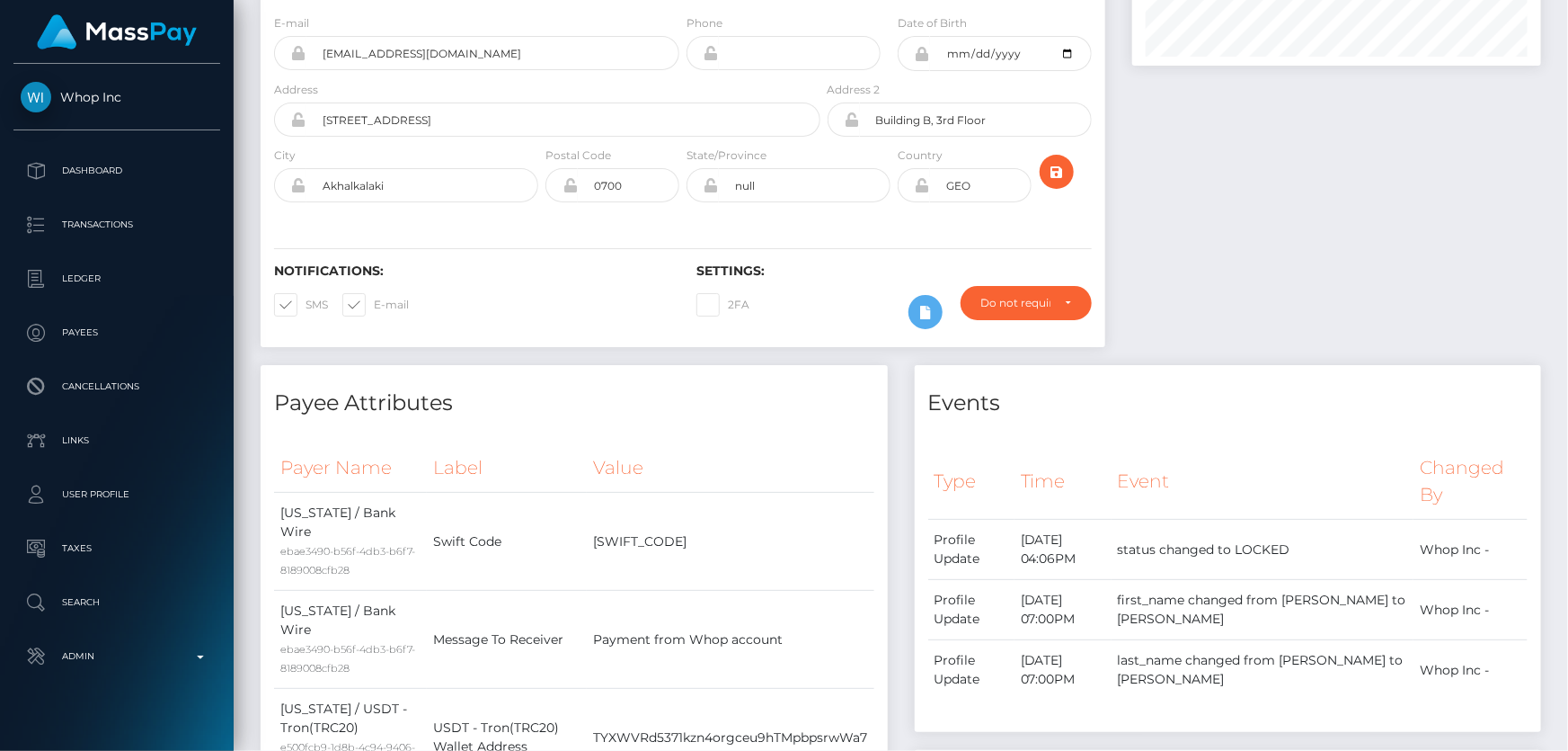
scroll to position [0, 0]
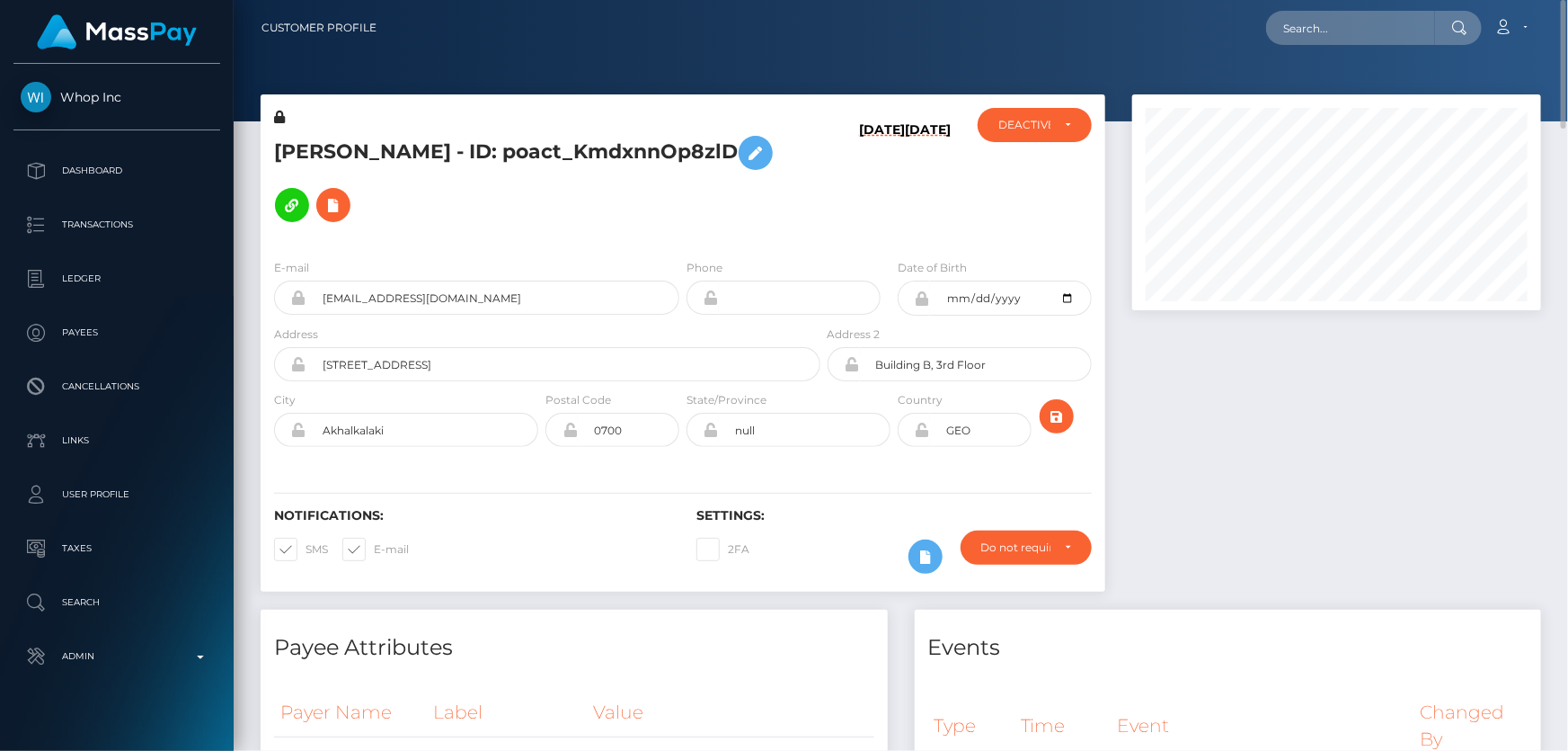
click at [415, 134] on h5 "TAMARA MELKONYAN - ID: poact_KmdxnnOp8zlD" at bounding box center [542, 179] width 537 height 105
drag, startPoint x: 415, startPoint y: 134, endPoint x: 497, endPoint y: 118, distance: 83.5
click at [497, 118] on div "TAMARA MELKONYAN - ID: poact_KmdxnnOp8zlD" at bounding box center [542, 175] width 563 height 136
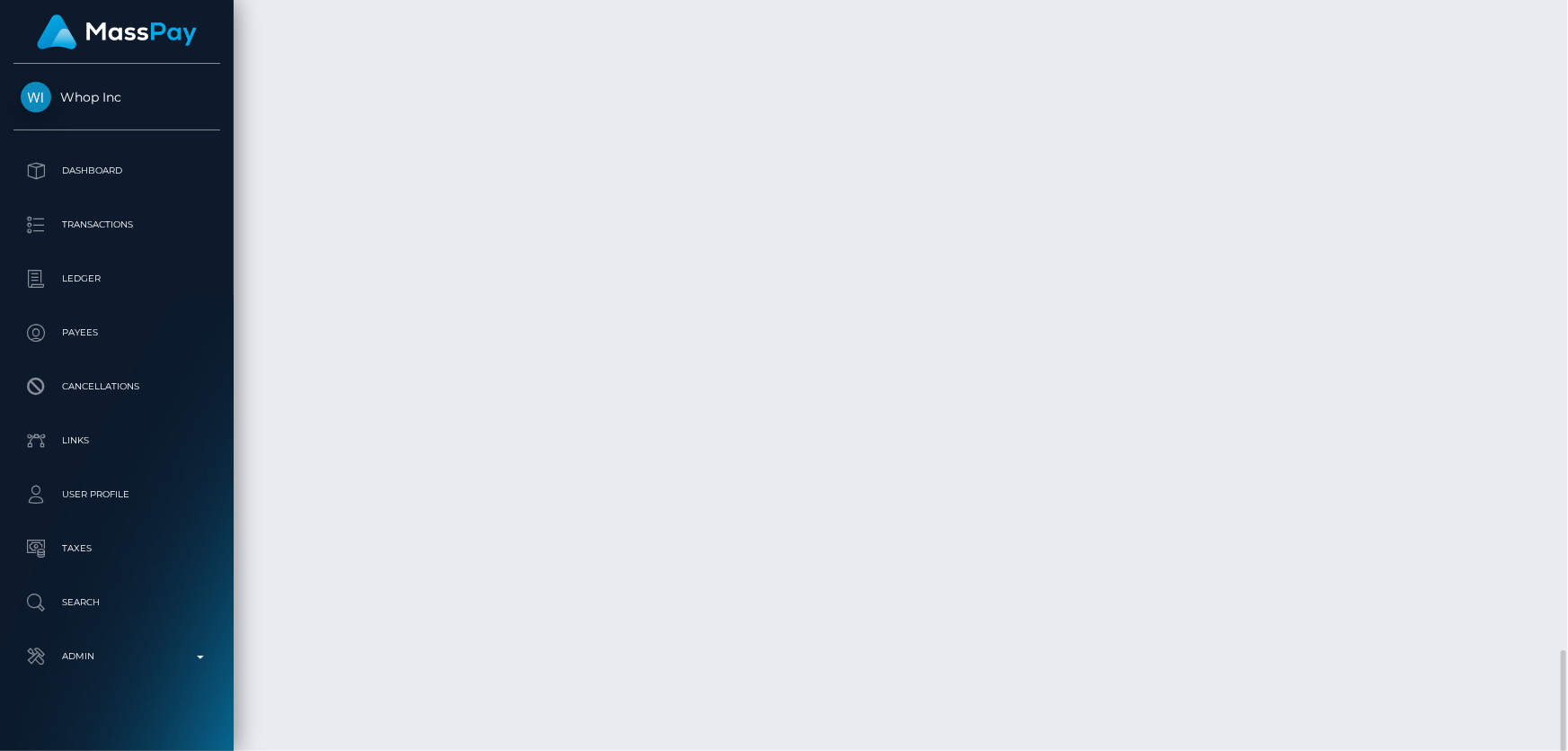
scroll to position [3624, 0]
drag, startPoint x: 1157, startPoint y: 513, endPoint x: 1135, endPoint y: 495, distance: 28.4
copy td "$236.50 USD"
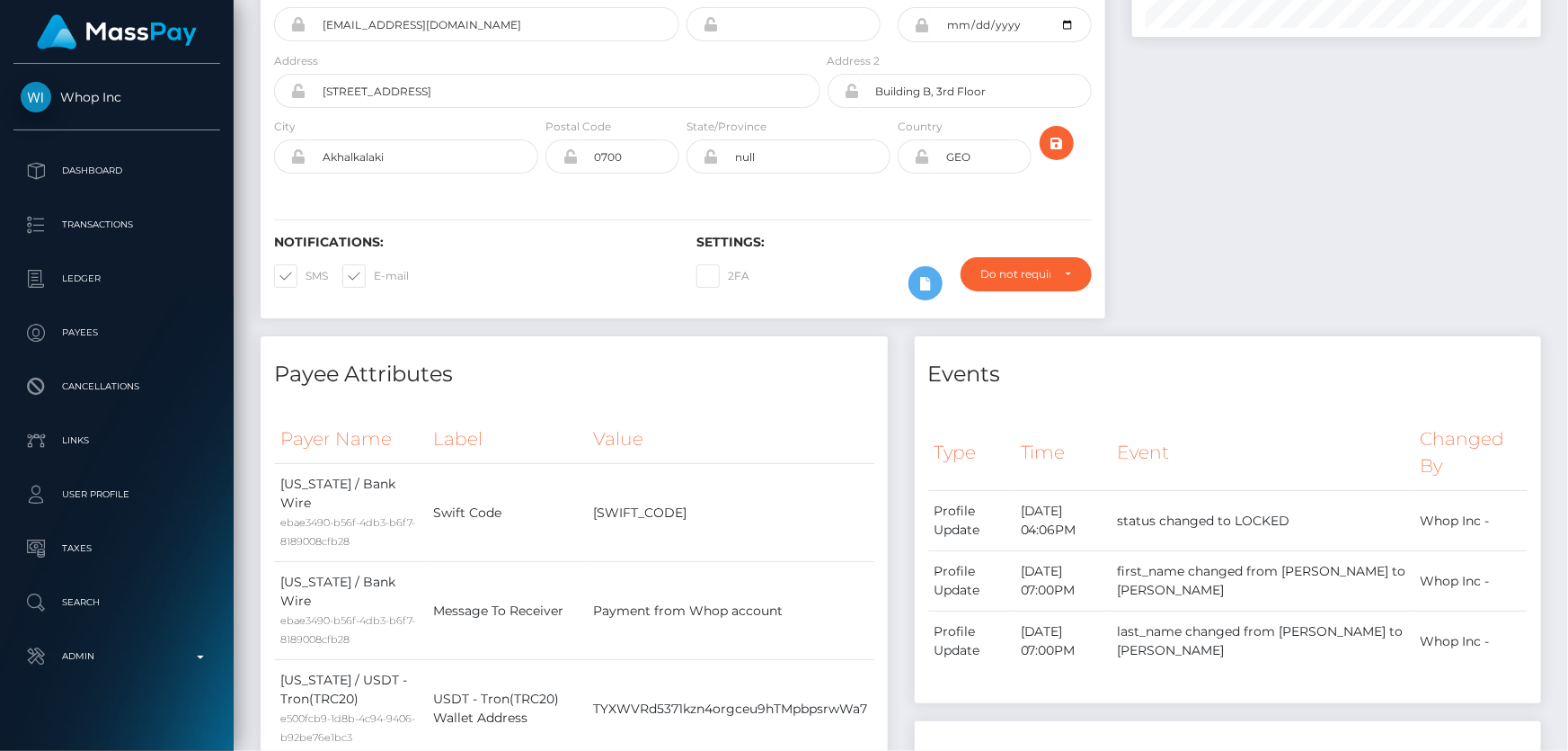
scroll to position [0, 0]
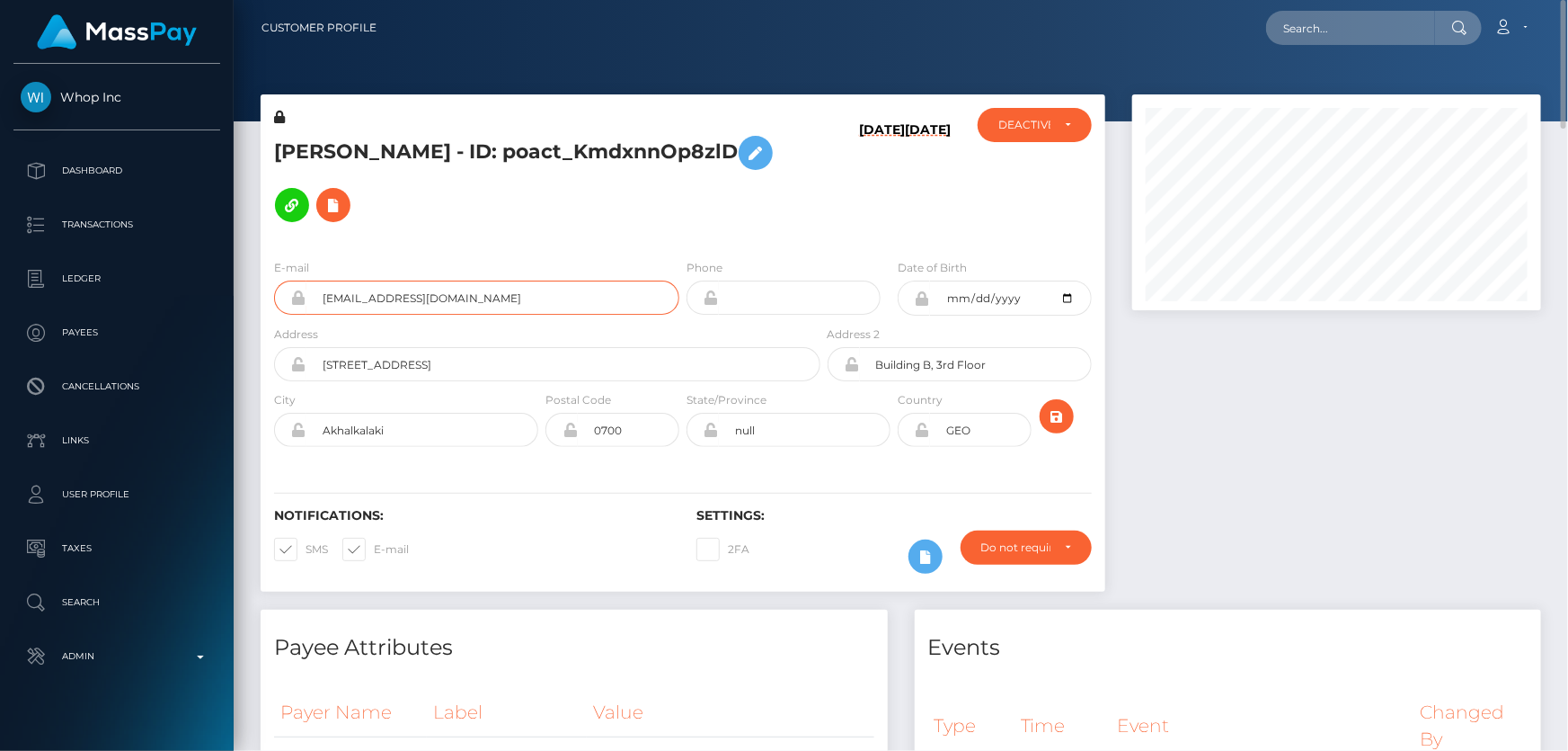
drag, startPoint x: 457, startPoint y: 279, endPoint x: 310, endPoint y: 273, distance: 147.1
click at [310, 281] on input "aragovci01@gmail.com" at bounding box center [493, 297] width 373 height 34
drag, startPoint x: 501, startPoint y: 140, endPoint x: 262, endPoint y: 139, distance: 239.0
click at [262, 139] on div "TAMARA MELKONYAN - ID: poact_KmdxnnOp8zlD" at bounding box center [542, 175] width 563 height 136
copy h5 "TAMARA MELKONYAN"
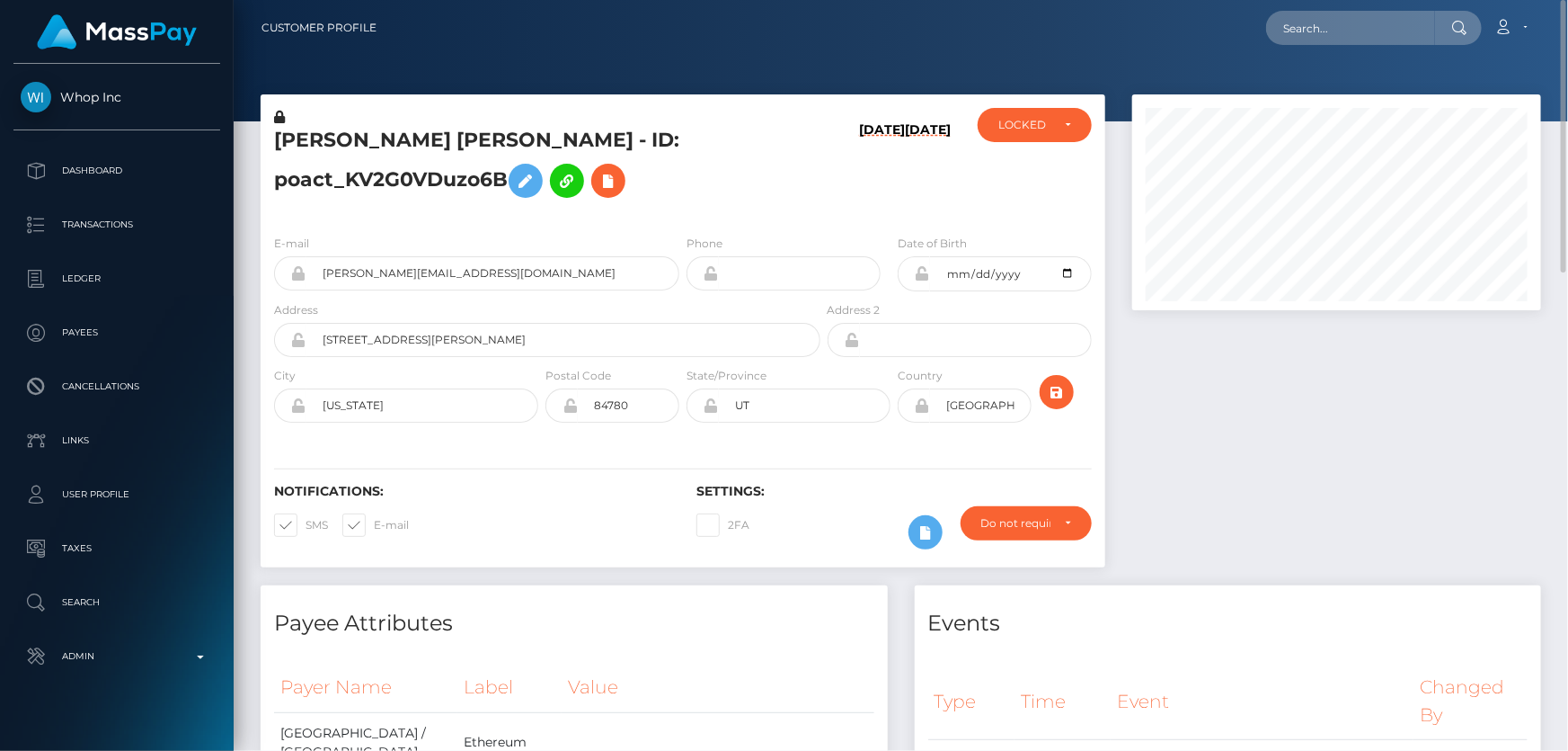
click at [413, 179] on h5 "[PERSON_NAME] [PERSON_NAME] - ID: poact_KV2G0VDuzo6B" at bounding box center [542, 166] width 537 height 80
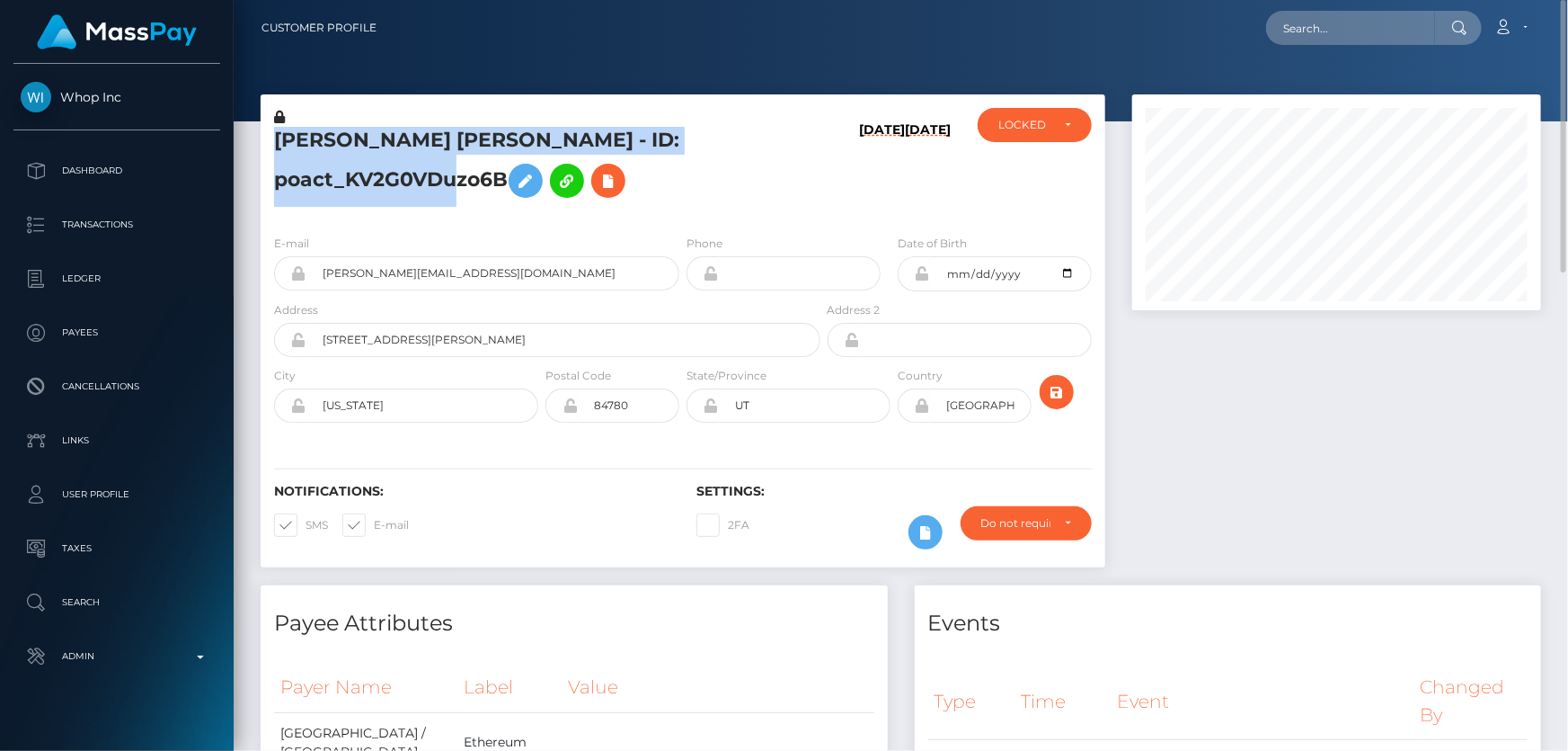
click at [413, 179] on h5 "[PERSON_NAME] [PERSON_NAME] - ID: poact_KV2G0VDuzo6B" at bounding box center [542, 166] width 537 height 80
copy h5 "[PERSON_NAME] [PERSON_NAME] - ID: poact_KV2G0VDuzo6B"
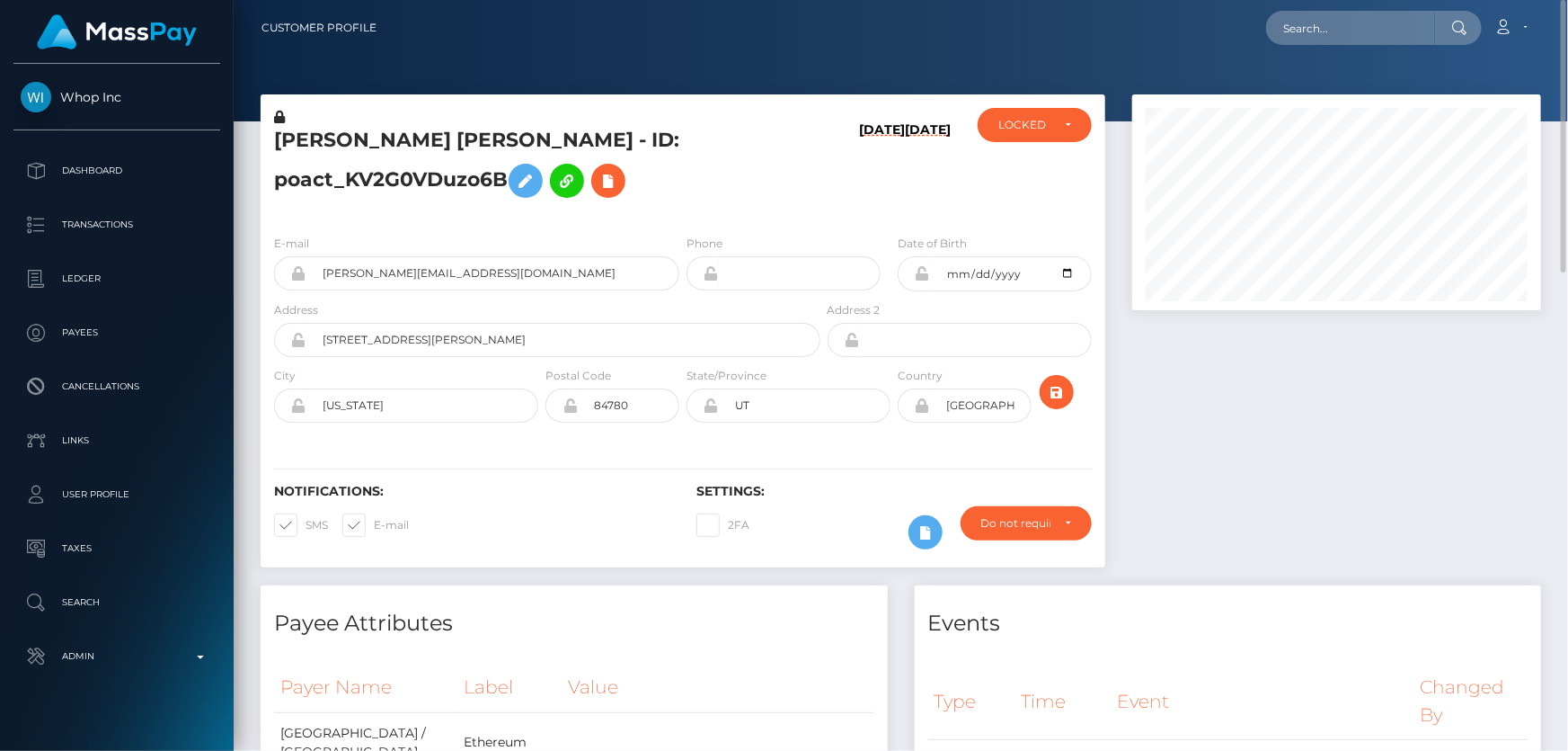
click at [685, 198] on h5 "[PERSON_NAME] [PERSON_NAME] - ID: poact_KV2G0VDuzo6B" at bounding box center [542, 166] width 537 height 80
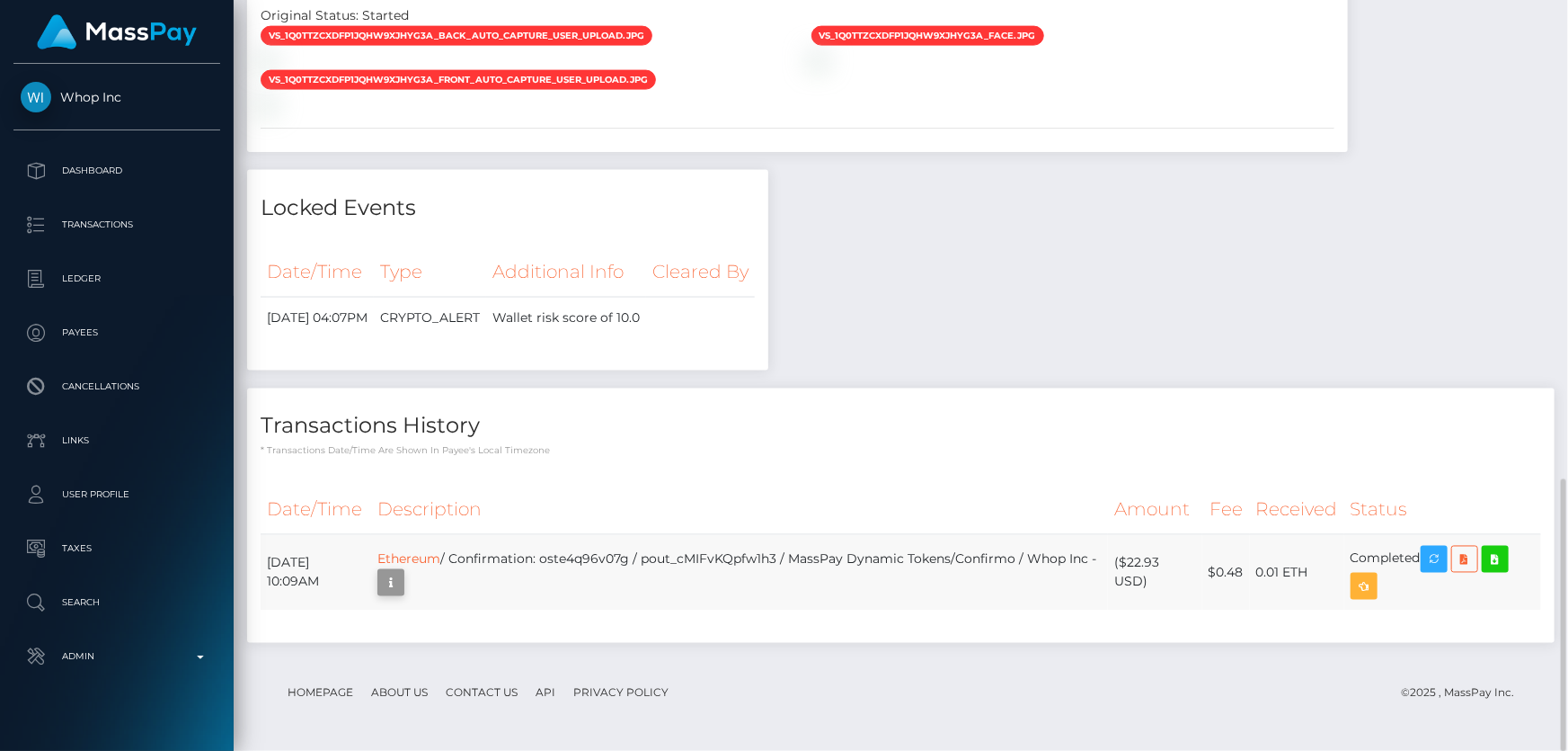
scroll to position [216, 408]
click at [401, 584] on icon "button" at bounding box center [391, 583] width 21 height 22
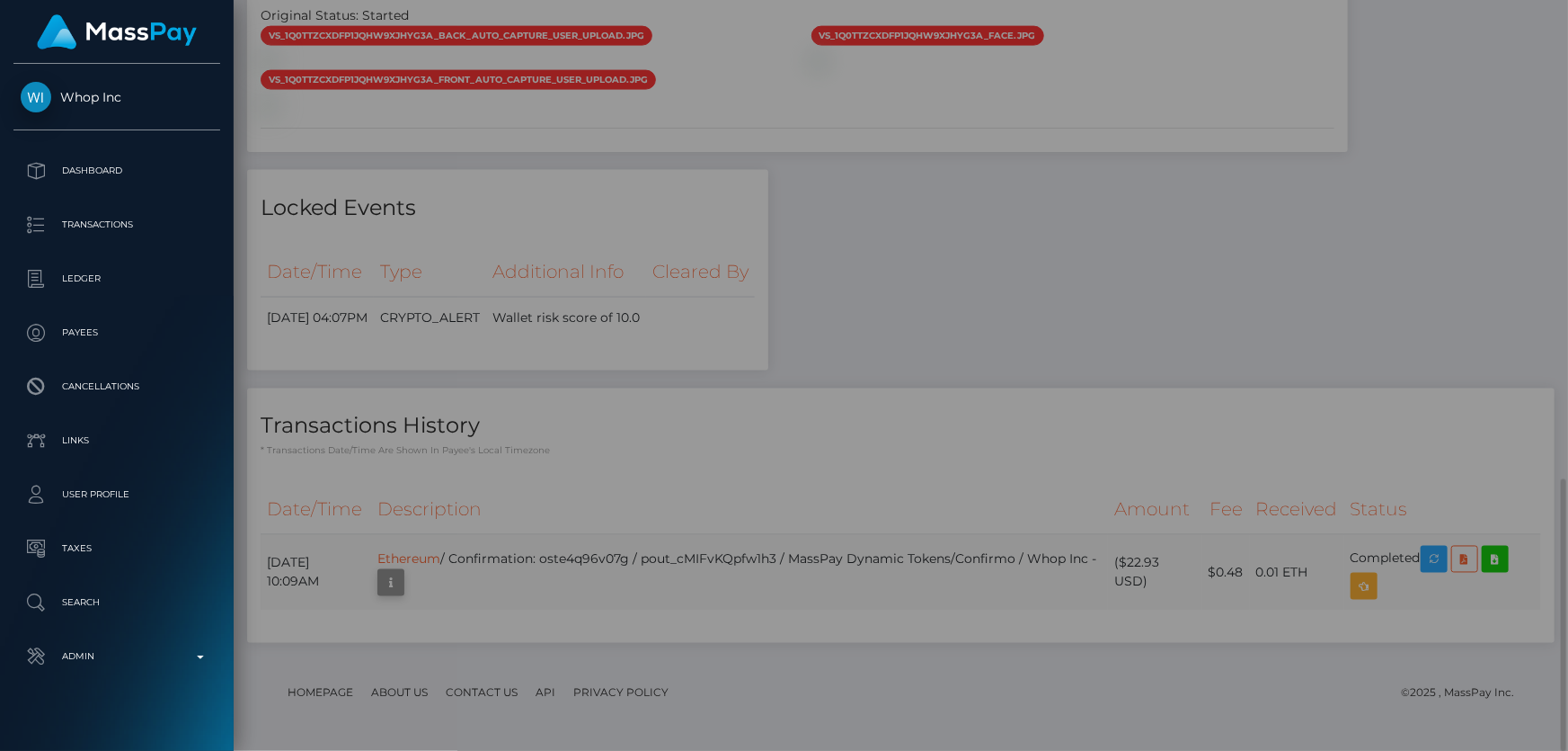
scroll to position [0, 0]
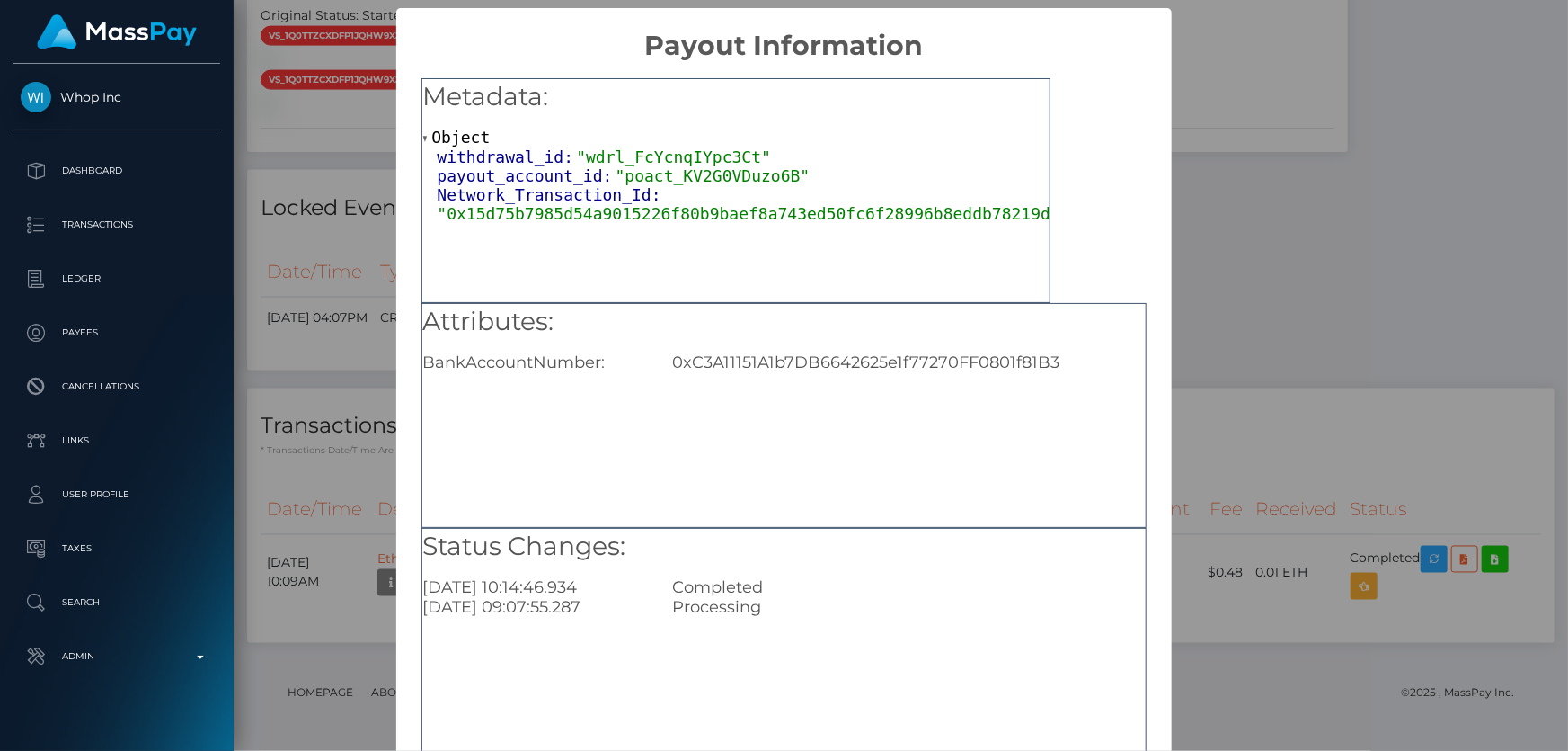
click at [771, 357] on div "0xC3A11151A1b7DB6642625e1f77270FF0801f81B3" at bounding box center [908, 362] width 500 height 19
copy div "0xC3A11151A1b7DB6642625e1f77270FF0801f81B3"
click at [1295, 386] on div "× Payout Information Metadata: Object withdrawal_id: "wdrl_FcYcnqIYpc3Ct" payou…" at bounding box center [784, 376] width 1568 height 751
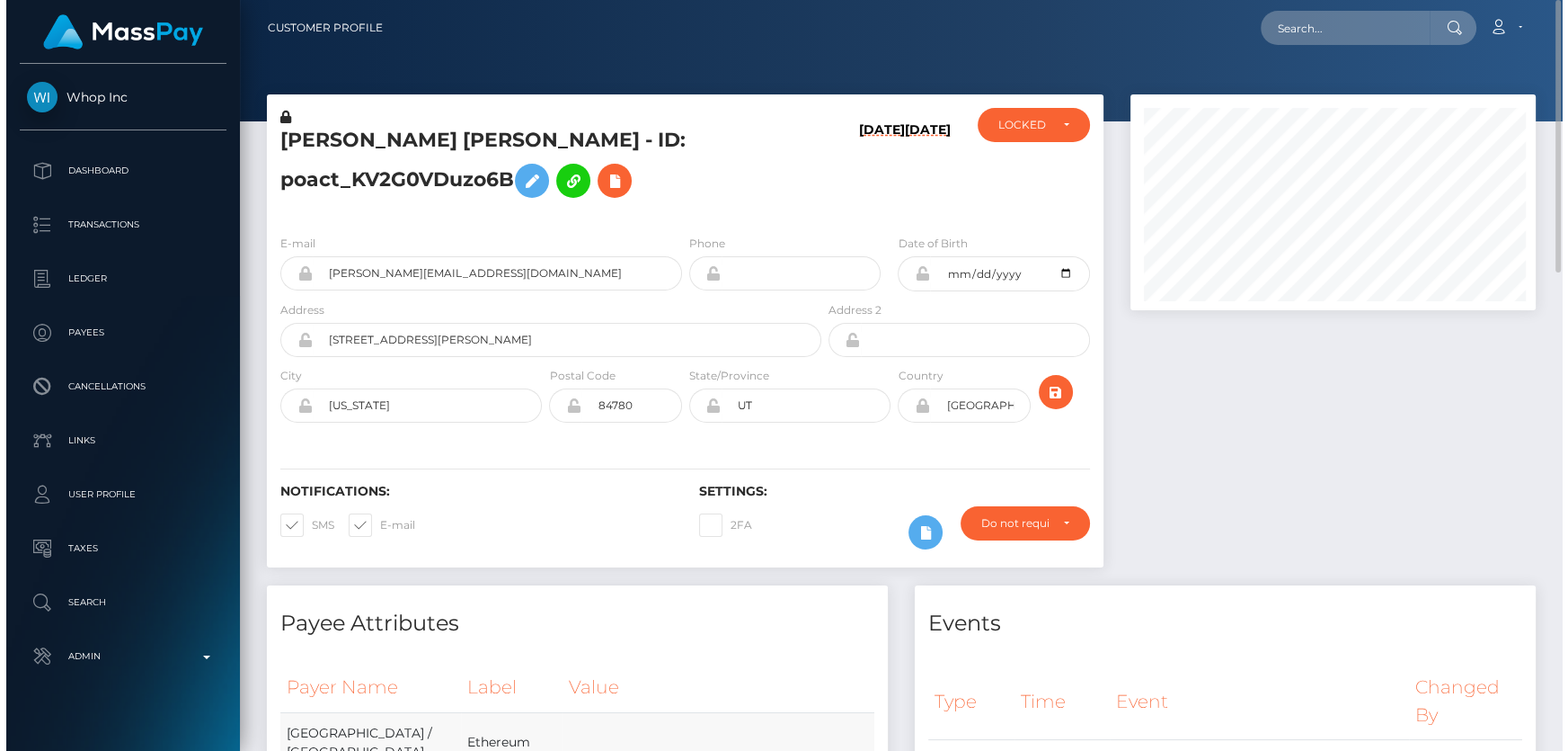
scroll to position [898815, 898181]
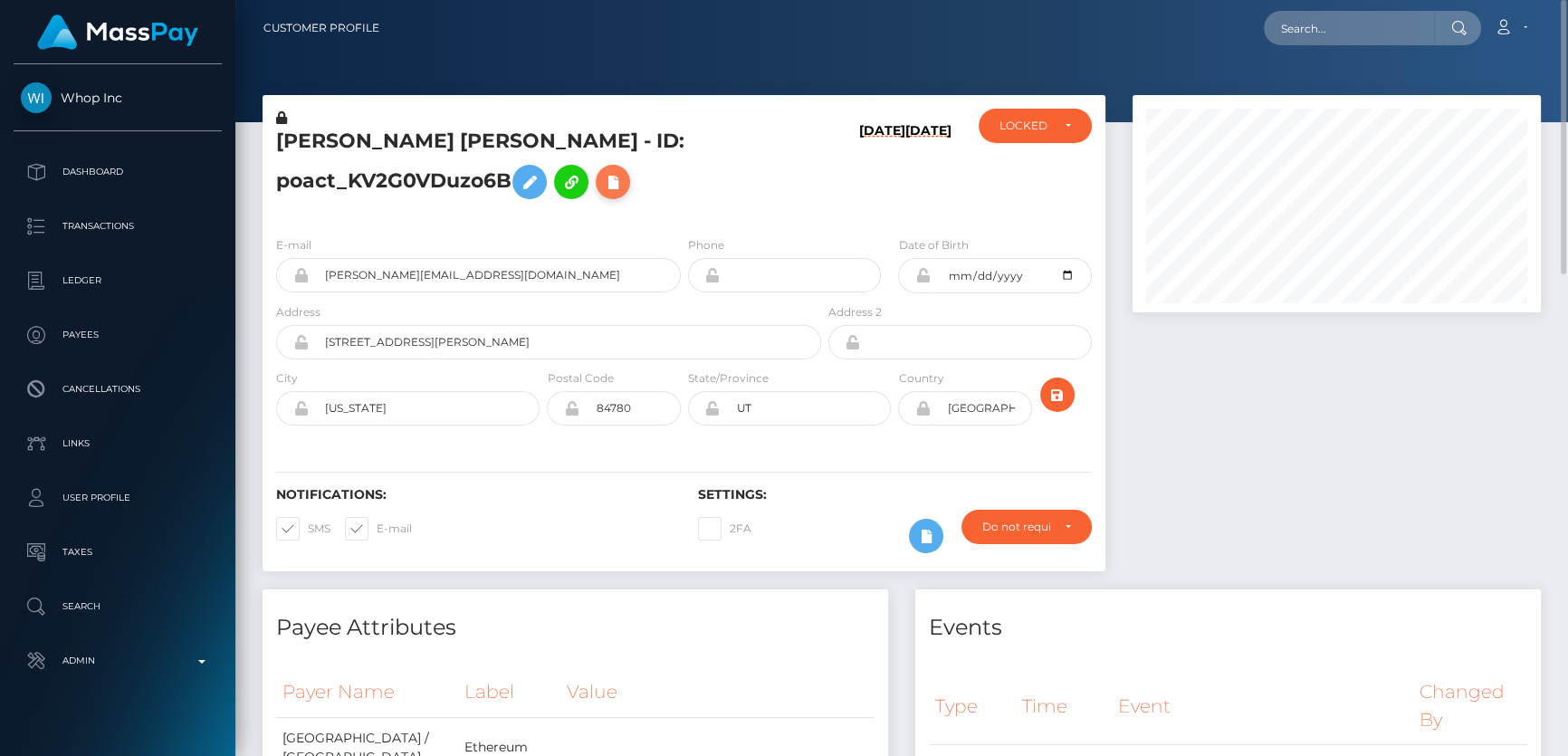
click at [614, 182] on icon at bounding box center [613, 182] width 21 height 22
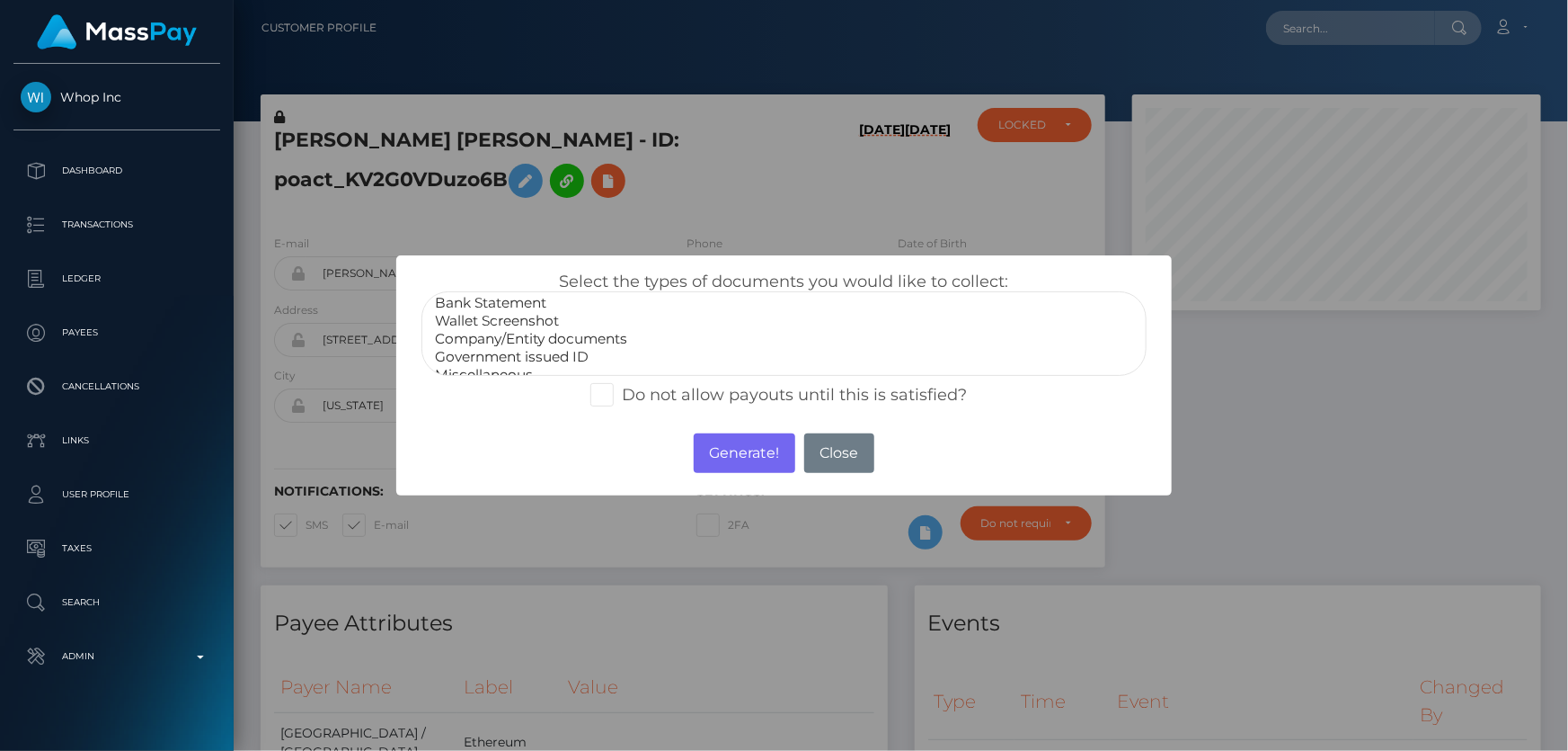
scroll to position [34, 0]
select select "Miscellaneous"
click at [509, 359] on option "Miscellaneous" at bounding box center [784, 362] width 701 height 18
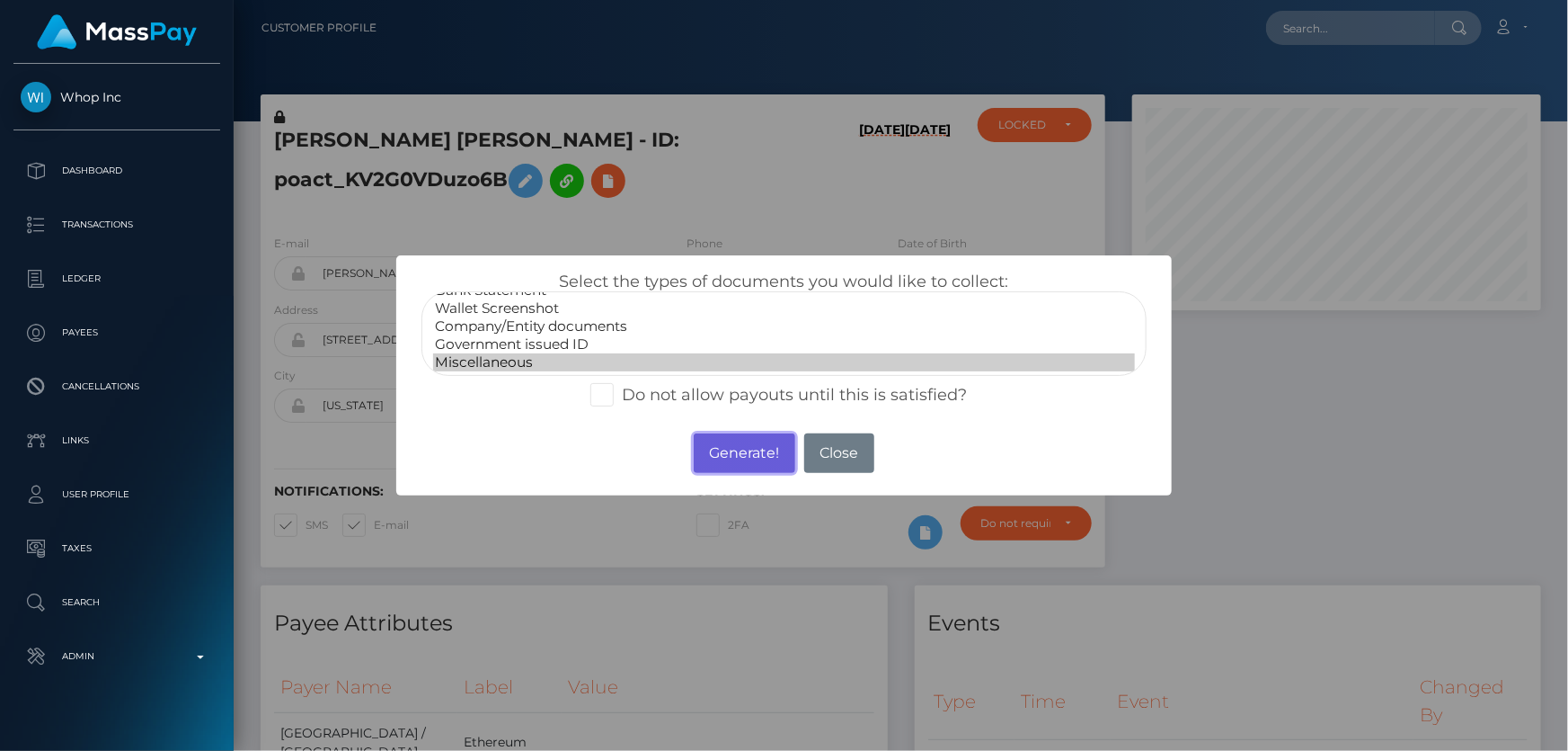
click at [722, 448] on button "Generate!" at bounding box center [744, 453] width 102 height 40
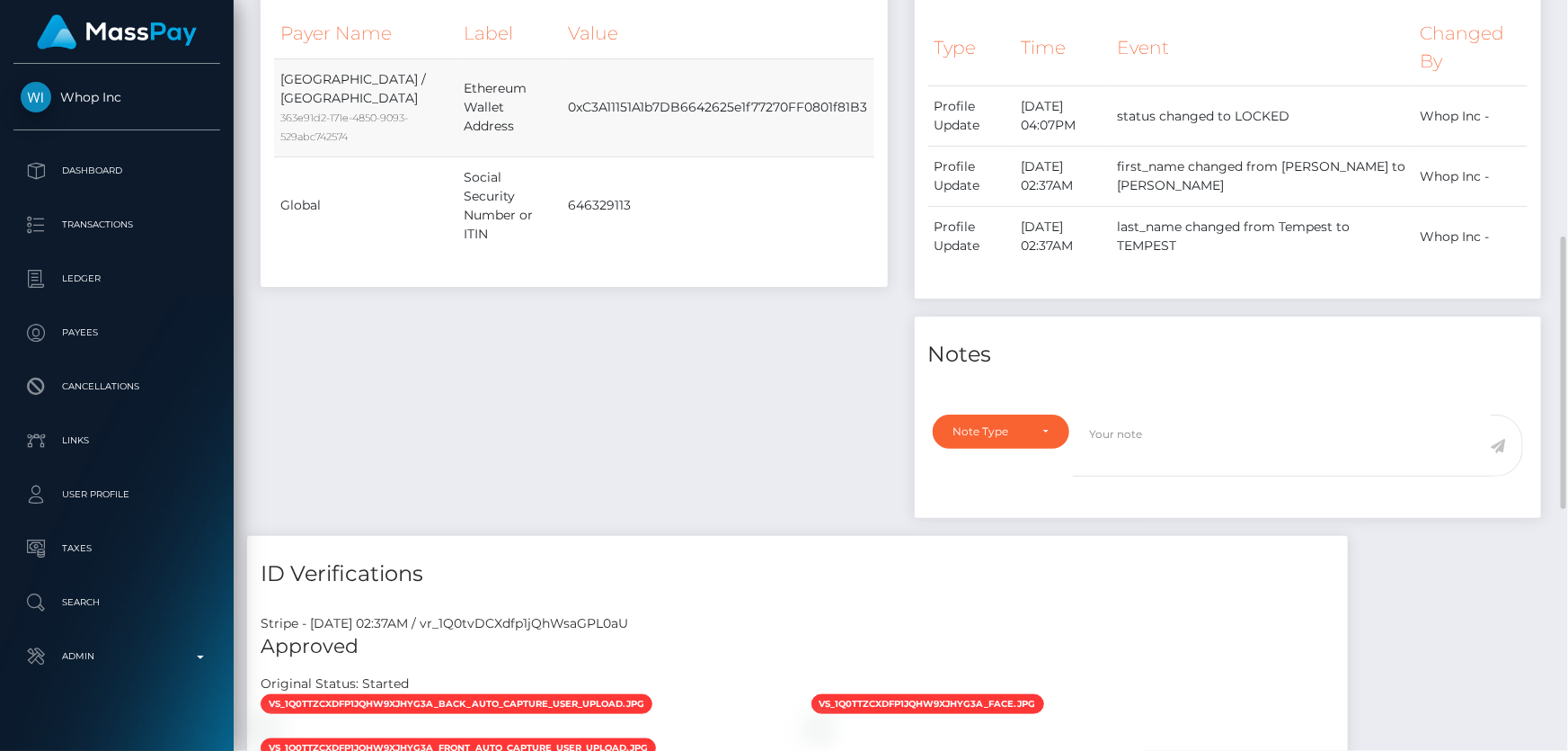
scroll to position [899, 0]
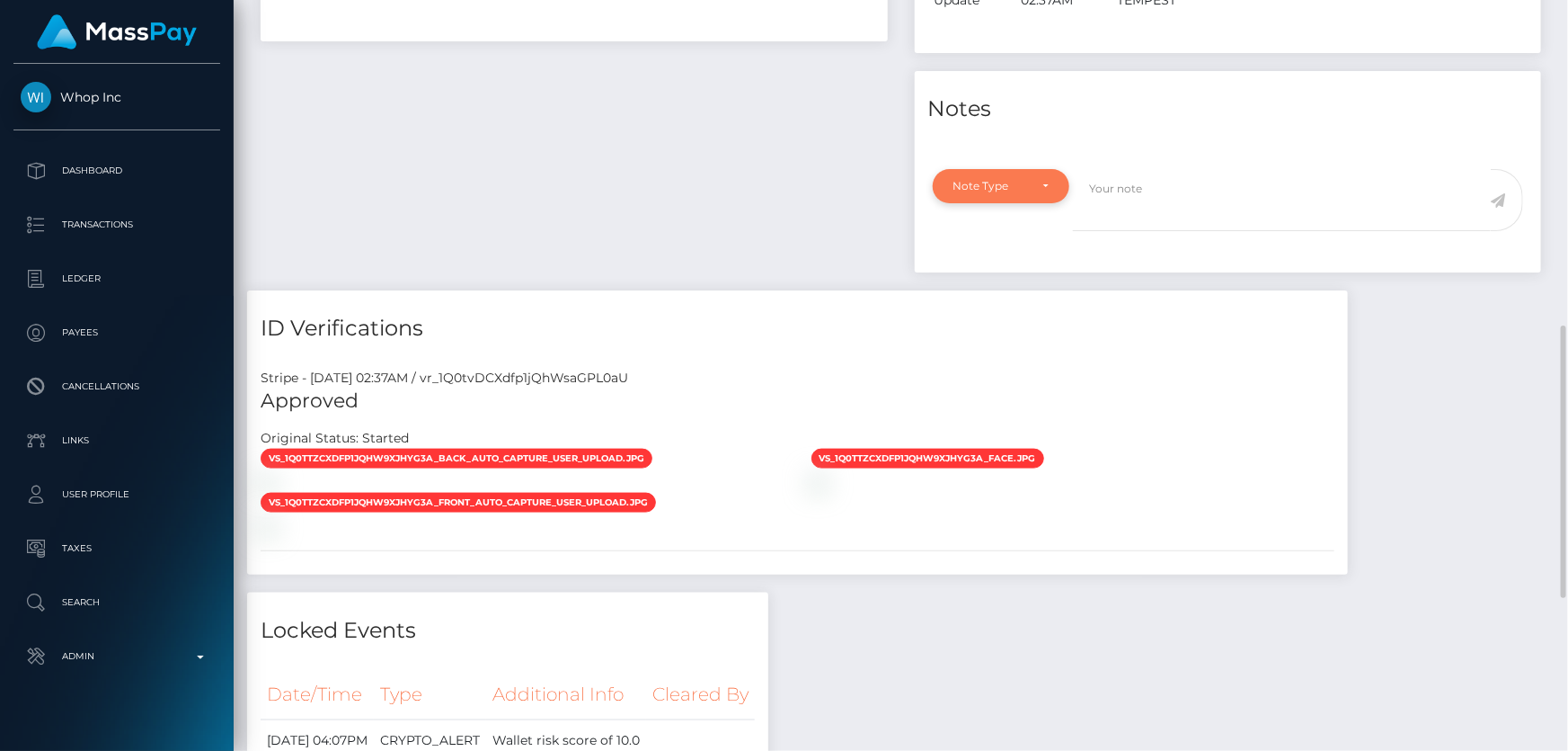
click at [1023, 191] on div "Note Type" at bounding box center [991, 186] width 75 height 15
click at [991, 272] on span "Compliance" at bounding box center [988, 272] width 66 height 16
click at [1158, 209] on textarea at bounding box center [1282, 200] width 418 height 62
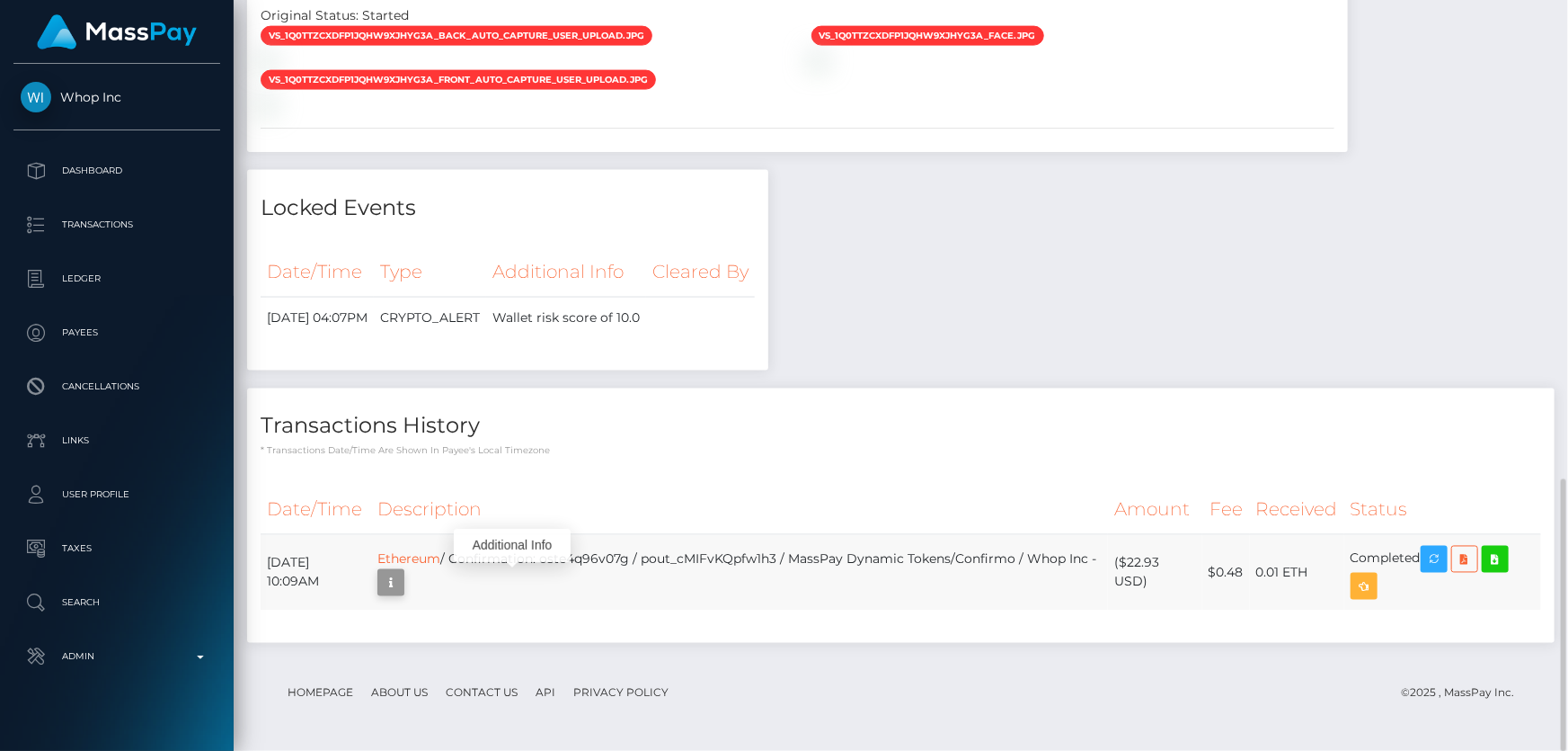
click at [401, 581] on icon "button" at bounding box center [391, 583] width 21 height 22
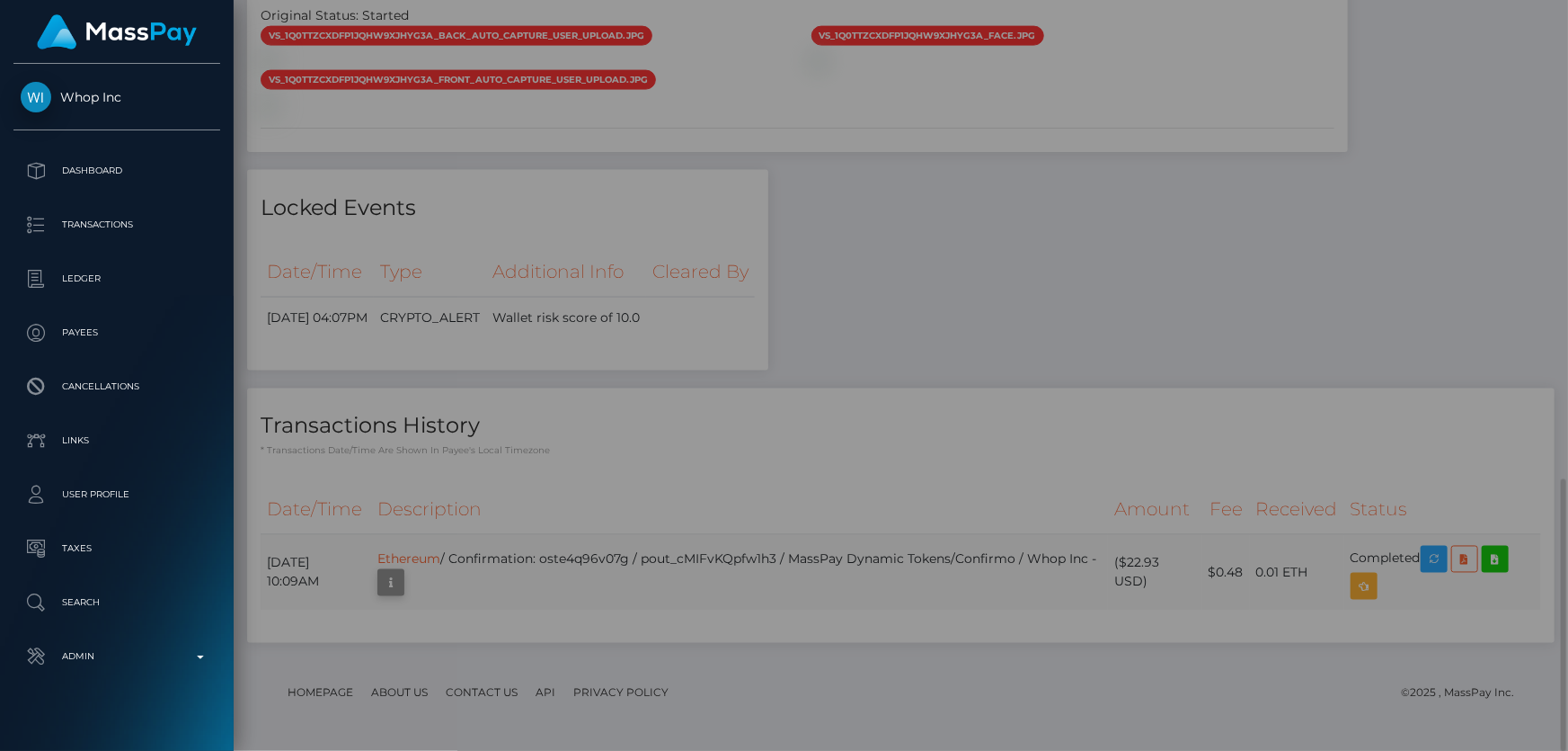
scroll to position [0, 0]
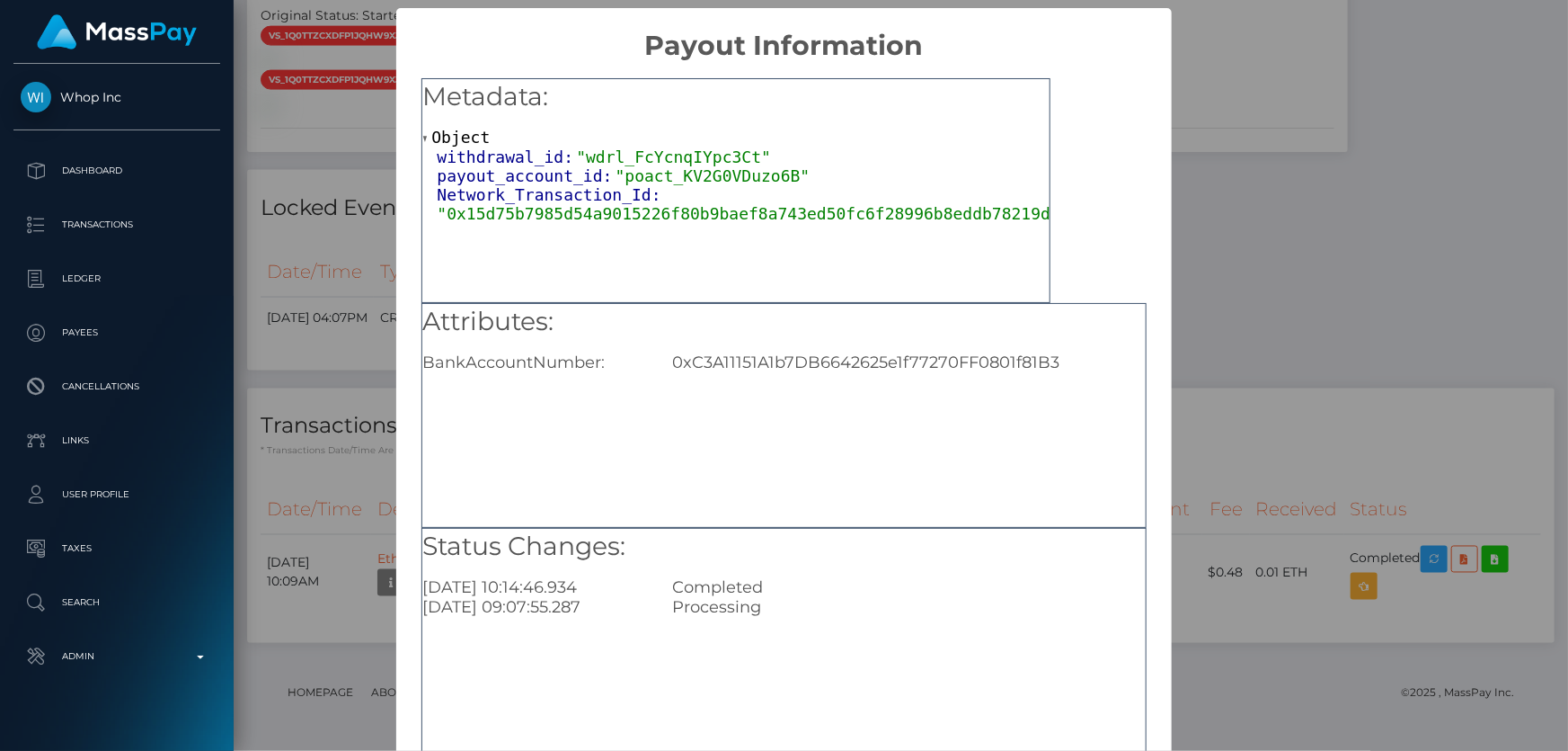
click at [812, 361] on div "0xC3A11151A1b7DB6642625e1f77270FF0801f81B3" at bounding box center [908, 362] width 500 height 19
copy div "0xC3A11151A1b7DB6642625e1f77270FF0801f81B3"
click at [1287, 398] on div "× Payout Information Metadata: Object withdrawal_id: "wdrl_FcYcnqIYpc3Ct" payou…" at bounding box center [784, 376] width 1568 height 751
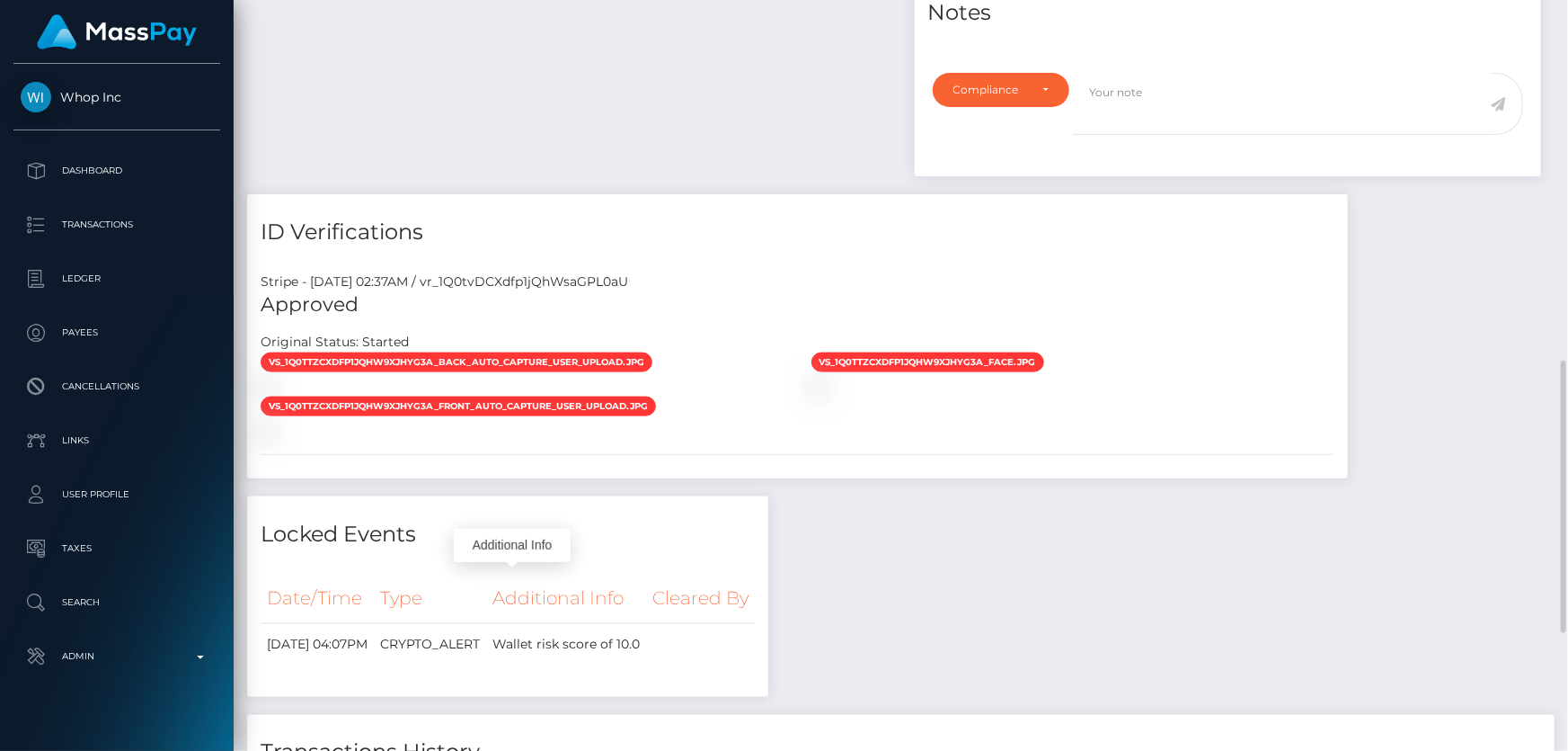
scroll to position [750, 0]
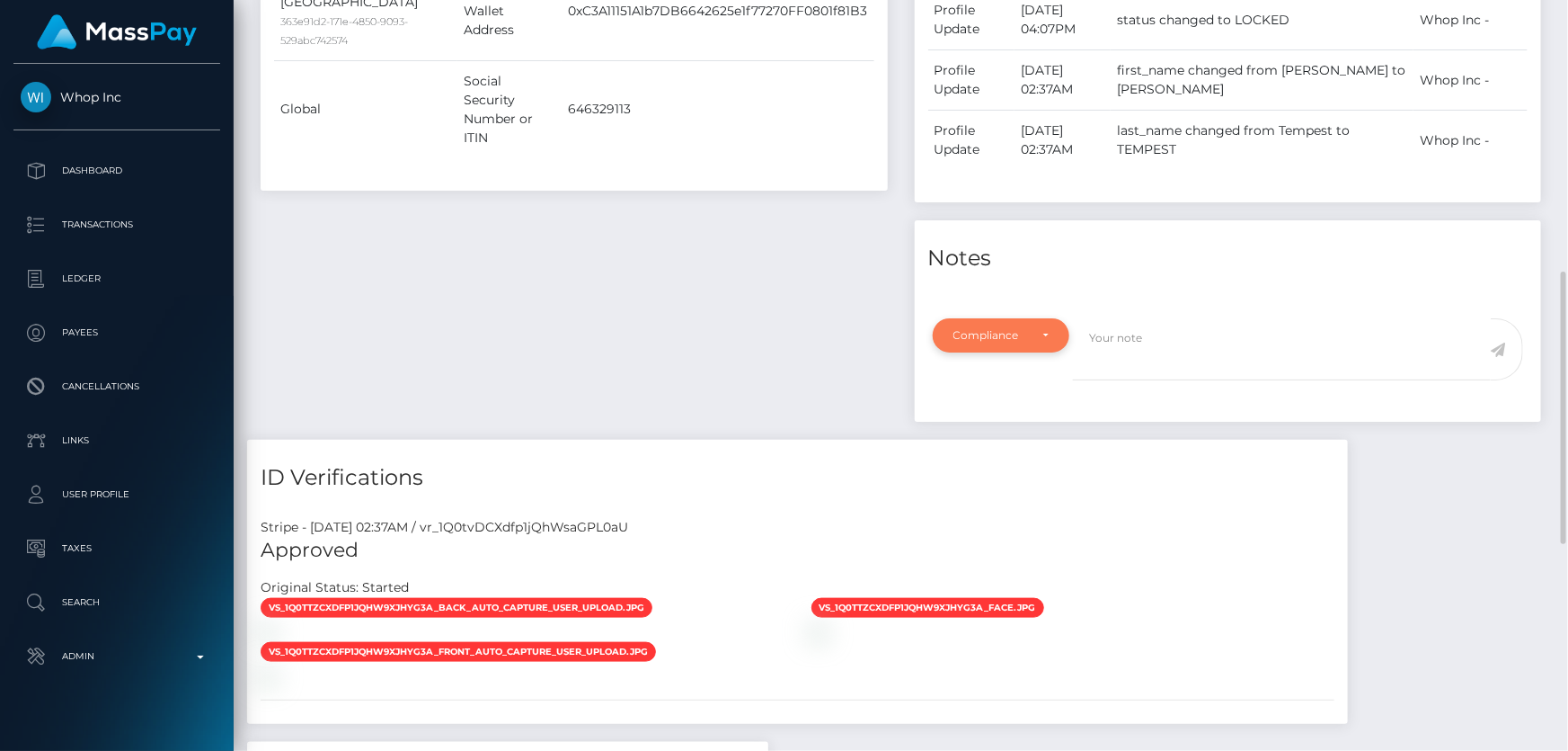
drag, startPoint x: 924, startPoint y: 342, endPoint x: 993, endPoint y: 329, distance: 70.2
click at [925, 339] on div "Note Type Compliance Clear Compliance General Compliance Note Type Compliance C…" at bounding box center [996, 360] width 155 height 83
click at [993, 329] on div "Compliance" at bounding box center [991, 335] width 75 height 15
drag, startPoint x: 1009, startPoint y: 419, endPoint x: 1092, endPoint y: 368, distance: 97.4
click at [1011, 419] on span "Compliance" at bounding box center [988, 421] width 66 height 16
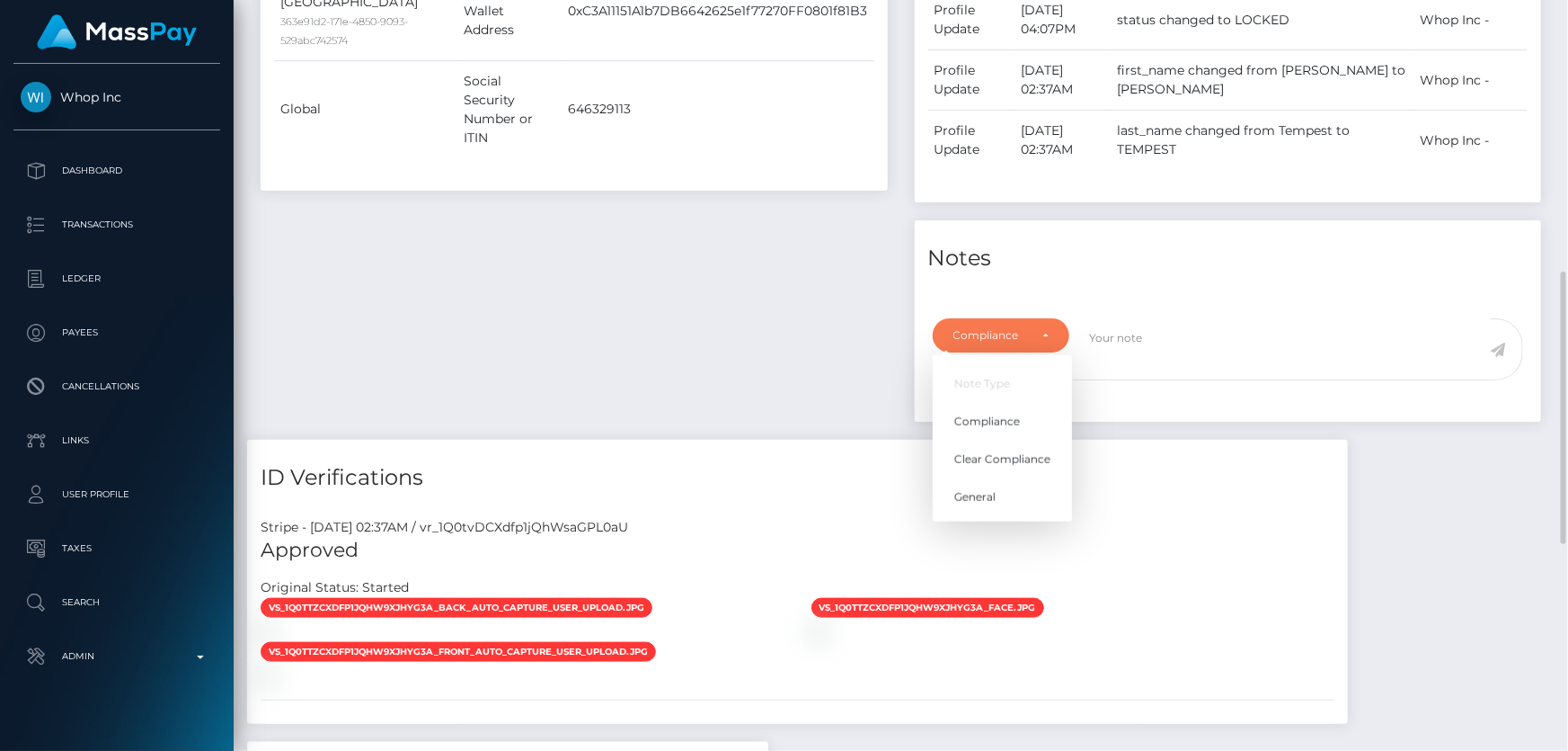
select select "COMPLIANCE"
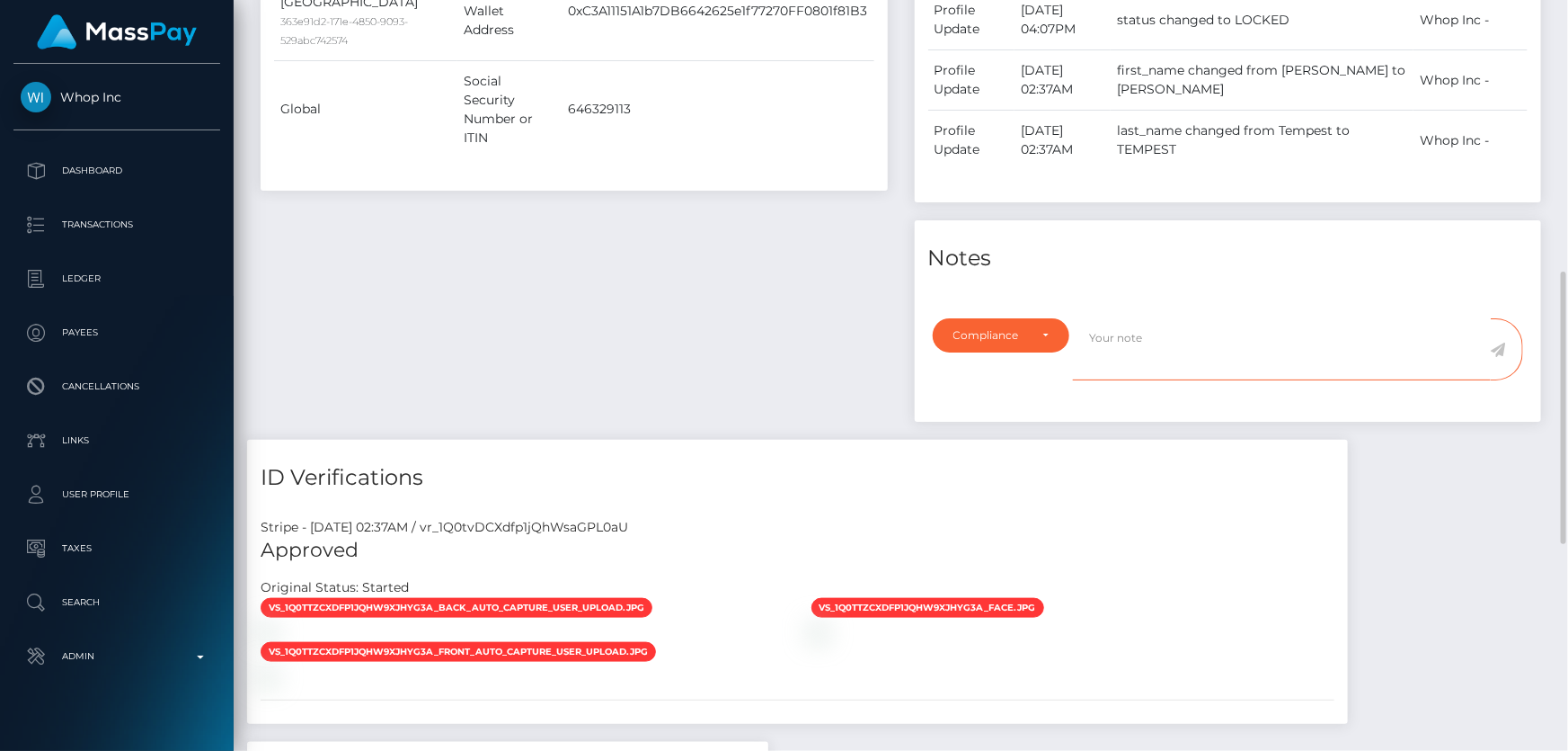
click at [1112, 348] on textarea at bounding box center [1282, 349] width 418 height 62
paste textarea "0xC3A11151A1b7DB6642625e1f77270FF0801f81B3"
type textarea "The user is not allowed to use the wallet: 0xC3A11151A1b7DB6642625e1f77270FF080…"
click at [1498, 347] on icon at bounding box center [1498, 349] width 15 height 15
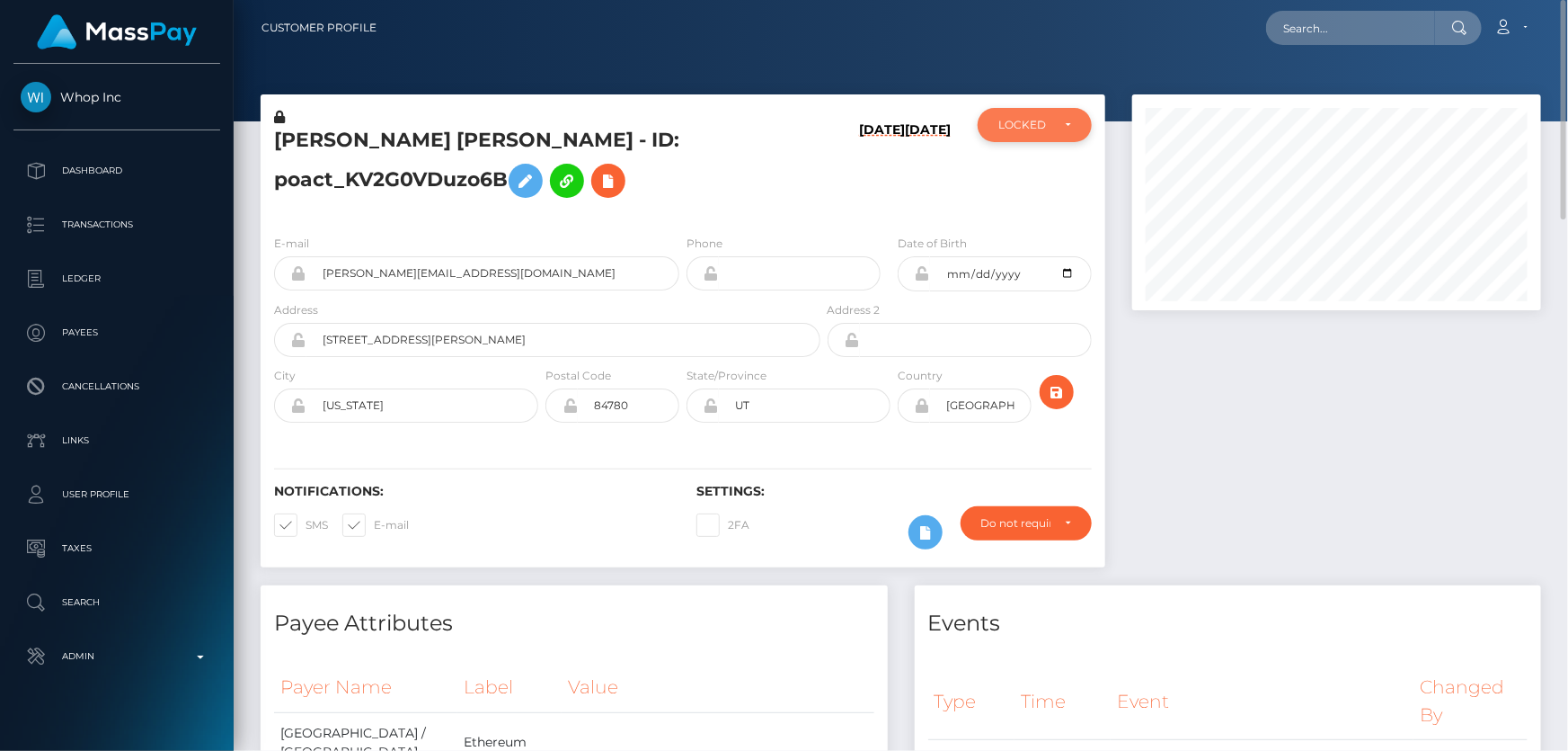
click at [1022, 133] on div "LOCKED" at bounding box center [1035, 124] width 114 height 34
click at [1023, 212] on span "DEACTIVE" at bounding box center [1027, 211] width 57 height 16
select select "DEACTIVE"
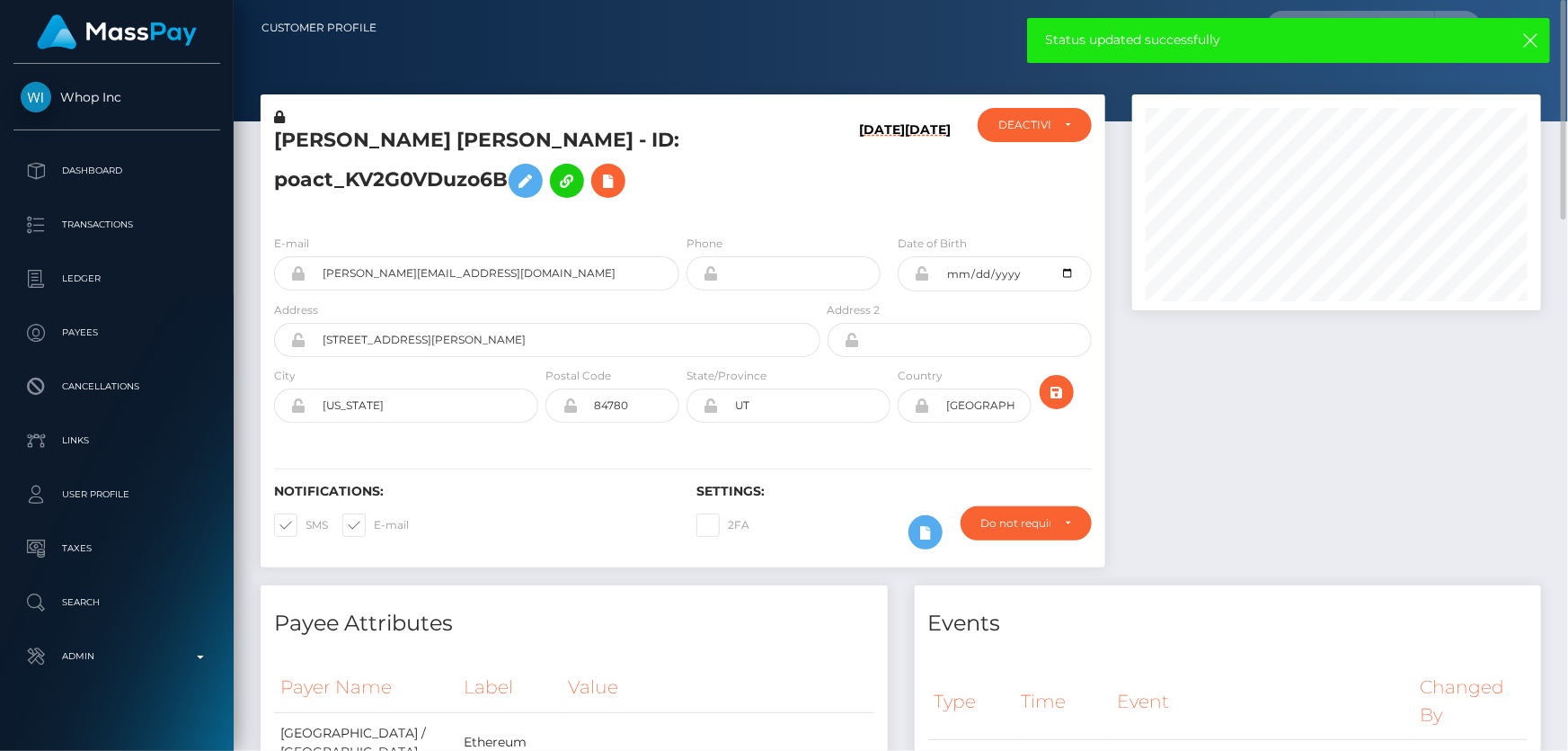
click at [804, 189] on h5 "JUSTIN MICHAEL TEMPEST - ID: poact_KV2G0VDuzo6B" at bounding box center [542, 166] width 537 height 80
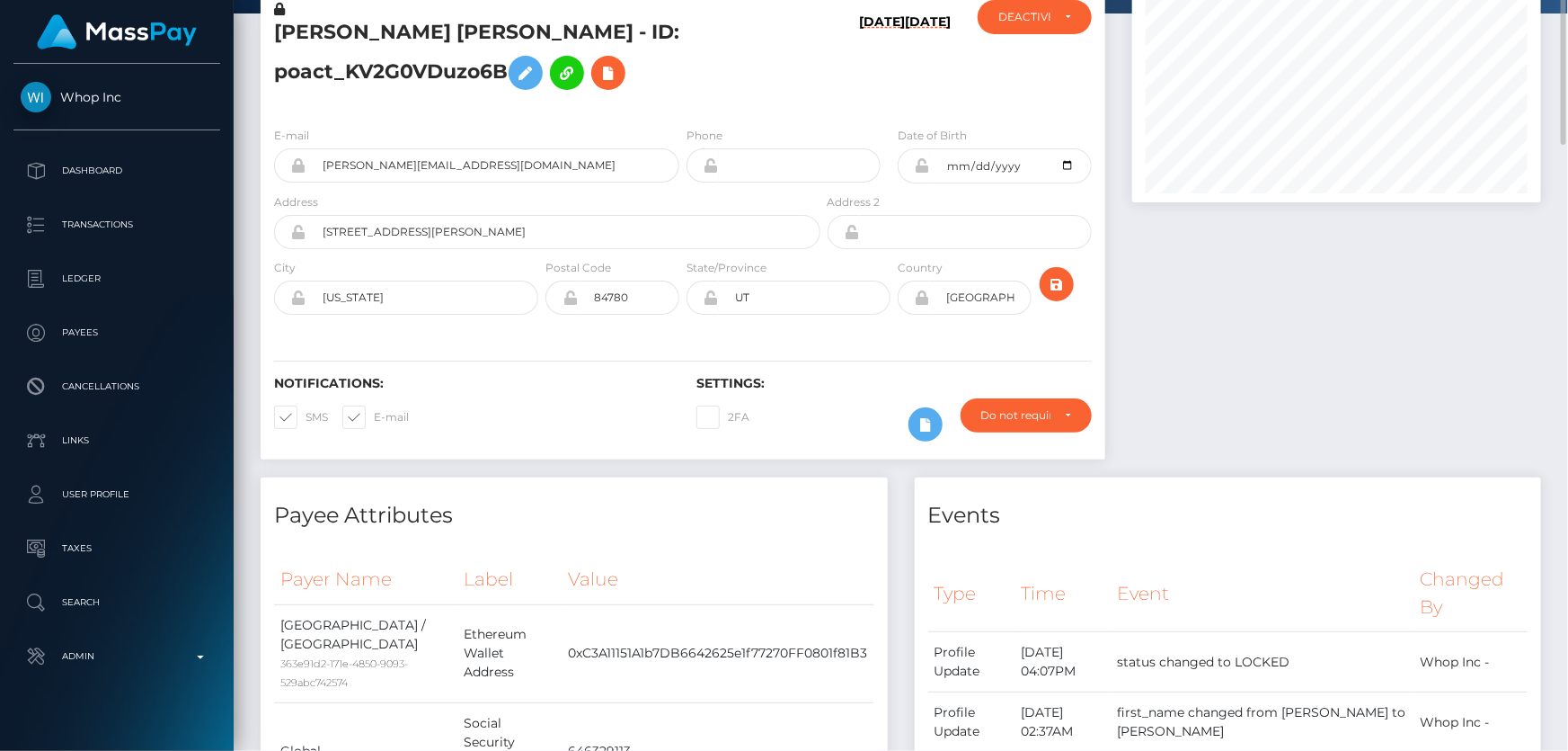
scroll to position [26, 0]
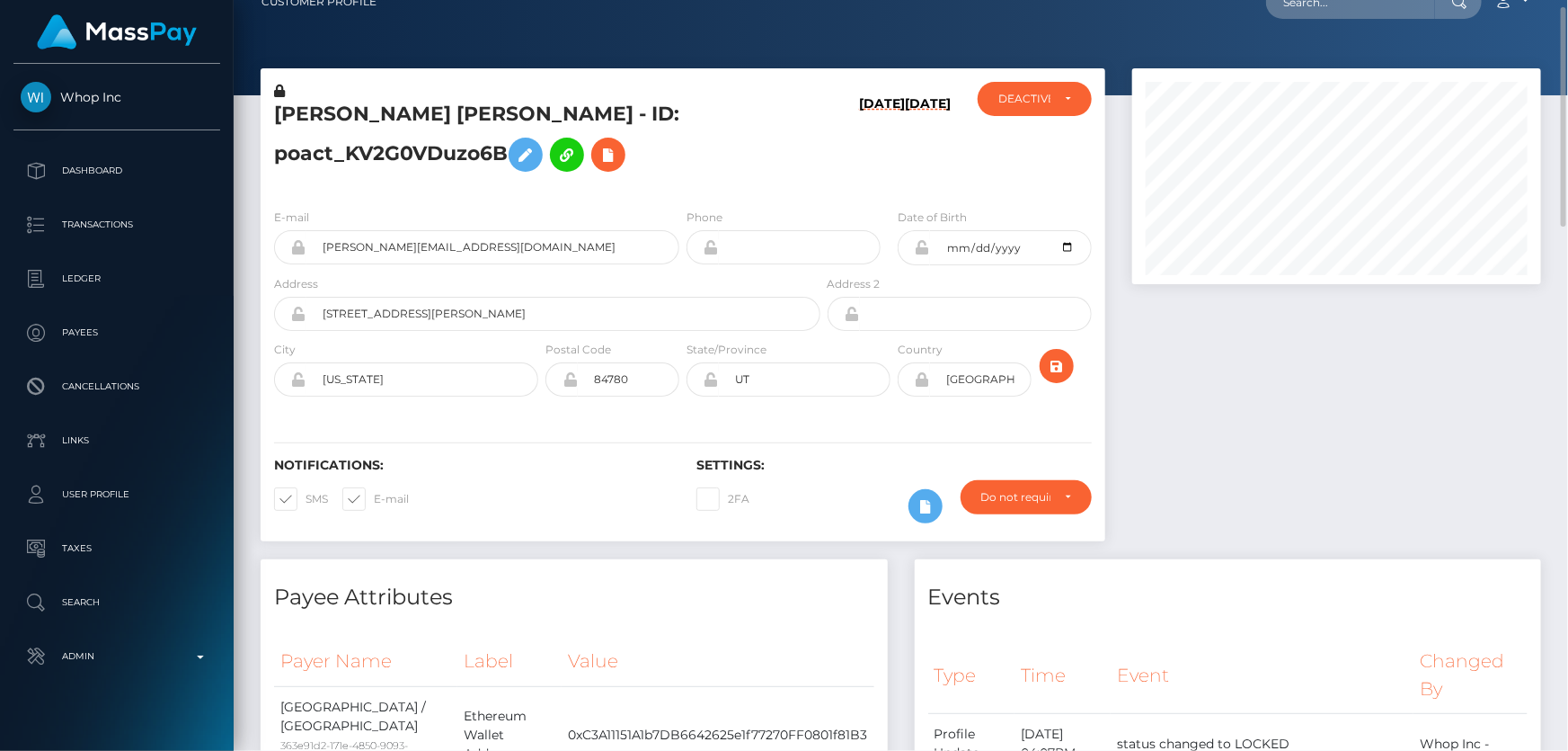
click at [424, 156] on h5 "JUSTIN MICHAEL TEMPEST - ID: poact_KV2G0VDuzo6B" at bounding box center [542, 140] width 537 height 80
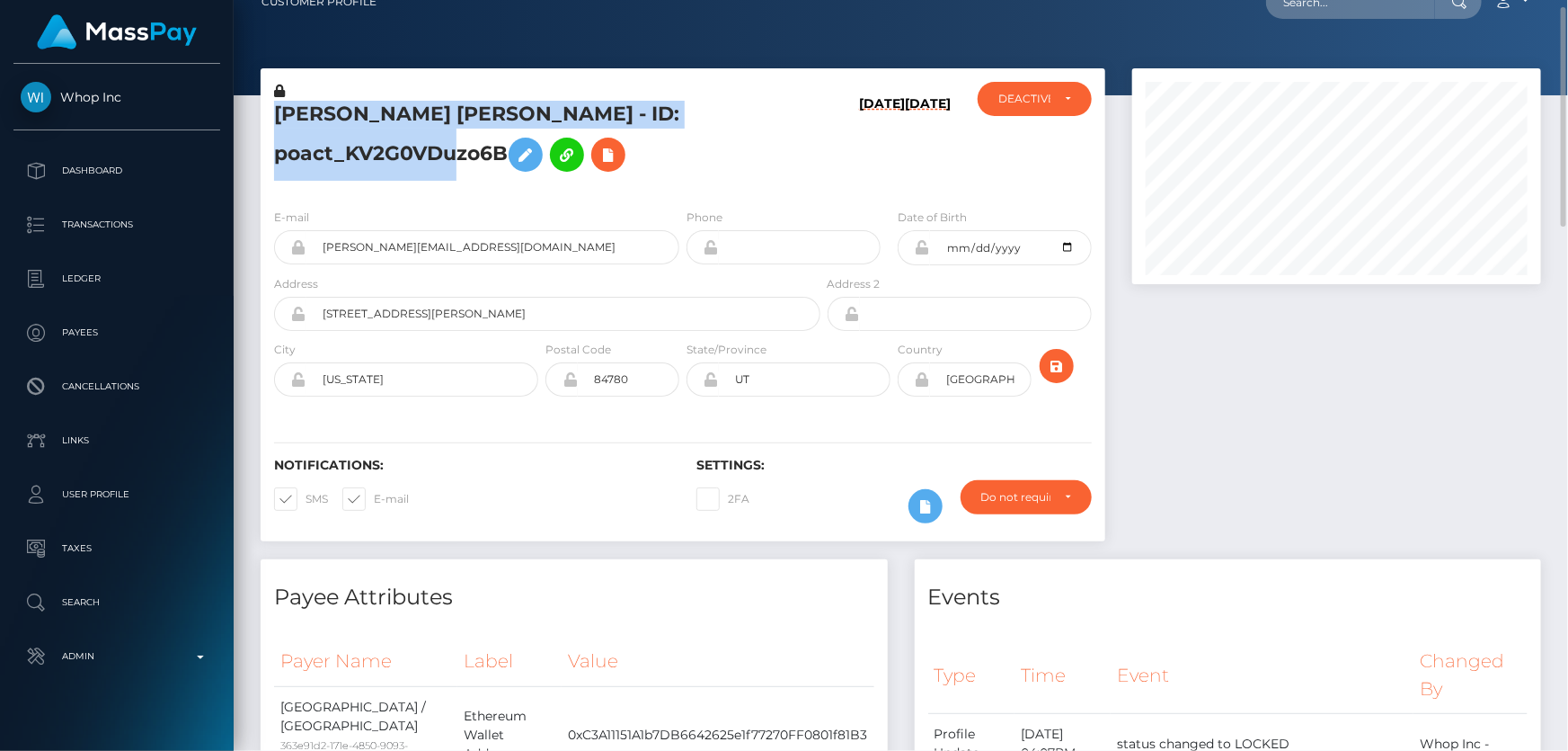
click at [424, 156] on h5 "JUSTIN MICHAEL TEMPEST - ID: poact_KV2G0VDuzo6B" at bounding box center [542, 140] width 537 height 80
copy h5 "JUSTIN MICHAEL TEMPEST - ID: poact_KV2G0VDuzo6B"
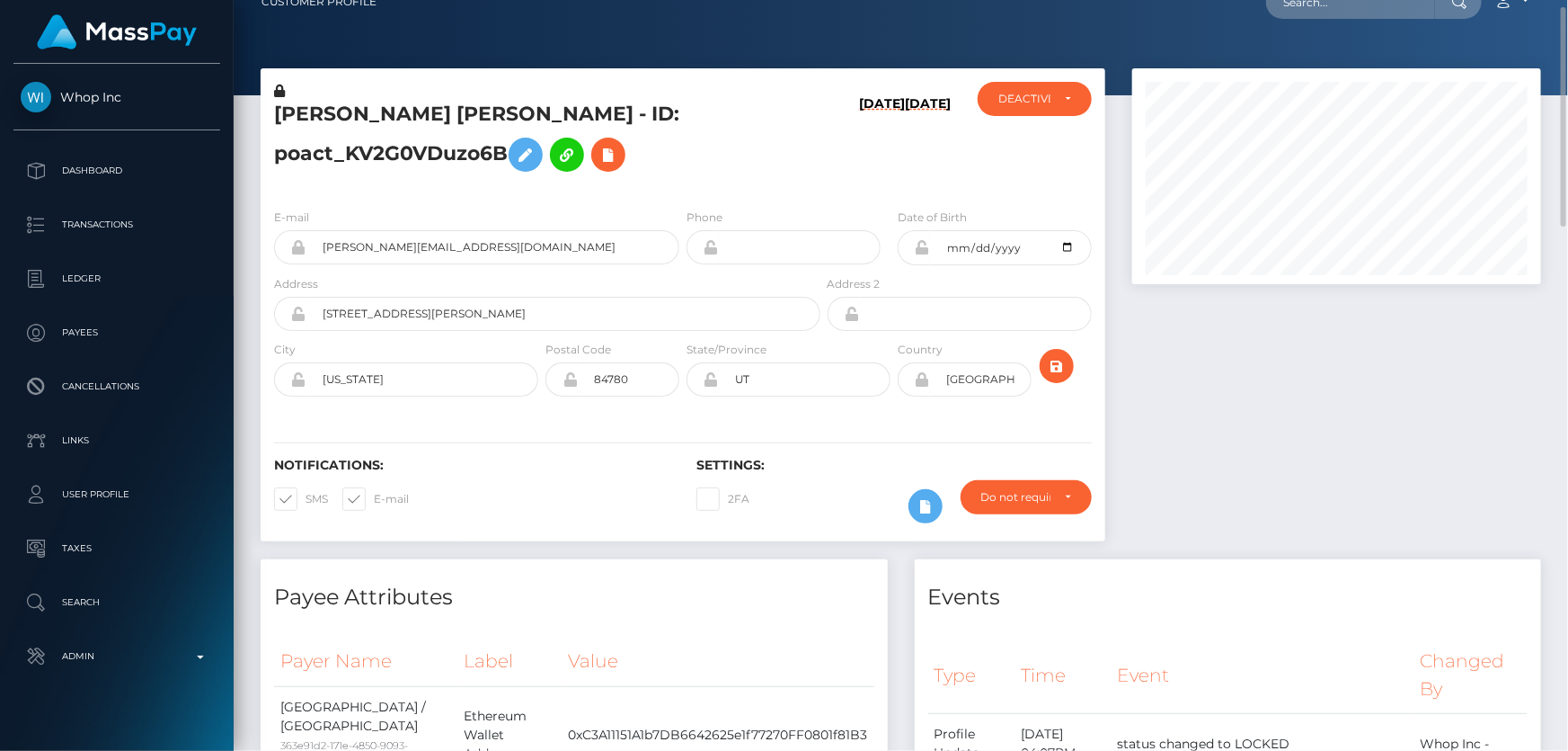
click at [1425, 522] on div at bounding box center [1337, 314] width 436 height 491
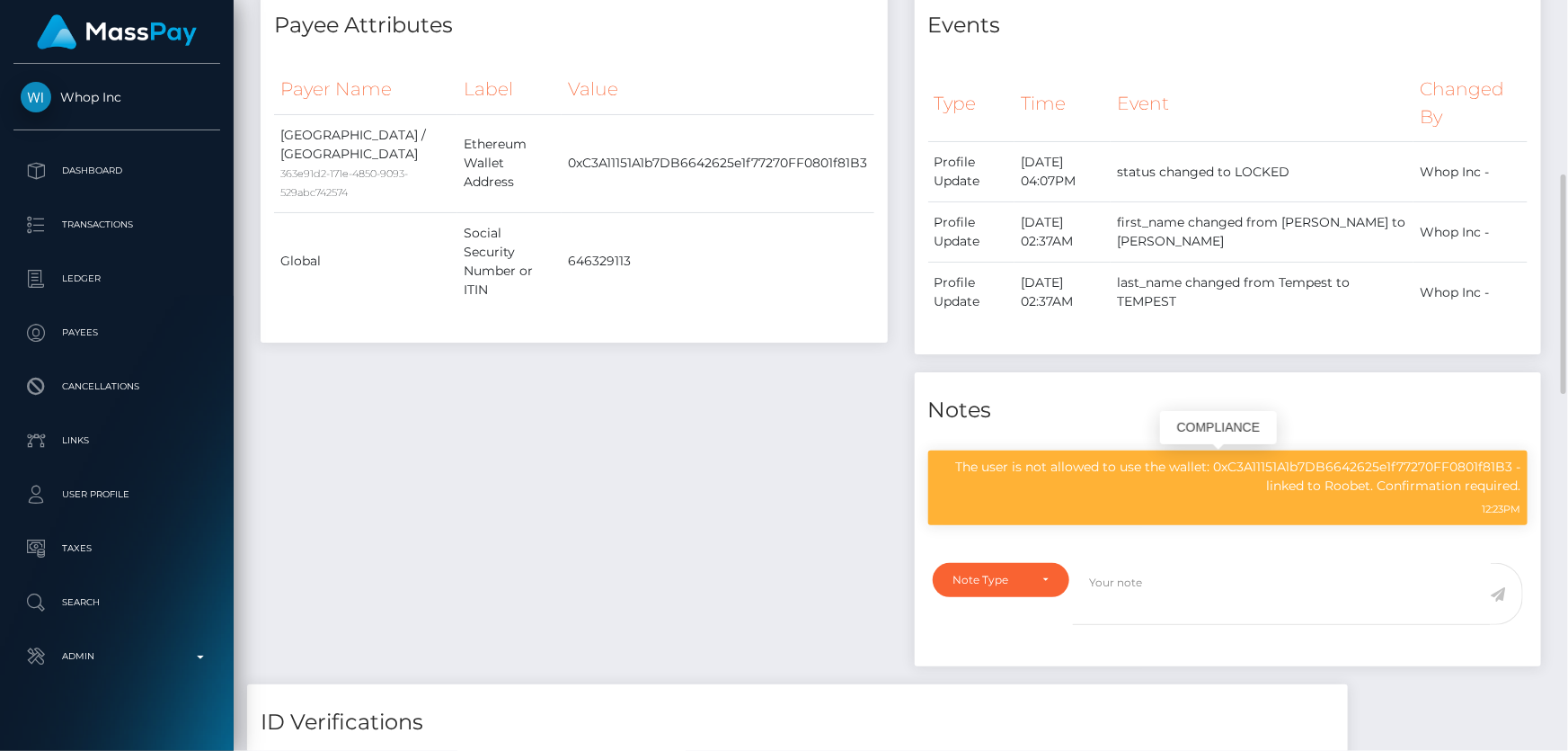
scroll to position [216, 408]
click at [1143, 473] on p "The user is not allowed to use the wallet: 0xC3A11151A1b7DB6642625e1f77270FF080…" at bounding box center [1228, 476] width 586 height 38
copy div "The user is not allowed to use the wallet: 0xC3A11151A1b7DB6642625e1f77270FF080…"
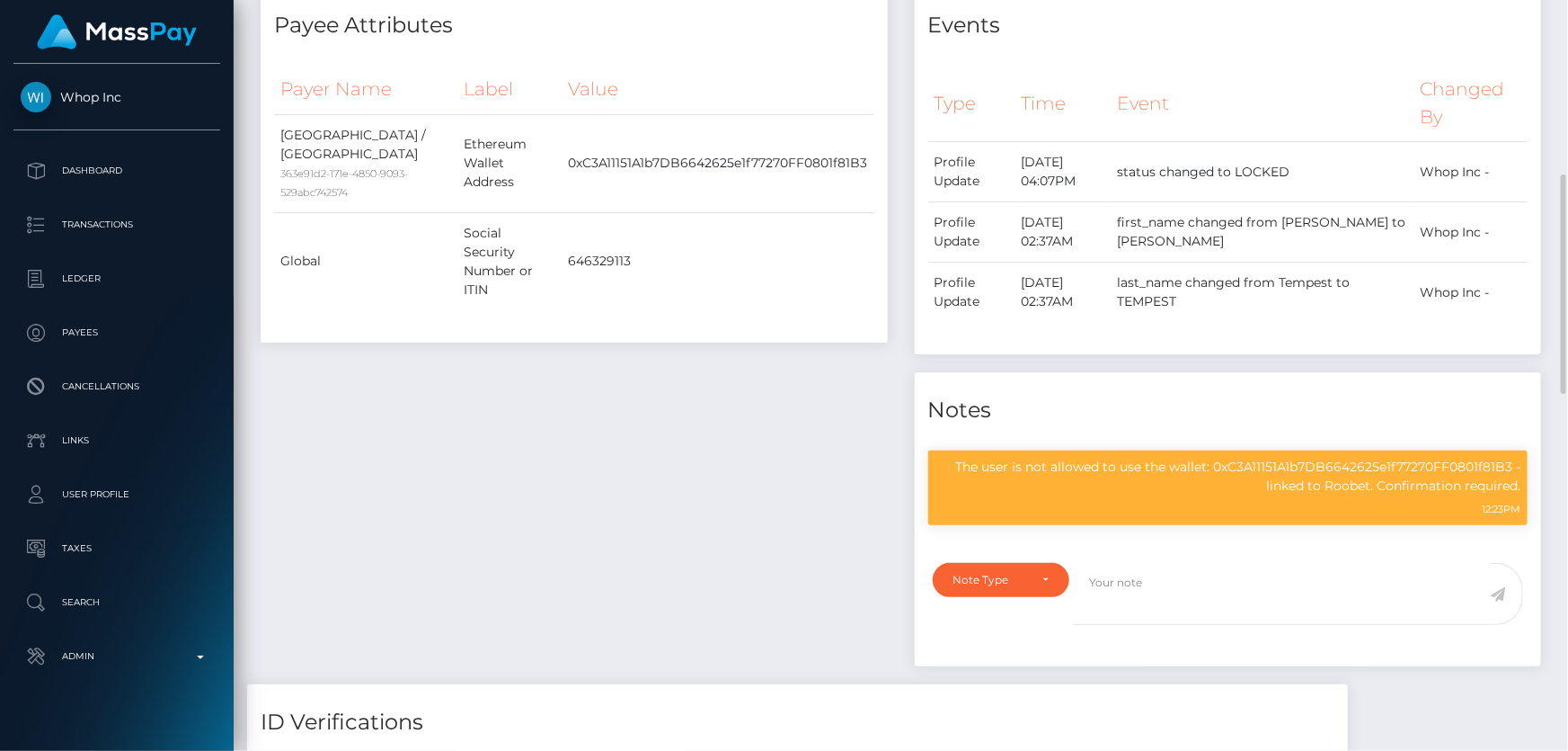
click at [589, 587] on div "Payee Attributes Payer Name Label Value United States / Ethereum 363e91d2-171e-…" at bounding box center [574, 336] width 654 height 697
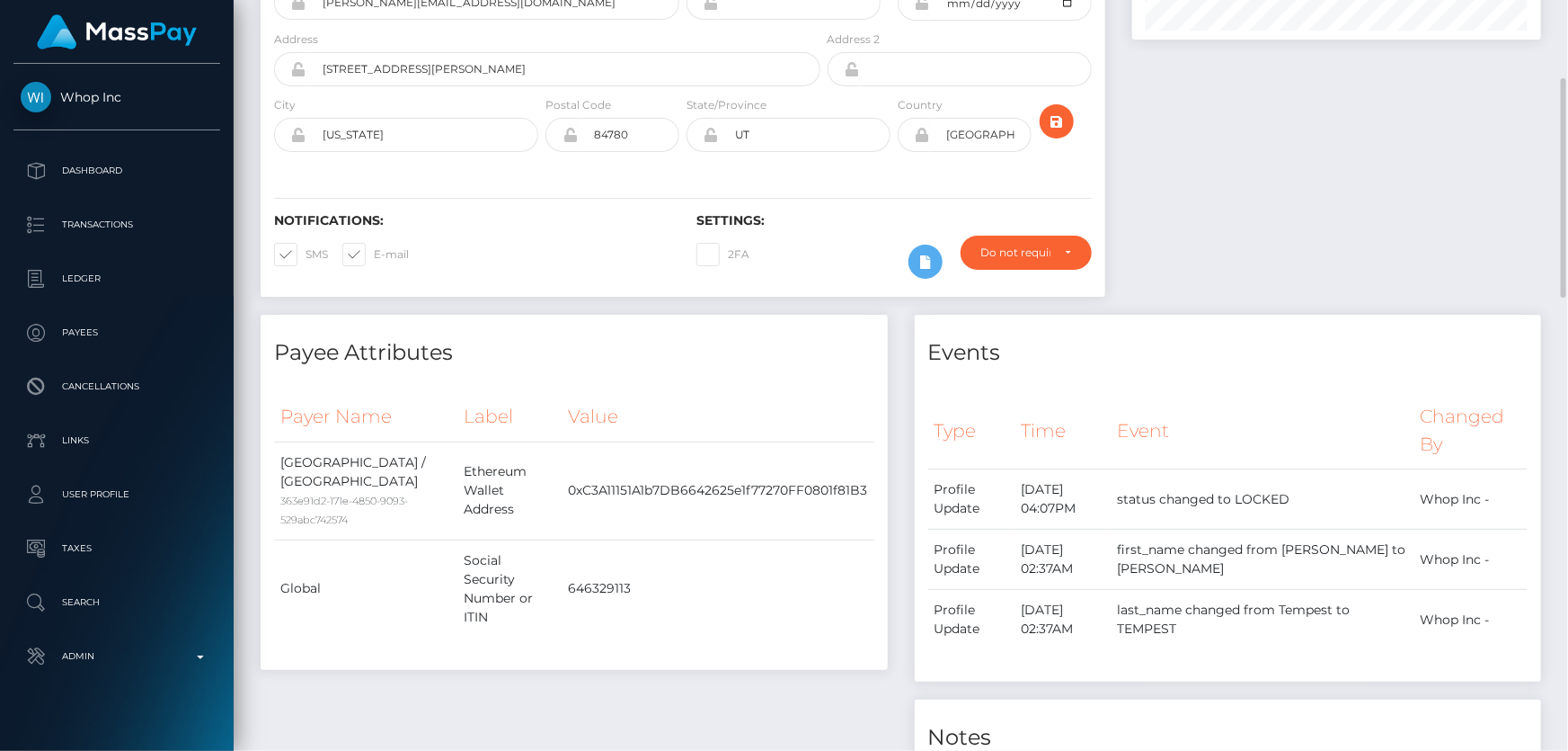
scroll to position [0, 0]
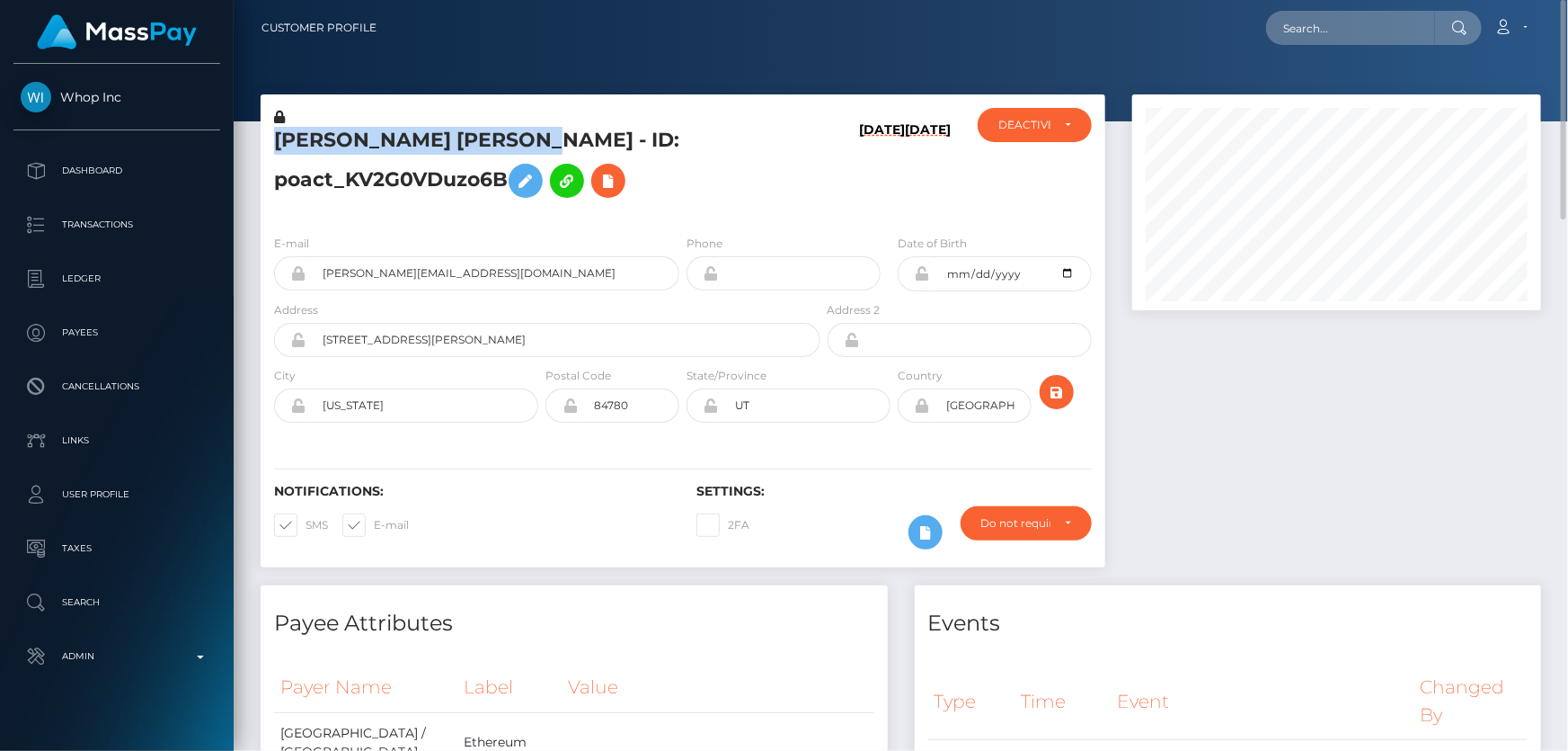
drag, startPoint x: 550, startPoint y: 138, endPoint x: 276, endPoint y: 133, distance: 274.0
click at [276, 133] on h5 "JUSTIN MICHAEL TEMPEST - ID: poact_KV2G0VDuzo6B" at bounding box center [542, 166] width 537 height 80
copy h5 "JUSTIN MICHAEL TEMPEST"
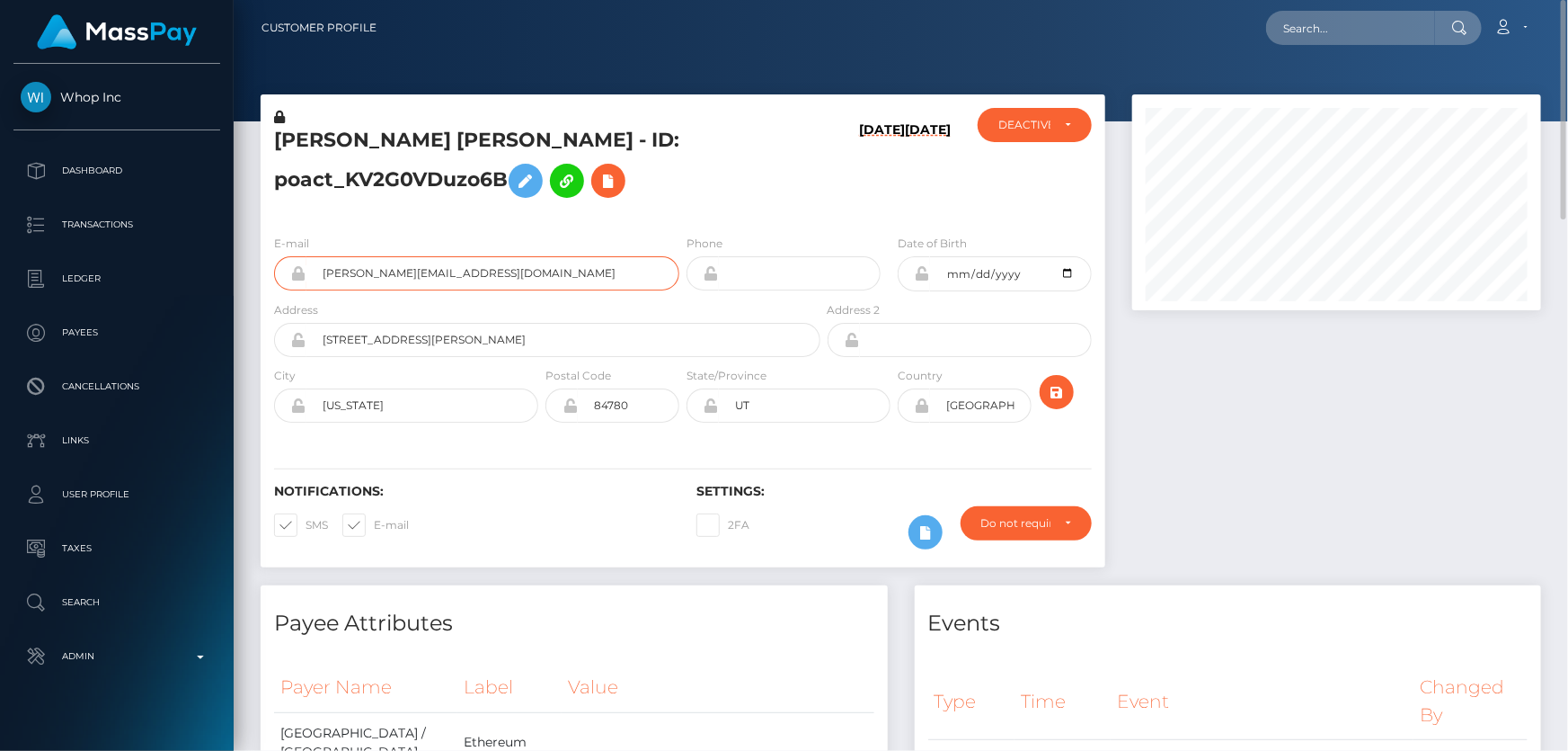
drag, startPoint x: 476, startPoint y: 277, endPoint x: 297, endPoint y: 277, distance: 179.0
click at [297, 277] on div "justin.tempest@icloud.com" at bounding box center [476, 273] width 405 height 34
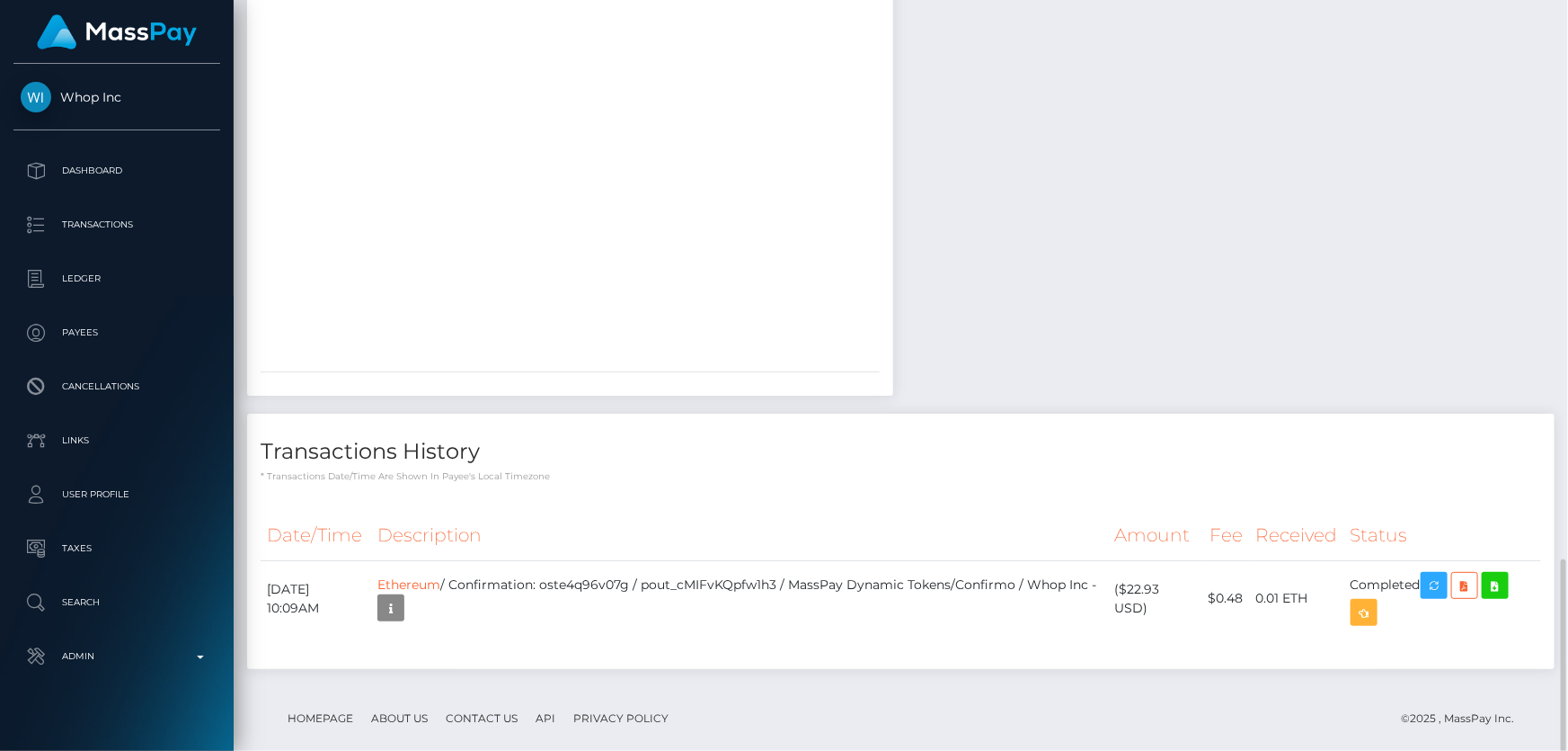
scroll to position [1824, 0]
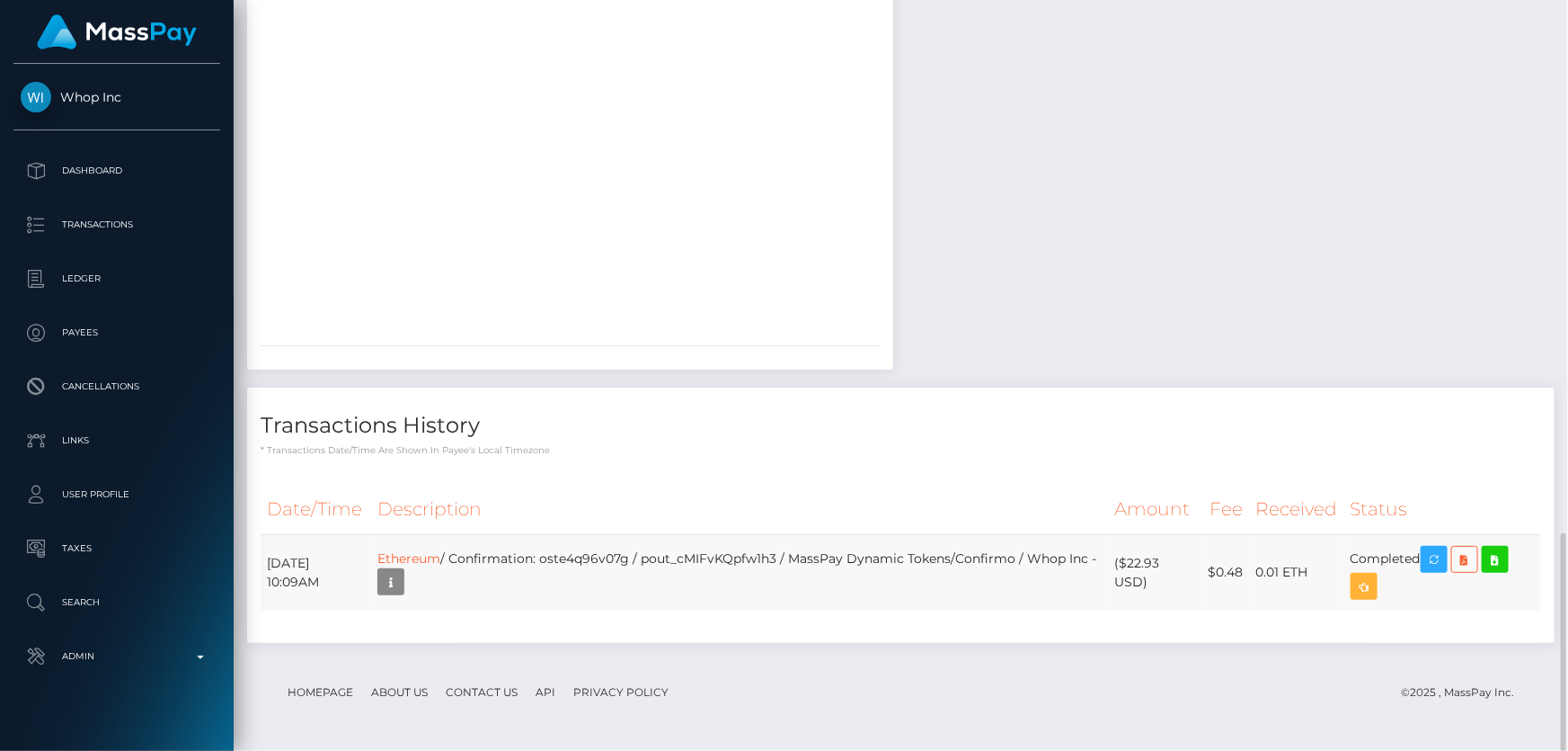
drag, startPoint x: 1154, startPoint y: 582, endPoint x: 1129, endPoint y: 568, distance: 28.7
click at [1129, 568] on td "($22.93 USD)" at bounding box center [1155, 572] width 95 height 76
copy td "$22.93 USD)"
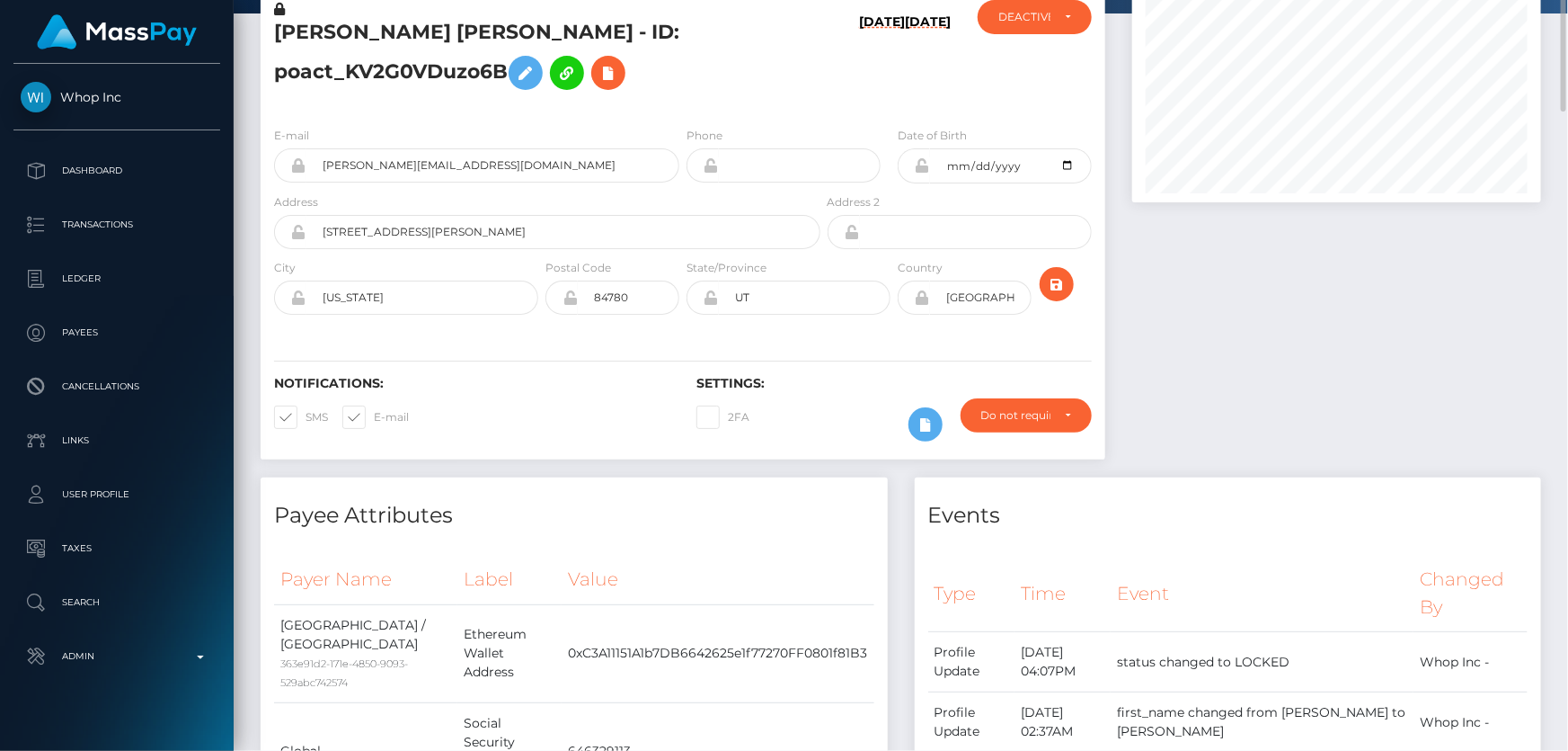
scroll to position [0, 0]
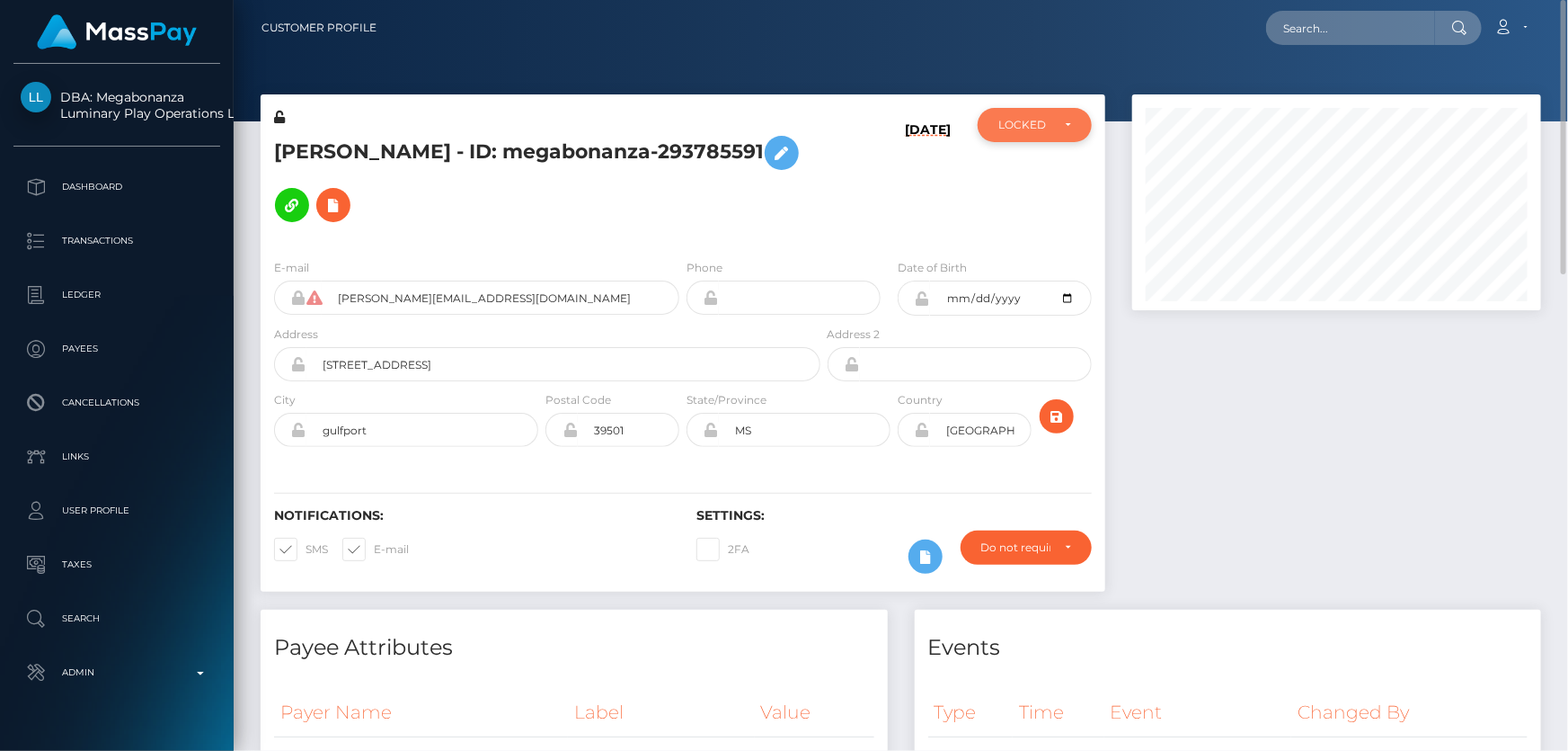
click at [1021, 126] on div "LOCKED" at bounding box center [1024, 125] width 52 height 15
click at [1033, 181] on link "ACTIVE" at bounding box center [1035, 173] width 114 height 33
select select "ACTIVE"
click at [576, 223] on h5 "LISA RENE LONG - ID: megabonanza-293785591" at bounding box center [542, 179] width 537 height 105
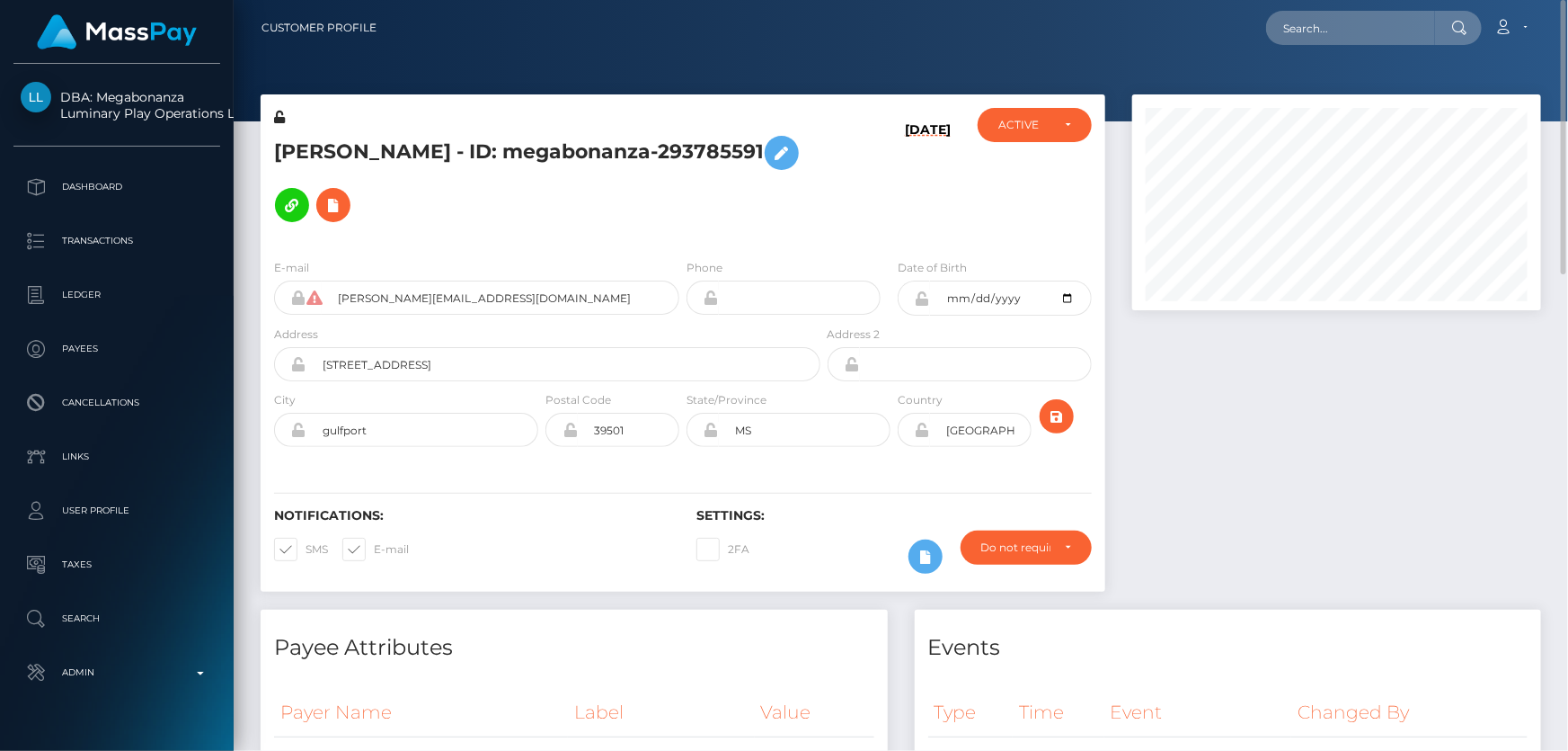
click at [543, 255] on div "E-mail lisa.long64@icloud.com Phone Address" at bounding box center [682, 355] width 844 height 221
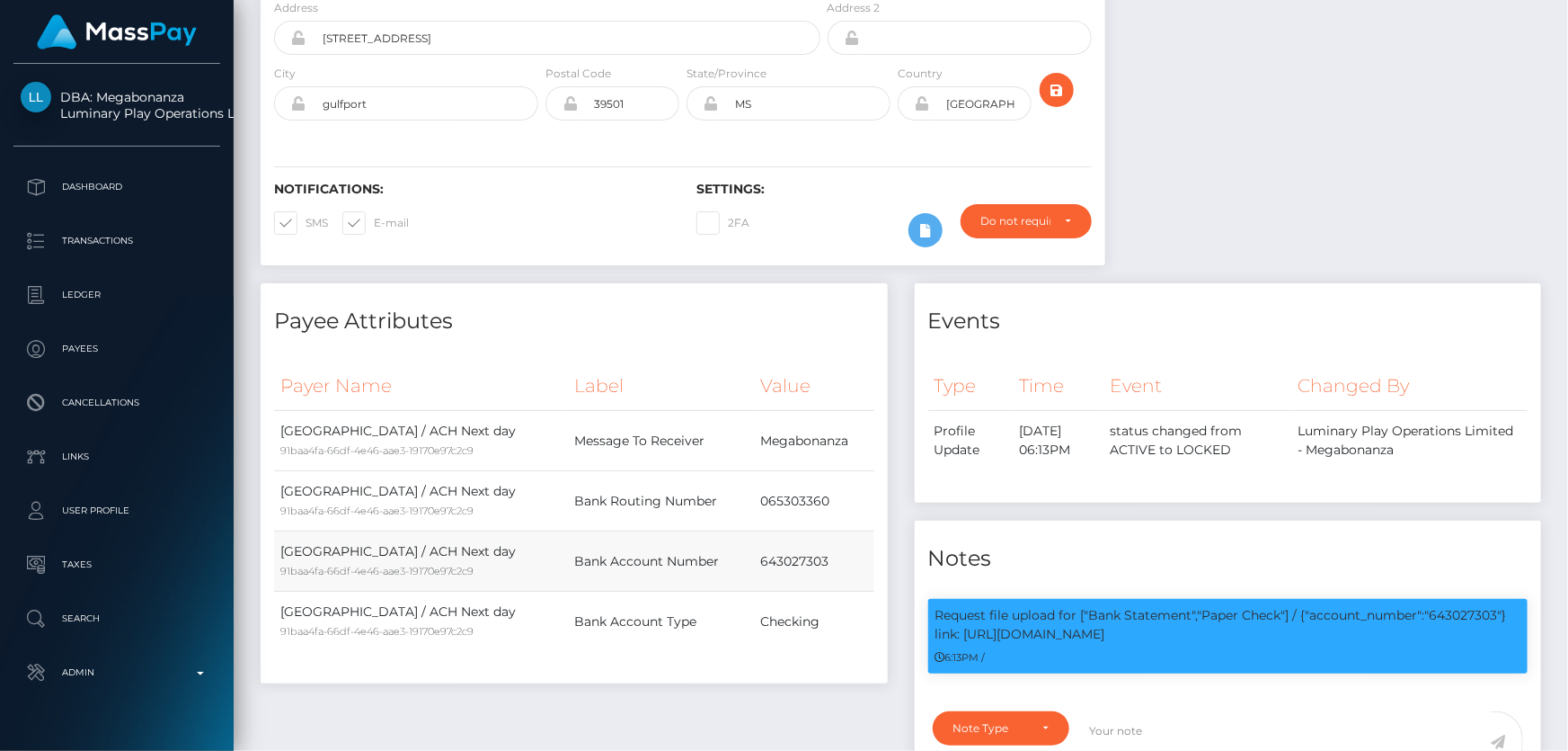
scroll to position [0, 0]
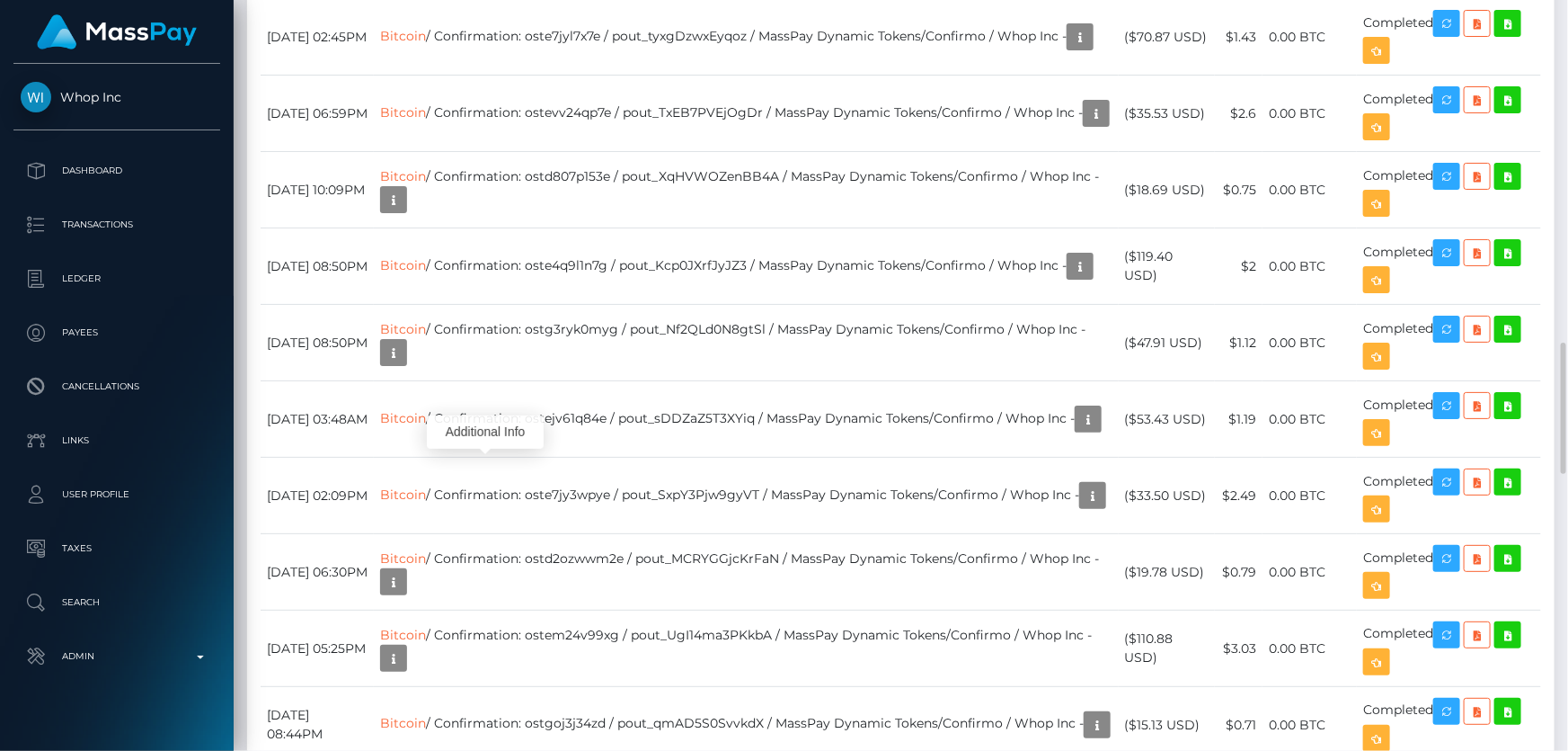
scroll to position [216, 408]
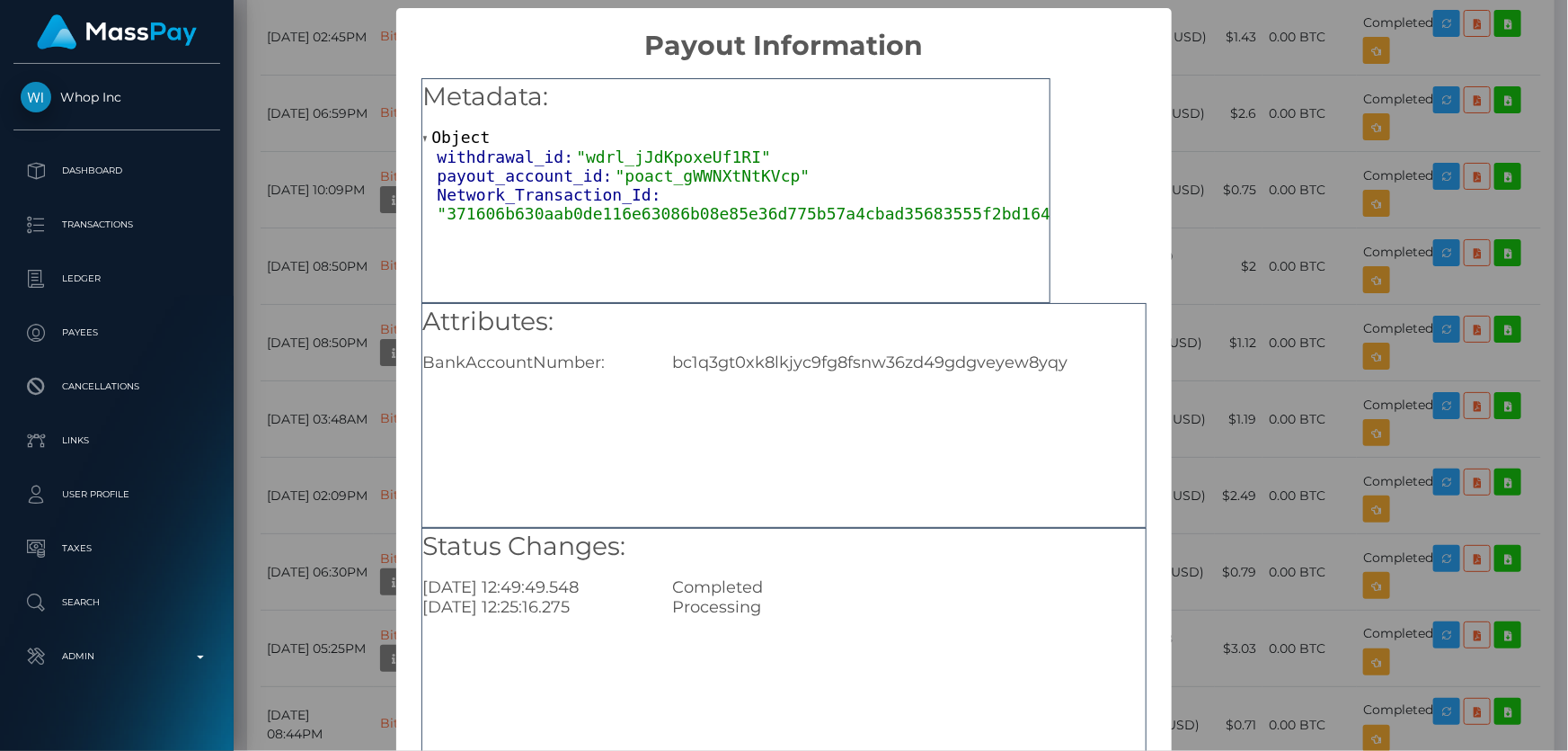
click at [764, 350] on div "Attributes: BankAccountNumber: bc1q3gt0xk8lkjyc9fg8fsnw36zd49gdgveyew8yqy" at bounding box center [784, 339] width 723 height 70
click at [765, 359] on div "bc1q3gt0xk8lkjyc9fg8fsnw36zd49gdgveyew8yqy" at bounding box center [908, 362] width 500 height 19
copy div "bc1q3gt0xk8lkjyc9fg8fsnw36zd49gdgveyew8yqy"
click at [1376, 346] on div "× Payout Information Metadata: Object withdrawal_id: "wdrl_jJdKpoxeUf1RI" payou…" at bounding box center [784, 376] width 1568 height 751
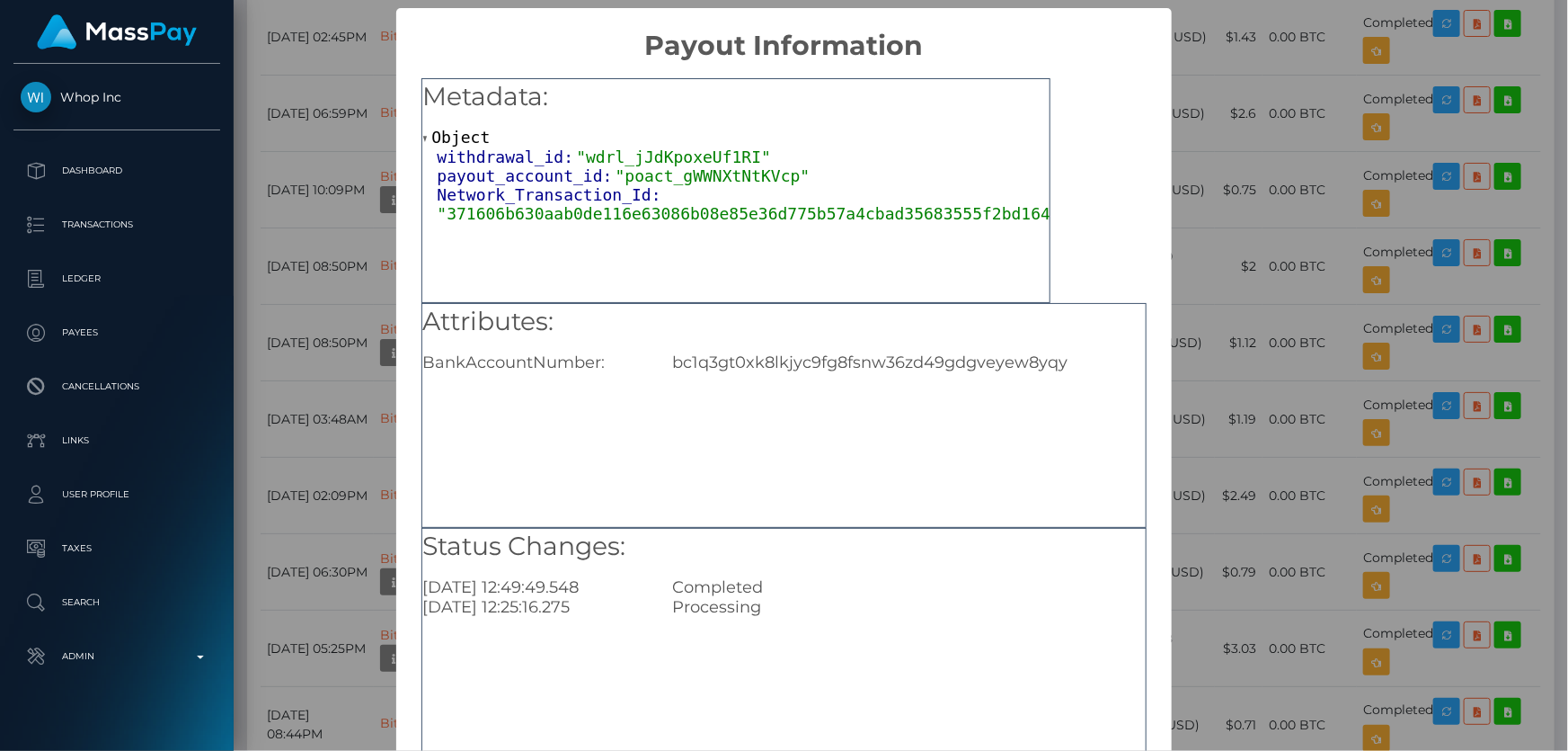
click at [1376, 346] on div "× Payout Information Metadata: Object withdrawal_id: "wdrl_jJdKpoxeUf1RI" payou…" at bounding box center [784, 376] width 1568 height 751
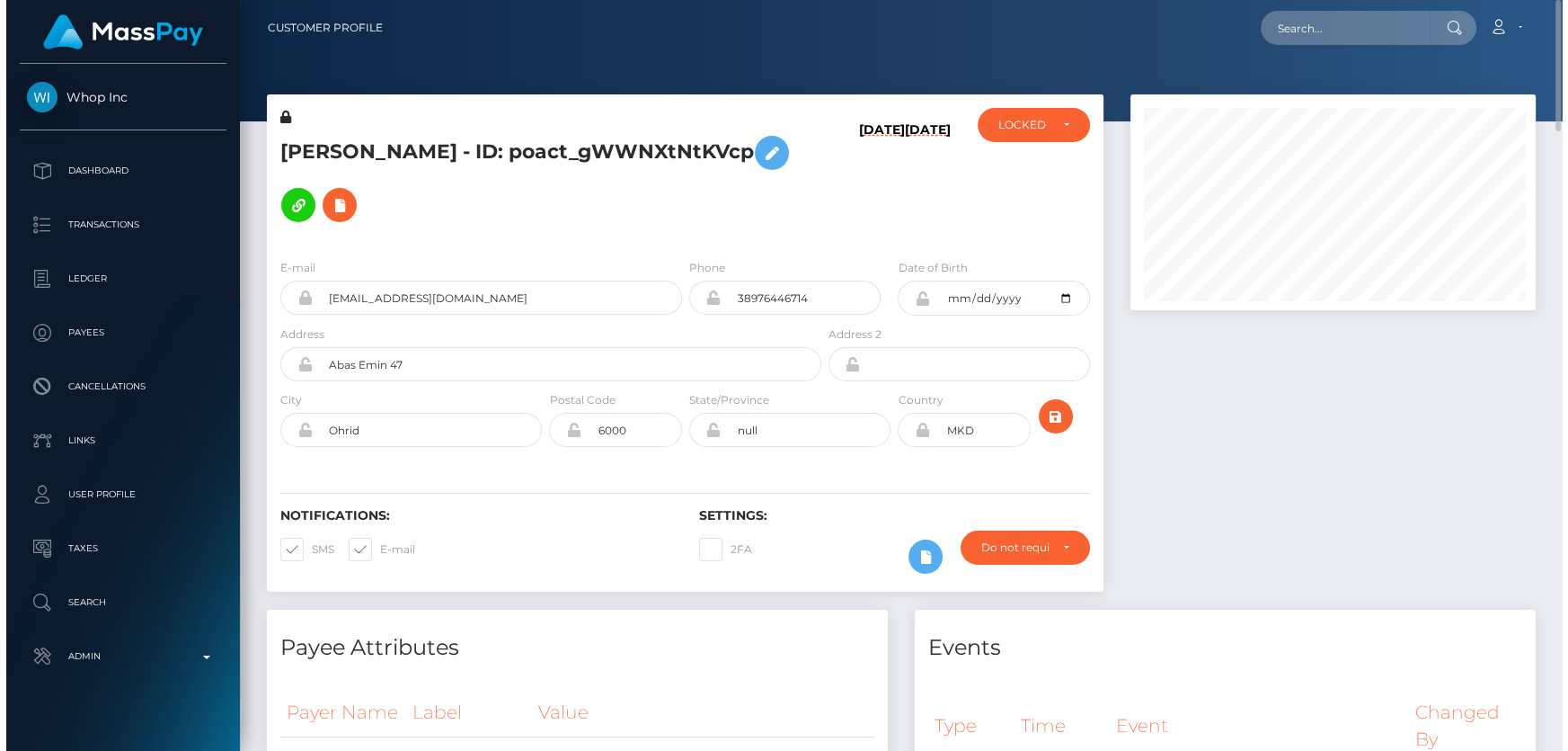
scroll to position [898815, 898181]
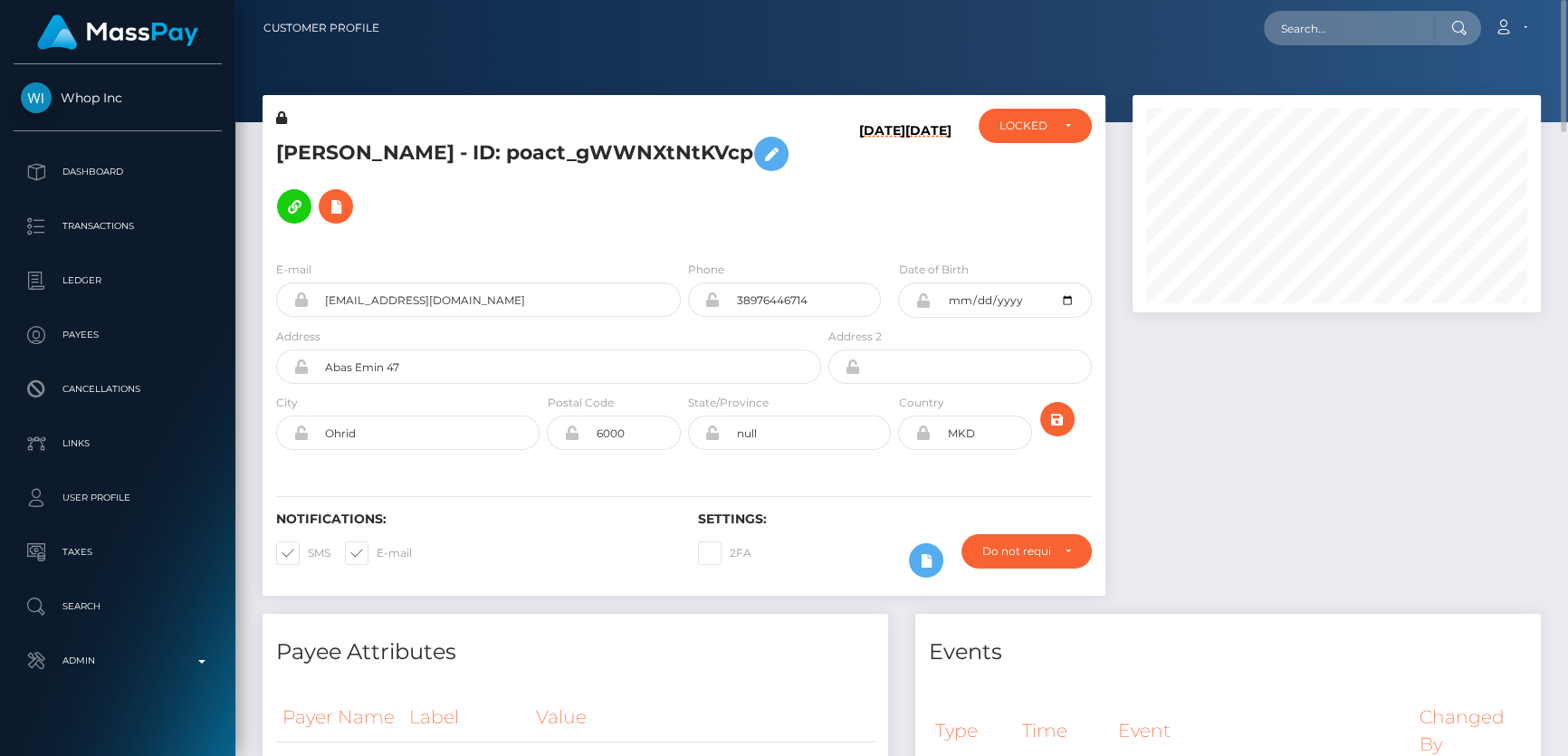
click at [577, 181] on h5 "JOVAN BOJKOVSKI - ID: poact_gWWNXtNtKVcp" at bounding box center [543, 180] width 535 height 105
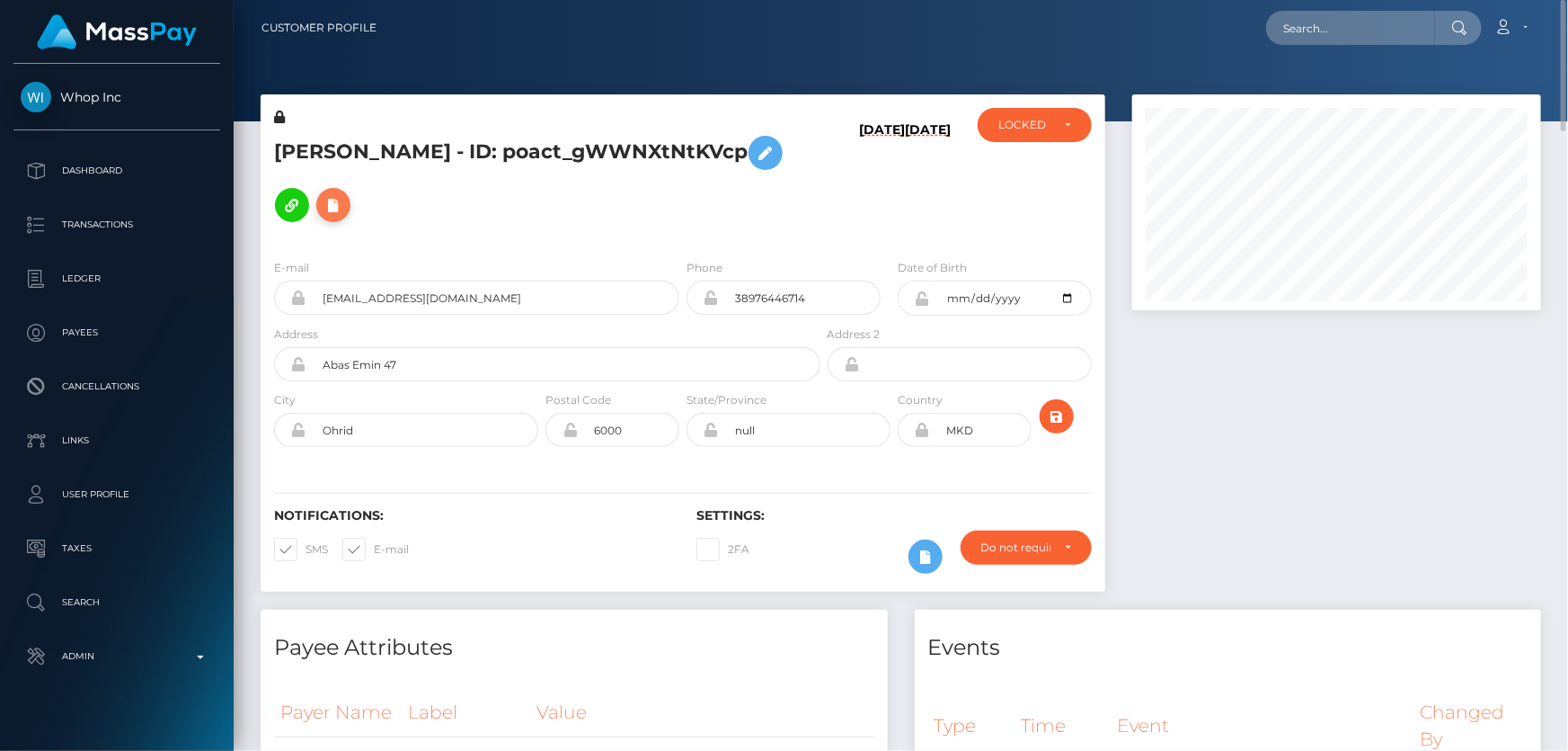
click at [323, 206] on icon at bounding box center [333, 205] width 21 height 22
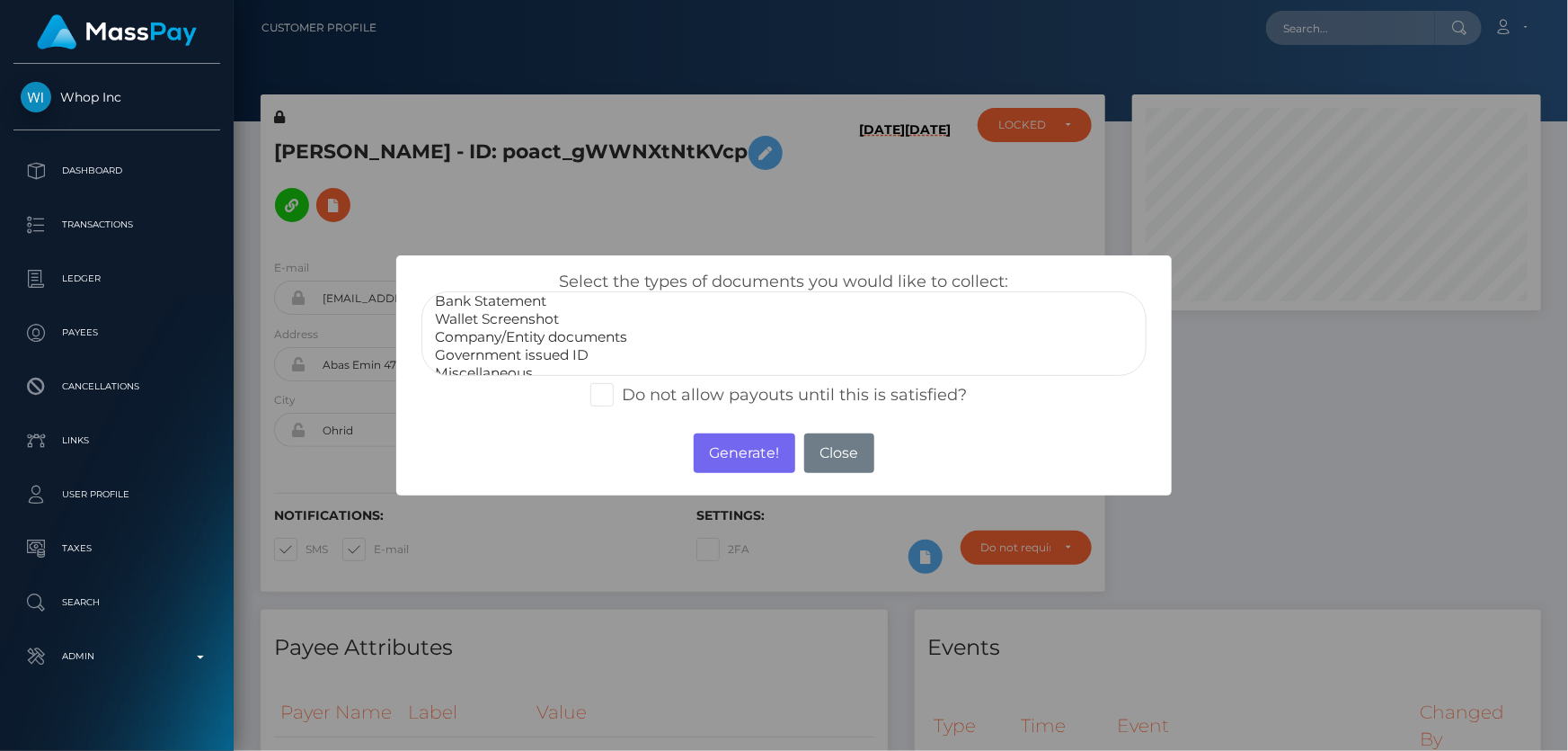
scroll to position [34, 0]
select select "Miscellaneous"
click at [499, 361] on option "Miscellaneous" at bounding box center [784, 362] width 701 height 18
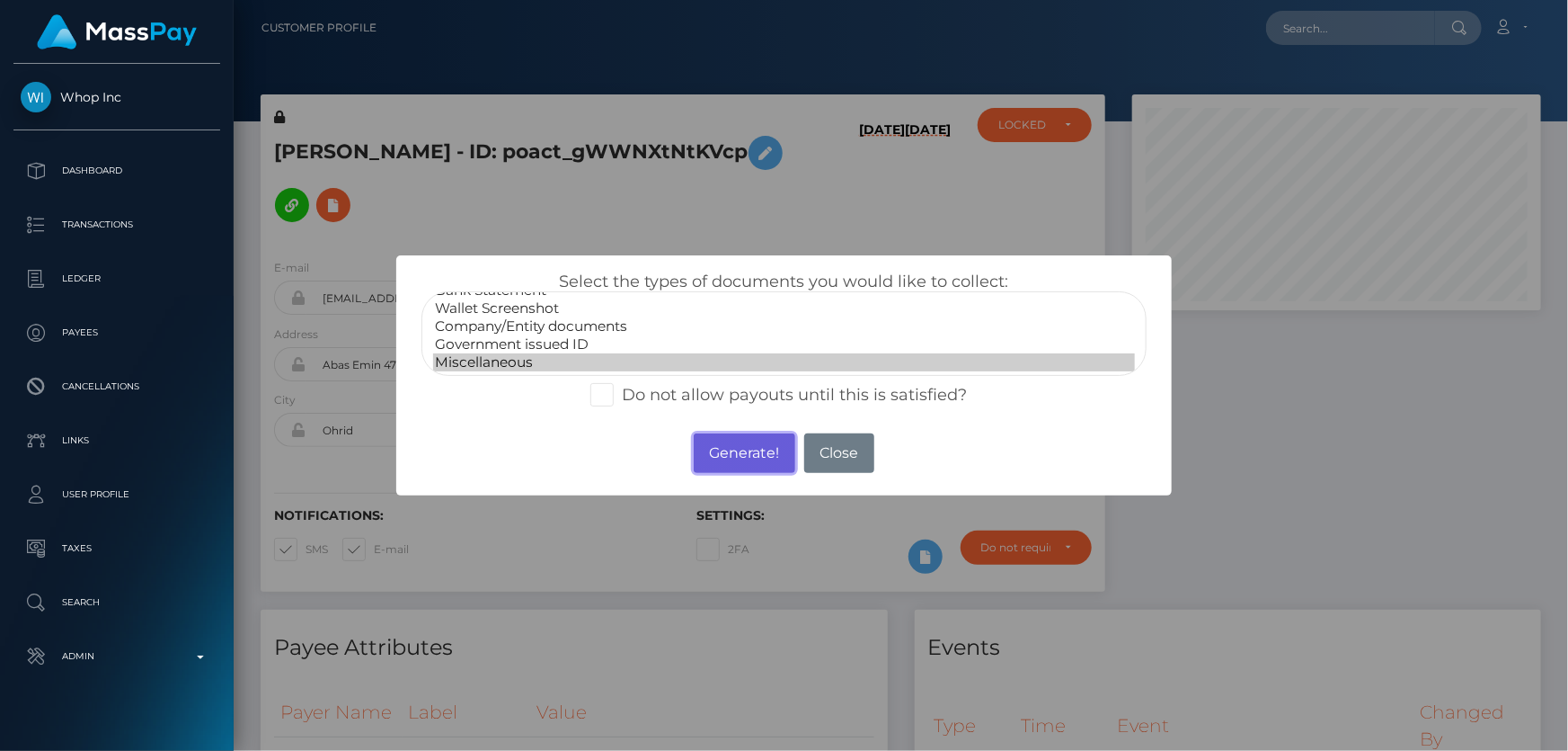
click at [712, 449] on button "Generate!" at bounding box center [744, 453] width 102 height 40
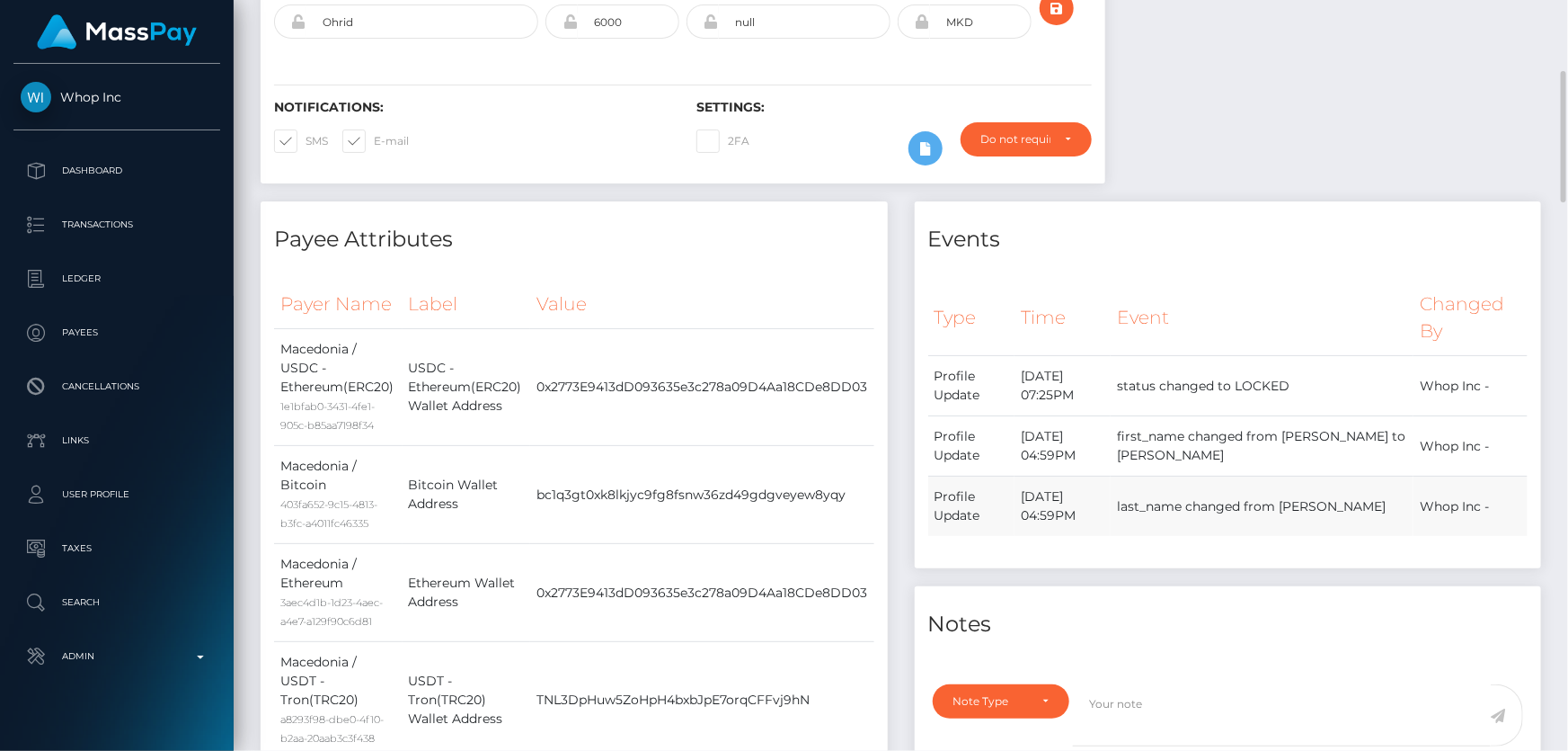
scroll to position [736, 0]
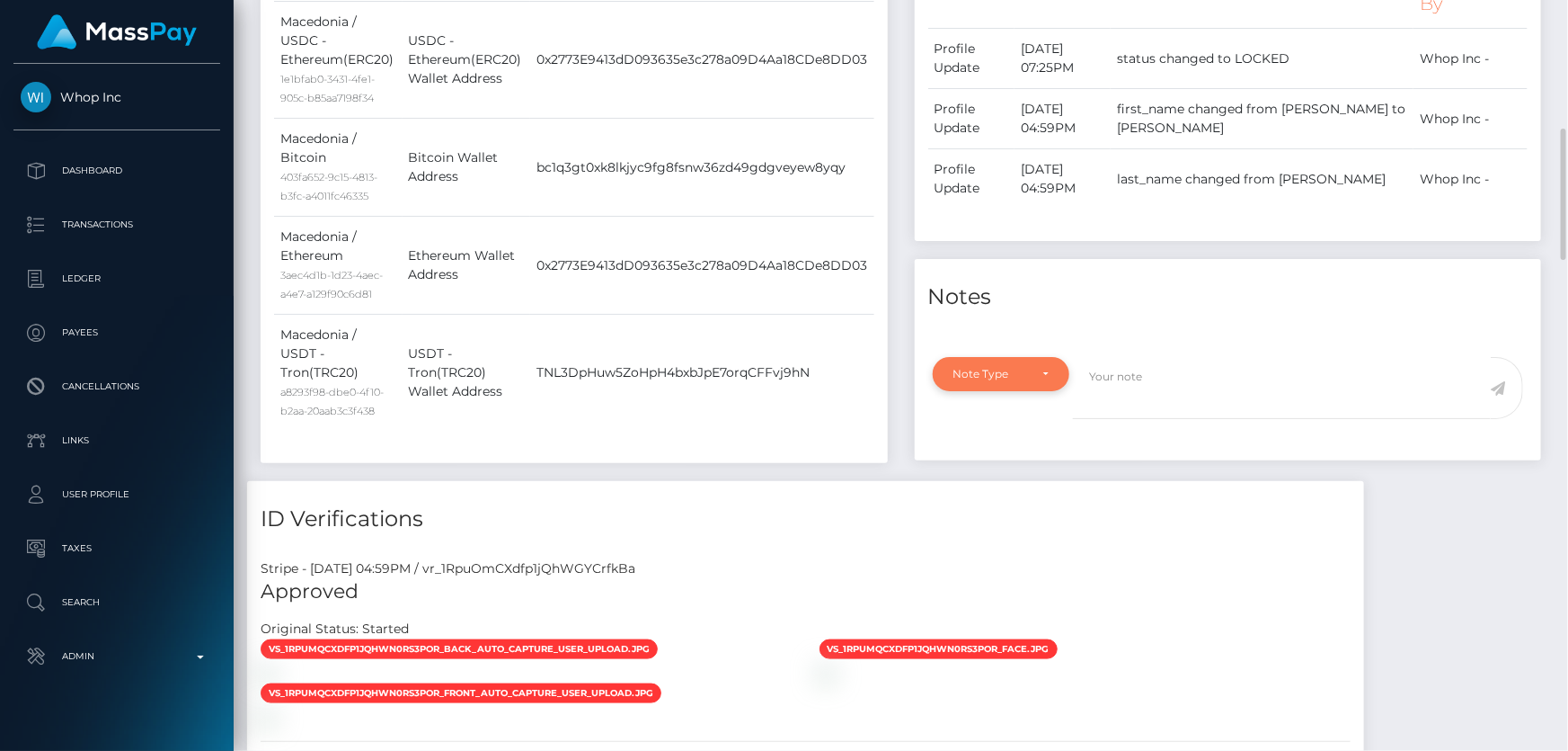
click at [993, 383] on div "Note Type" at bounding box center [1001, 374] width 137 height 34
click at [1005, 463] on span "Compliance" at bounding box center [988, 460] width 66 height 16
select select "COMPLIANCE"
click at [1153, 386] on textarea at bounding box center [1282, 388] width 418 height 62
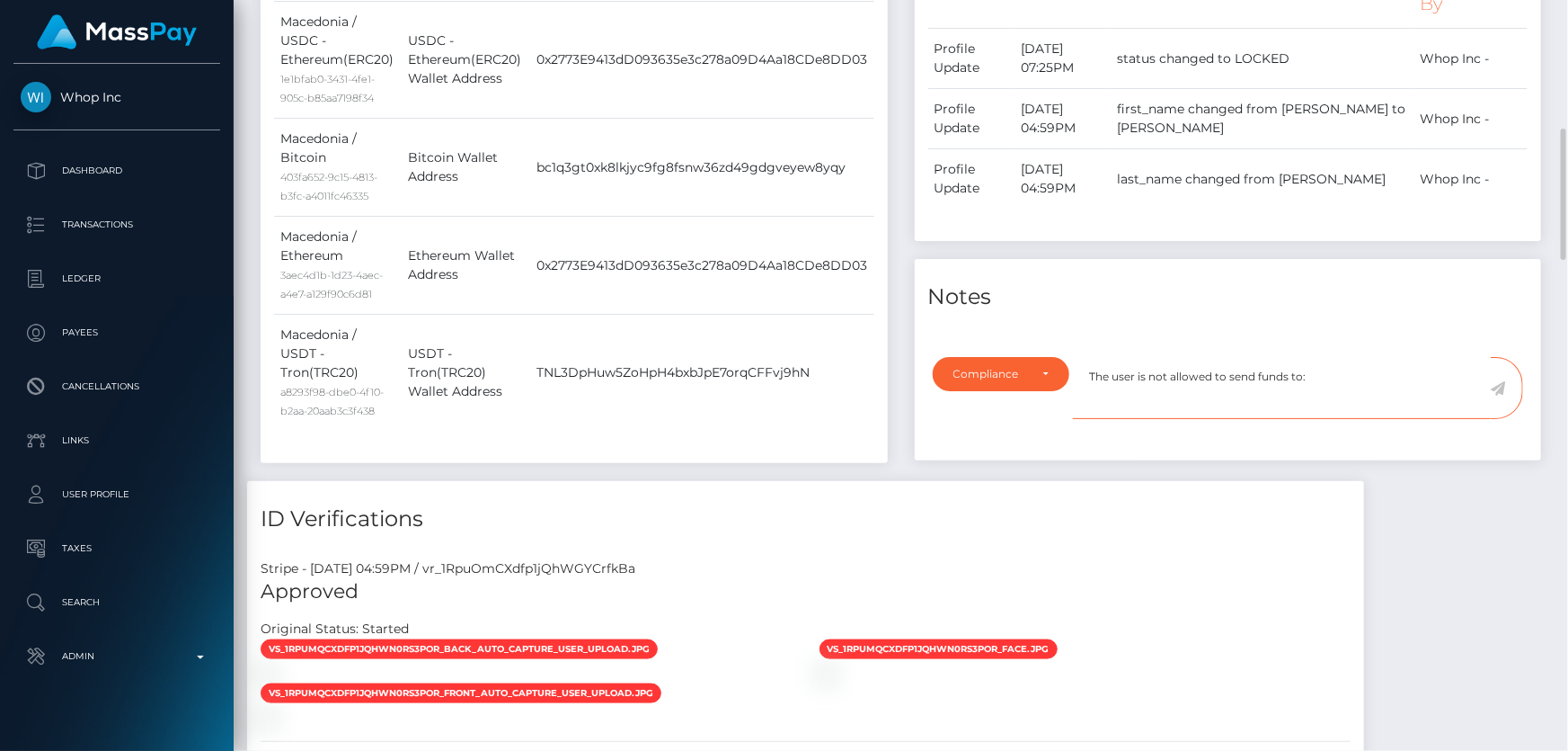
paste textarea "Betfury"
type textarea "The user is not allowed to send funds to: Betfury. Confirmation required."
drag, startPoint x: 1499, startPoint y: 383, endPoint x: 1464, endPoint y: 401, distance: 39.4
click at [1499, 384] on icon at bounding box center [1498, 388] width 15 height 15
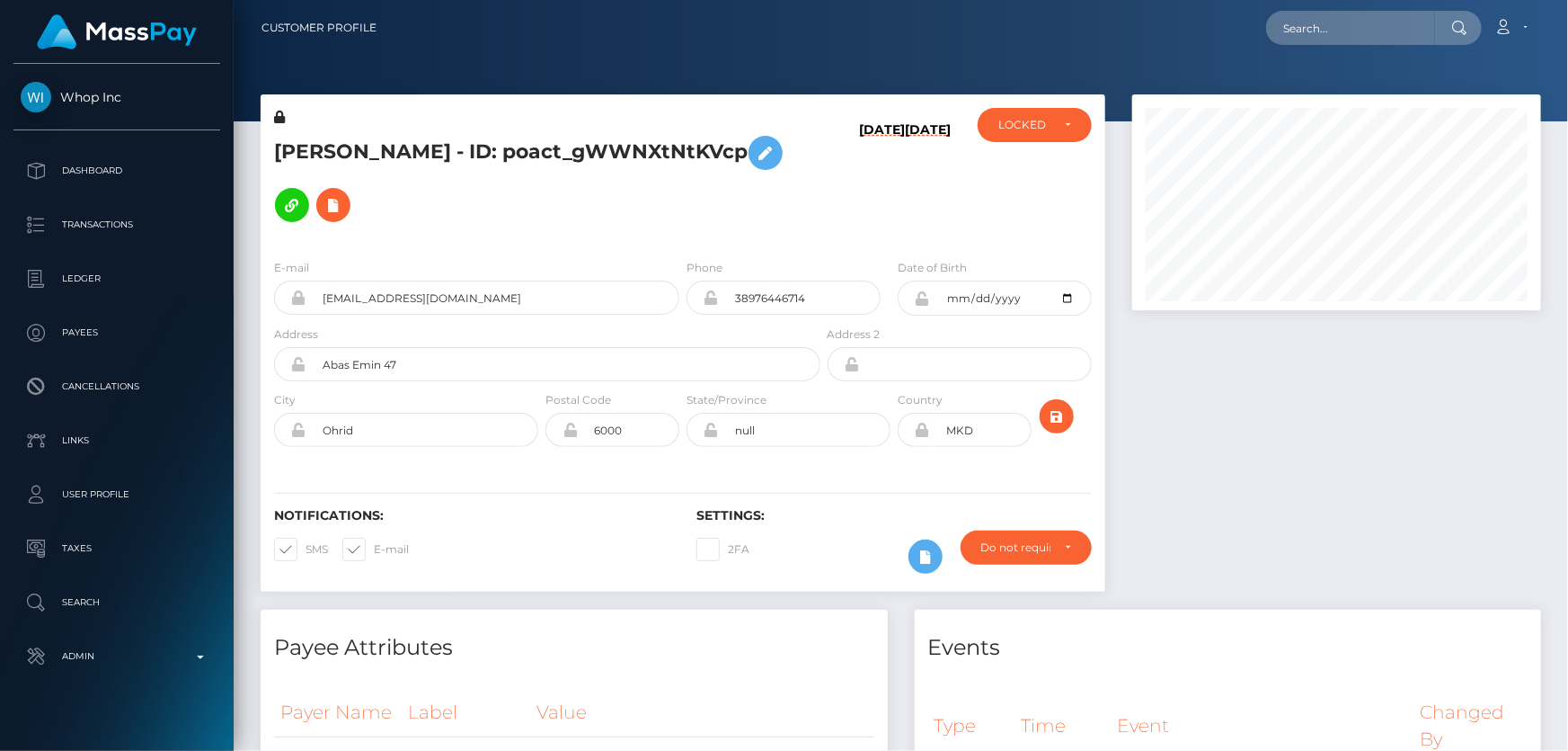
scroll to position [216, 408]
click at [389, 234] on div "[PERSON_NAME] - ID: poact_gWWNXtNtKVcp" at bounding box center [542, 175] width 563 height 136
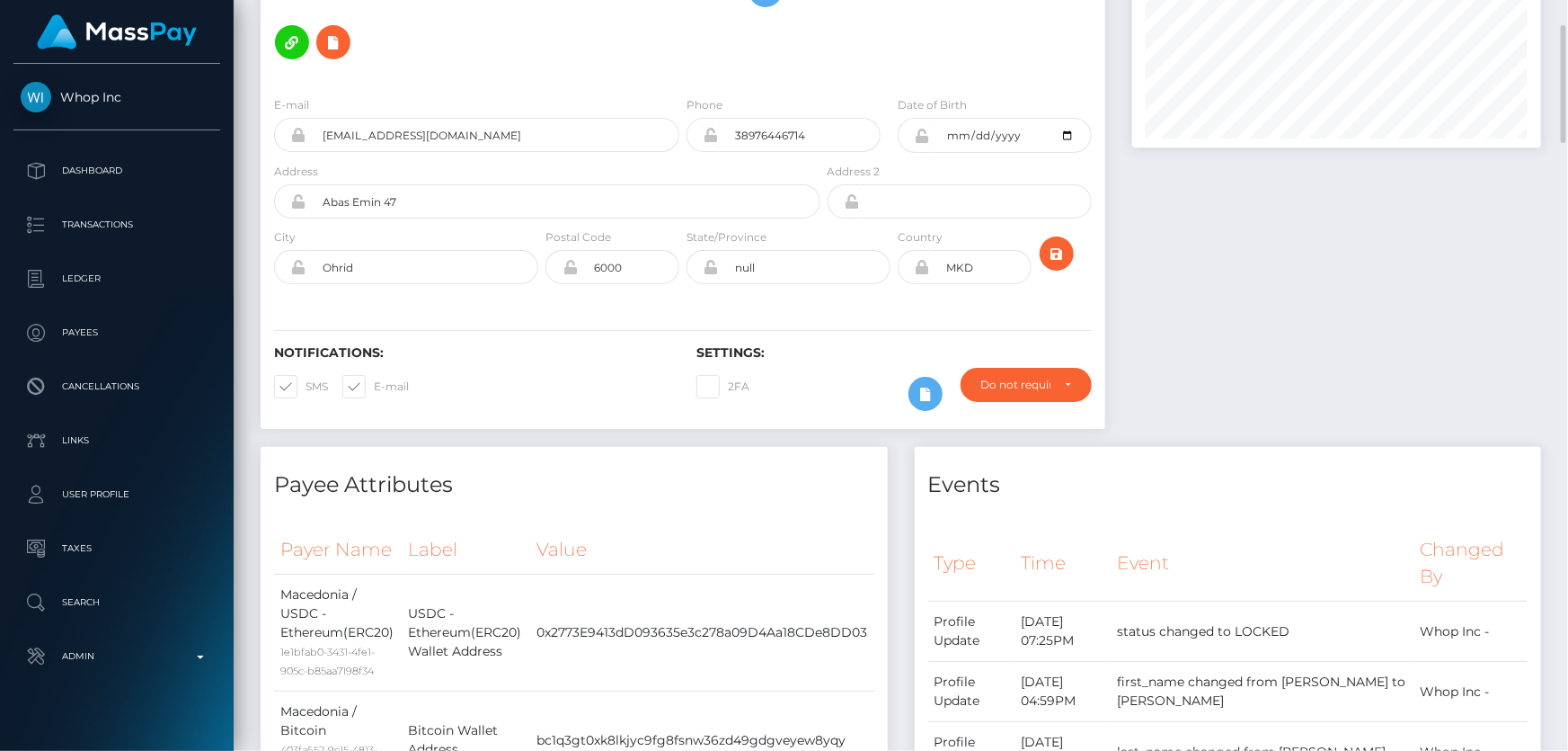
scroll to position [0, 0]
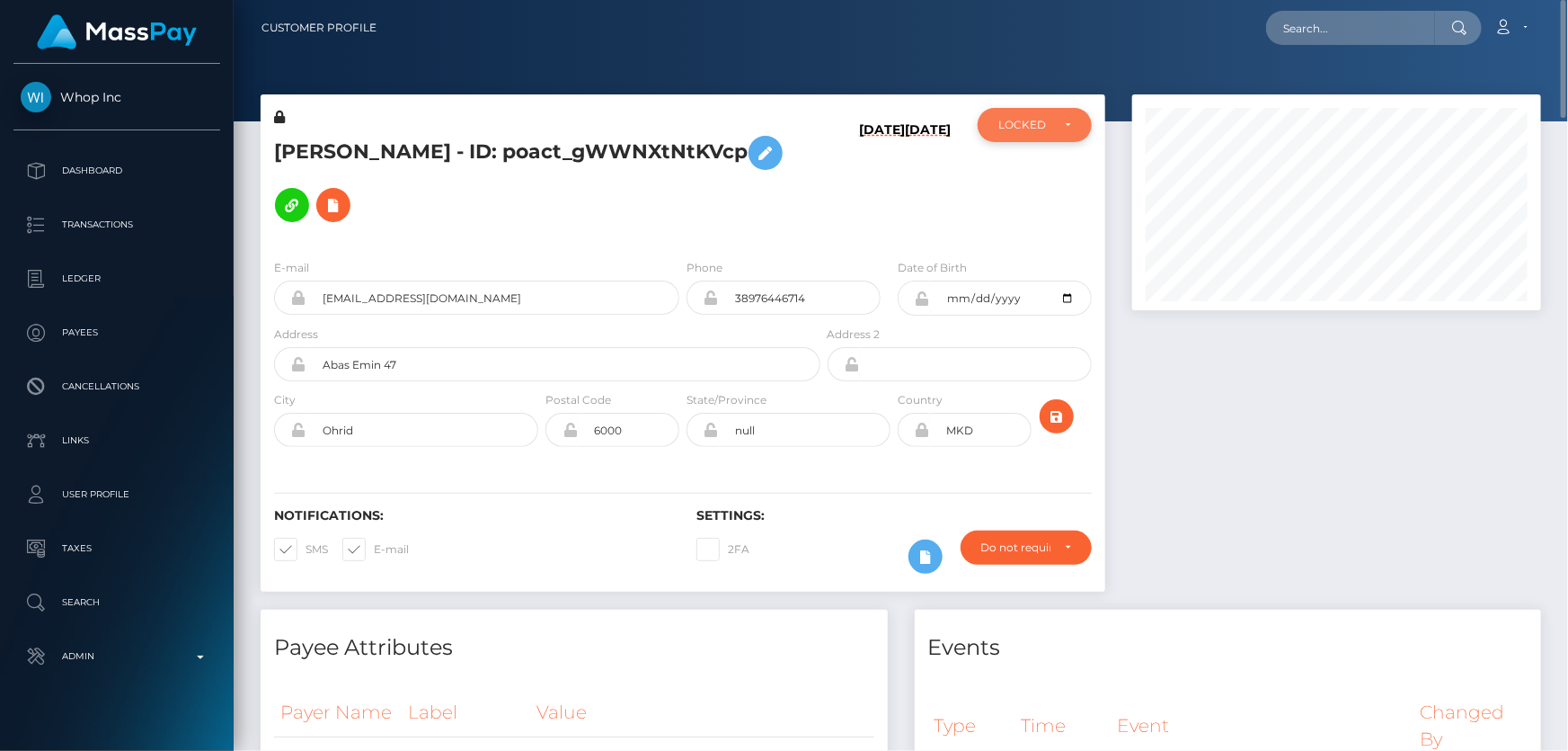
click at [1022, 131] on div "LOCKED" at bounding box center [1024, 125] width 52 height 15
click at [1034, 203] on span "DEACTIVE" at bounding box center [1027, 211] width 57 height 16
select select "DEACTIVE"
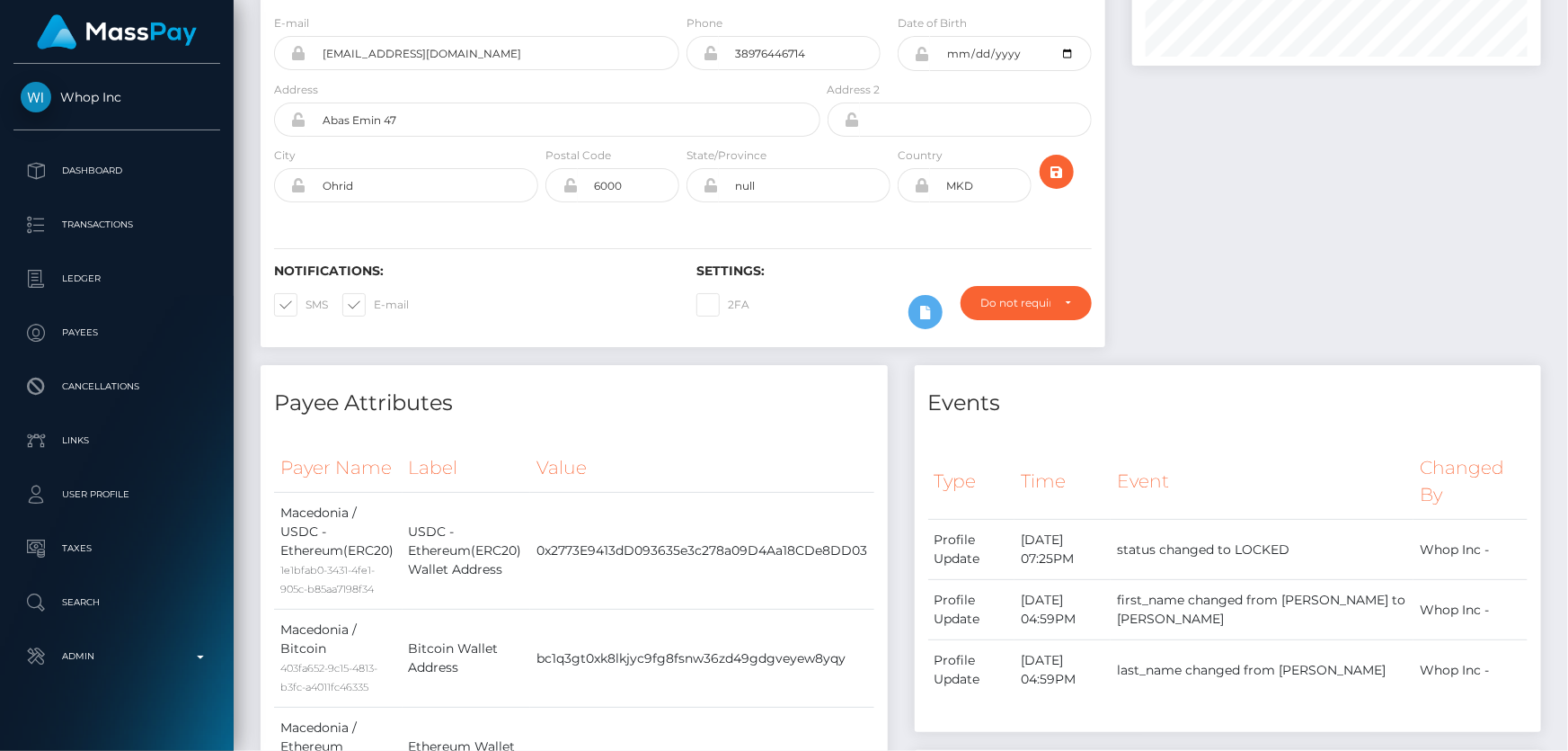
scroll to position [0, 0]
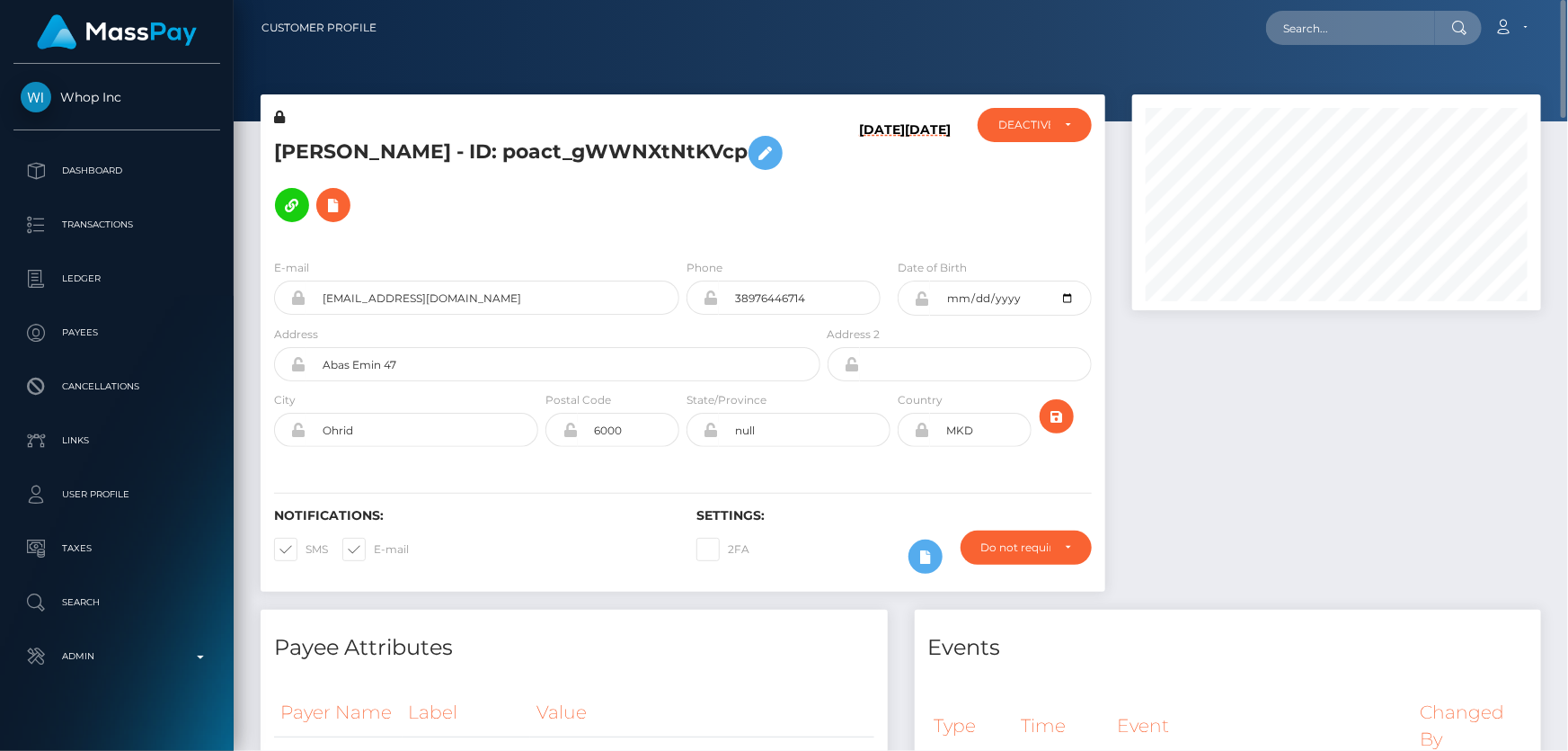
click at [480, 143] on h5 "[PERSON_NAME] - ID: poact_gWWNXtNtKVcp" at bounding box center [542, 179] width 537 height 105
copy h5 "[PERSON_NAME] - ID: poact_gWWNXtNtKVcp"
click at [1346, 576] on div at bounding box center [1337, 352] width 436 height 515
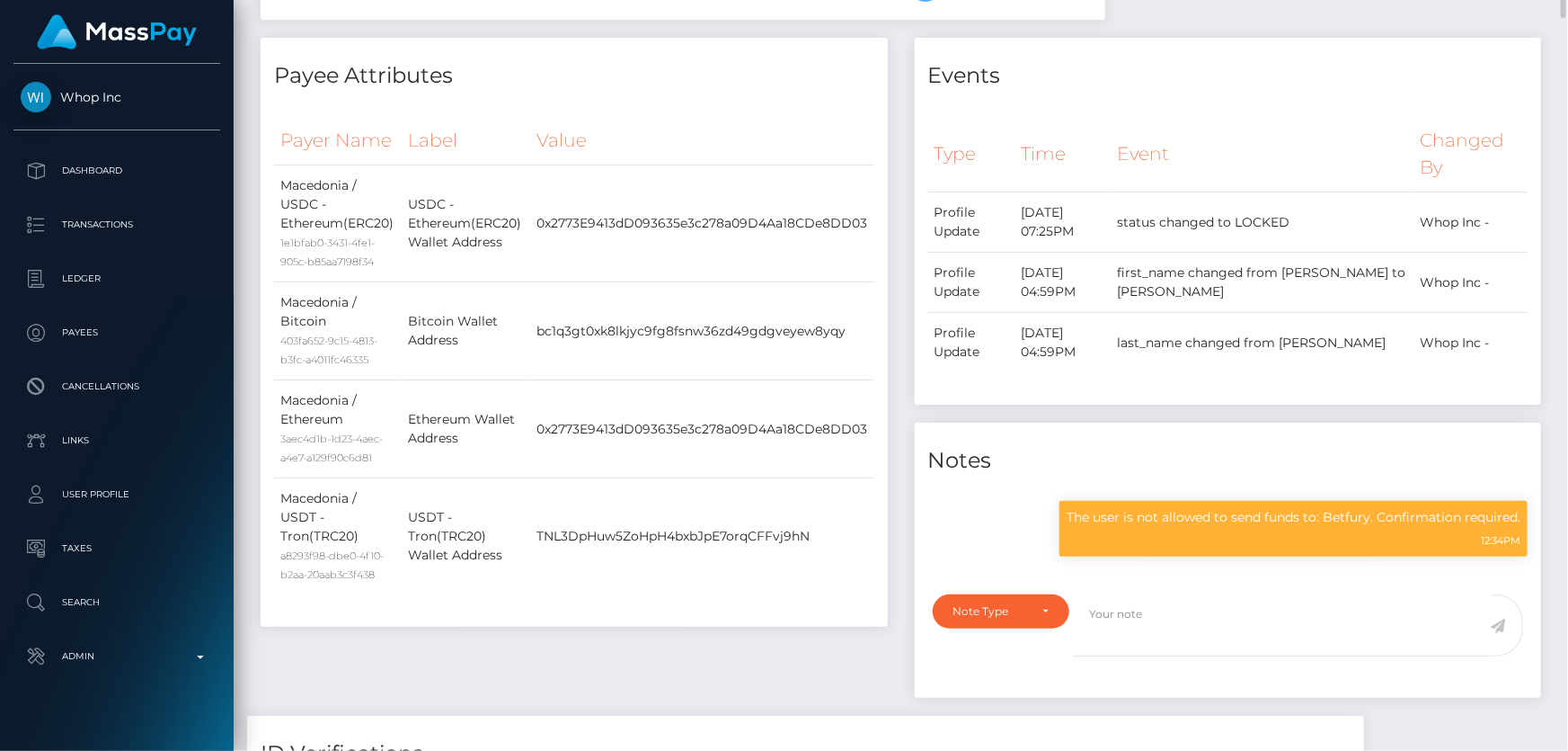
scroll to position [216, 408]
click at [1185, 509] on p "The user is not allowed to send funds to: Betfury. Confirmation required." at bounding box center [1293, 518] width 454 height 19
copy div "The user is not allowed to send funds to: Betfury. Confirmation required."
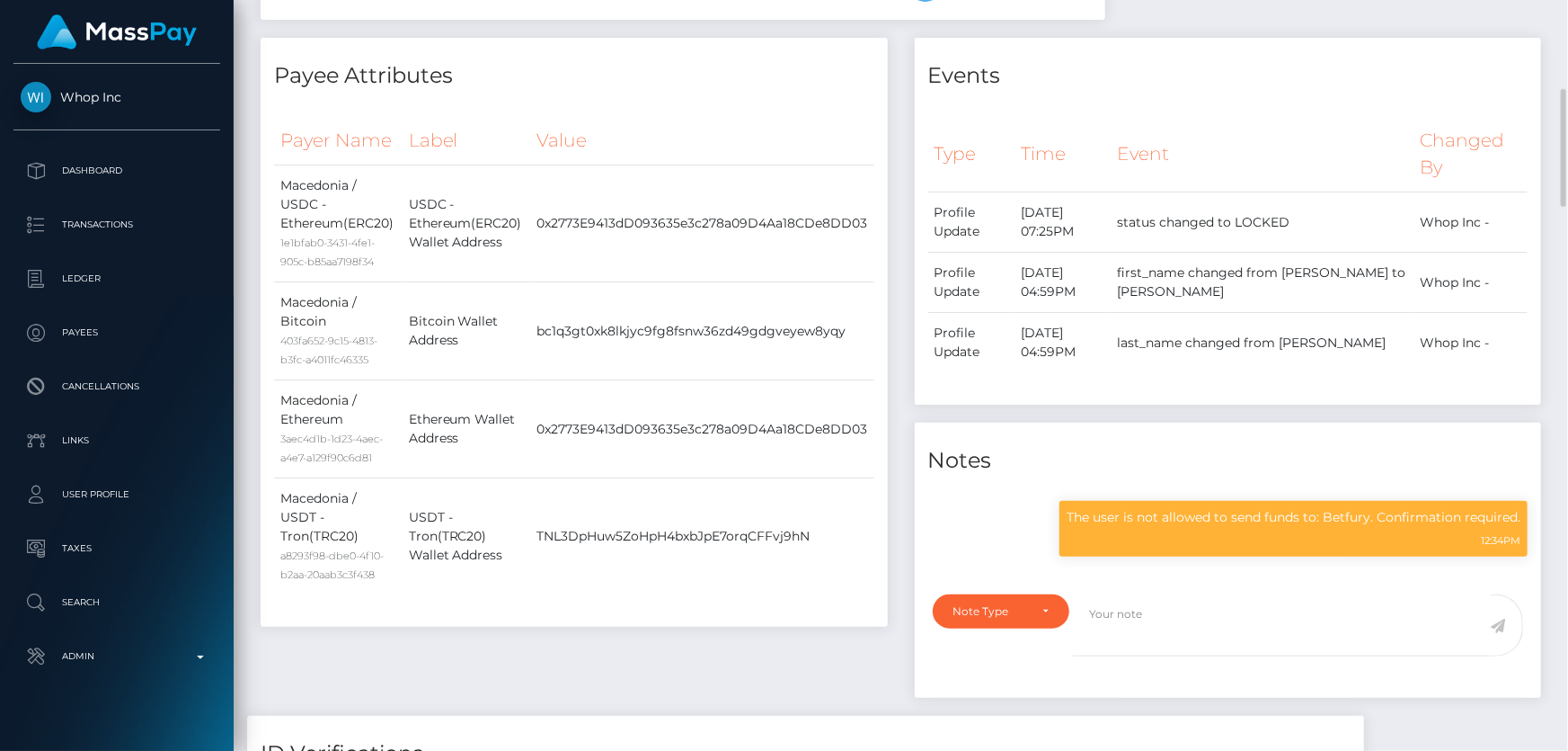
click at [576, 95] on div "Payee Attributes Payer Name Label Value Macedonia / USDC - Ethereum(ERC20) 1e1b…" at bounding box center [574, 332] width 627 height 588
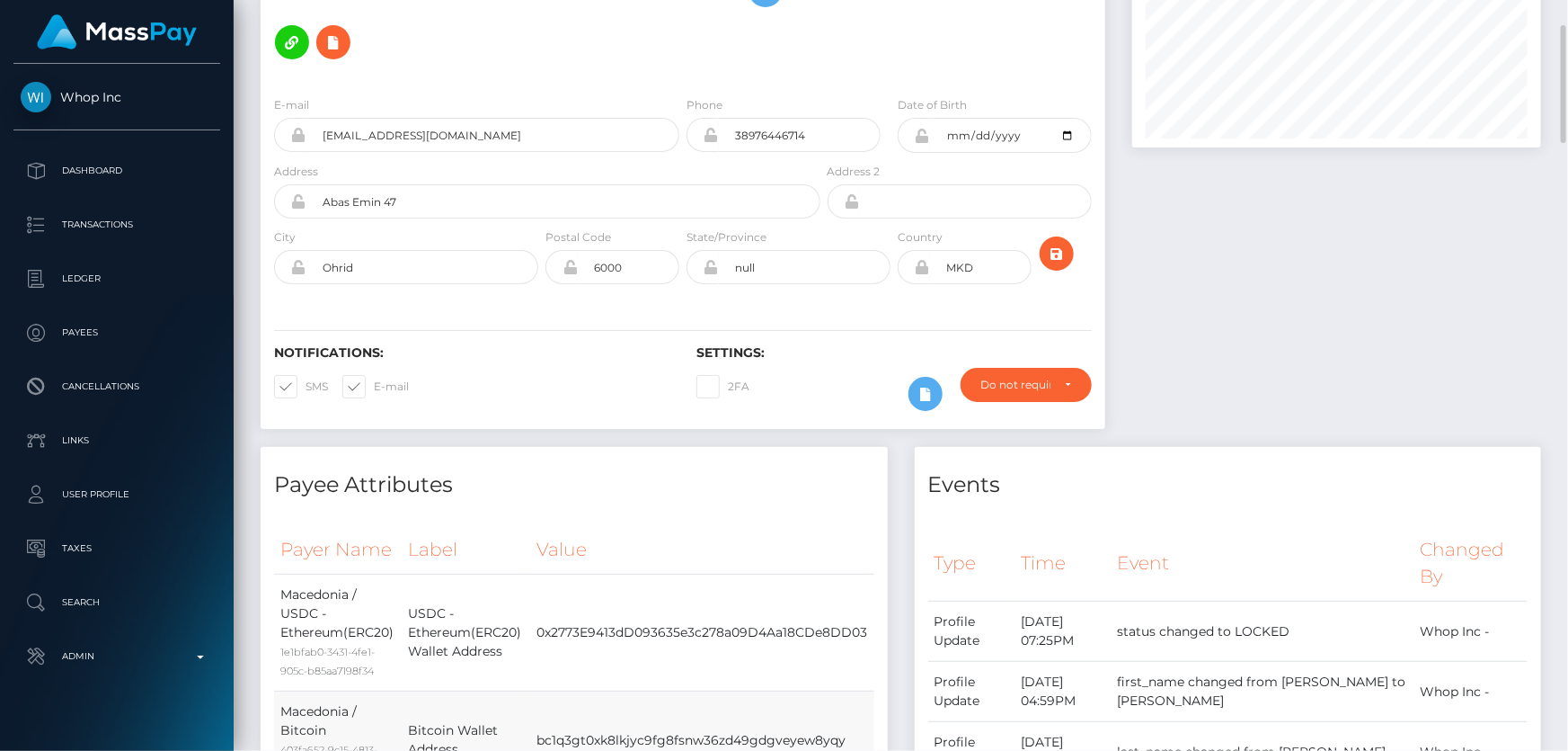
scroll to position [0, 0]
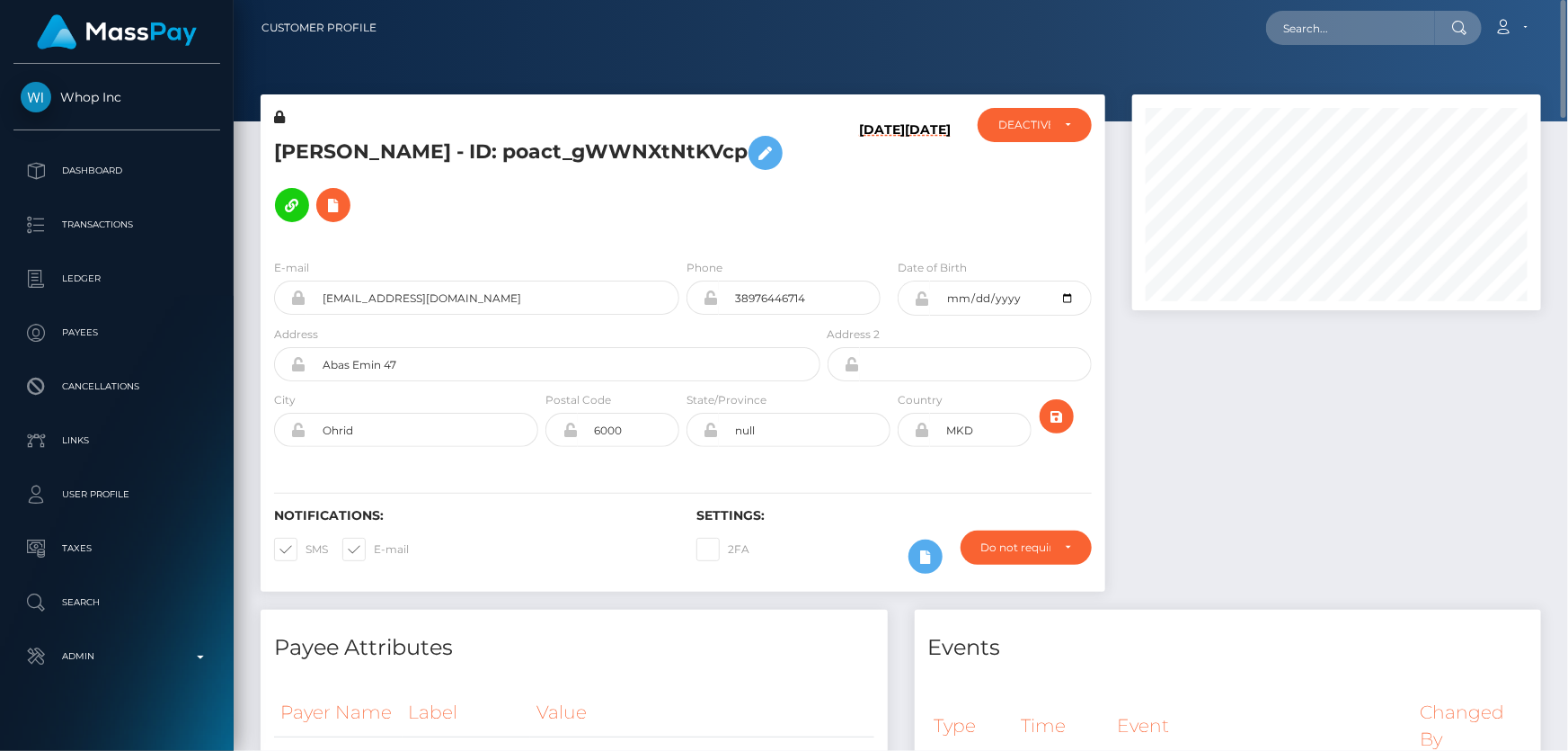
click at [727, 189] on h5 "JOVAN BOJKOVSKI - ID: poact_gWWNXtNtKVcp" at bounding box center [542, 179] width 537 height 105
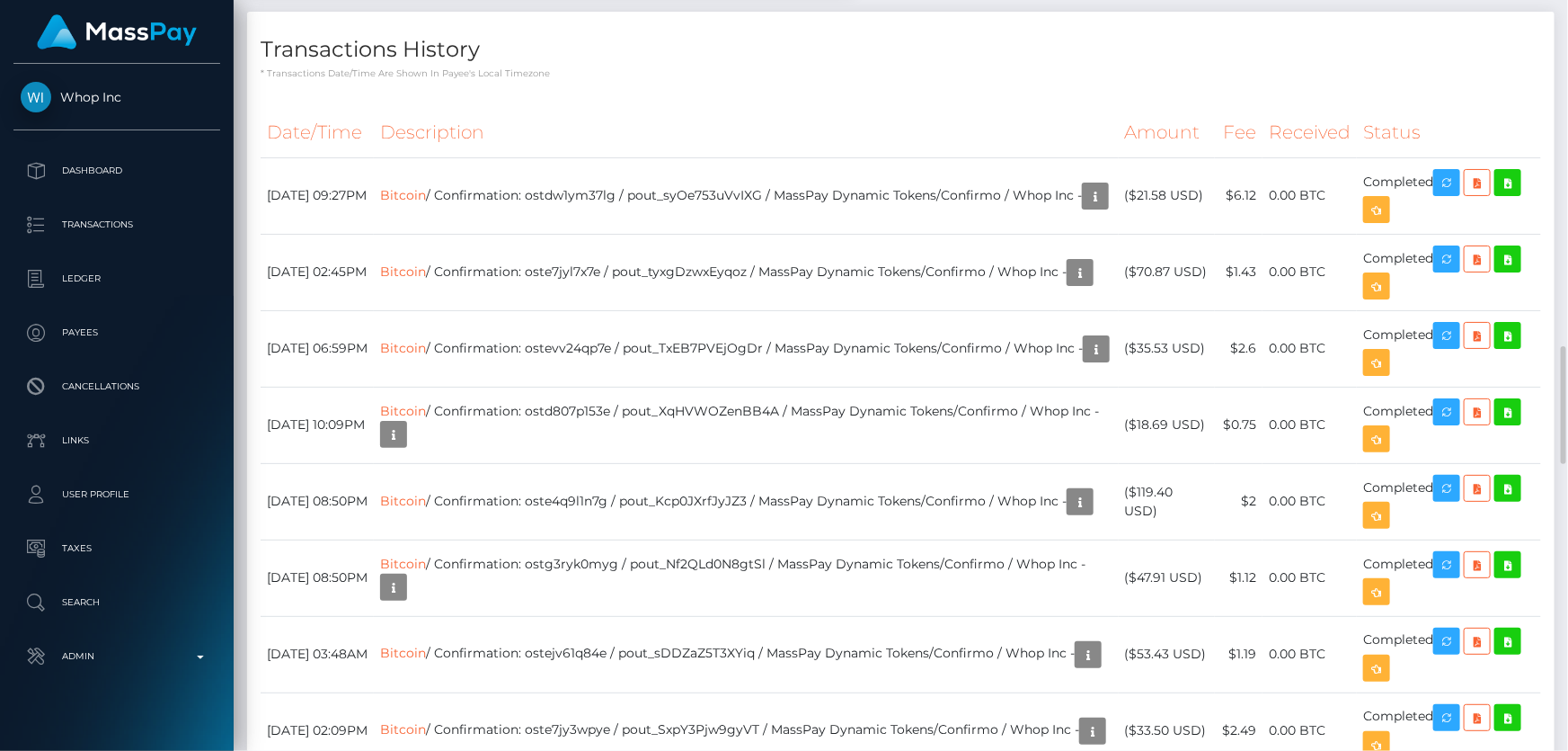
scroll to position [2451, 0]
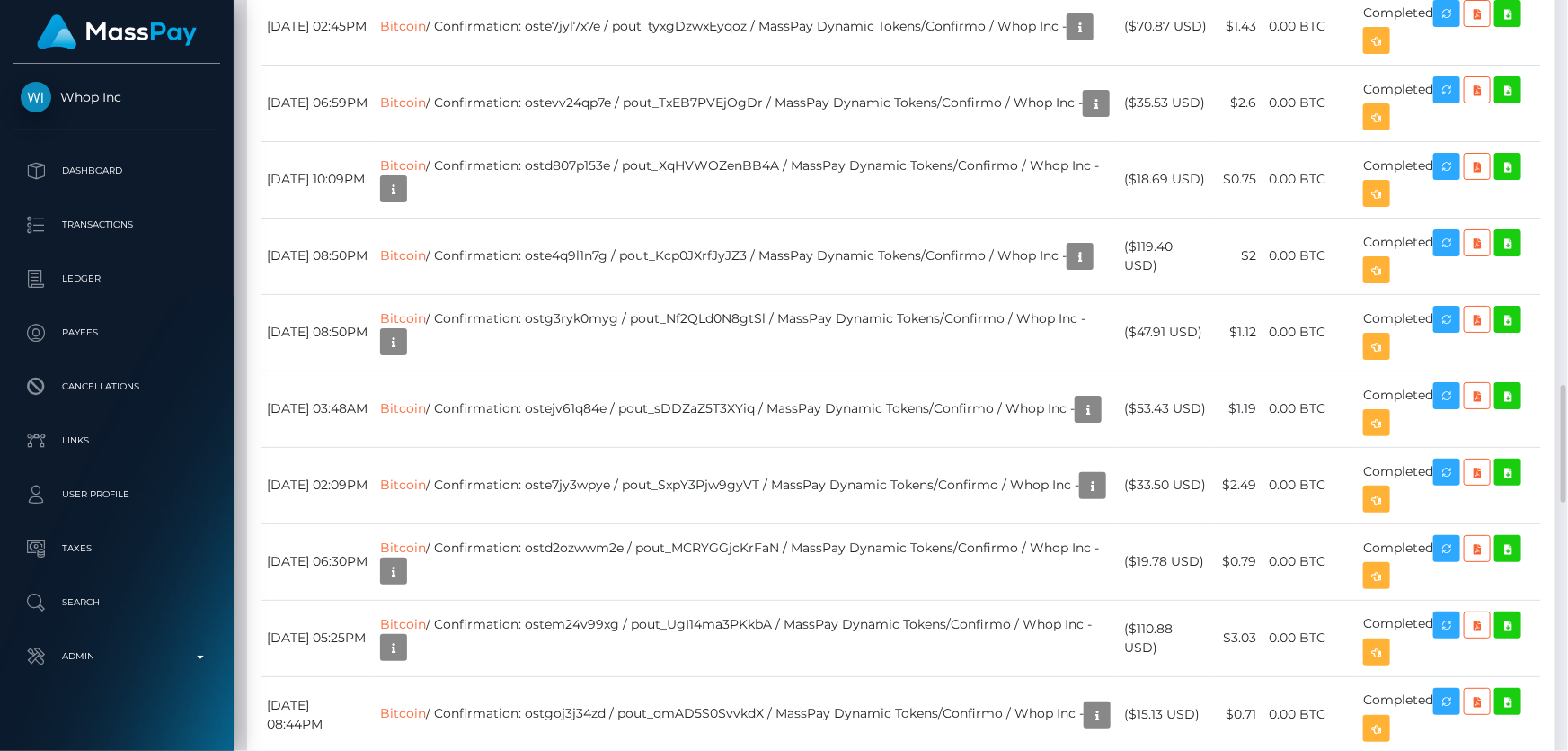
drag, startPoint x: 1205, startPoint y: 474, endPoint x: 1142, endPoint y: 469, distance: 63.2
copy td "$21.58 USD"
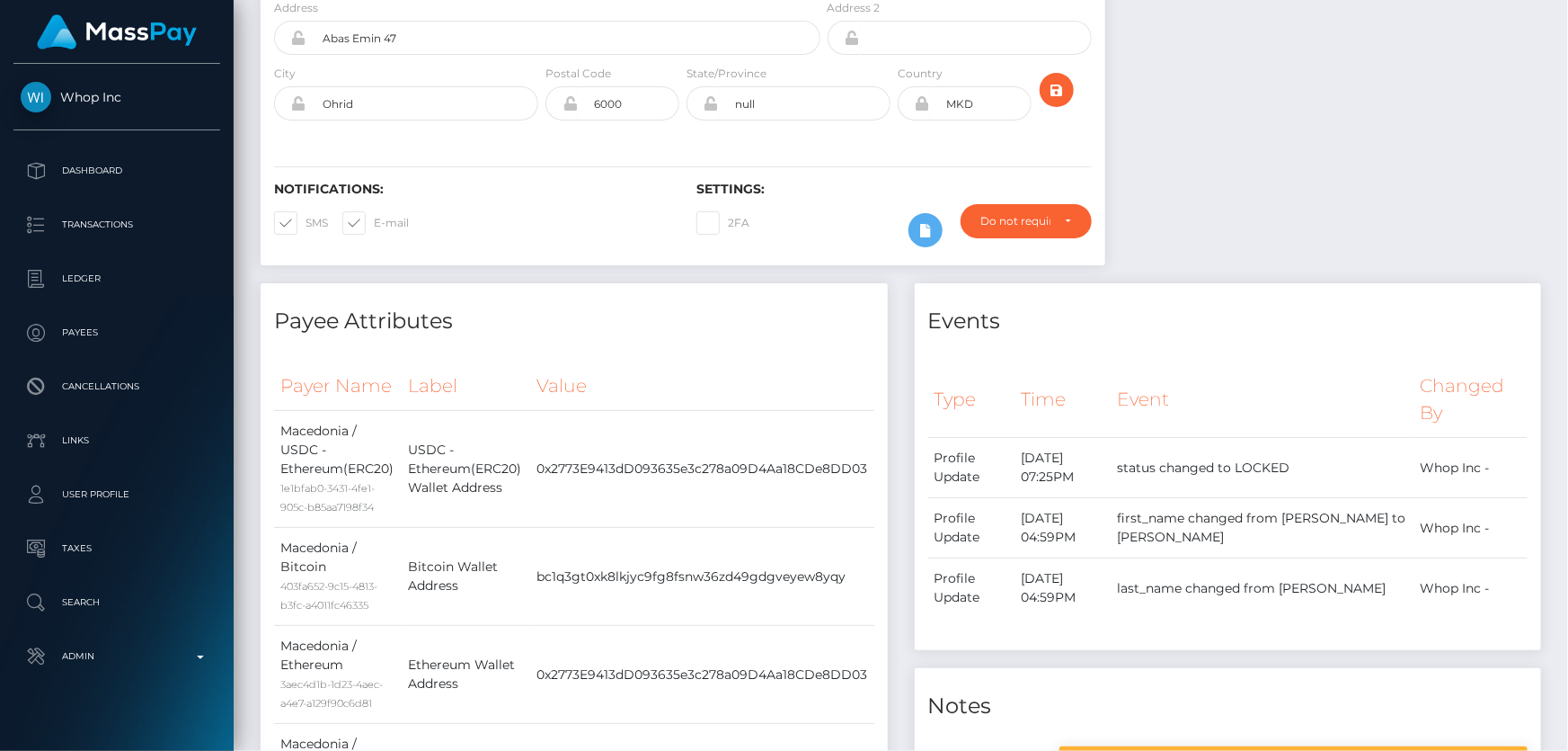
scroll to position [0, 0]
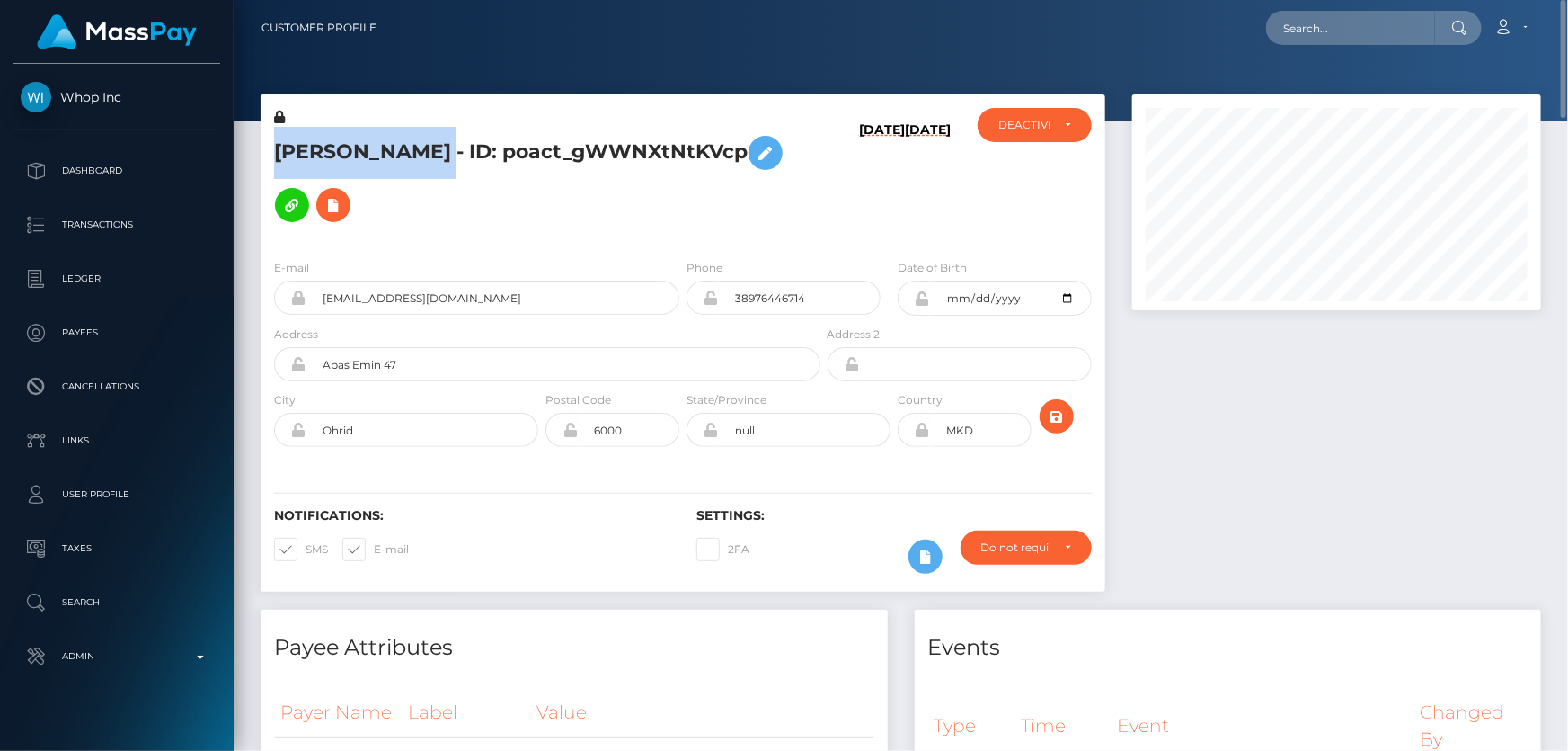
drag, startPoint x: 470, startPoint y: 153, endPoint x: 264, endPoint y: 146, distance: 206.1
click at [264, 146] on div "JOVAN BOJKOVSKI - ID: poact_gWWNXtNtKVcp" at bounding box center [542, 175] width 563 height 136
copy h5 "JOVAN BOJKOVSKI"
drag, startPoint x: 458, startPoint y: 295, endPoint x: 315, endPoint y: 298, distance: 143.0
click at [315, 298] on input "yeetclips47@gmail.com" at bounding box center [493, 297] width 373 height 34
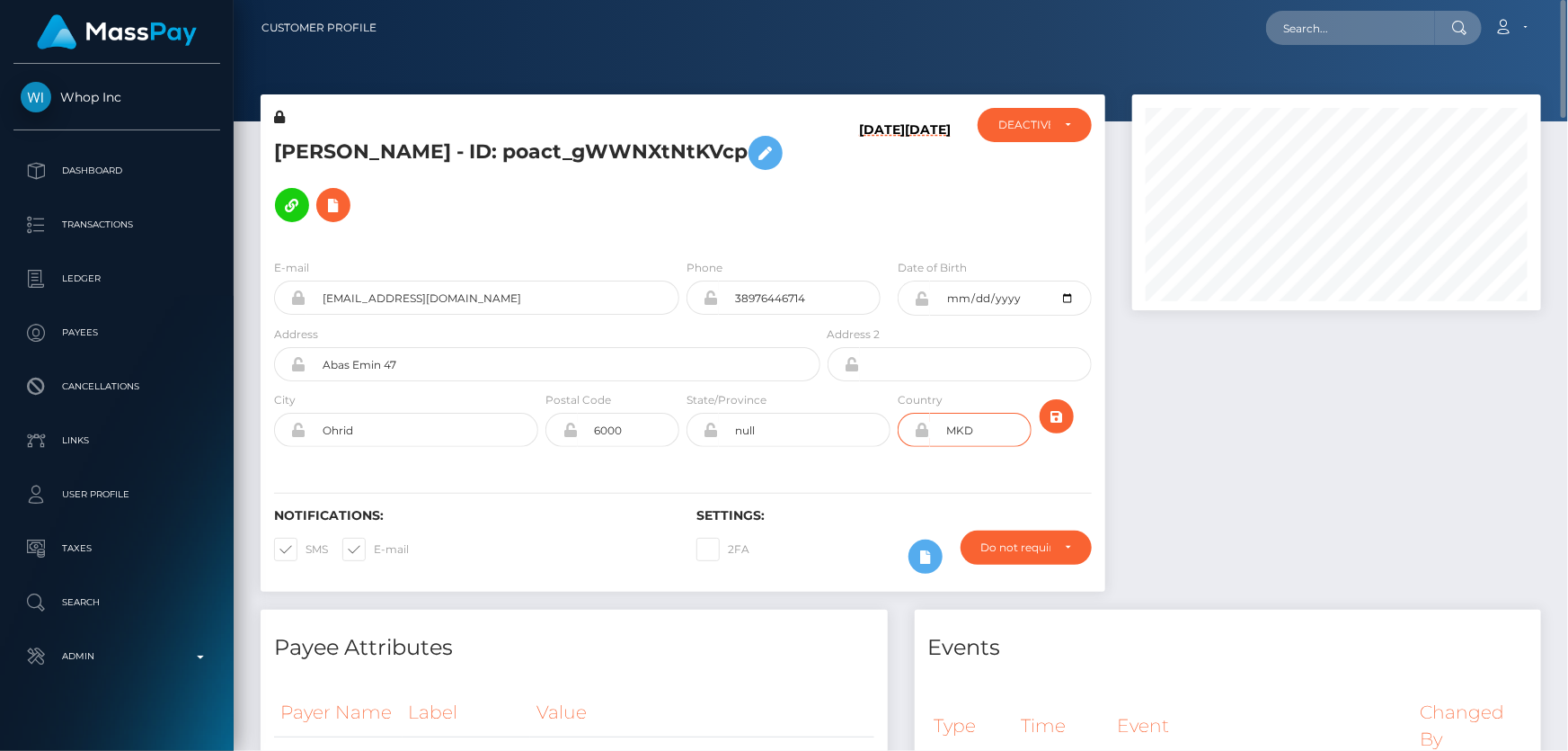
click at [930, 424] on input "MKD" at bounding box center [980, 429] width 102 height 34
click at [576, 195] on h5 "JOVAN BOJKOVSKI - ID: poact_gWWNXtNtKVcp" at bounding box center [542, 179] width 537 height 105
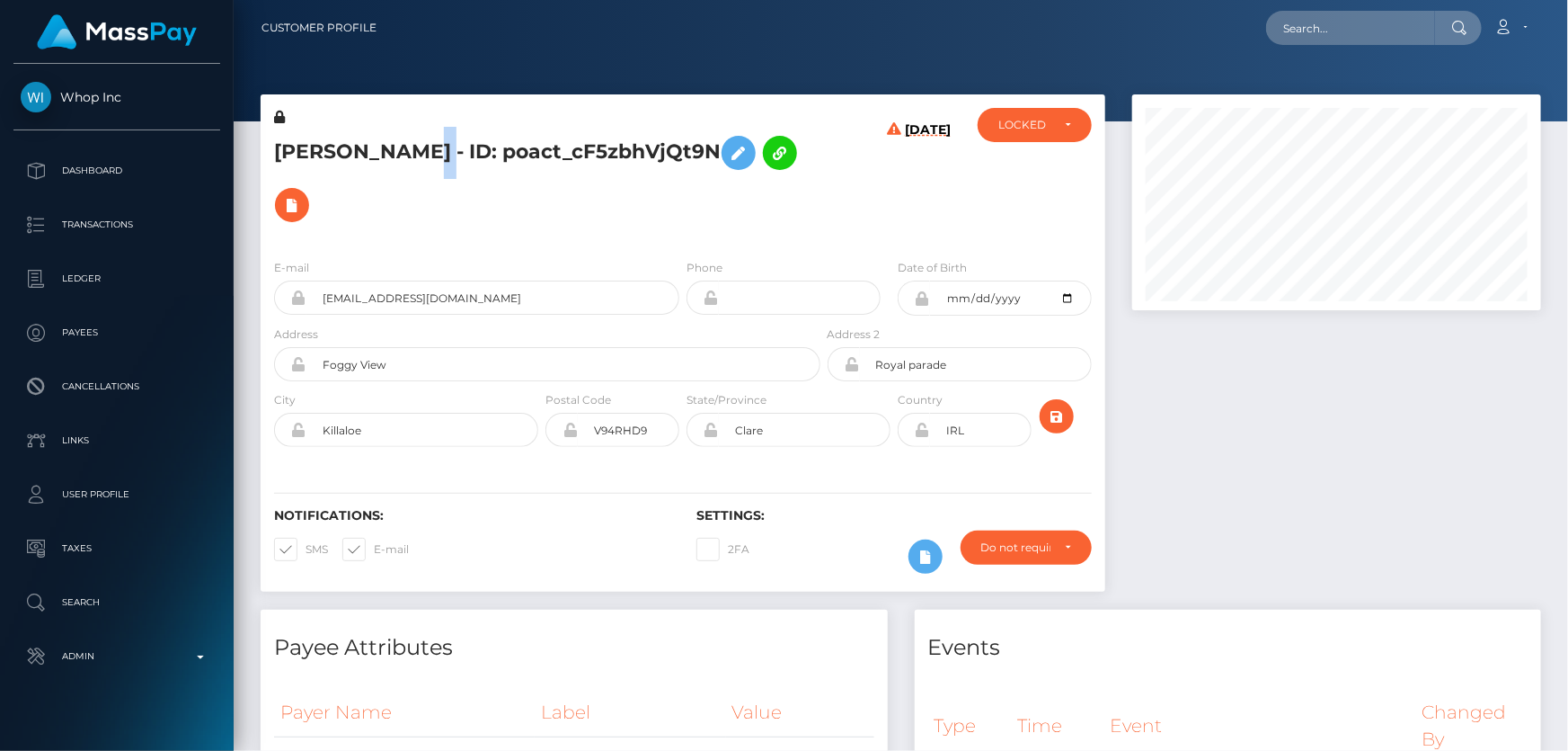
scroll to position [216, 408]
drag, startPoint x: 508, startPoint y: 144, endPoint x: 264, endPoint y: 126, distance: 244.7
click at [264, 126] on div "[PERSON_NAME] - ID: poact_cF5zbhVjQt9N" at bounding box center [542, 175] width 563 height 136
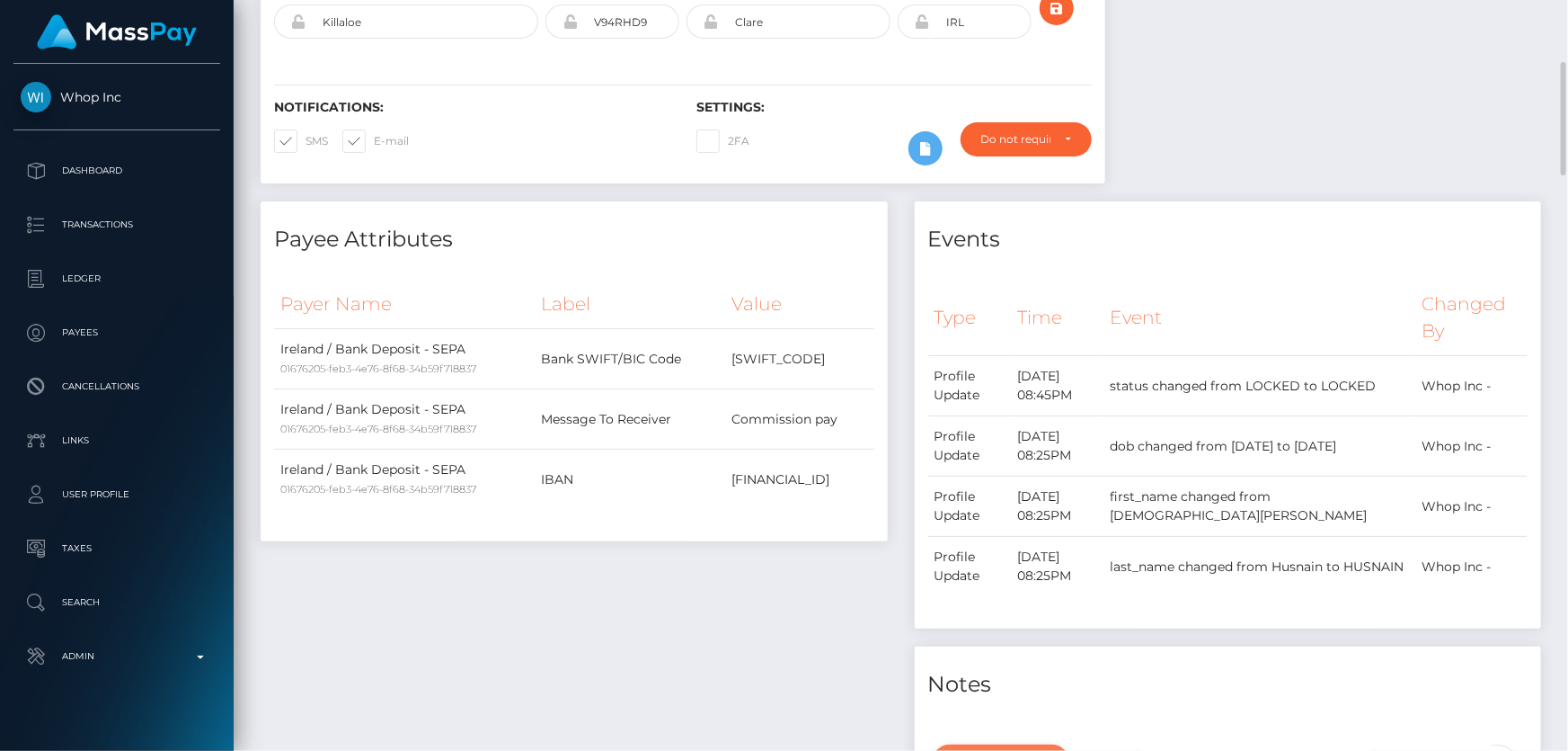
scroll to position [653, 0]
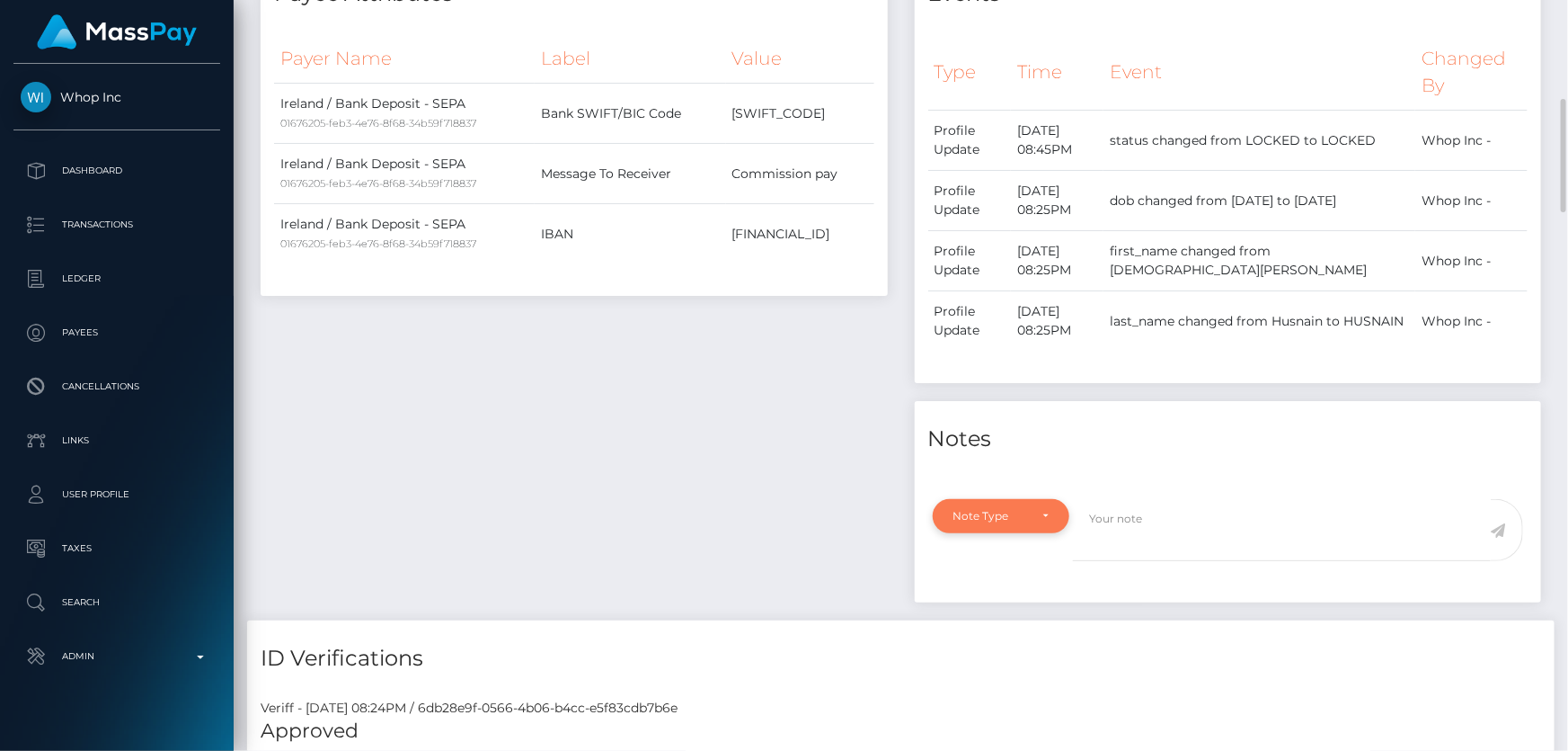
click at [1018, 509] on div "Note Type" at bounding box center [991, 516] width 75 height 15
drag, startPoint x: 1020, startPoint y: 611, endPoint x: 1124, endPoint y: 538, distance: 127.1
click at [1021, 632] on span "Clear Compliance" at bounding box center [1002, 640] width 96 height 16
select select "CLEAR_COMPLIANCE"
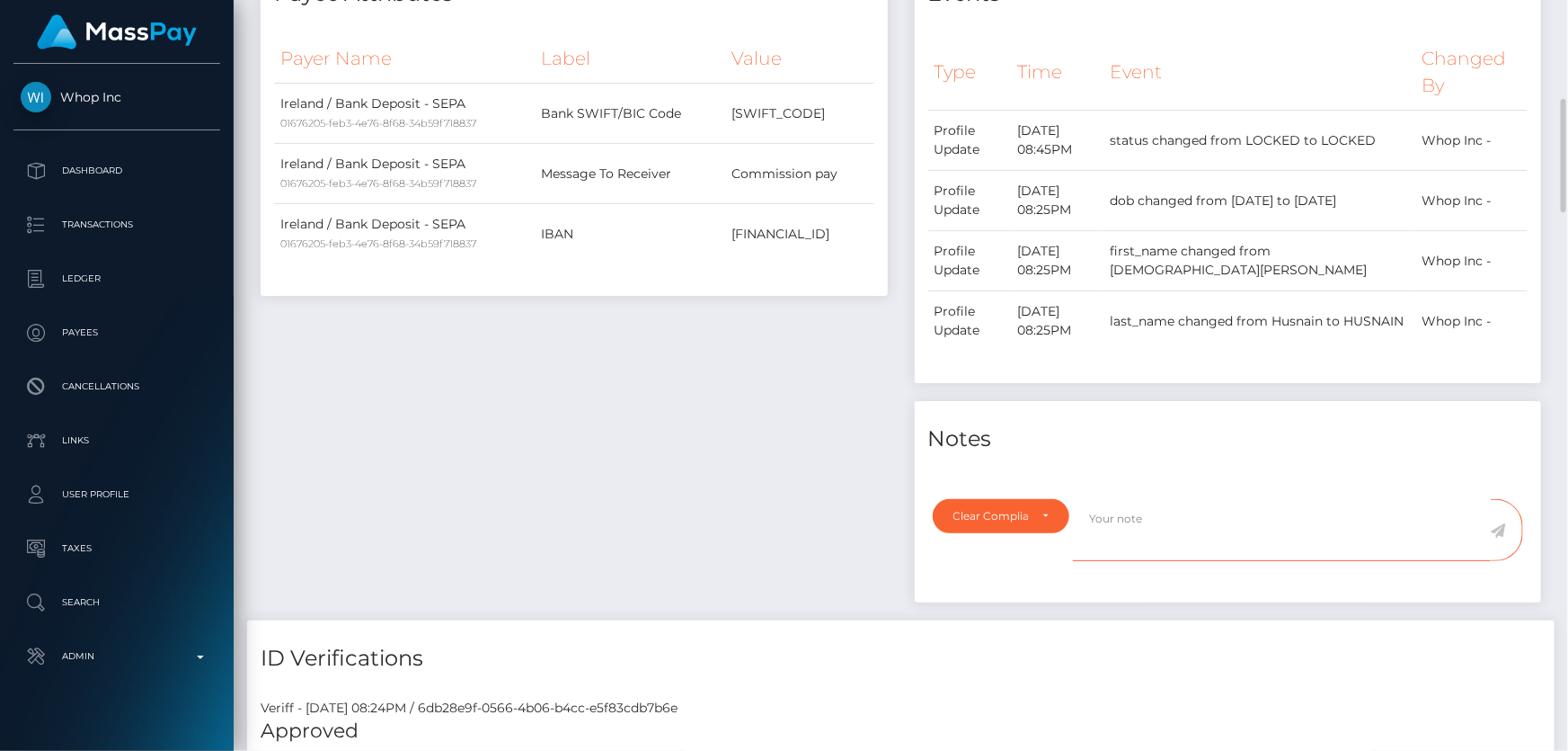
paste textarea "The hit refers to a person with multiple names."
type textarea "The hit refers to a person with multiple names. Flag cleared."
click at [1500, 524] on icon at bounding box center [1498, 530] width 15 height 15
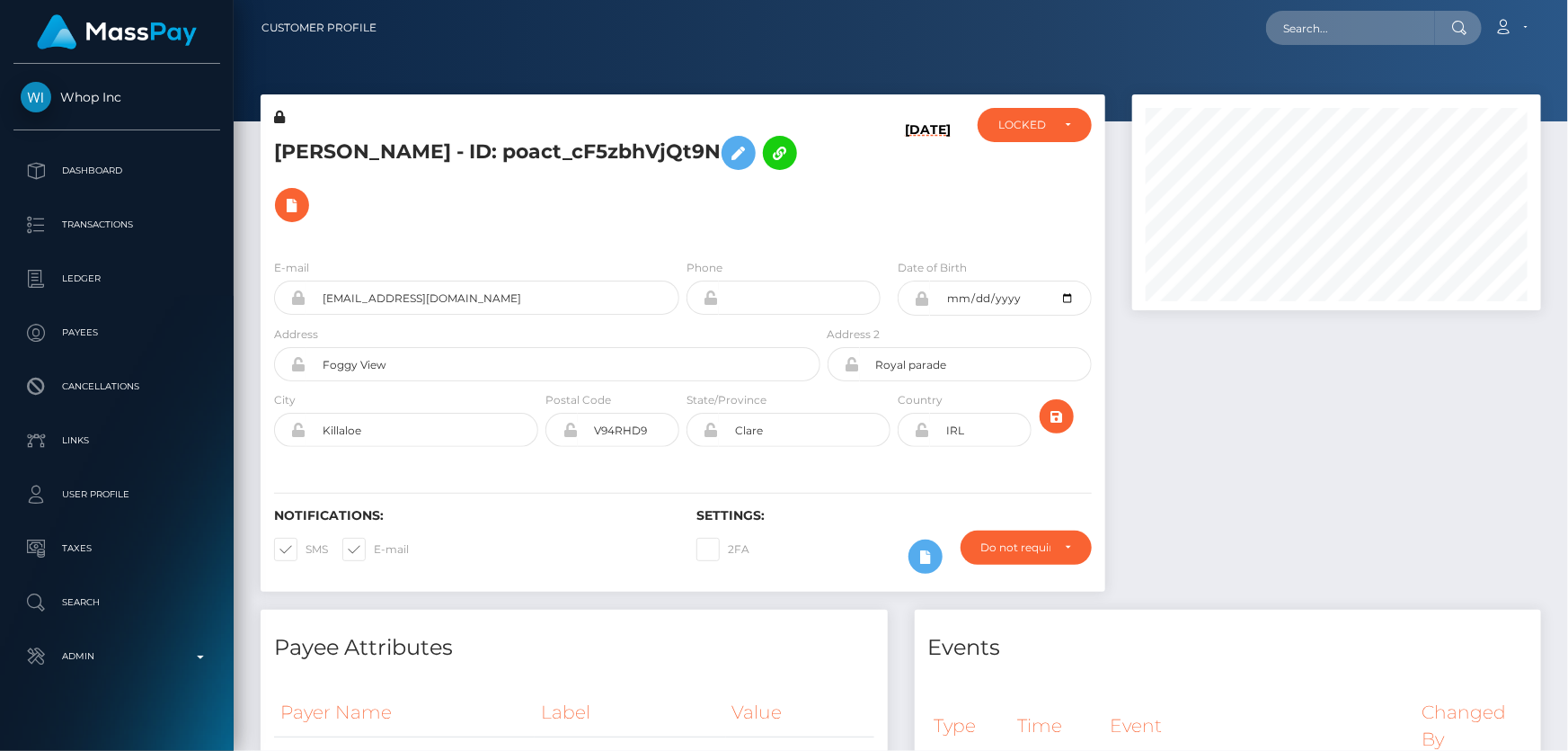
scroll to position [216, 408]
click at [1025, 122] on div "LOCKED" at bounding box center [1024, 125] width 52 height 15
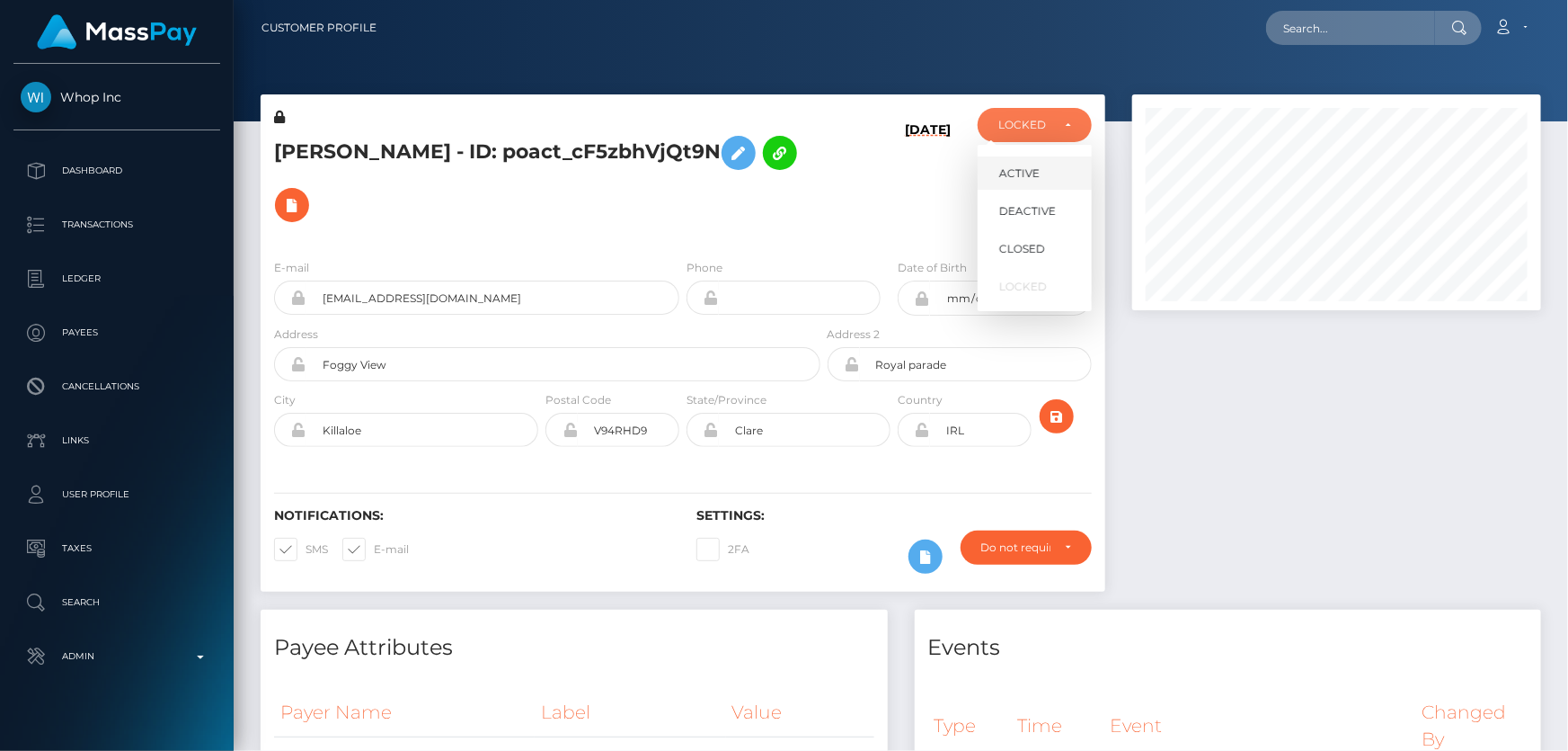
click at [1037, 176] on span "ACTIVE" at bounding box center [1020, 173] width 41 height 16
select select "ACTIVE"
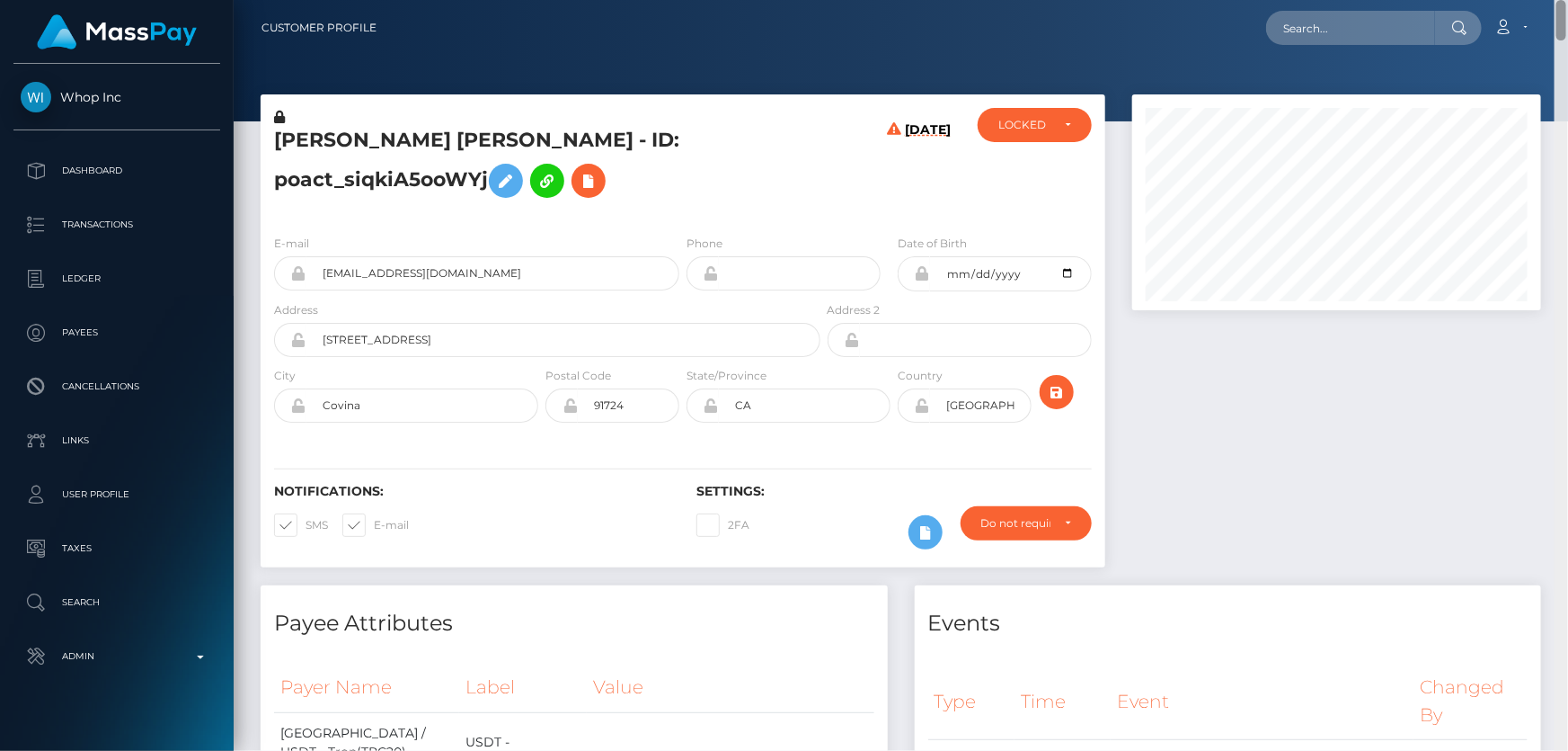
drag, startPoint x: 1559, startPoint y: 389, endPoint x: 1567, endPoint y: -15, distance: 404.1
click at [1567, 0] on html "Whop Inc Dashboard Transactions Ledger Payees Cancellations Links" at bounding box center [784, 376] width 1568 height 751
click at [510, 200] on h5 "[PERSON_NAME] [PERSON_NAME] - ID: poact_siqkiA5ooWYj" at bounding box center [542, 166] width 537 height 80
click at [526, 139] on h5 "[PERSON_NAME] [PERSON_NAME] - ID: poact_siqkiA5ooWYj" at bounding box center [542, 166] width 537 height 80
drag, startPoint x: 520, startPoint y: 142, endPoint x: 267, endPoint y: 138, distance: 253.0
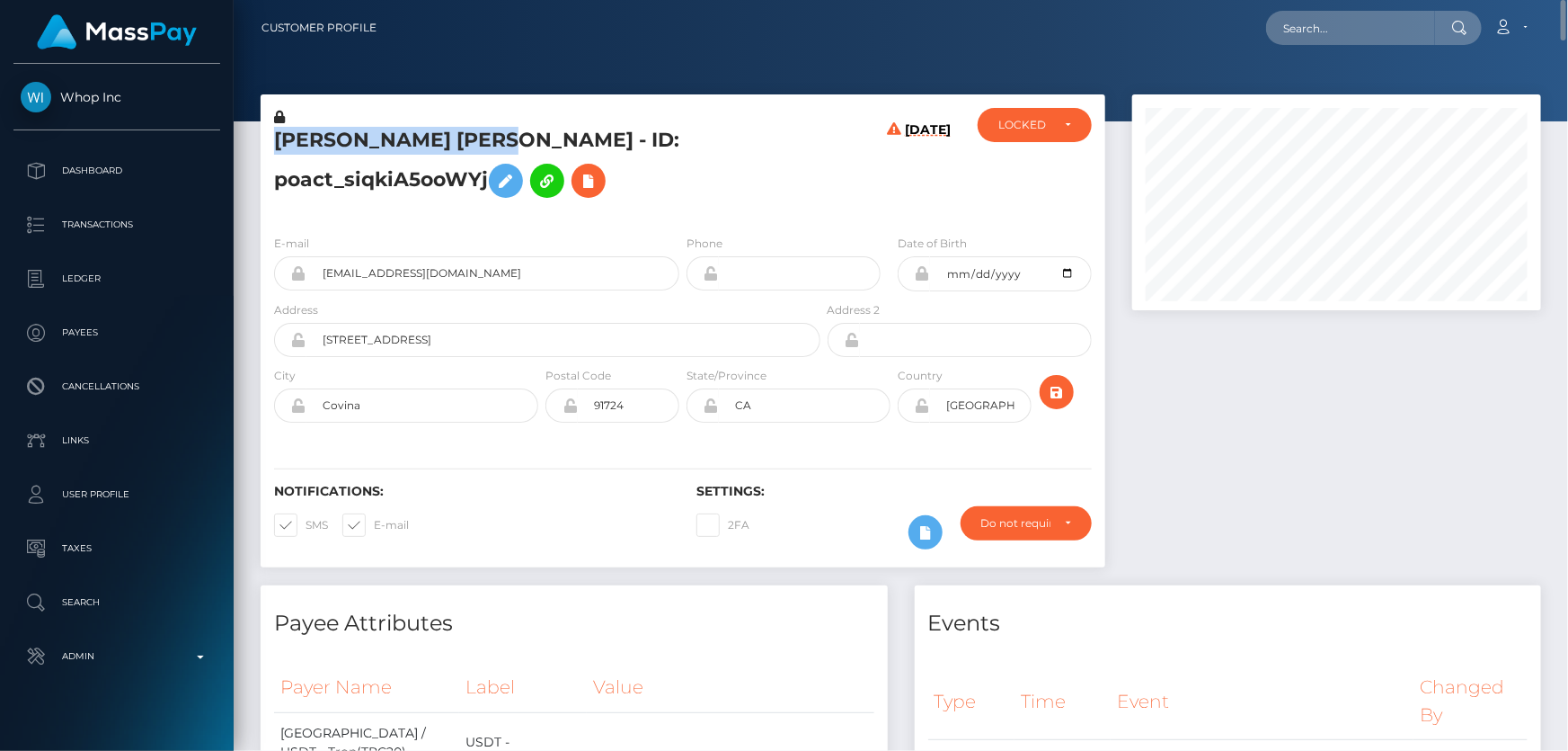
click at [260, 138] on div "[PERSON_NAME] [PERSON_NAME] - ID: poact_siqkiA5ooWYj" at bounding box center [542, 164] width 563 height 112
copy h5 "ABDUL MAJID Donahue"
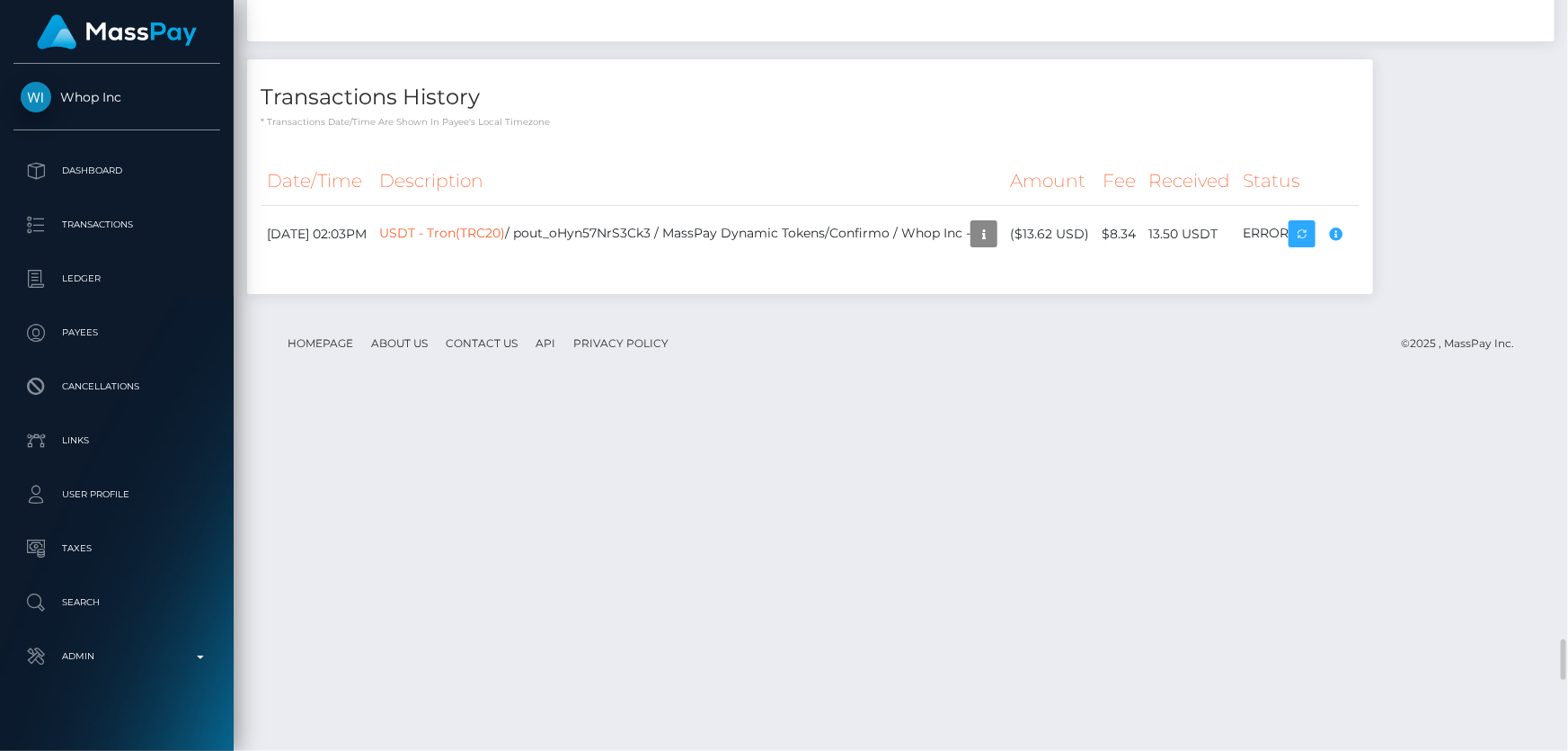
scroll to position [7355, 0]
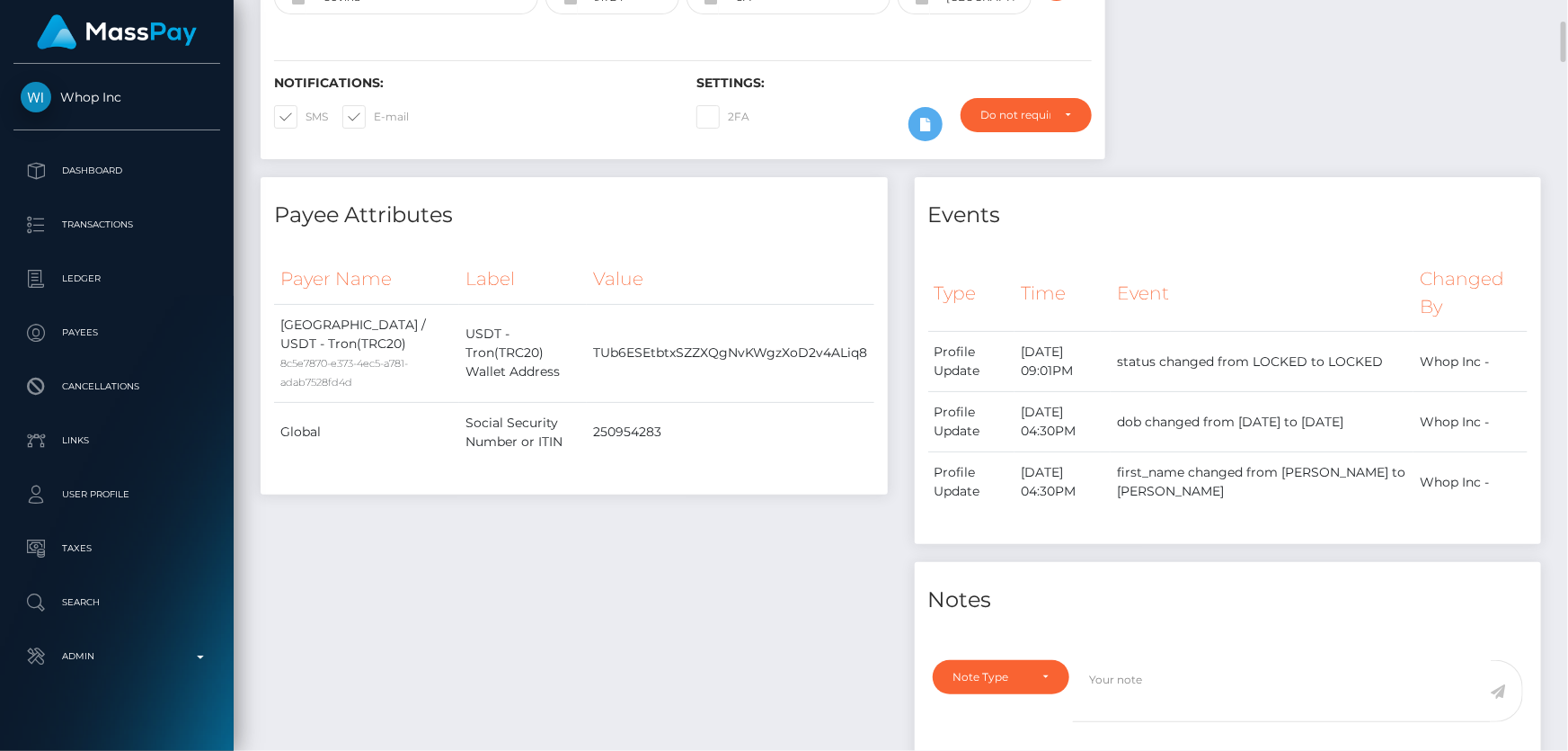
scroll to position [817, 0]
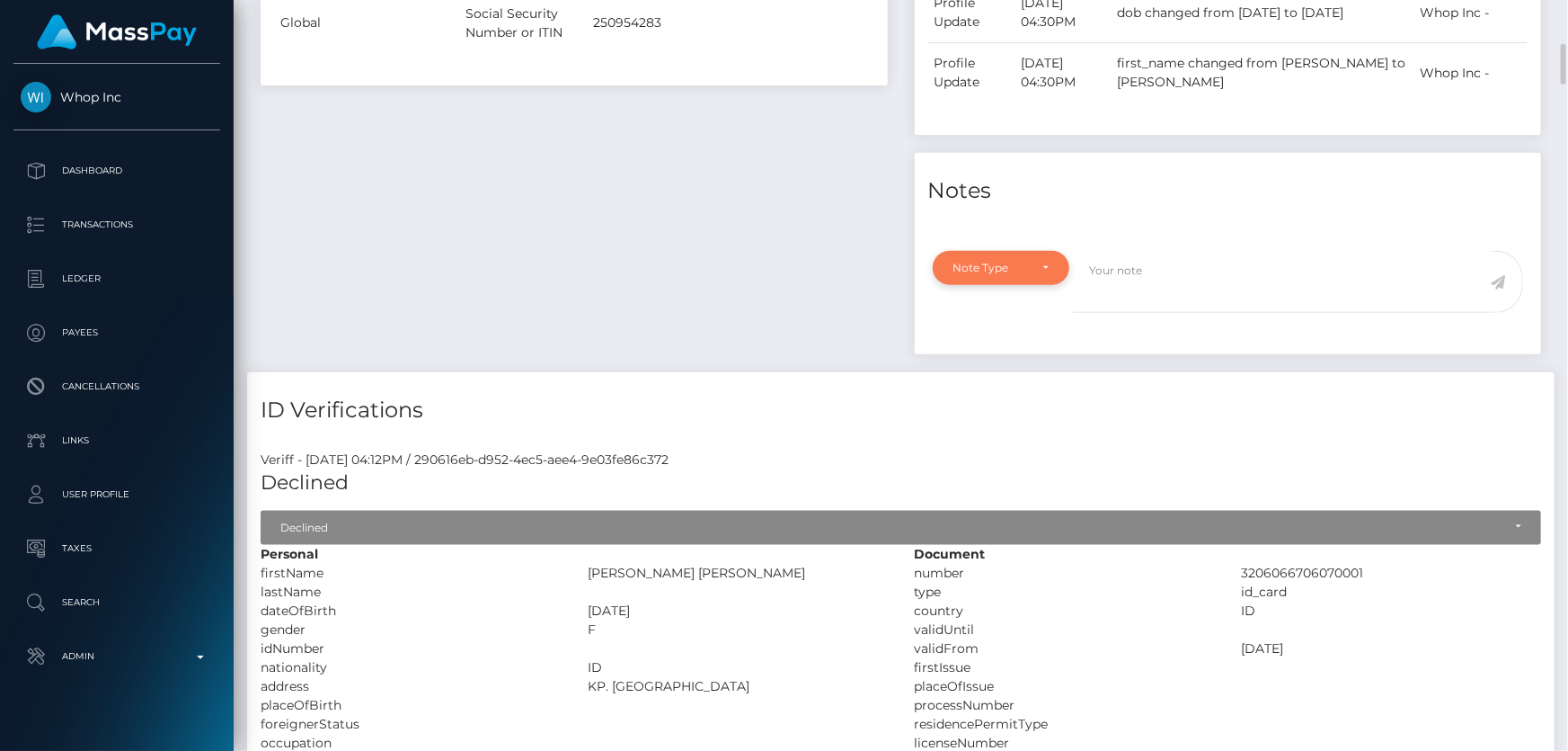
click at [992, 270] on div "Note Type" at bounding box center [991, 267] width 75 height 15
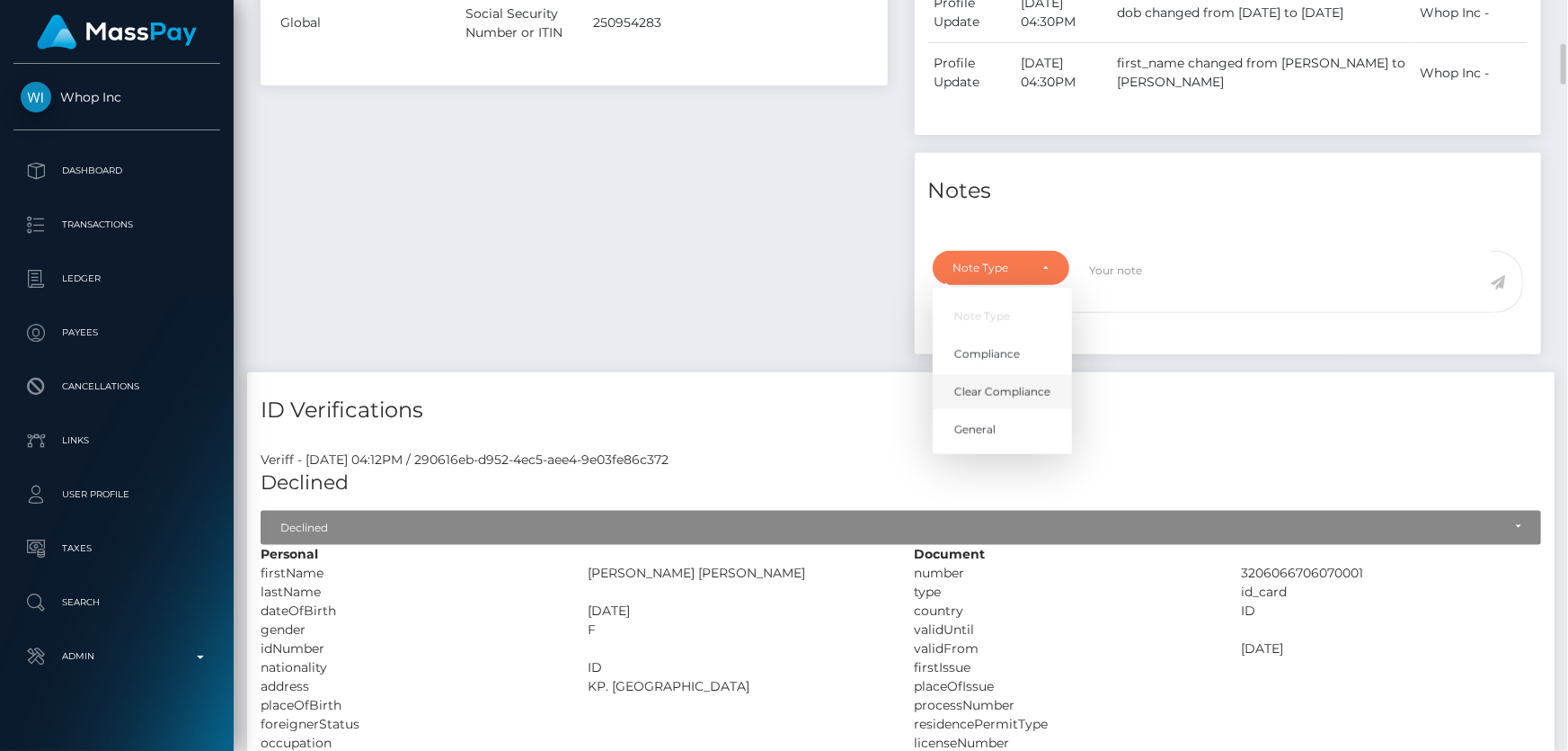
drag, startPoint x: 989, startPoint y: 392, endPoint x: 1160, endPoint y: 315, distance: 187.5
click at [989, 391] on span "Clear Compliance" at bounding box center [1002, 392] width 96 height 16
select select "CLEAR_COMPLIANCE"
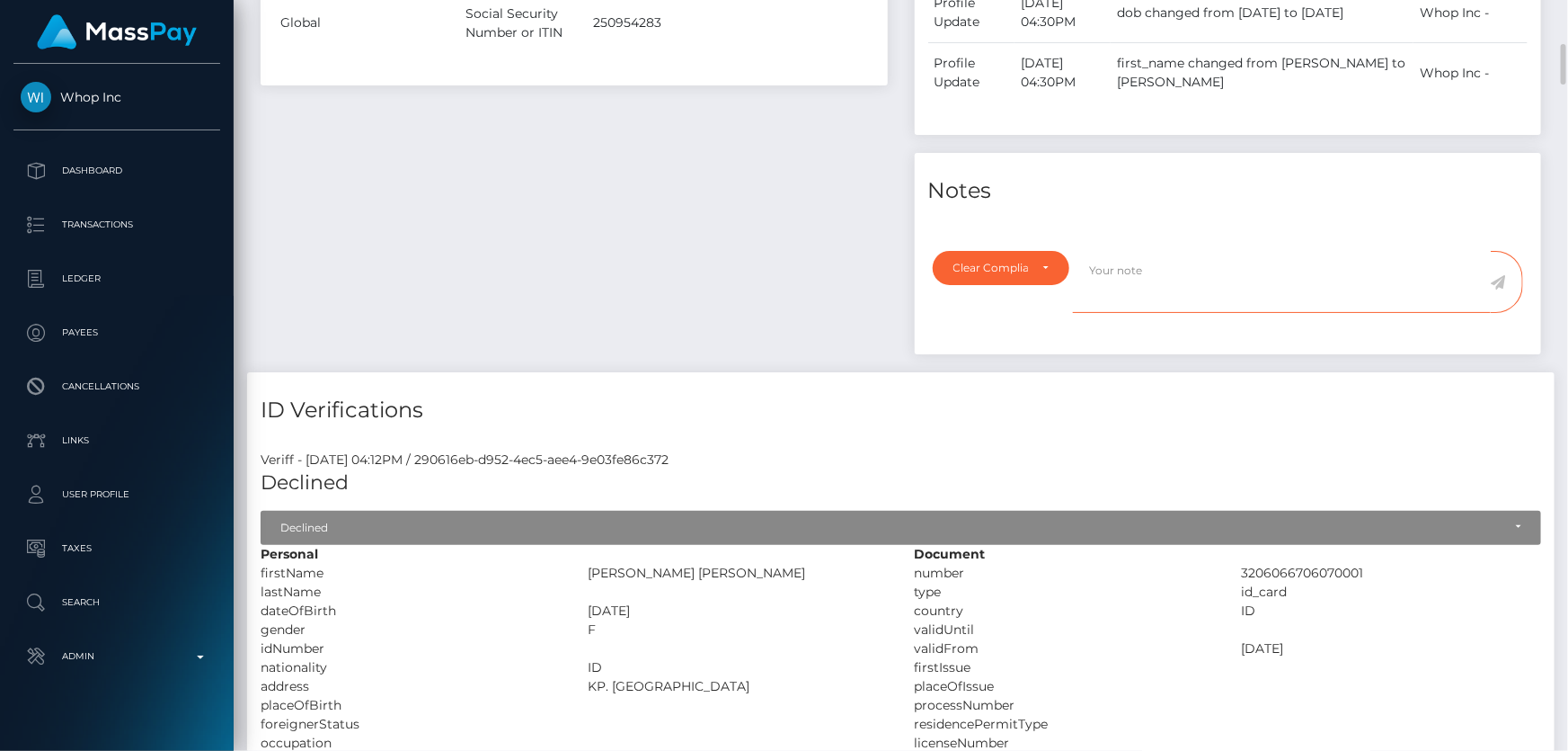
paste textarea "The hits refer to persons with a different nationality ( Pakistan )."
type textarea "The hits refer to persons with a different nationality ( [DEMOGRAPHIC_DATA] ). …"
click at [1498, 276] on icon at bounding box center [1498, 282] width 15 height 15
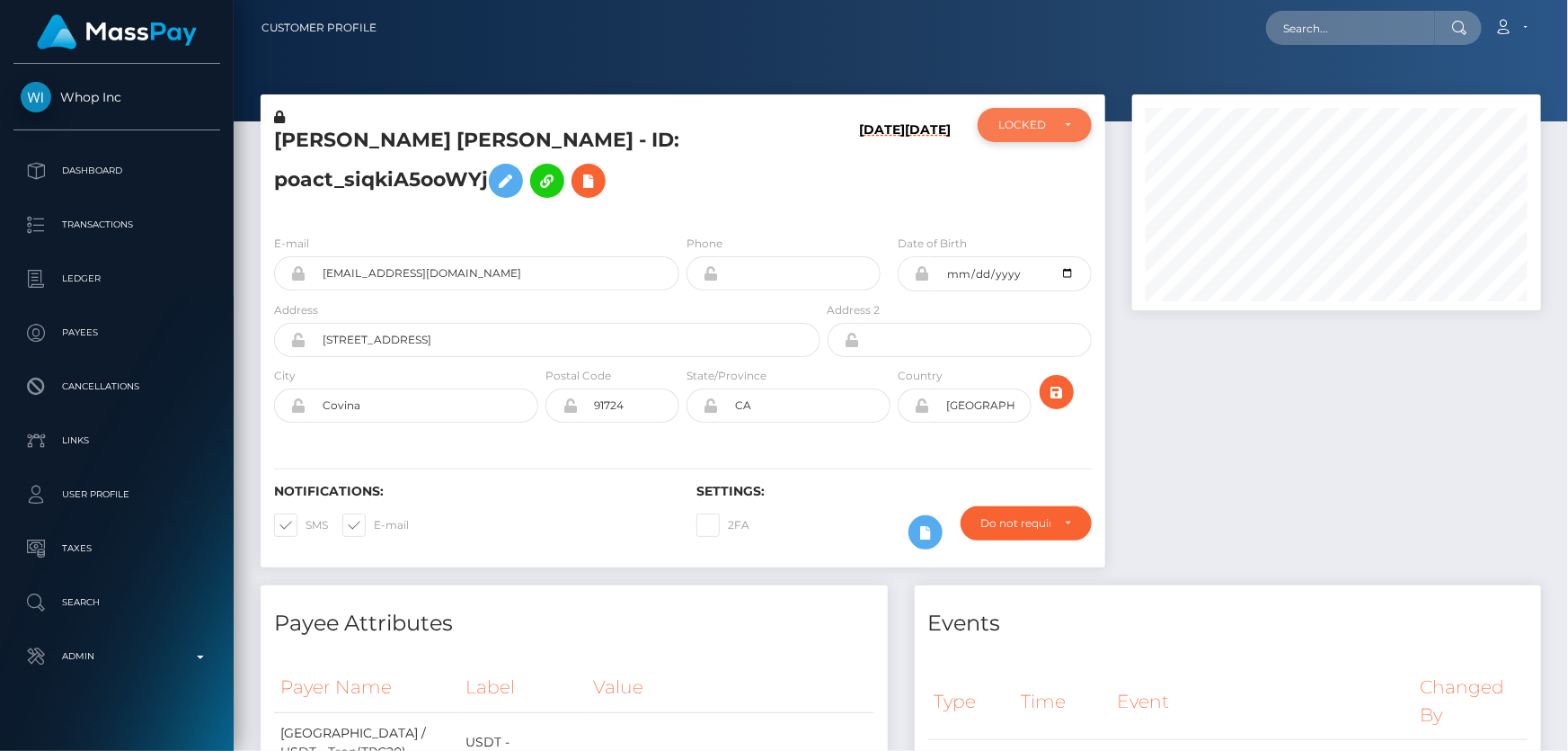
scroll to position [898815, 898177]
click at [1045, 123] on div "LOCKED" at bounding box center [1024, 125] width 52 height 15
click at [1029, 173] on span "ACTIVE" at bounding box center [1020, 173] width 41 height 16
select select "ACTIVE"
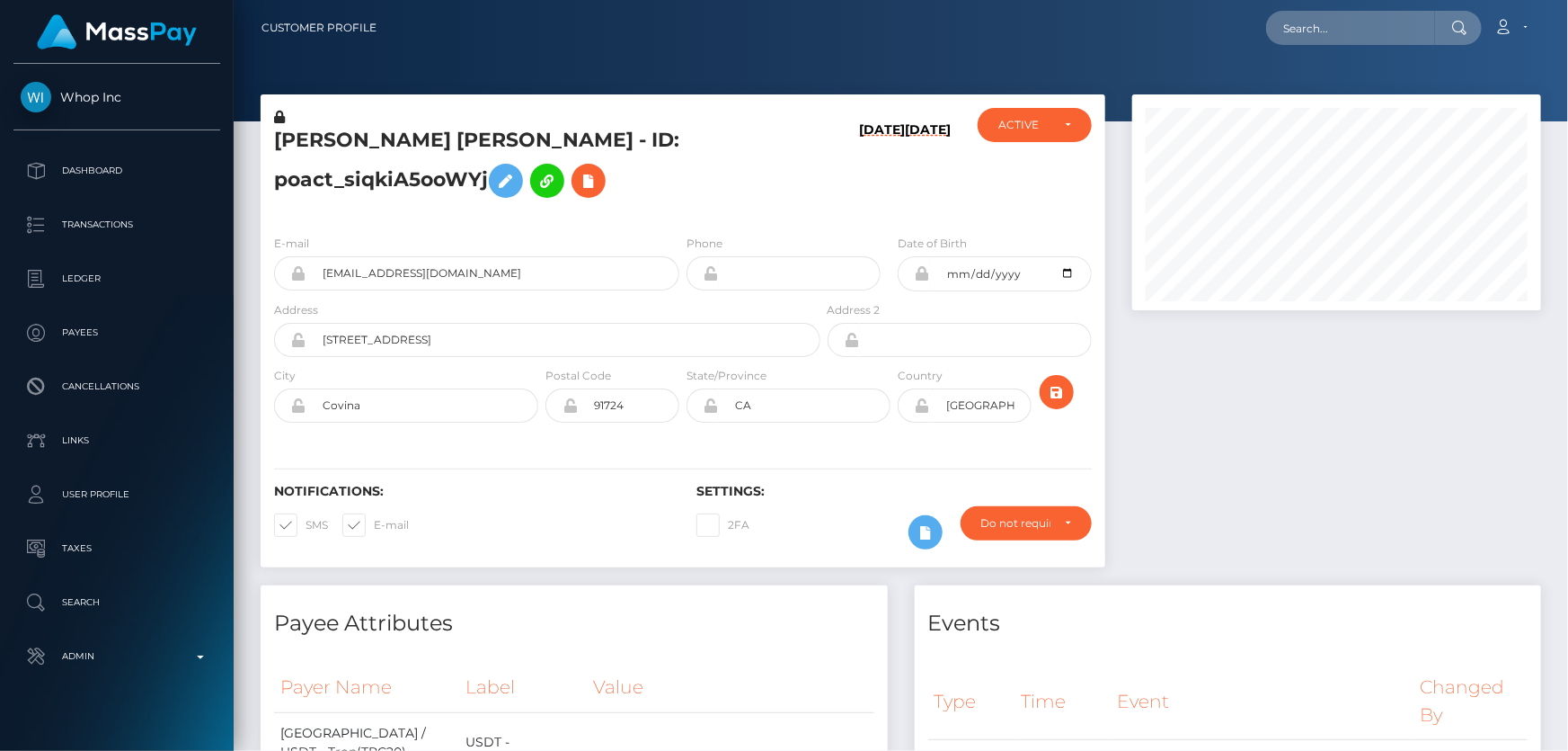
click at [280, 115] on icon at bounding box center [279, 116] width 11 height 13
click at [495, 178] on icon at bounding box center [506, 181] width 21 height 22
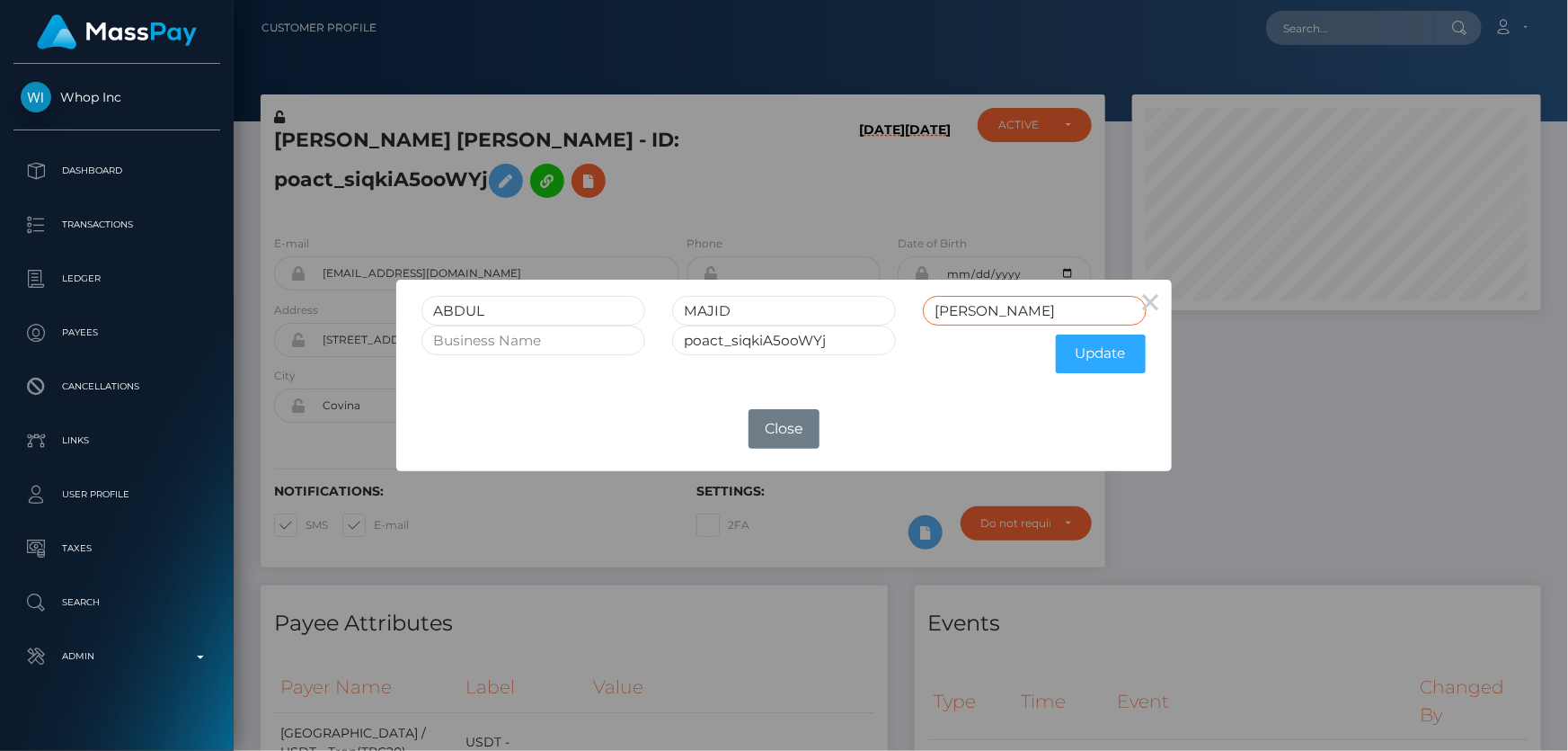
drag, startPoint x: 1006, startPoint y: 315, endPoint x: 836, endPoint y: 339, distance: 171.7
click at [836, 339] on form "[PERSON_NAME] [PERSON_NAME] poact_siqkiA5ooWYj Update" at bounding box center [784, 339] width 725 height 86
drag, startPoint x: 754, startPoint y: 306, endPoint x: 669, endPoint y: 318, distance: 85.8
click at [669, 318] on div "MAJID" at bounding box center [784, 311] width 251 height 30
paste input "MAJID"
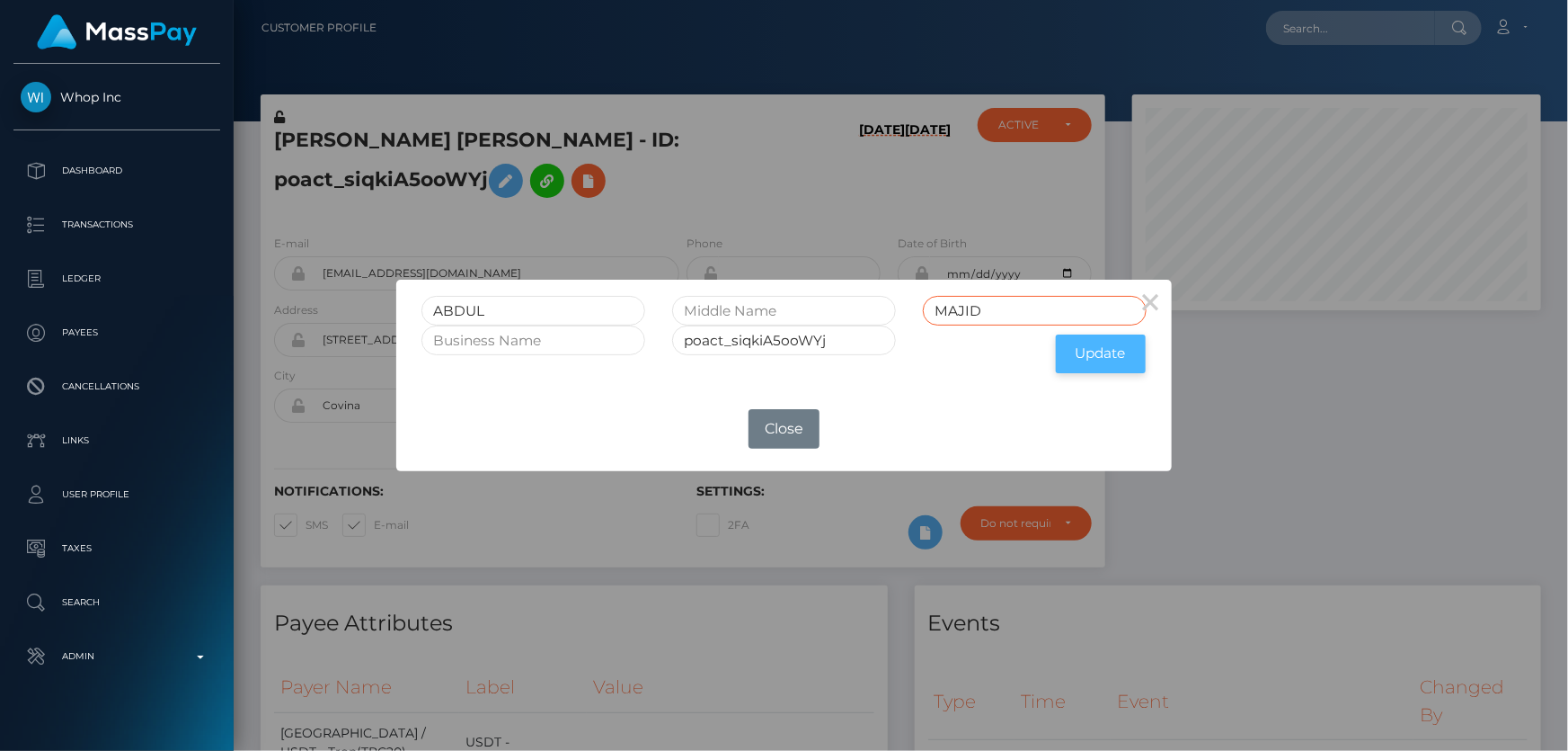
type input "MAJID"
click at [1096, 359] on button "Update" at bounding box center [1101, 354] width 90 height 39
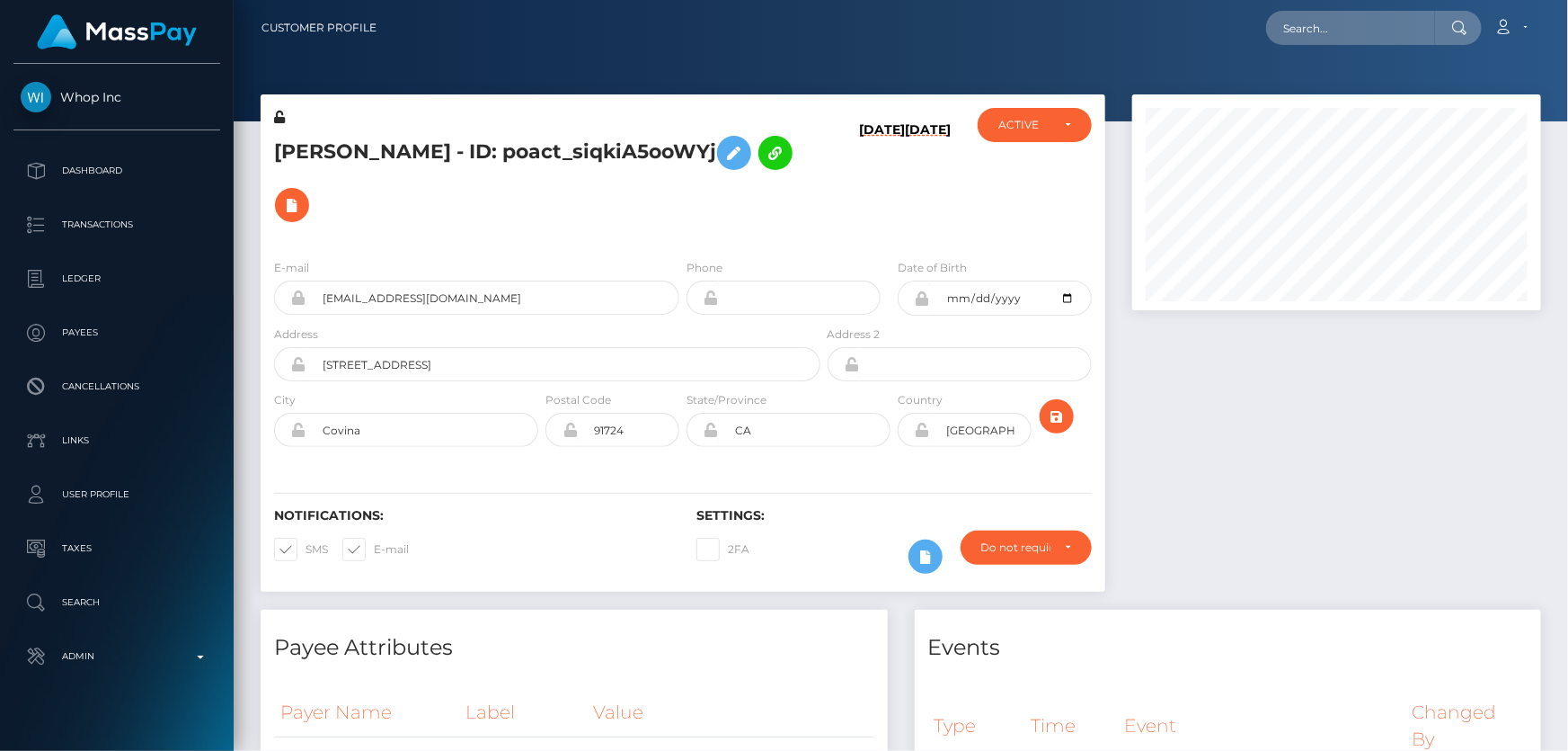
scroll to position [216, 408]
click at [281, 116] on icon at bounding box center [279, 116] width 11 height 13
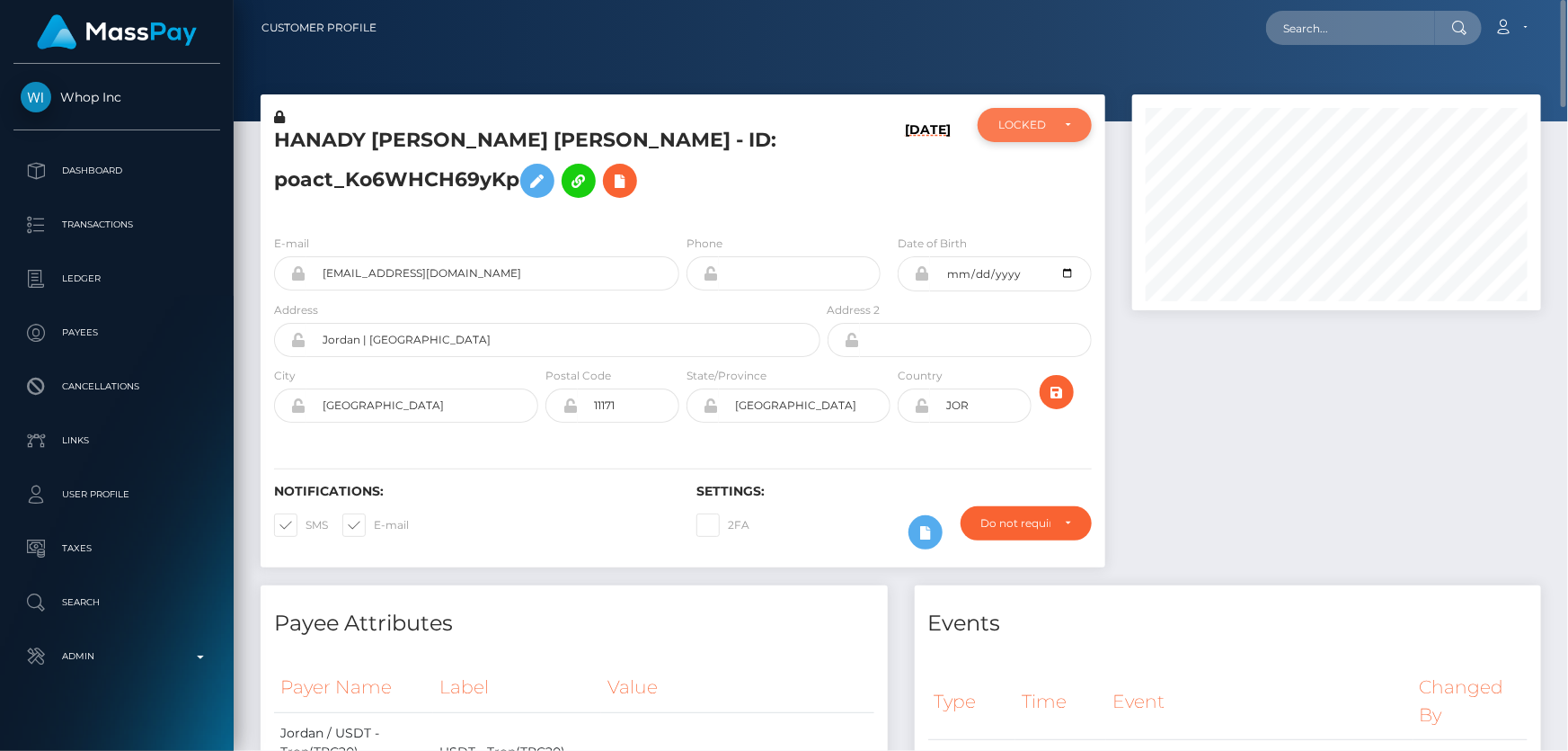
click at [1021, 125] on div "LOCKED" at bounding box center [1024, 125] width 52 height 15
click at [1010, 174] on span "ACTIVE" at bounding box center [1020, 173] width 41 height 16
select select "ACTIVE"
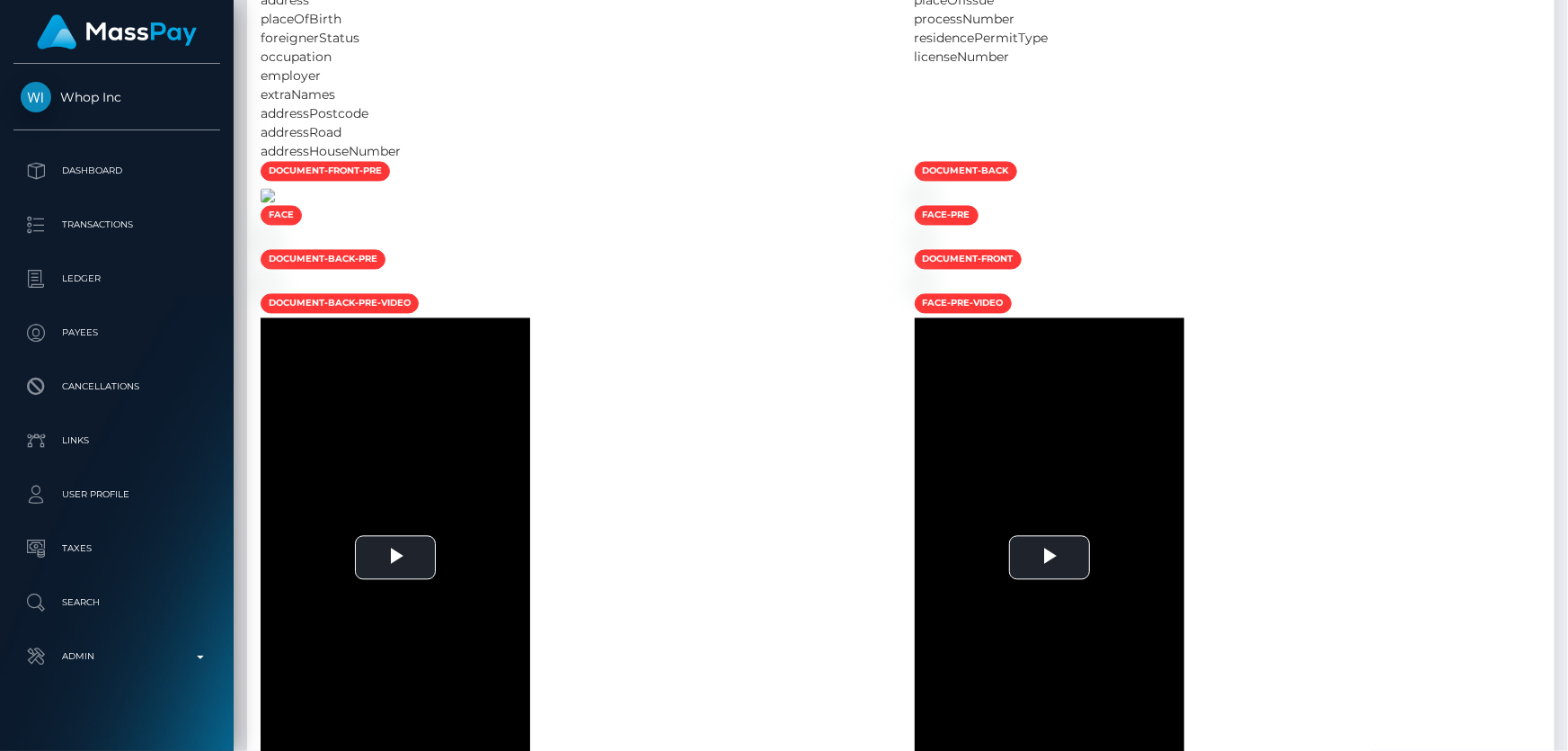
scroll to position [1307, 0]
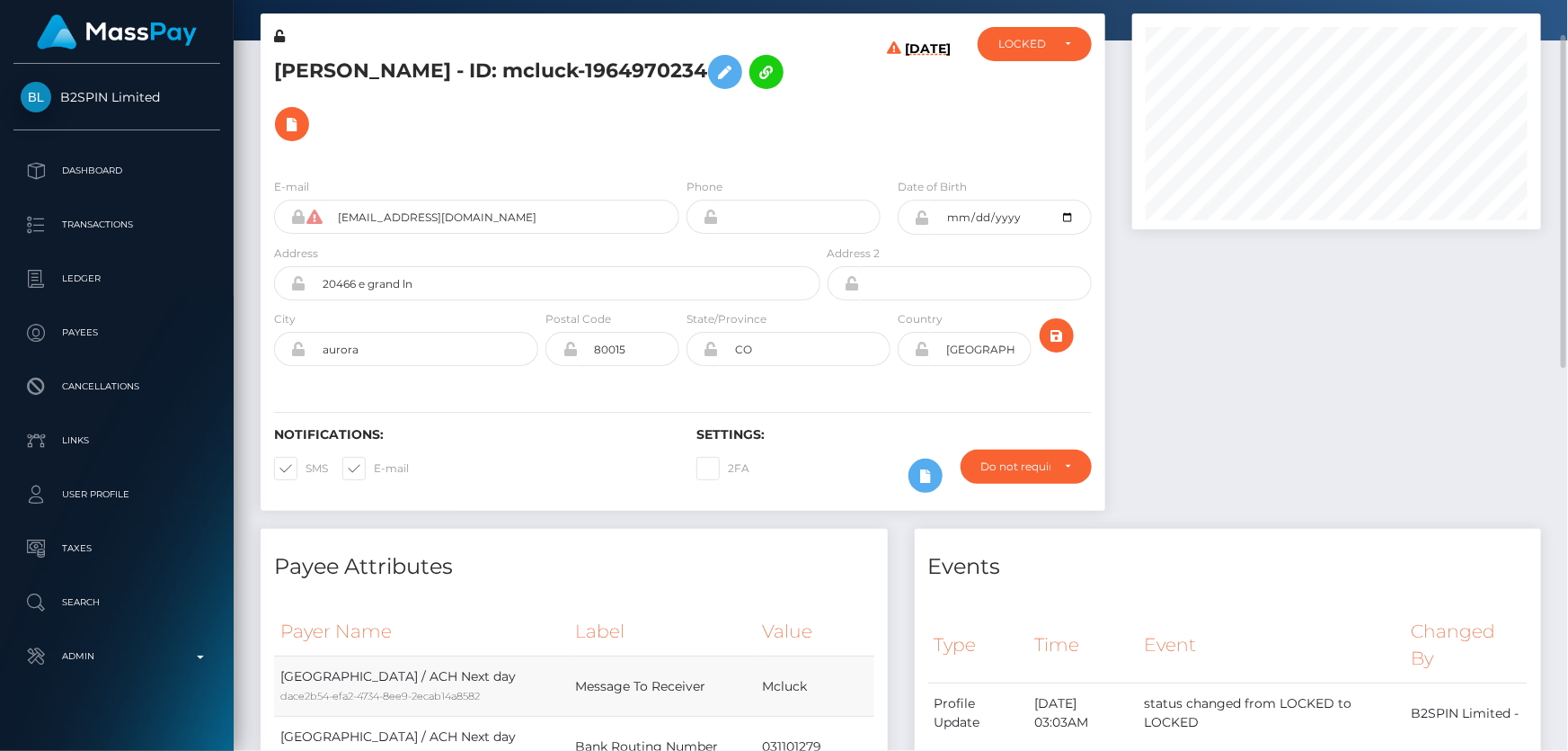
scroll to position [408, 0]
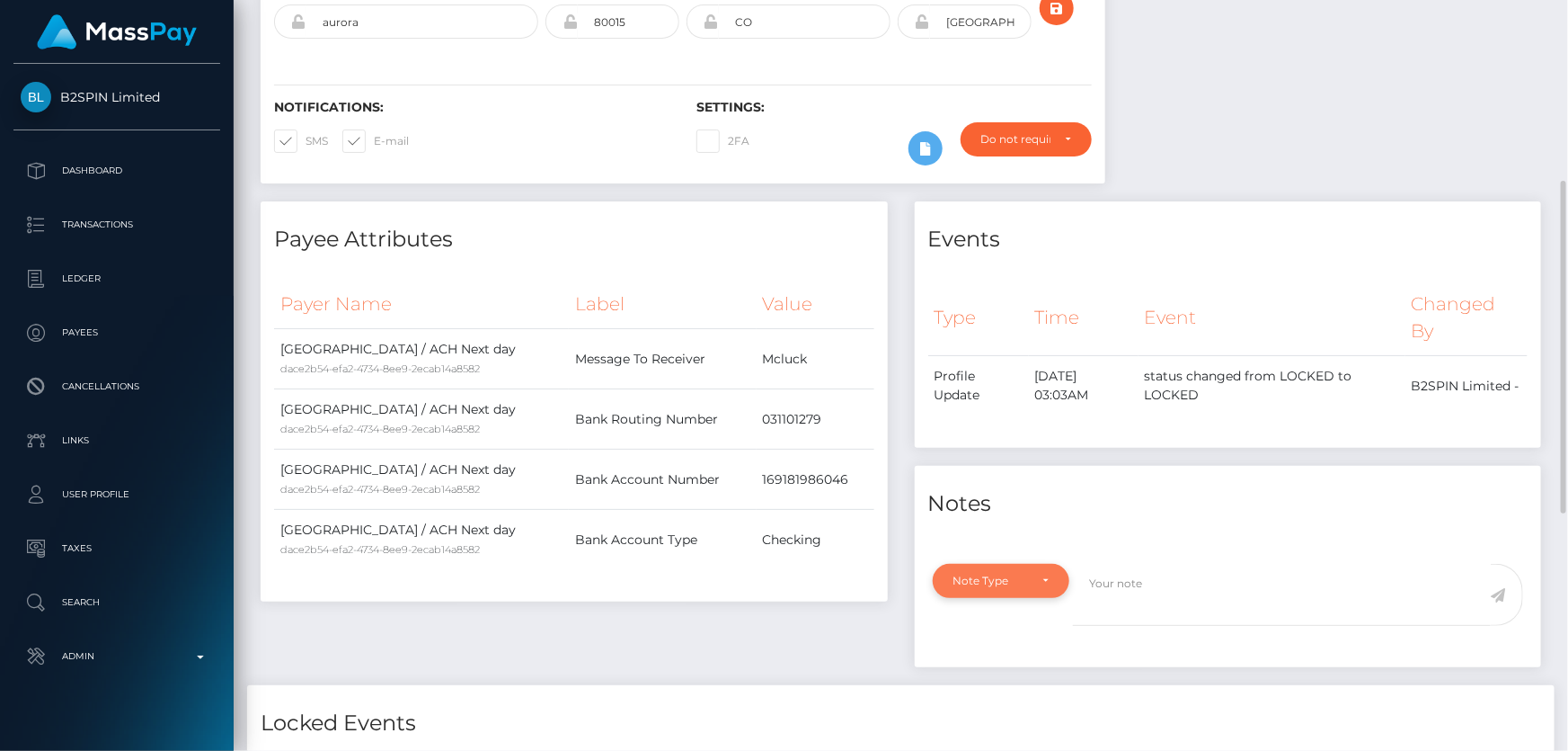
click at [1041, 574] on div "Note Type" at bounding box center [1001, 581] width 96 height 15
click at [1021, 447] on link "Compliance" at bounding box center [1002, 464] width 139 height 33
select select "COMPLIANCE"
click at [1130, 563] on textarea at bounding box center [1282, 594] width 418 height 62
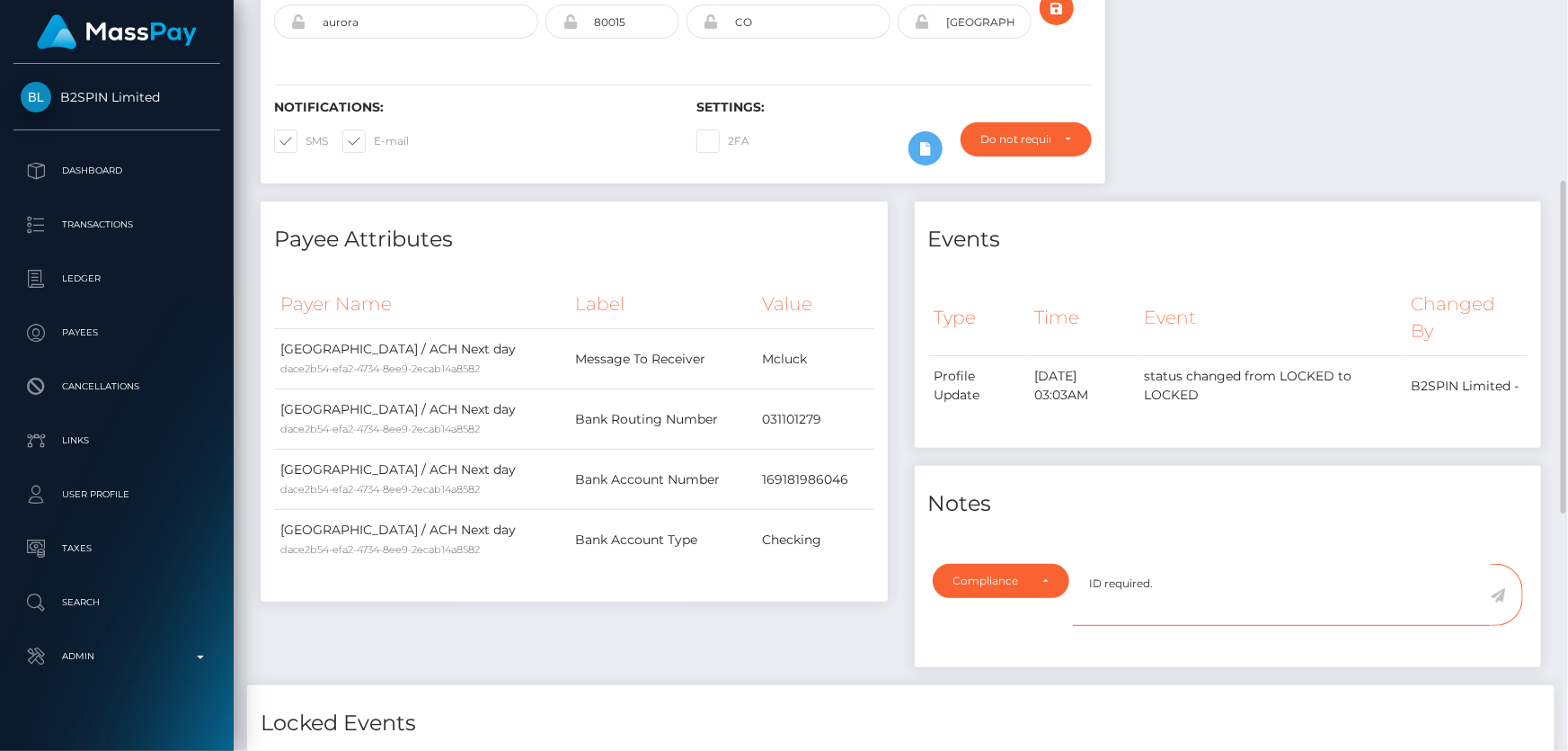
type textarea "ID required."
click at [1500, 588] on icon at bounding box center [1498, 595] width 15 height 15
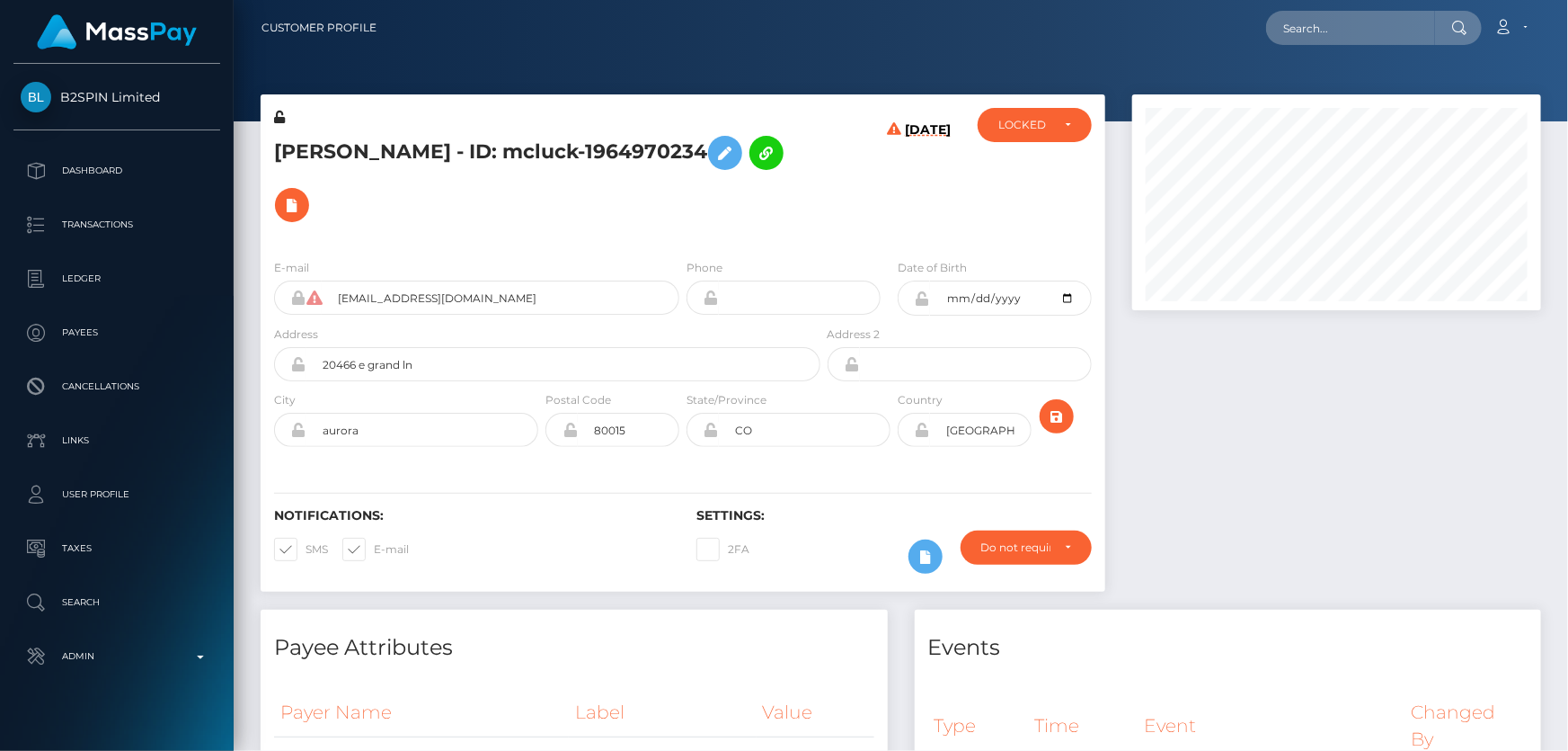
scroll to position [216, 408]
click at [1037, 126] on div "LOCKED" at bounding box center [1024, 125] width 52 height 15
click at [458, 174] on h5 "SAMUEL KIM - ID: mcluck-1964970234" at bounding box center [542, 179] width 537 height 105
click at [458, 154] on h5 "SAMUEL KIM - ID: mcluck-1964970234" at bounding box center [542, 179] width 537 height 105
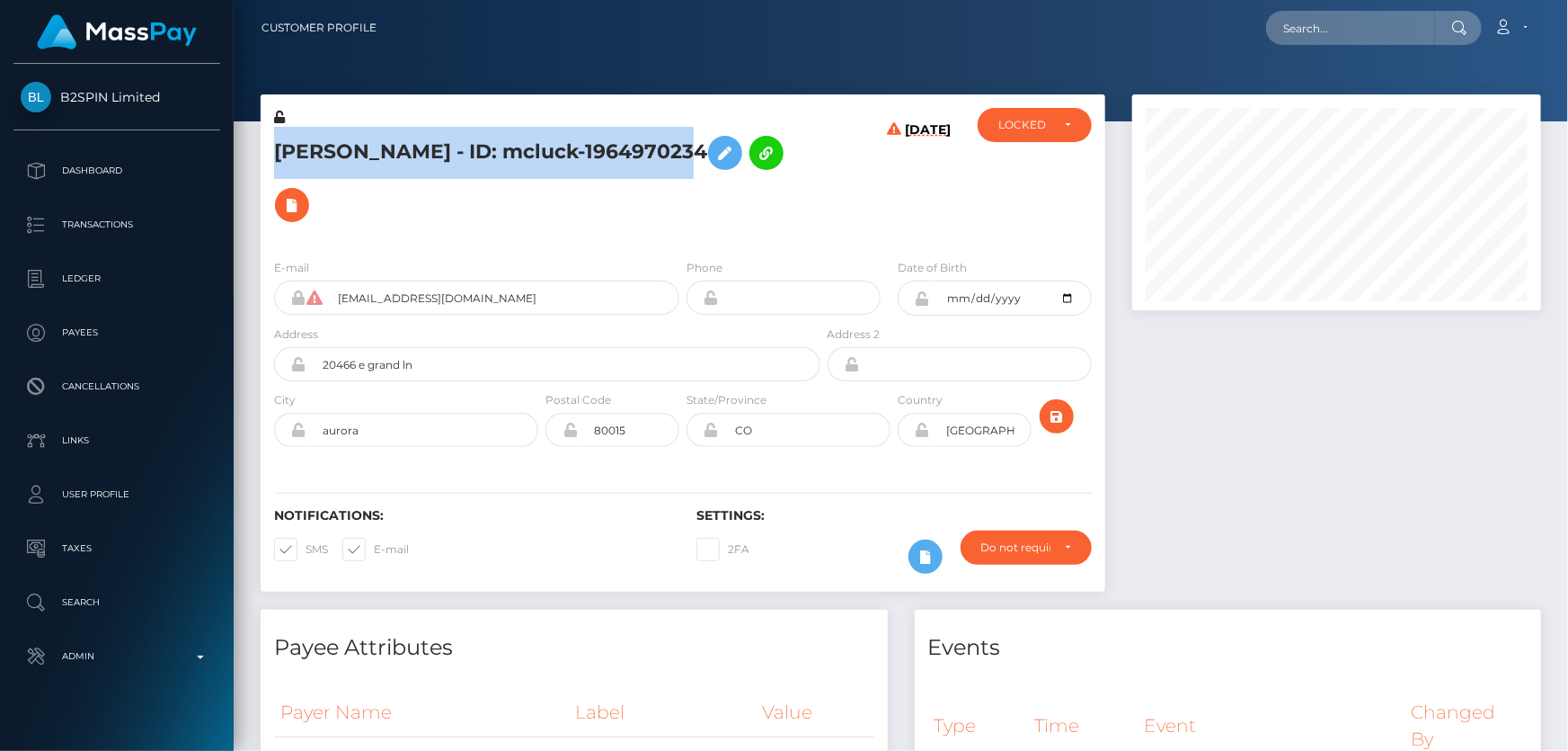
click at [458, 154] on h5 "SAMUEL KIM - ID: mcluck-1964970234" at bounding box center [542, 179] width 537 height 105
copy h5 "SAMUEL KIM - ID: mcluck-1964970234"
click at [1033, 135] on div "LOCKED" at bounding box center [1035, 124] width 114 height 34
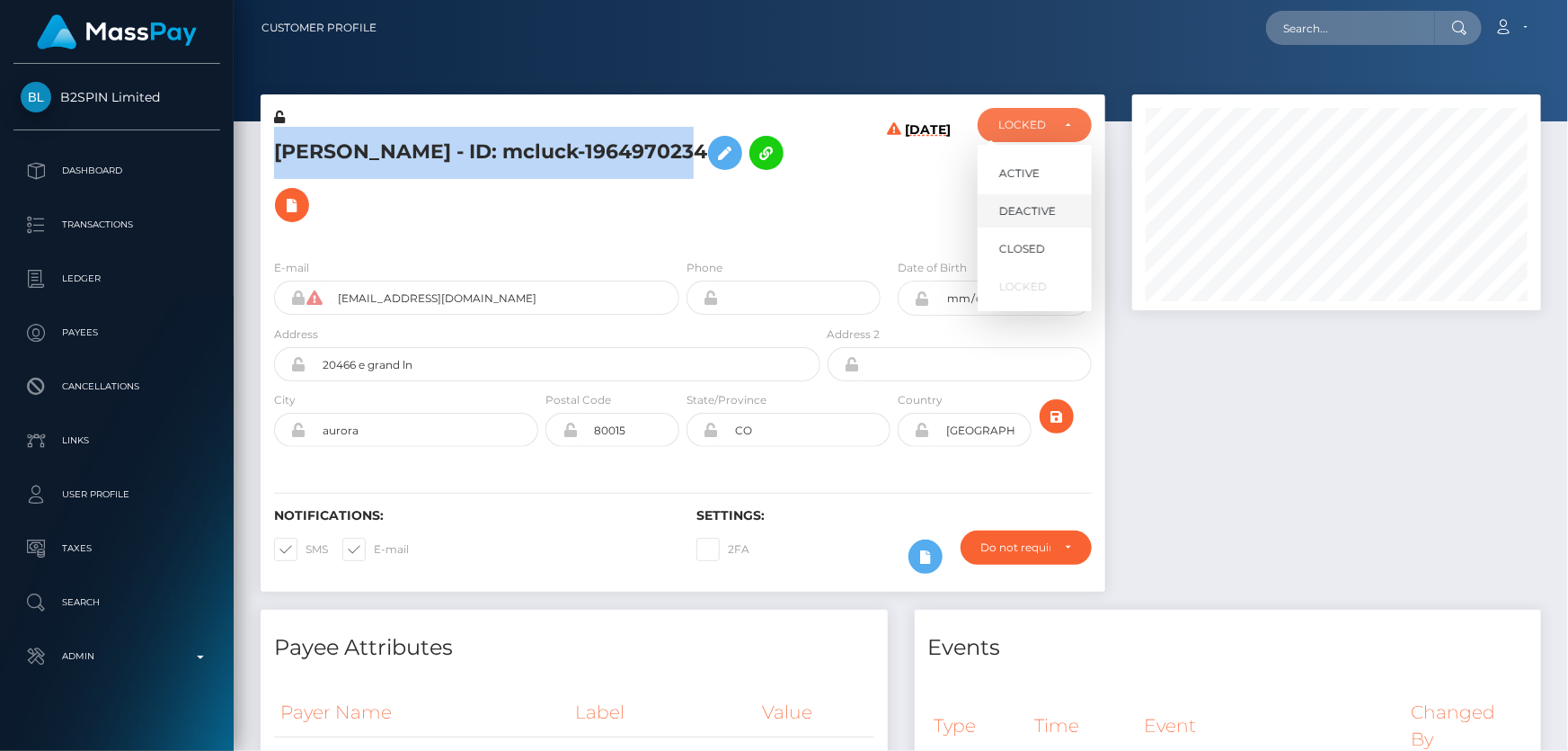
click at [1040, 218] on span "DEACTIVE" at bounding box center [1027, 211] width 57 height 16
select select "DEACTIVE"
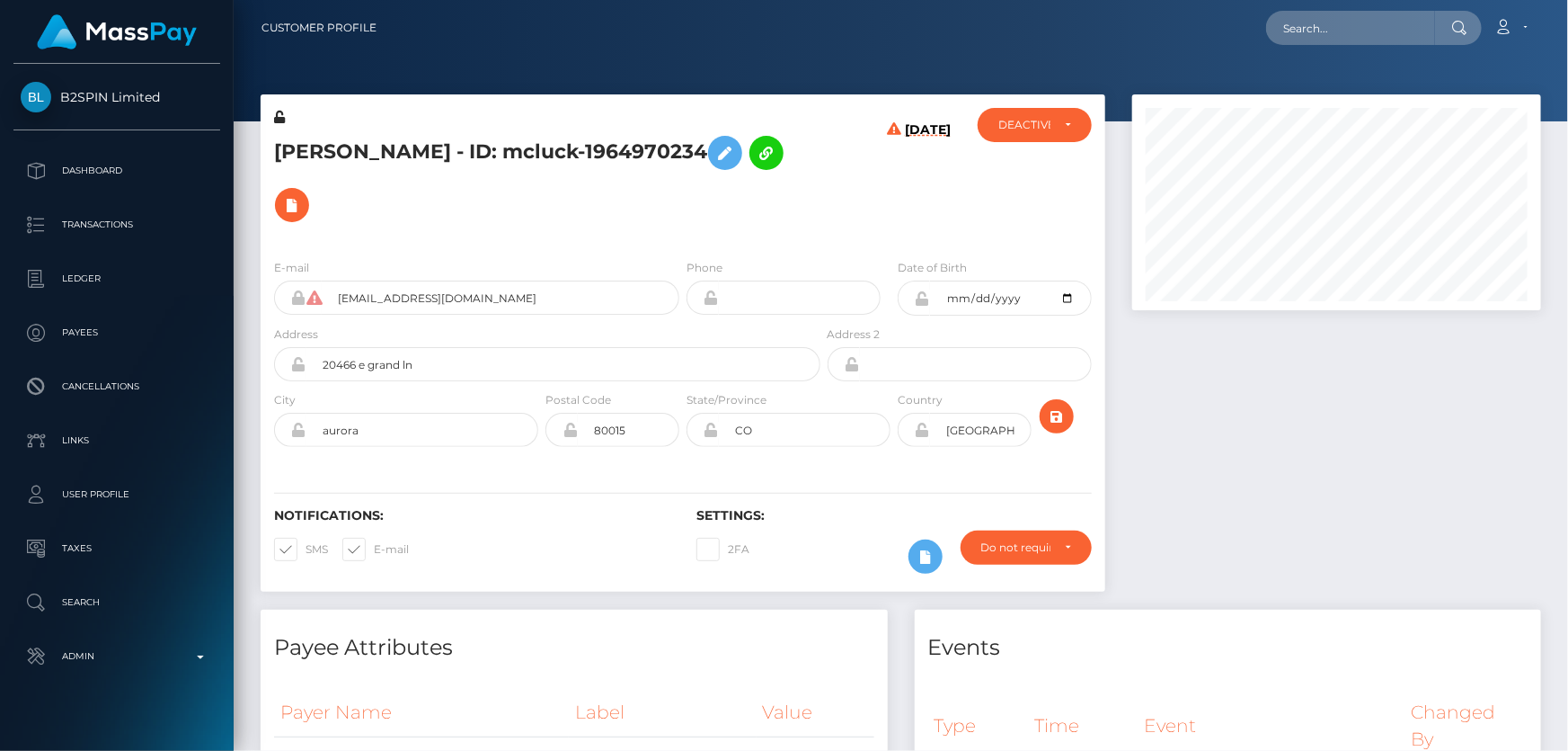
click at [493, 245] on div "E-mail sjkim794@gmail.com Phone 1994-01-07" at bounding box center [682, 355] width 844 height 221
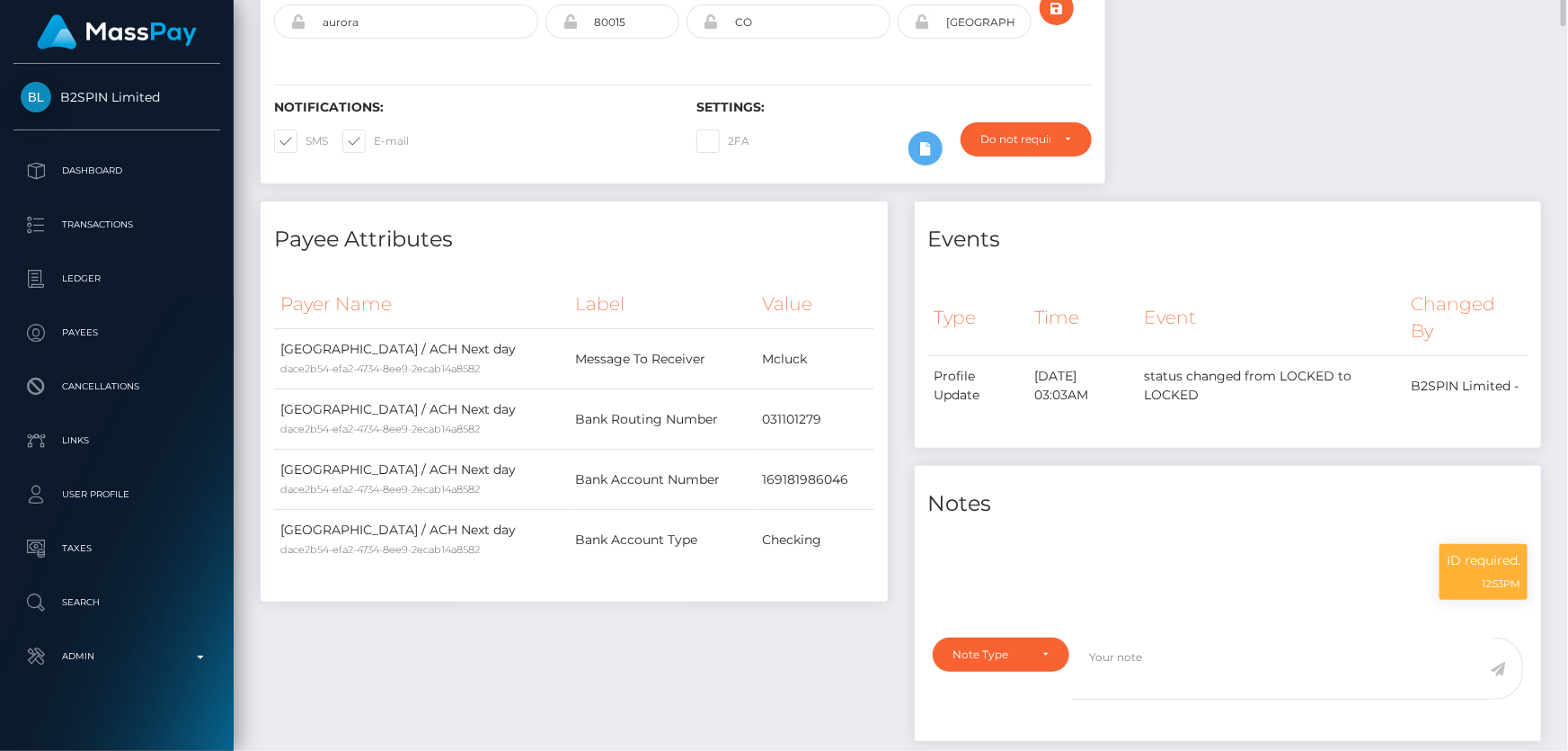
scroll to position [0, 0]
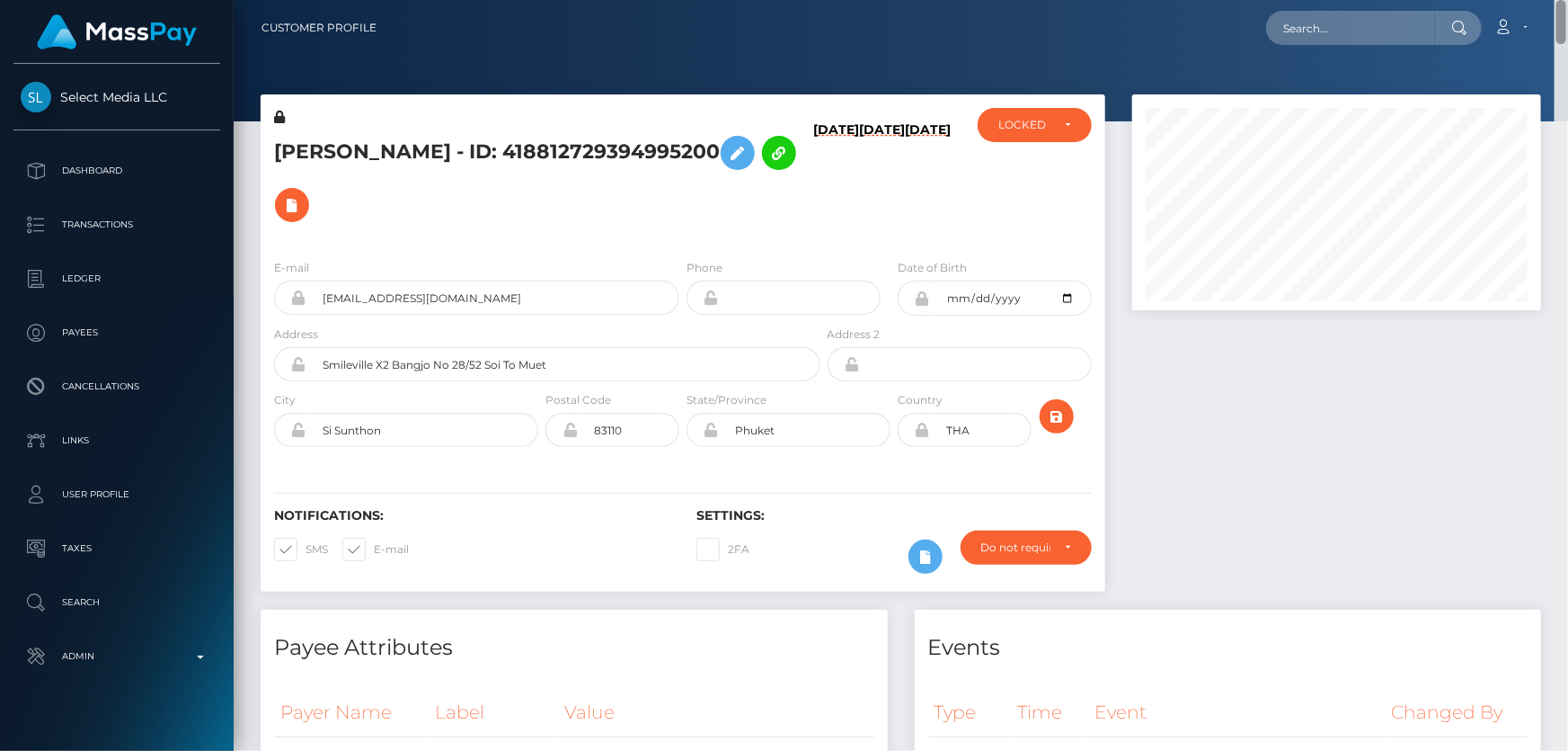
drag, startPoint x: 1562, startPoint y: 323, endPoint x: 1567, endPoint y: -99, distance: 422.0
click at [1567, 0] on html "Select Media LLC Dashboard Transactions Ledger Payees Links Taxes" at bounding box center [784, 376] width 1568 height 751
drag, startPoint x: 1062, startPoint y: 128, endPoint x: 1044, endPoint y: 153, distance: 30.8
click at [1062, 130] on div "LOCKED" at bounding box center [1034, 125] width 73 height 15
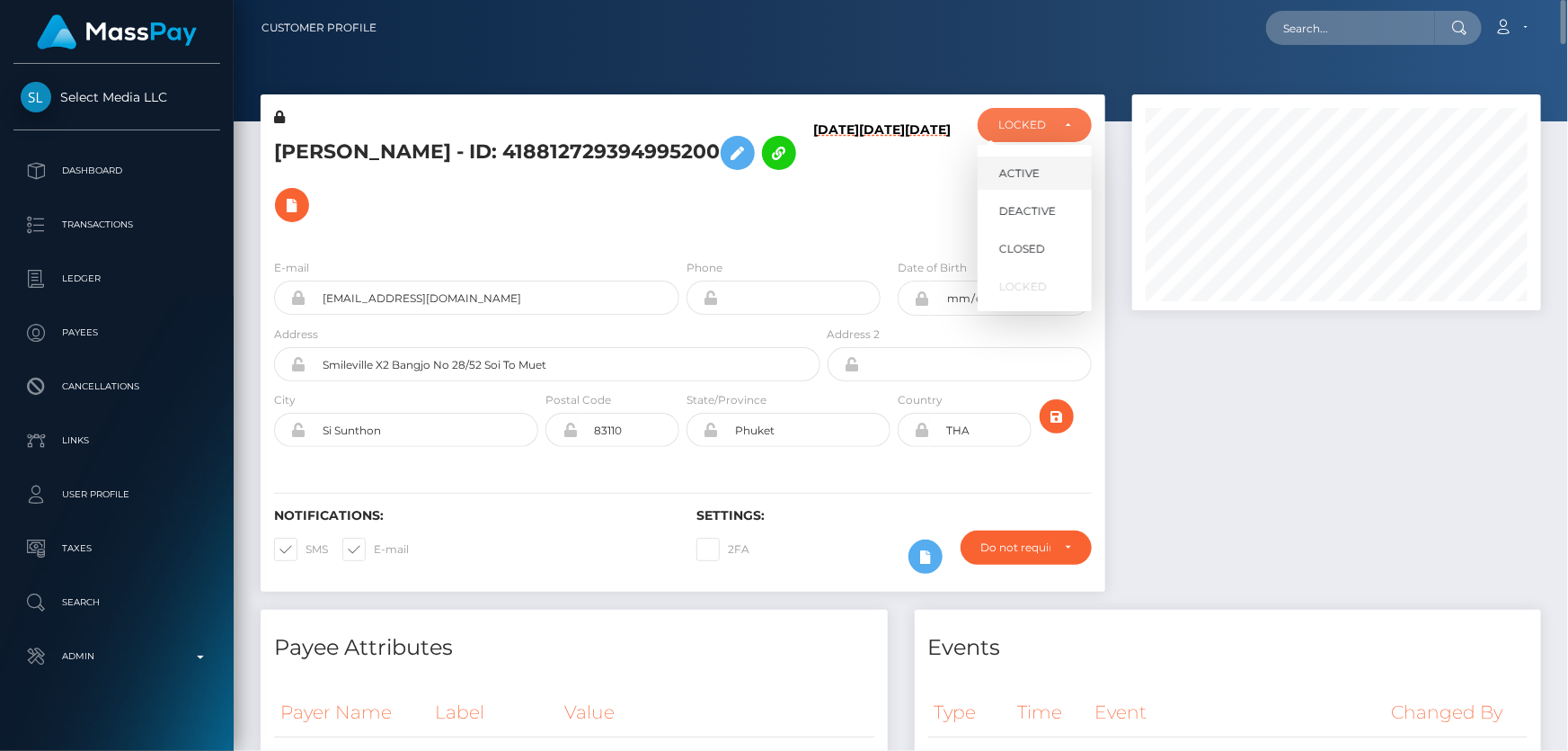
scroll to position [216, 408]
click at [1044, 169] on link "ACTIVE" at bounding box center [1035, 173] width 114 height 33
select select "ACTIVE"
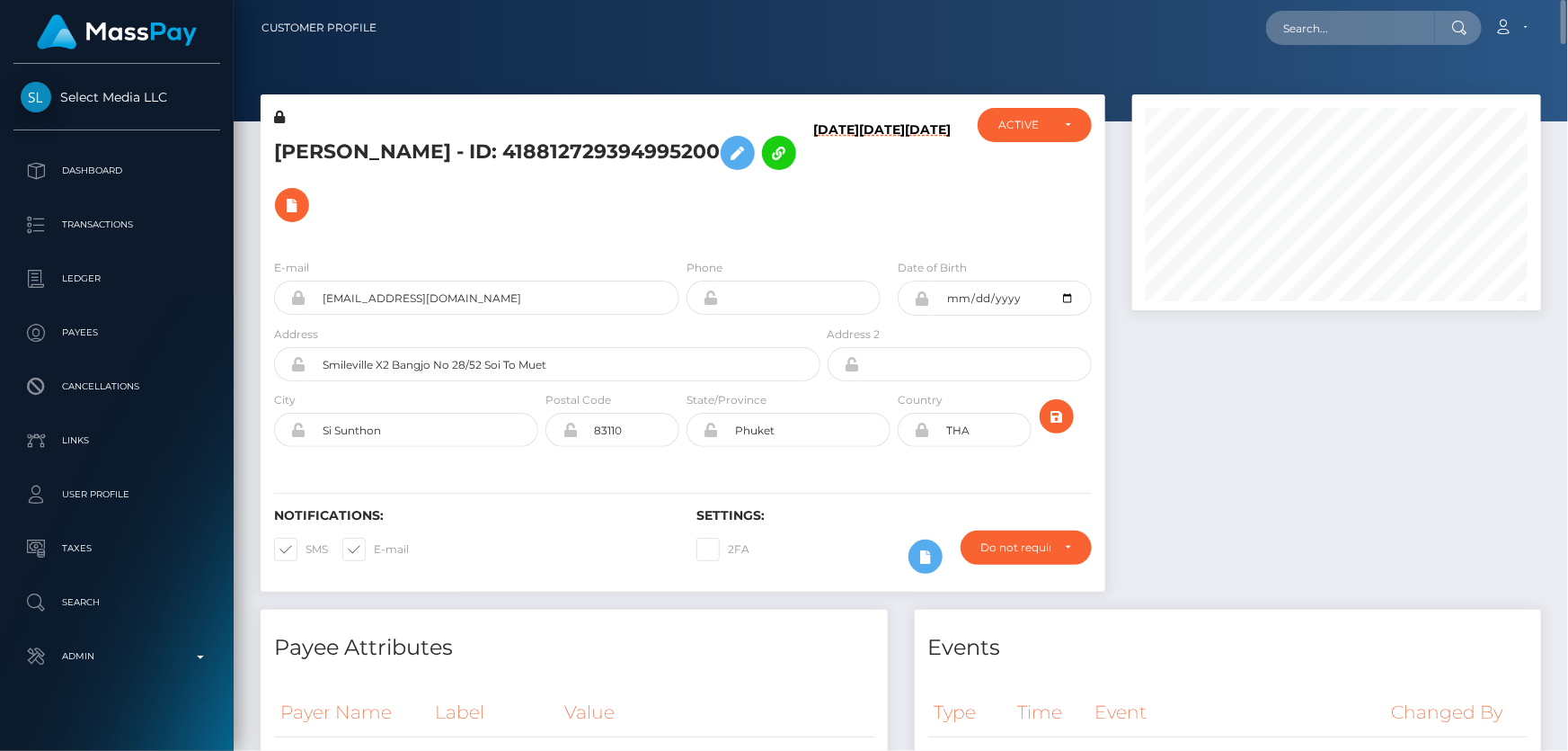
click at [866, 200] on h6 "07/01/25" at bounding box center [881, 179] width 45 height 115
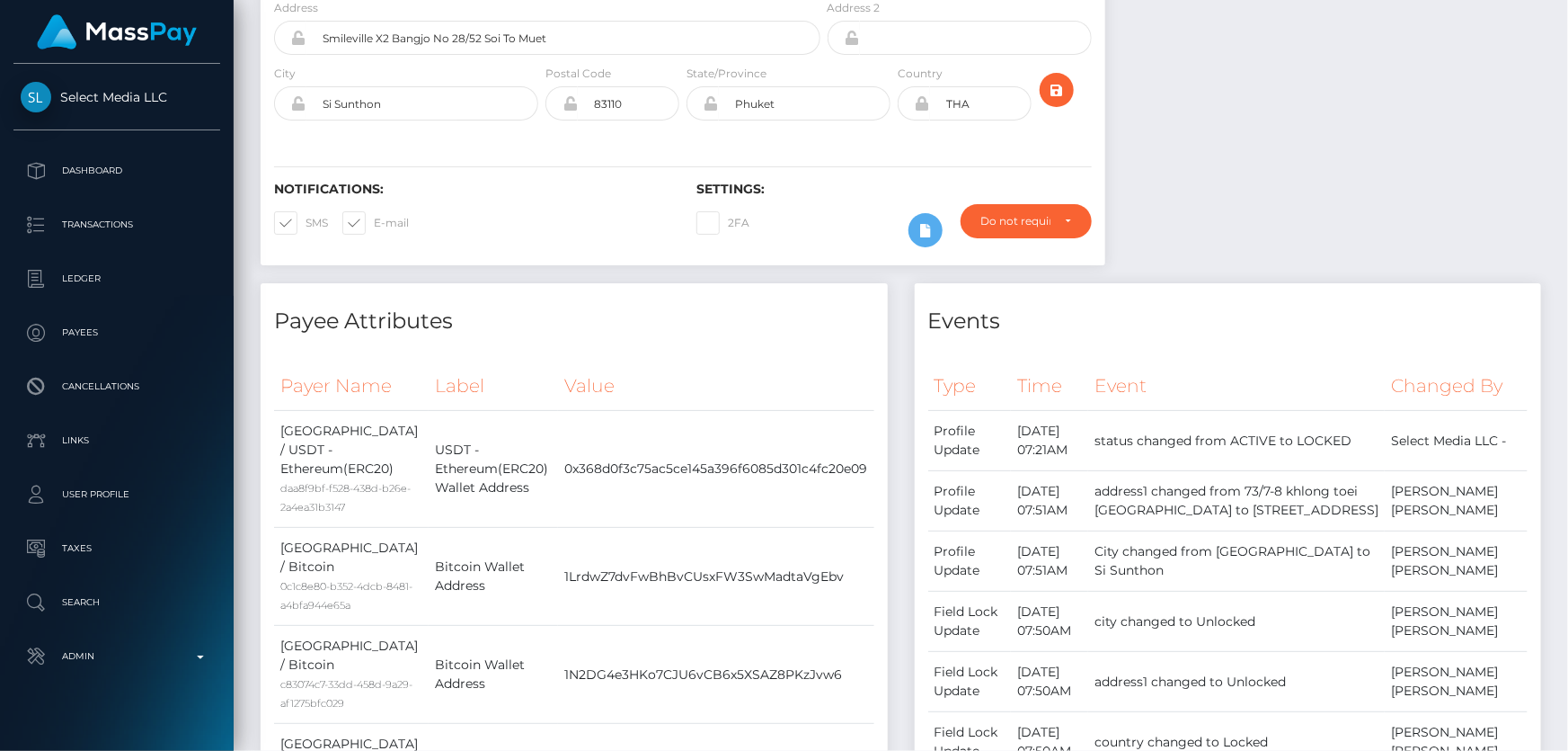
scroll to position [0, 0]
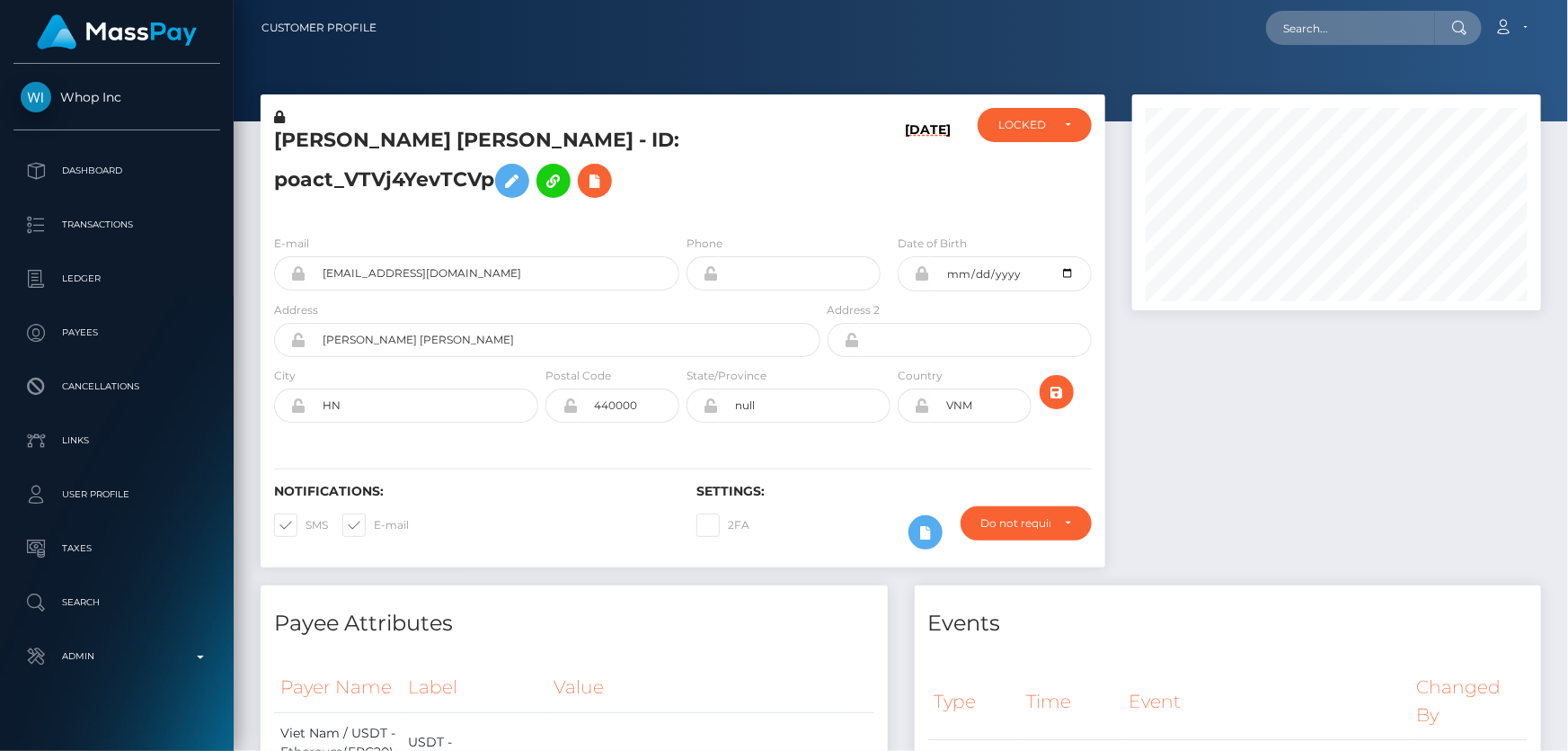
scroll to position [216, 408]
click at [800, 206] on h5 "[PERSON_NAME] [PERSON_NAME] - ID: poact_VTVj4YevTCVp" at bounding box center [542, 166] width 537 height 80
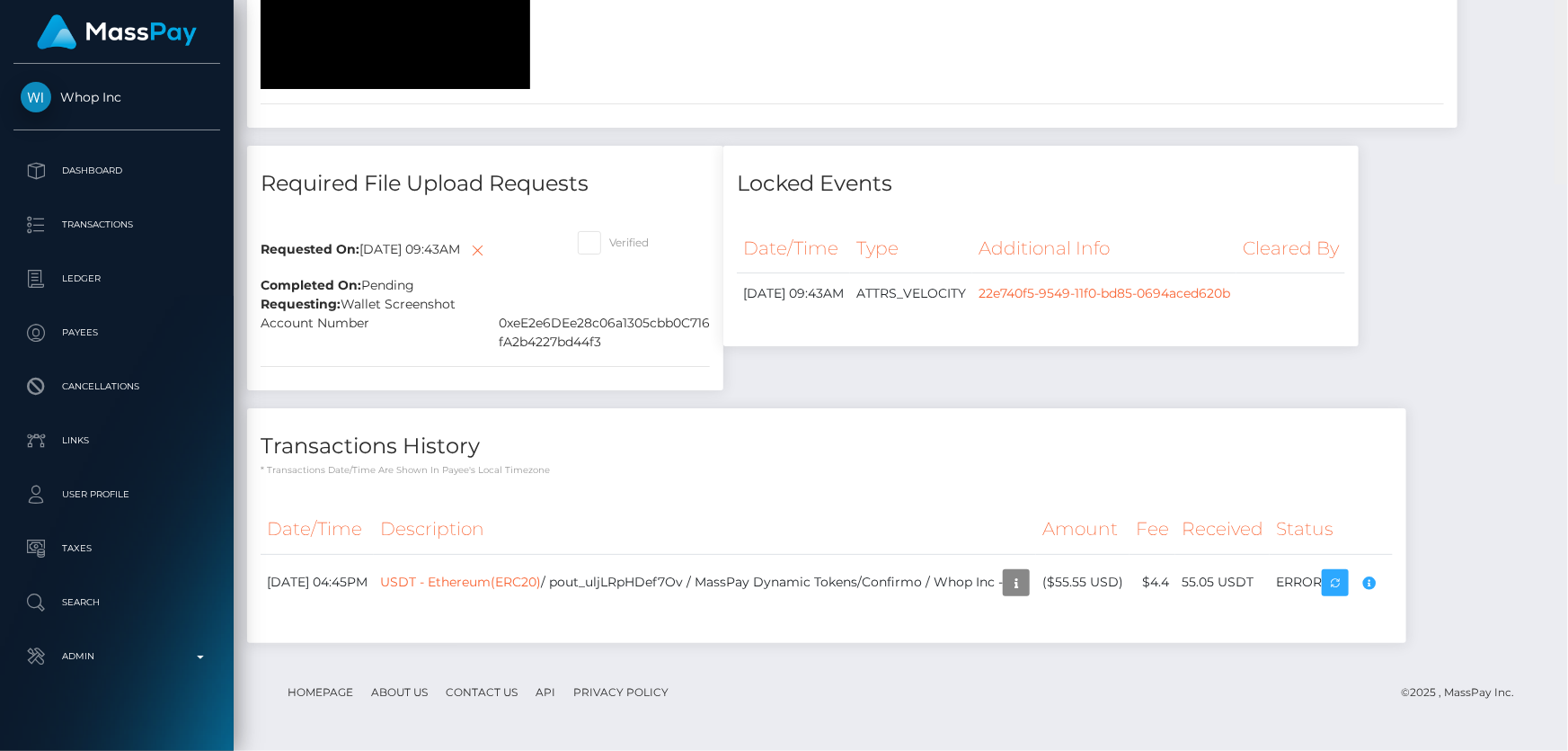
scroll to position [0, 0]
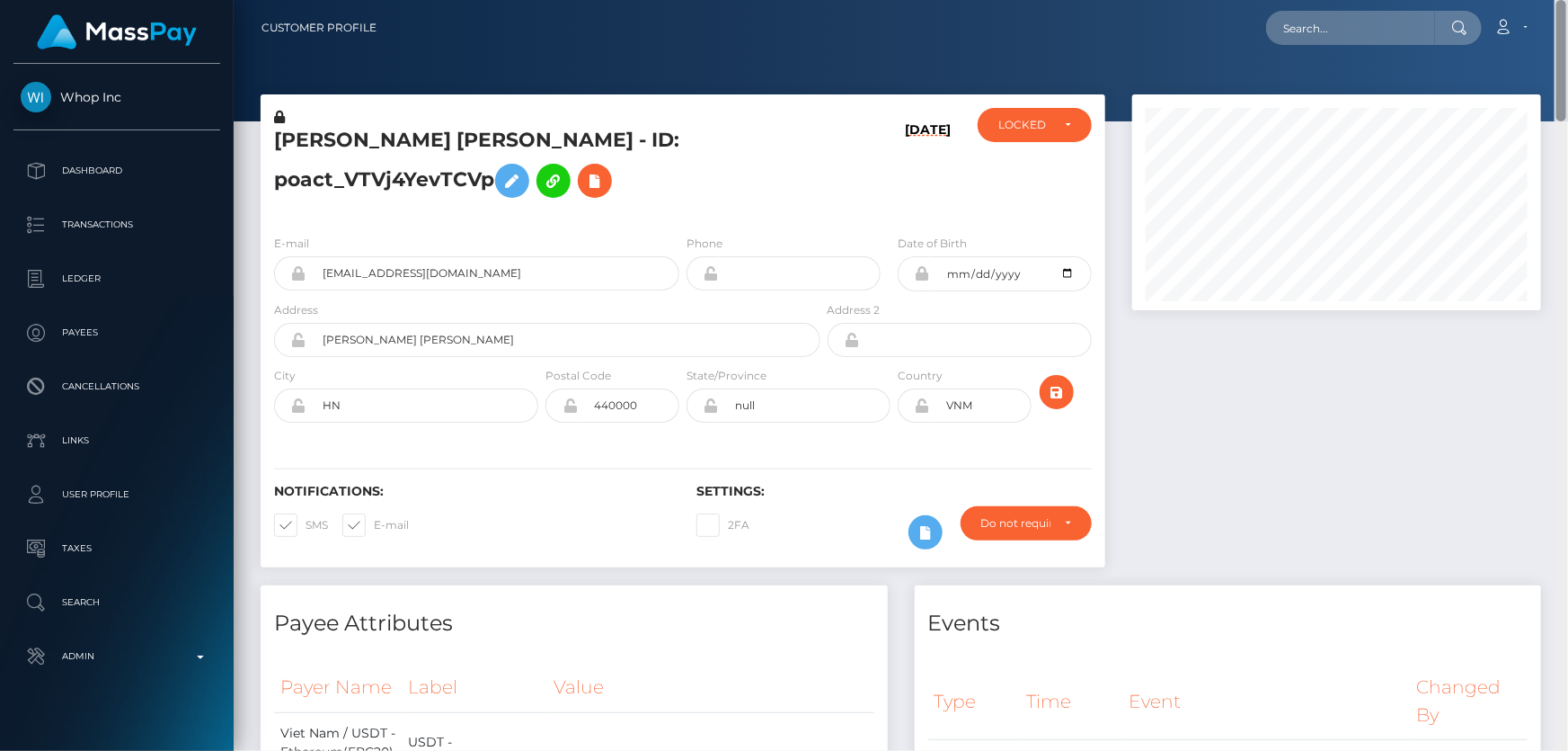
drag, startPoint x: 1563, startPoint y: 673, endPoint x: 1567, endPoint y: -4, distance: 677.0
click at [1567, 0] on html "Whop Inc Dashboard Transactions Ledger Payees Cancellations Links" at bounding box center [784, 376] width 1568 height 751
click at [1009, 135] on div "LOCKED" at bounding box center [1035, 124] width 114 height 34
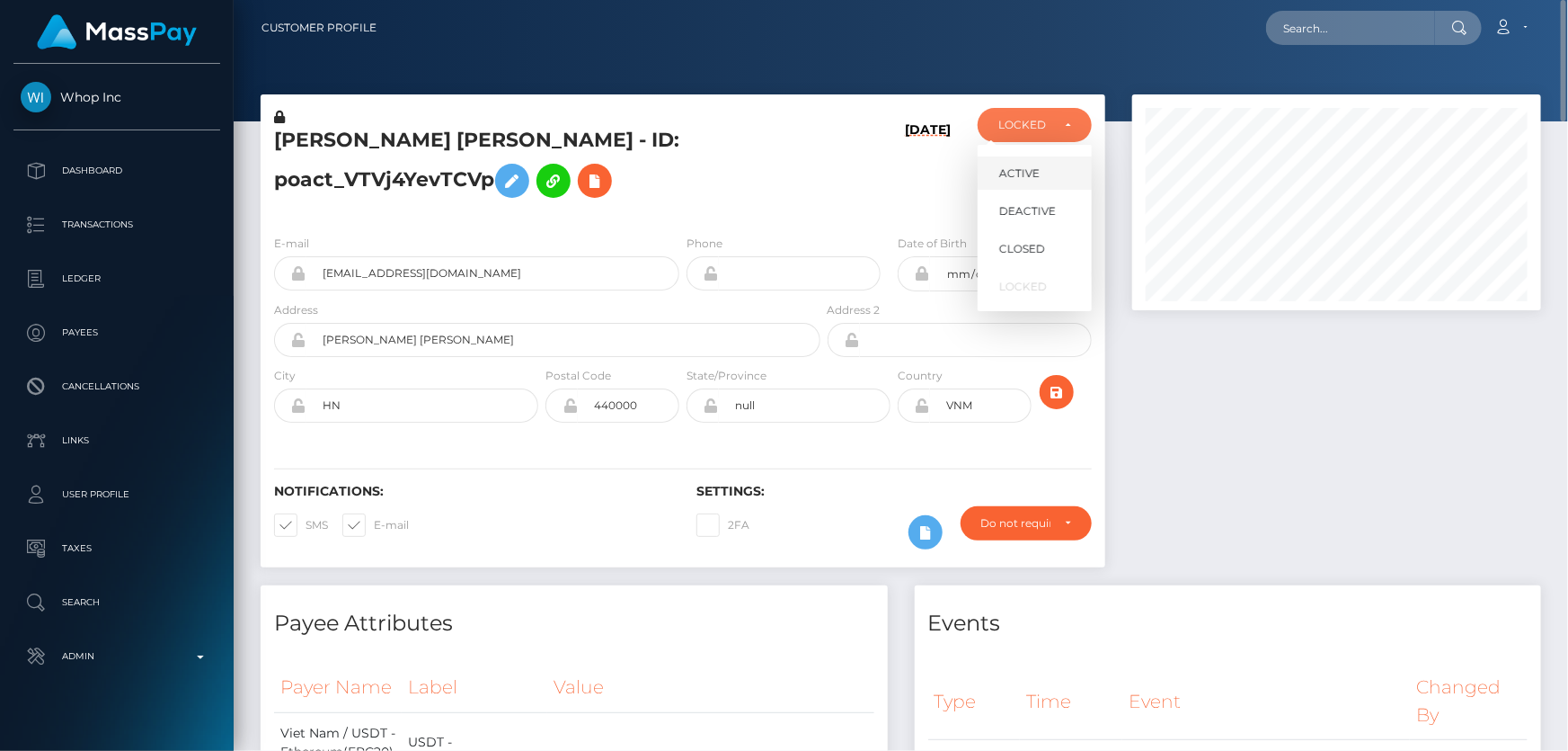
click at [1018, 169] on span "ACTIVE" at bounding box center [1020, 173] width 41 height 16
select select "ACTIVE"
